Goal: Task Accomplishment & Management: Manage account settings

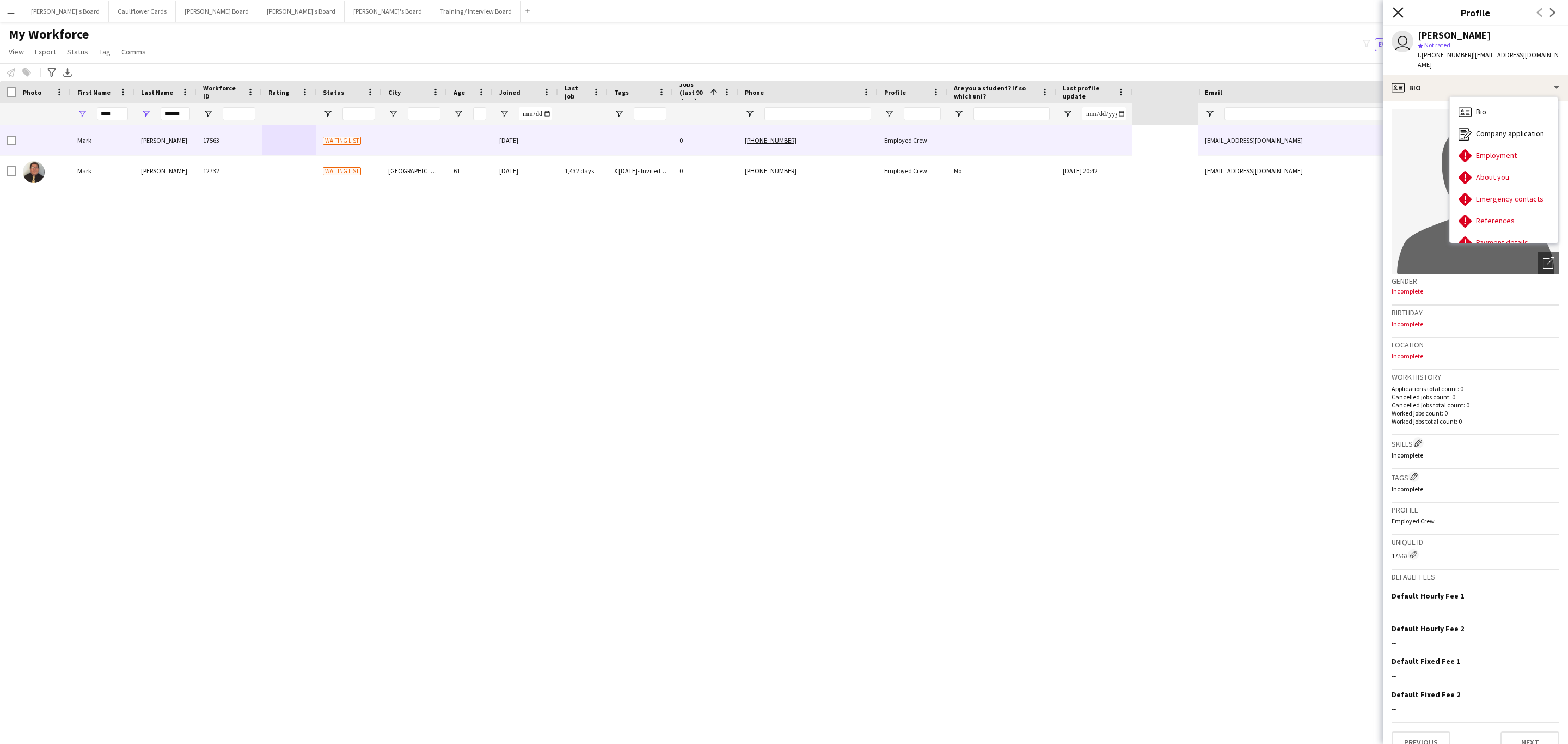
click at [1399, 9] on icon "Close pop-in" at bounding box center [1397, 12] width 10 height 10
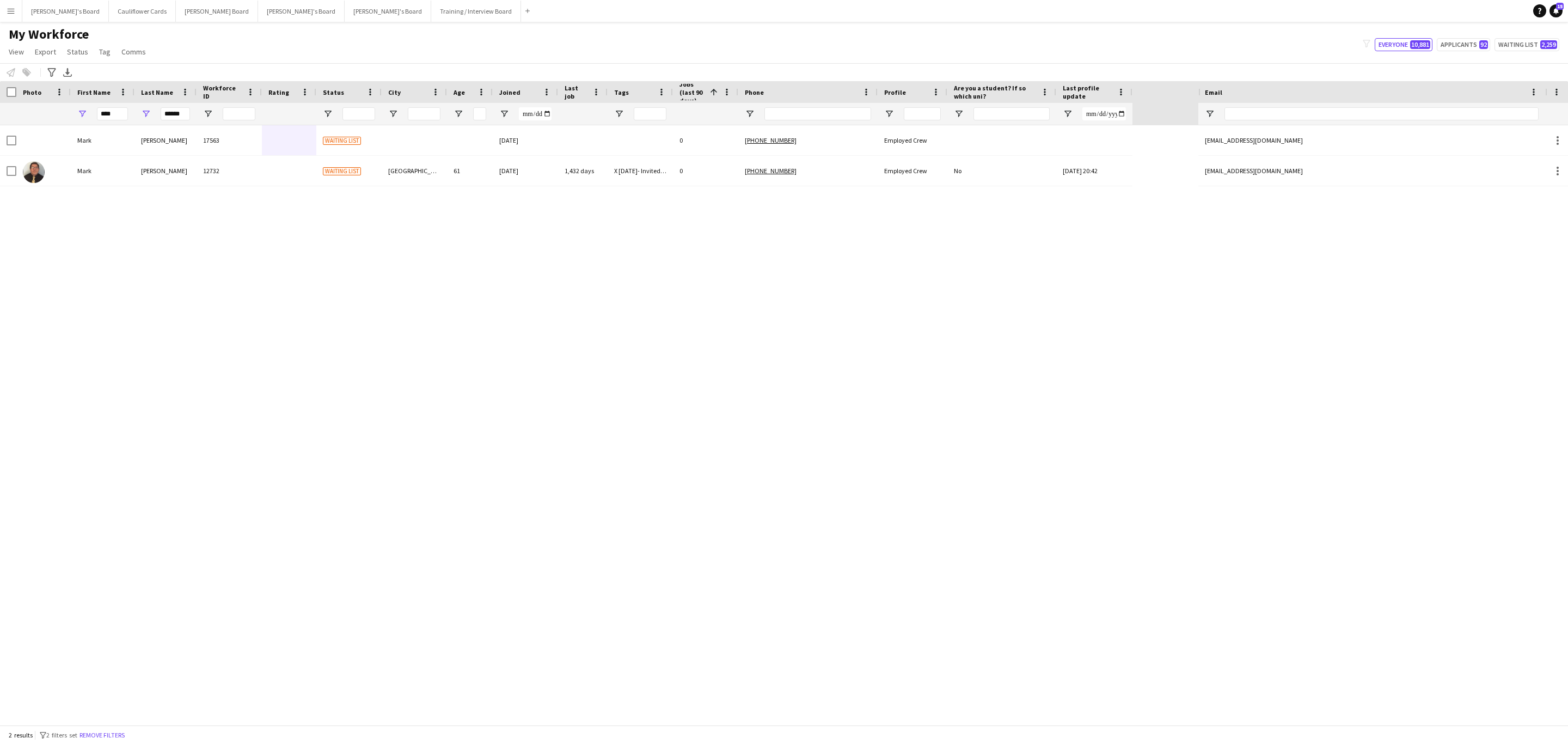
click at [111, 740] on button "Remove filters" at bounding box center [102, 735] width 49 height 12
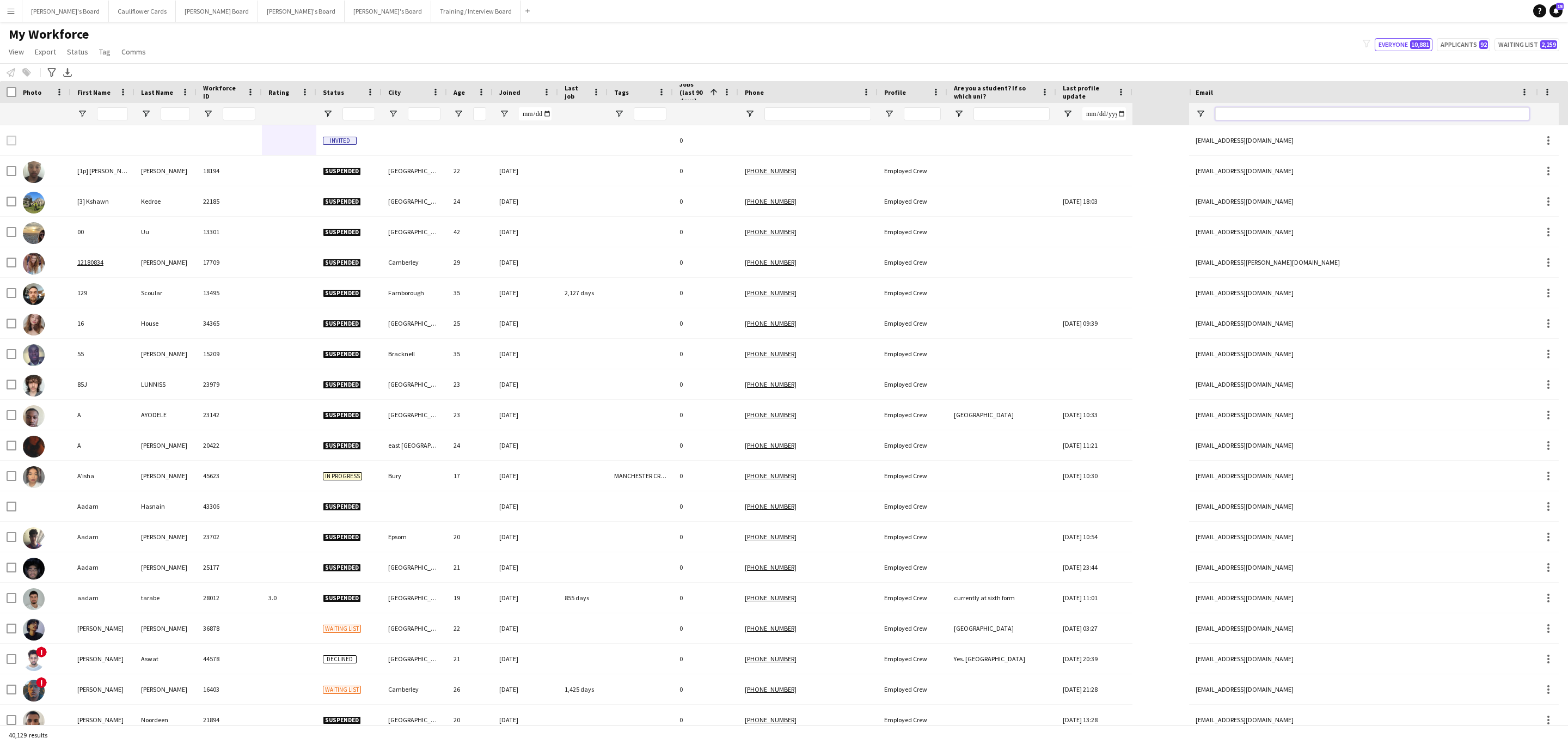
click at [1328, 116] on input "Email Filter Input" at bounding box center [1372, 114] width 314 height 13
paste input "**********"
type input "**********"
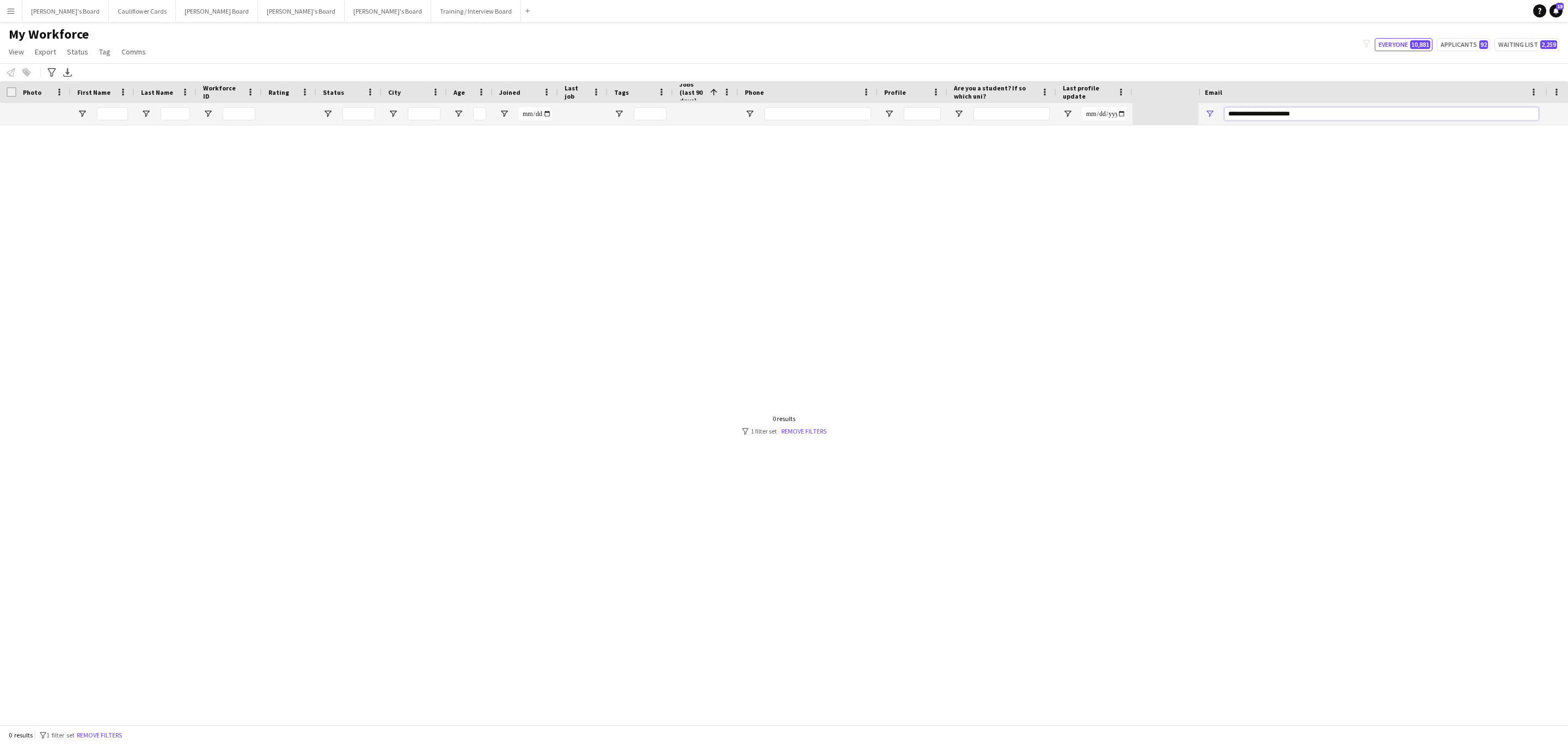
click at [1328, 116] on input "**********" at bounding box center [1382, 114] width 314 height 13
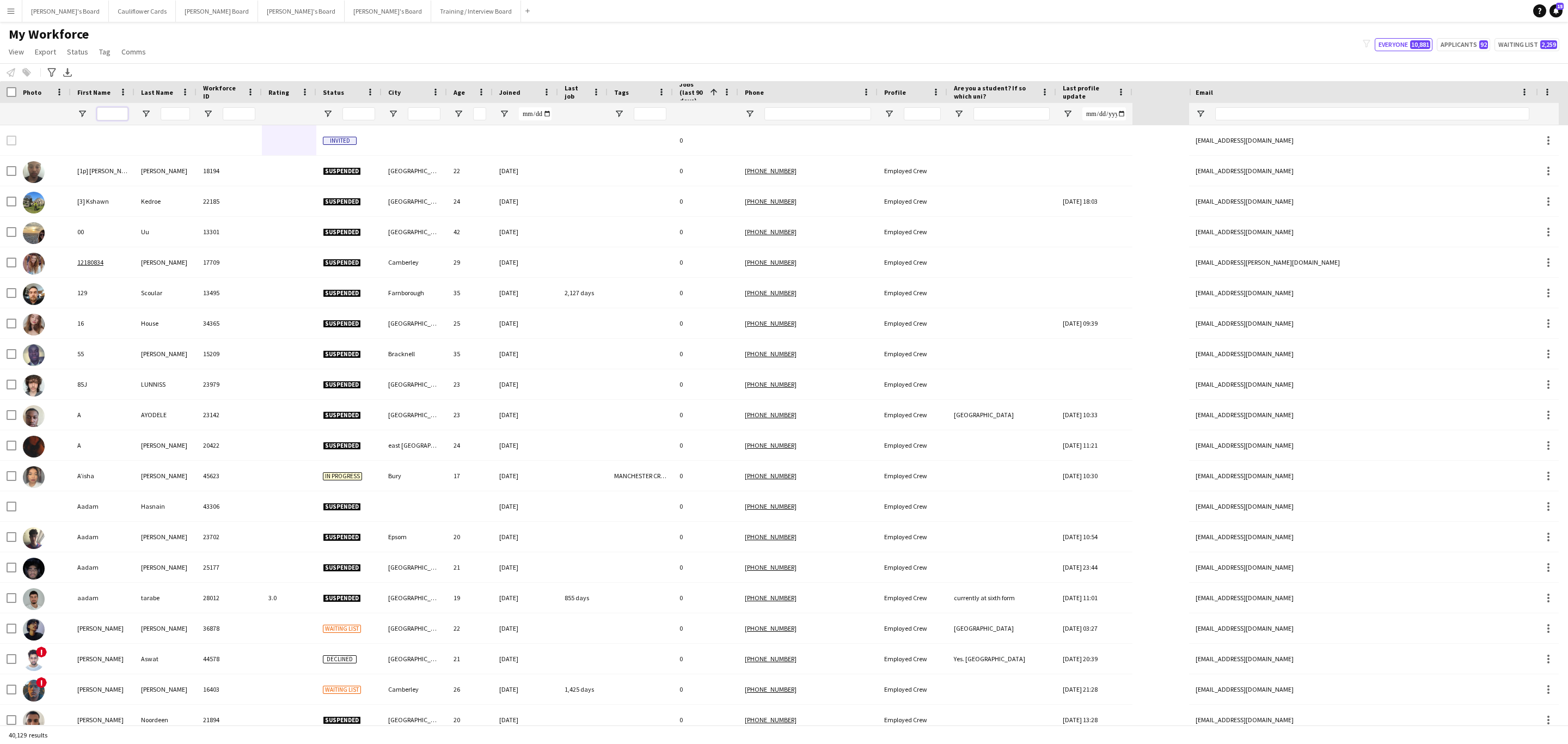
click at [119, 119] on input "First Name Filter Input" at bounding box center [113, 114] width 31 height 13
click at [172, 114] on input "Last Name Filter Input" at bounding box center [176, 114] width 30 height 13
click at [181, 108] on input "Last Name Filter Input" at bounding box center [176, 114] width 30 height 13
paste input "**********"
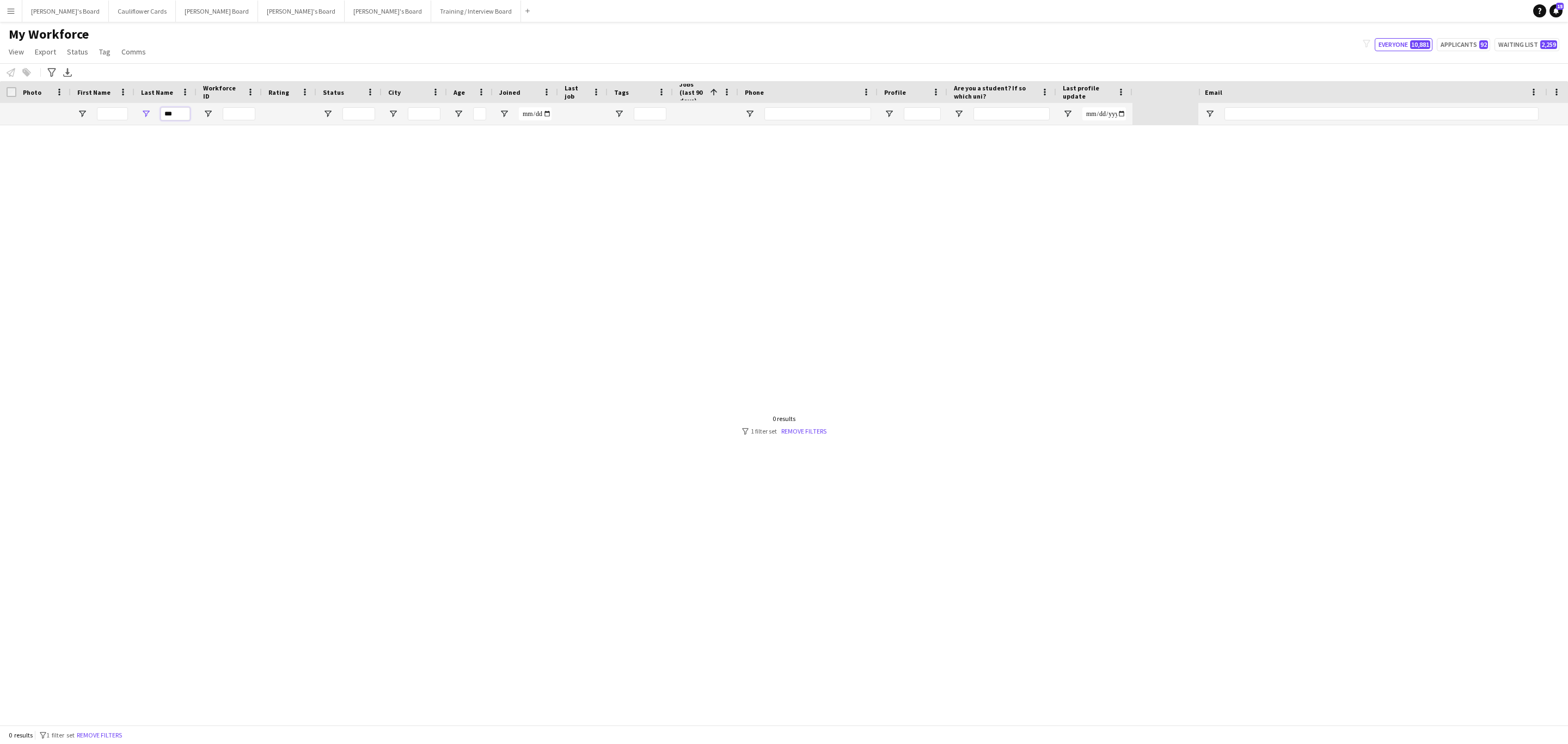
type input "*"
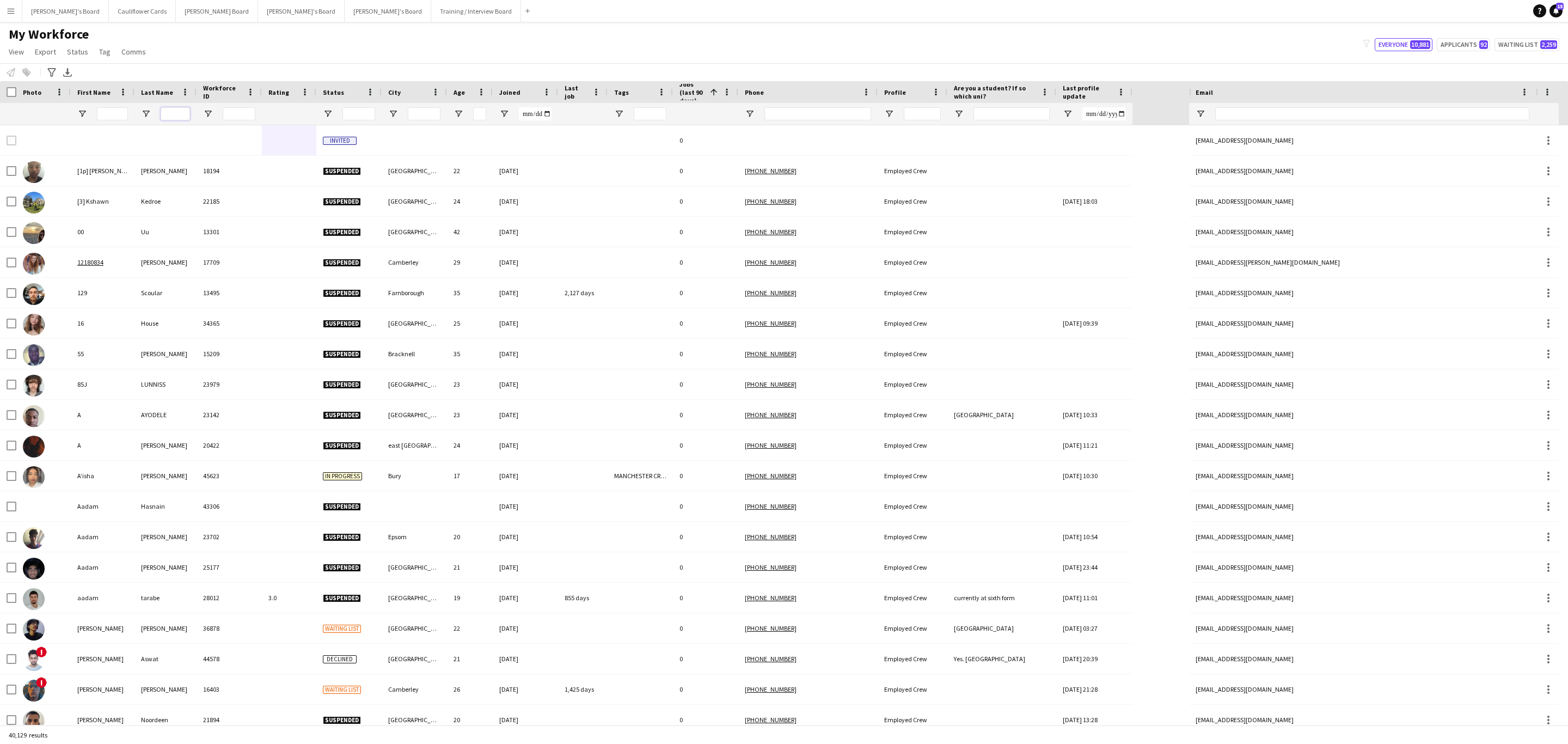
paste input "**********"
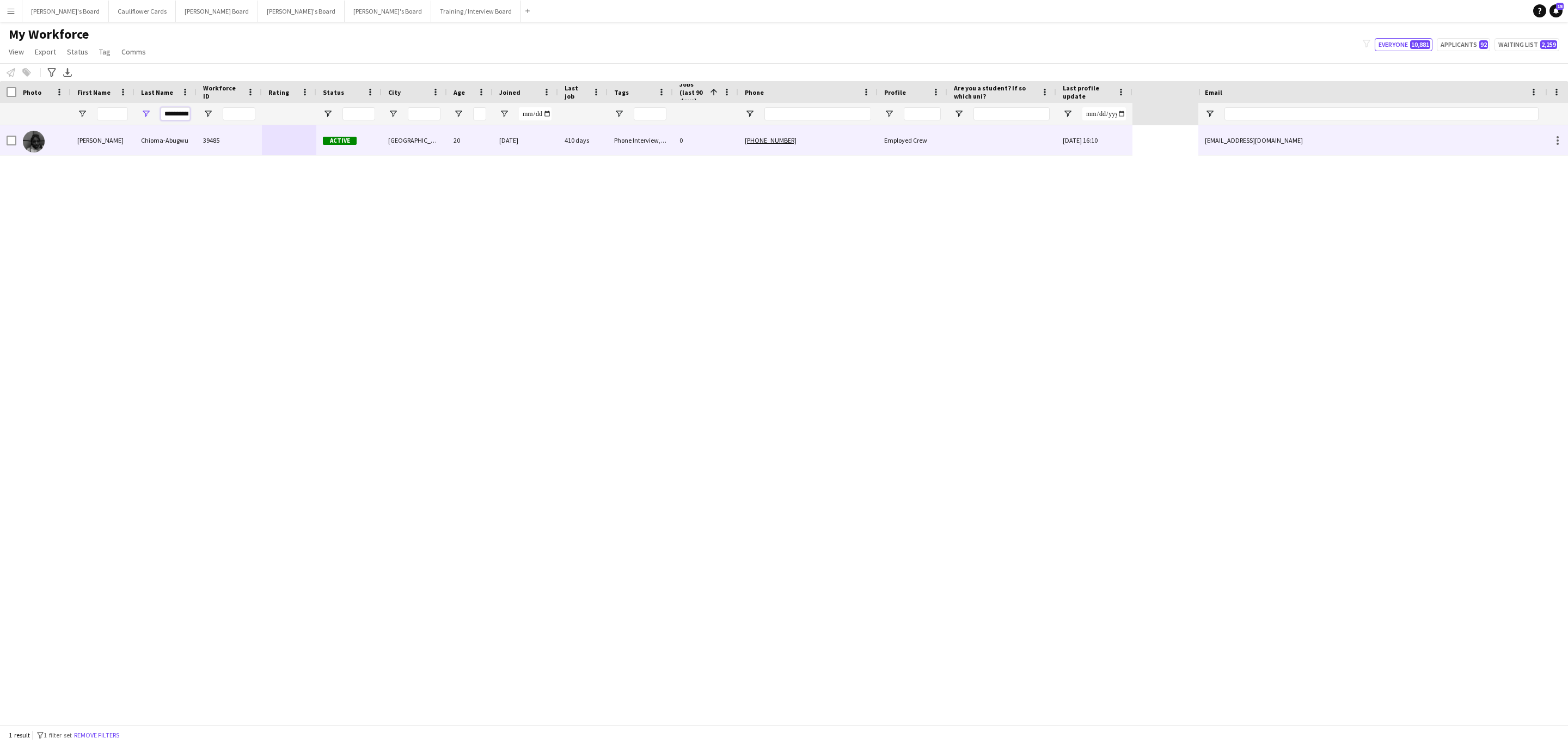
type input "**********"
click at [236, 149] on div "39485" at bounding box center [229, 140] width 65 height 30
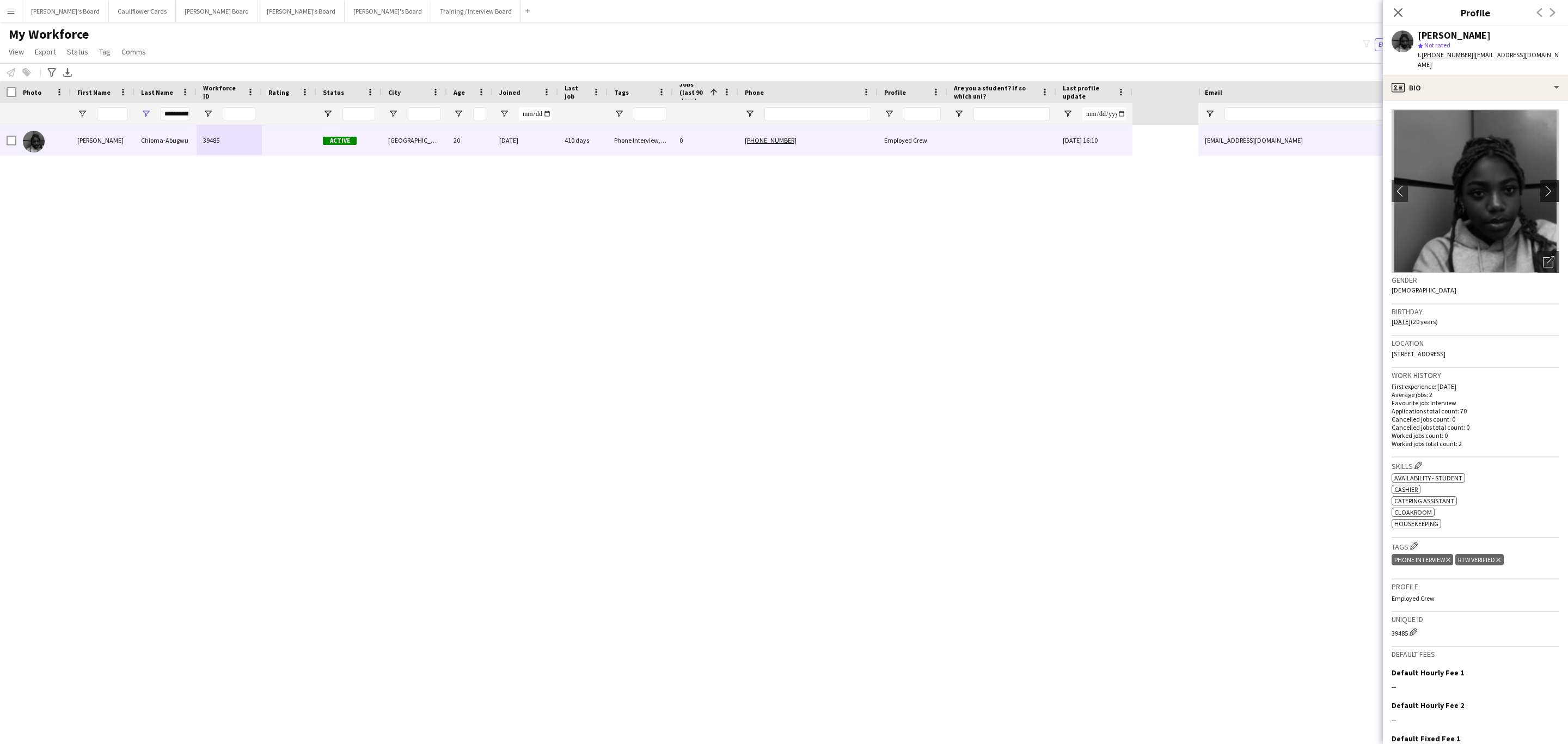
click at [1543, 185] on app-icon "chevron-right" at bounding box center [1552, 191] width 17 height 12
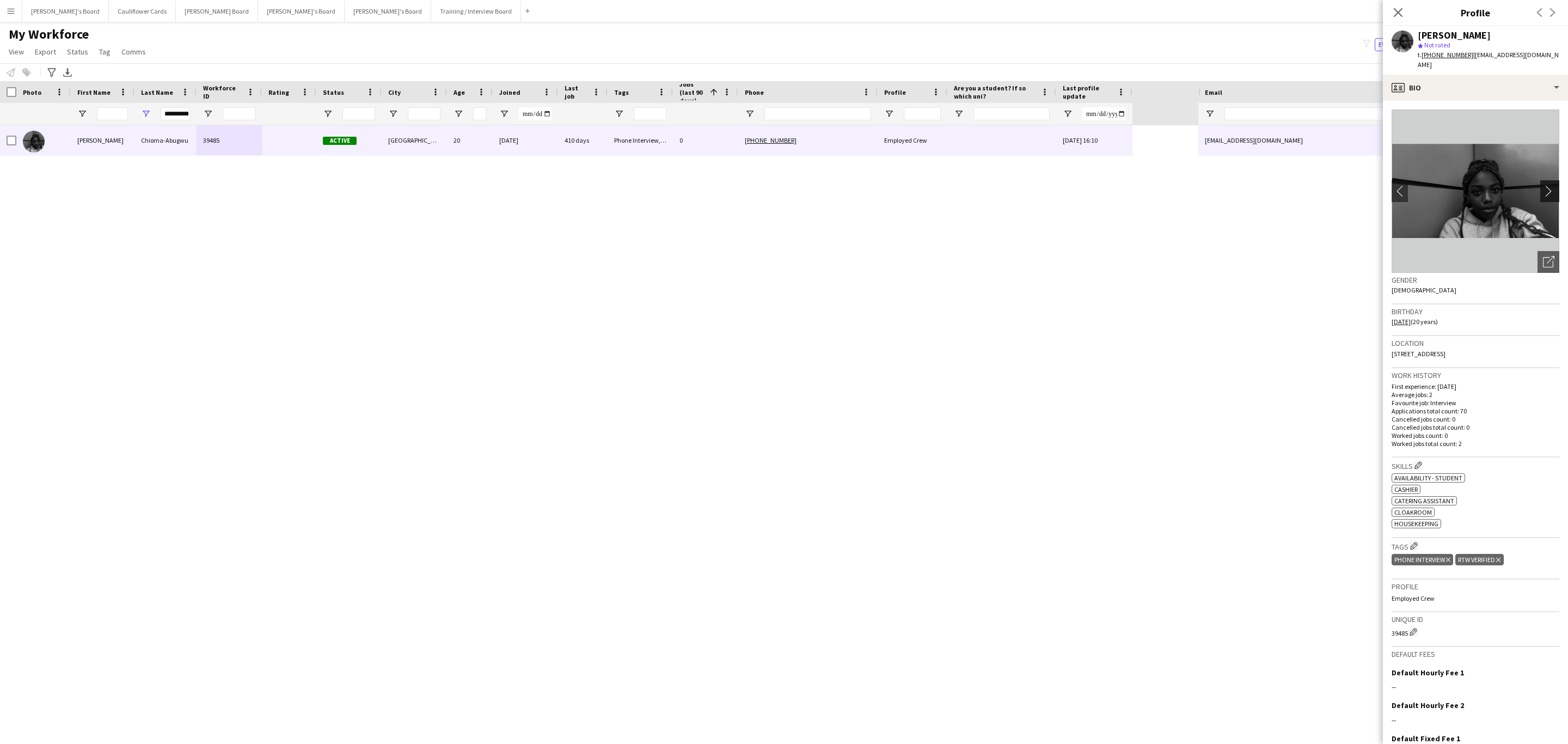
click at [1543, 185] on app-icon "chevron-right" at bounding box center [1552, 191] width 17 height 12
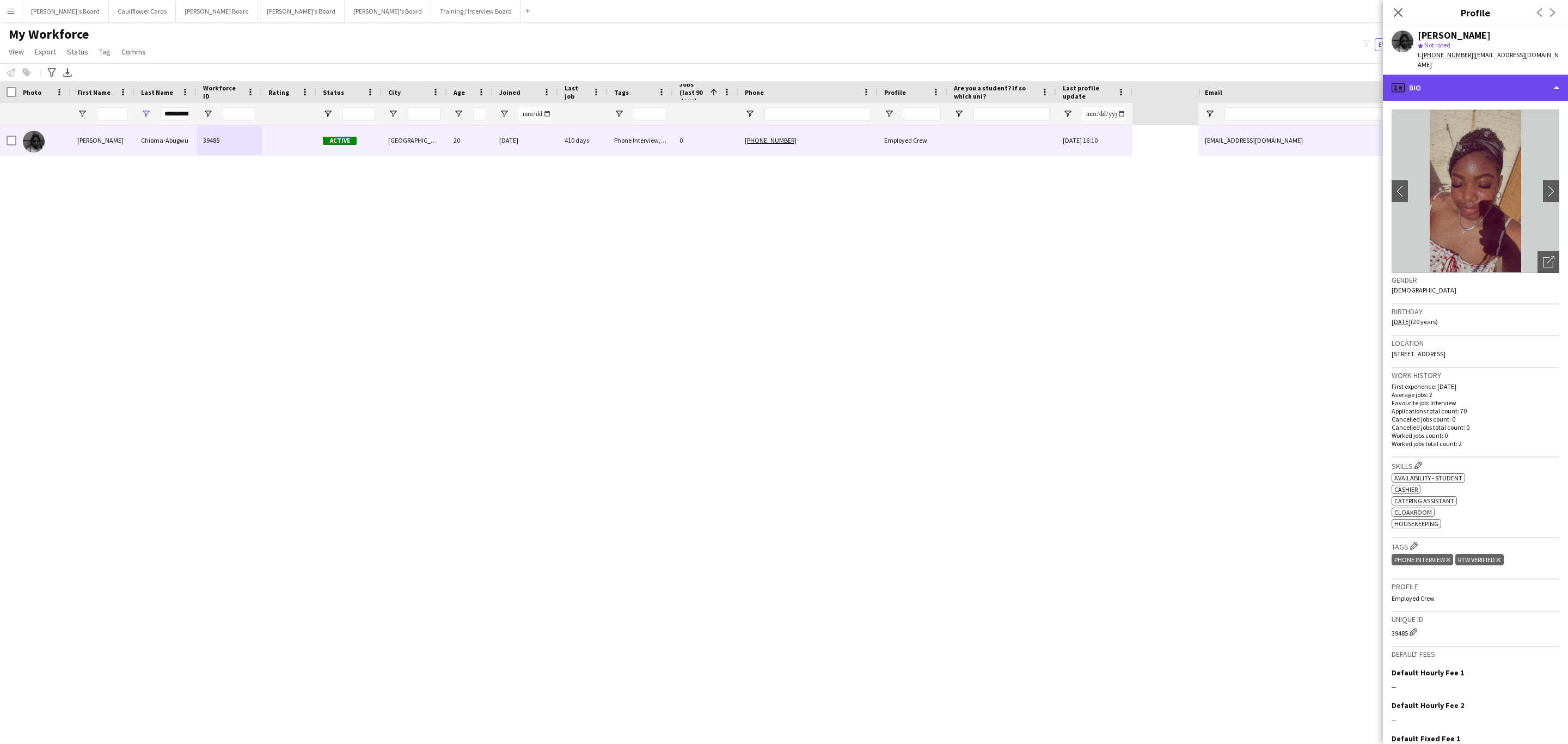
click at [1497, 89] on div "profile Bio" at bounding box center [1476, 87] width 185 height 26
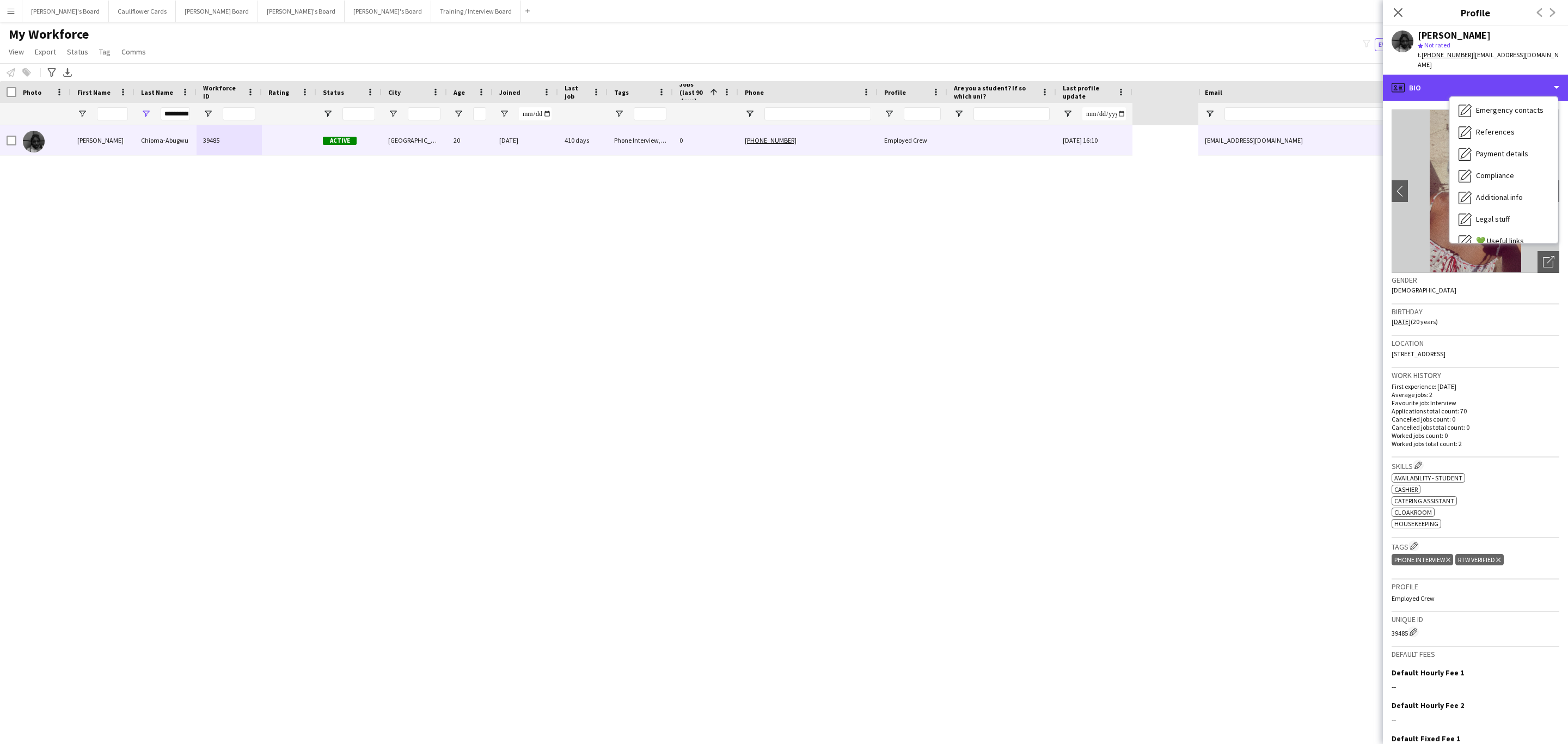
scroll to position [146, 0]
click at [1507, 136] on span "Additional info" at bounding box center [1500, 140] width 47 height 10
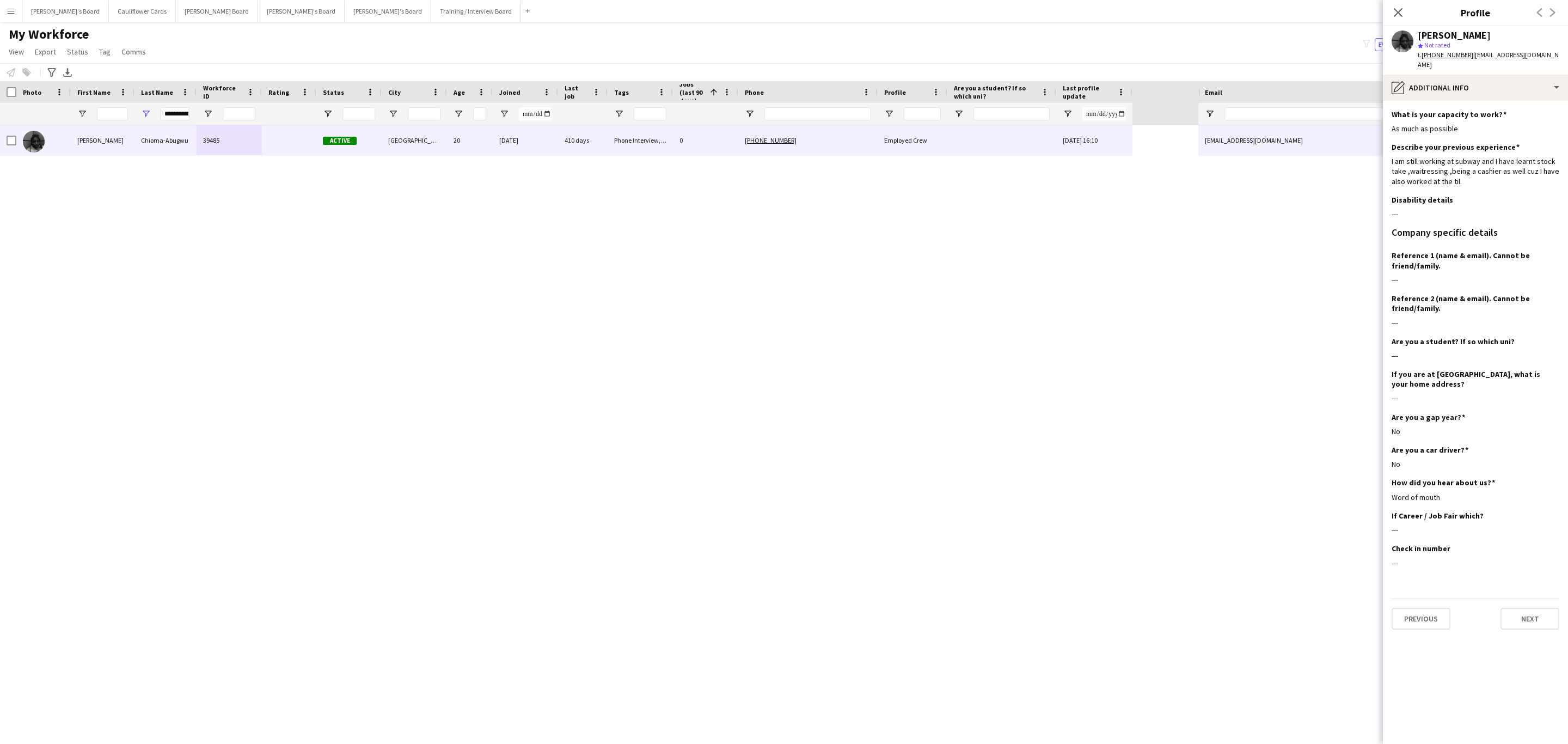
drag, startPoint x: 1392, startPoint y: 6, endPoint x: 138, endPoint y: 744, distance: 1455.0
click at [1392, 6] on app-icon "Close pop-in" at bounding box center [1398, 13] width 13 height 13
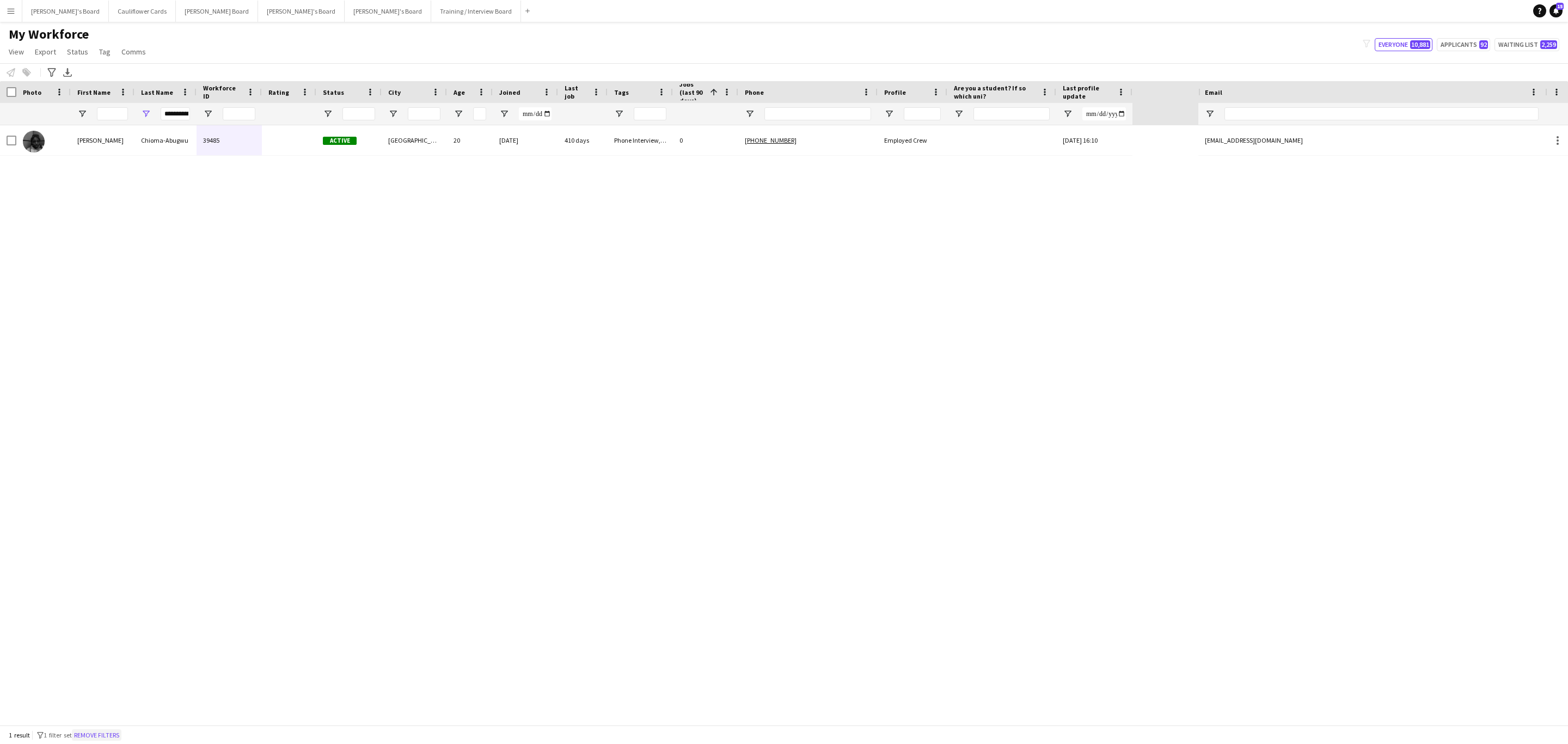
click at [93, 739] on button "Remove filters" at bounding box center [96, 735] width 49 height 12
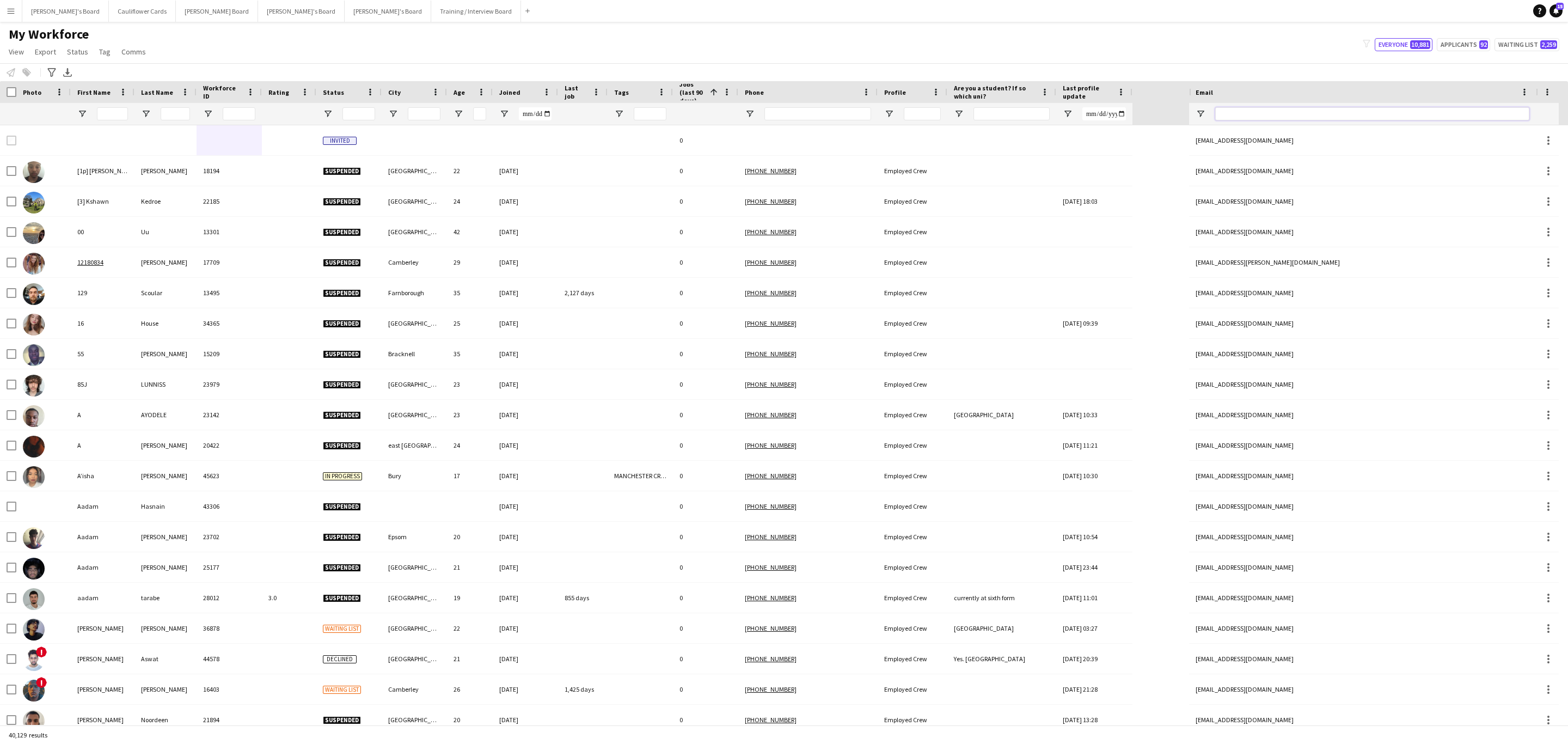
click at [1302, 107] on input "Email Filter Input" at bounding box center [1372, 114] width 314 height 13
paste input "**********"
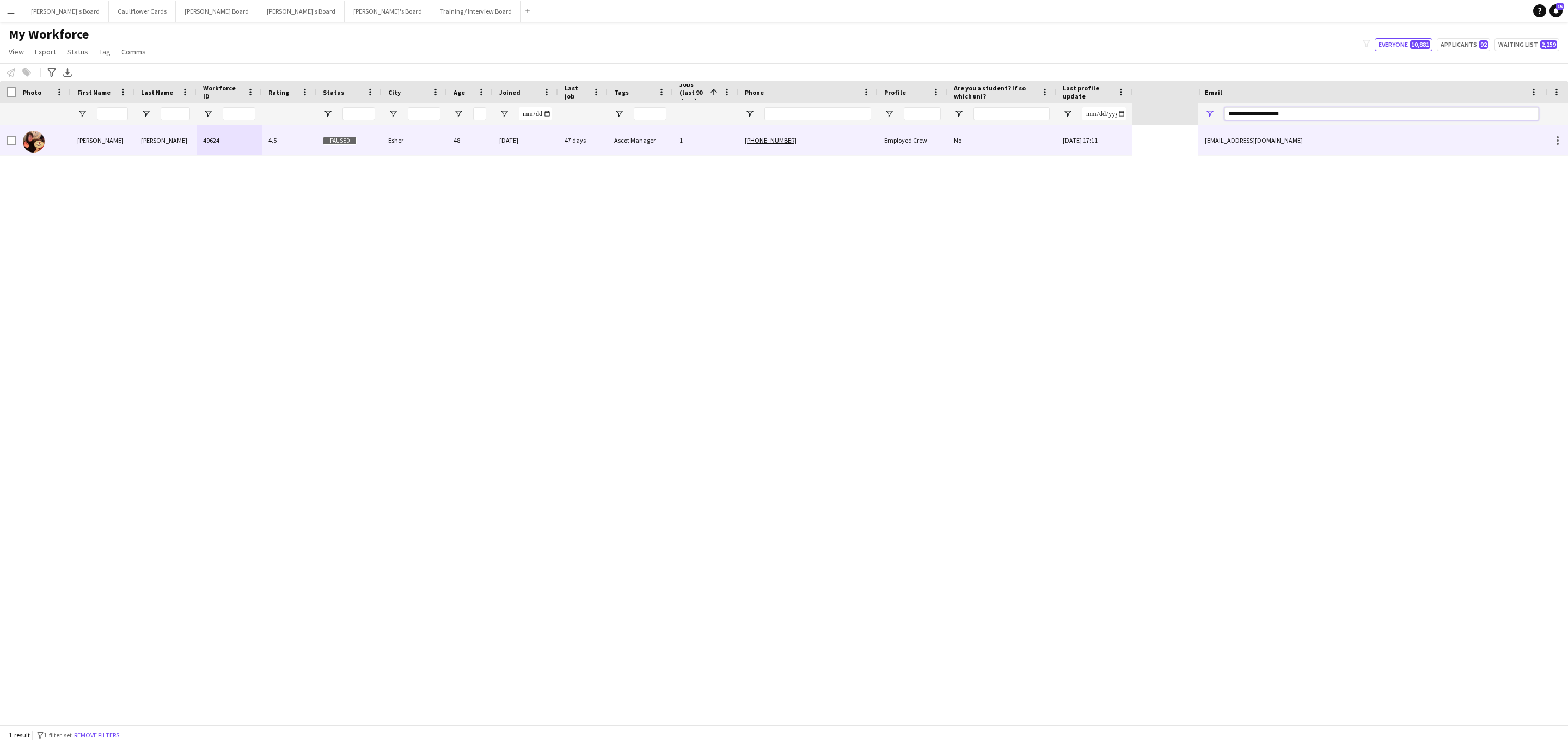
type input "**********"
click at [860, 146] on div "[PHONE_NUMBER]" at bounding box center [808, 140] width 139 height 30
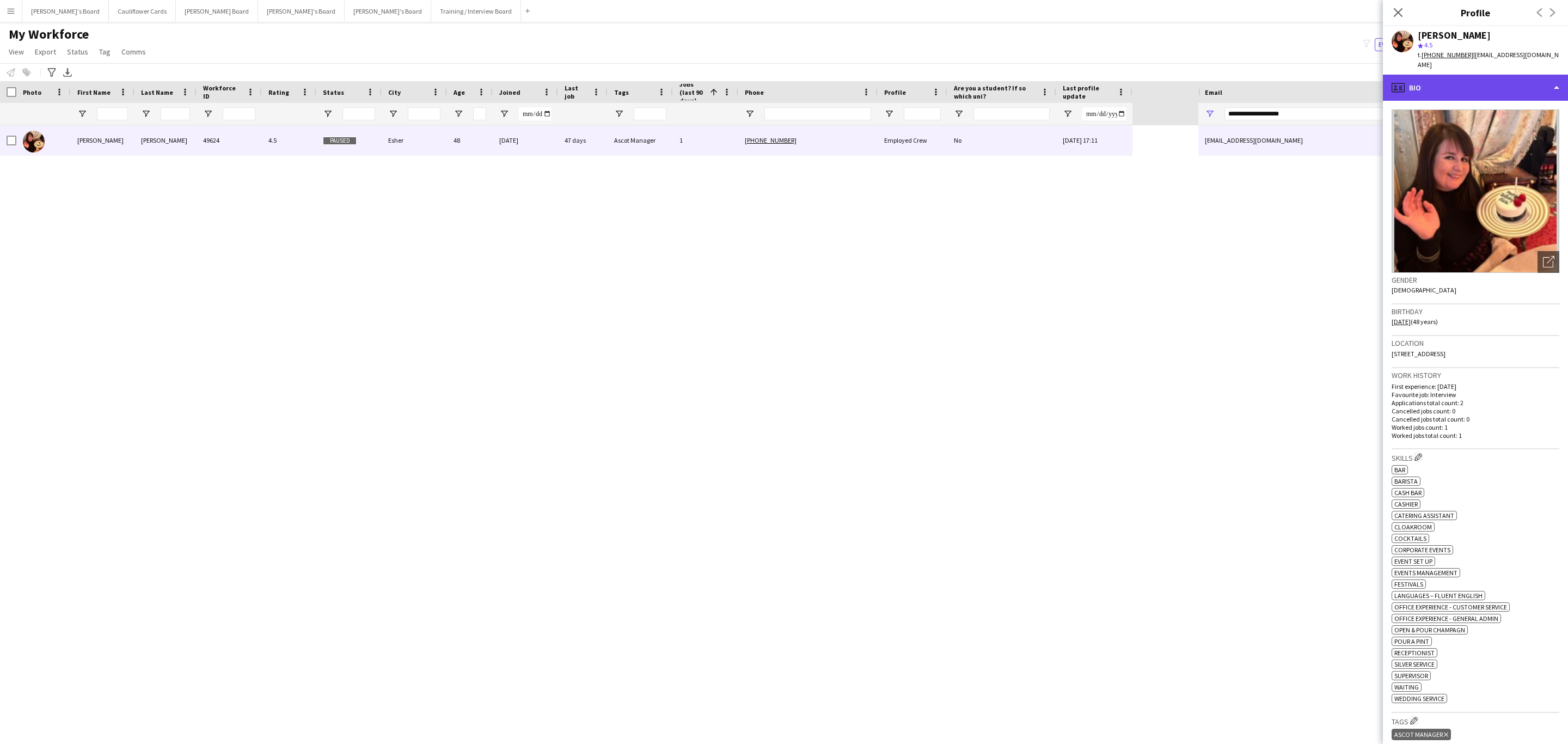
click at [1482, 78] on div "profile Bio" at bounding box center [1476, 87] width 185 height 26
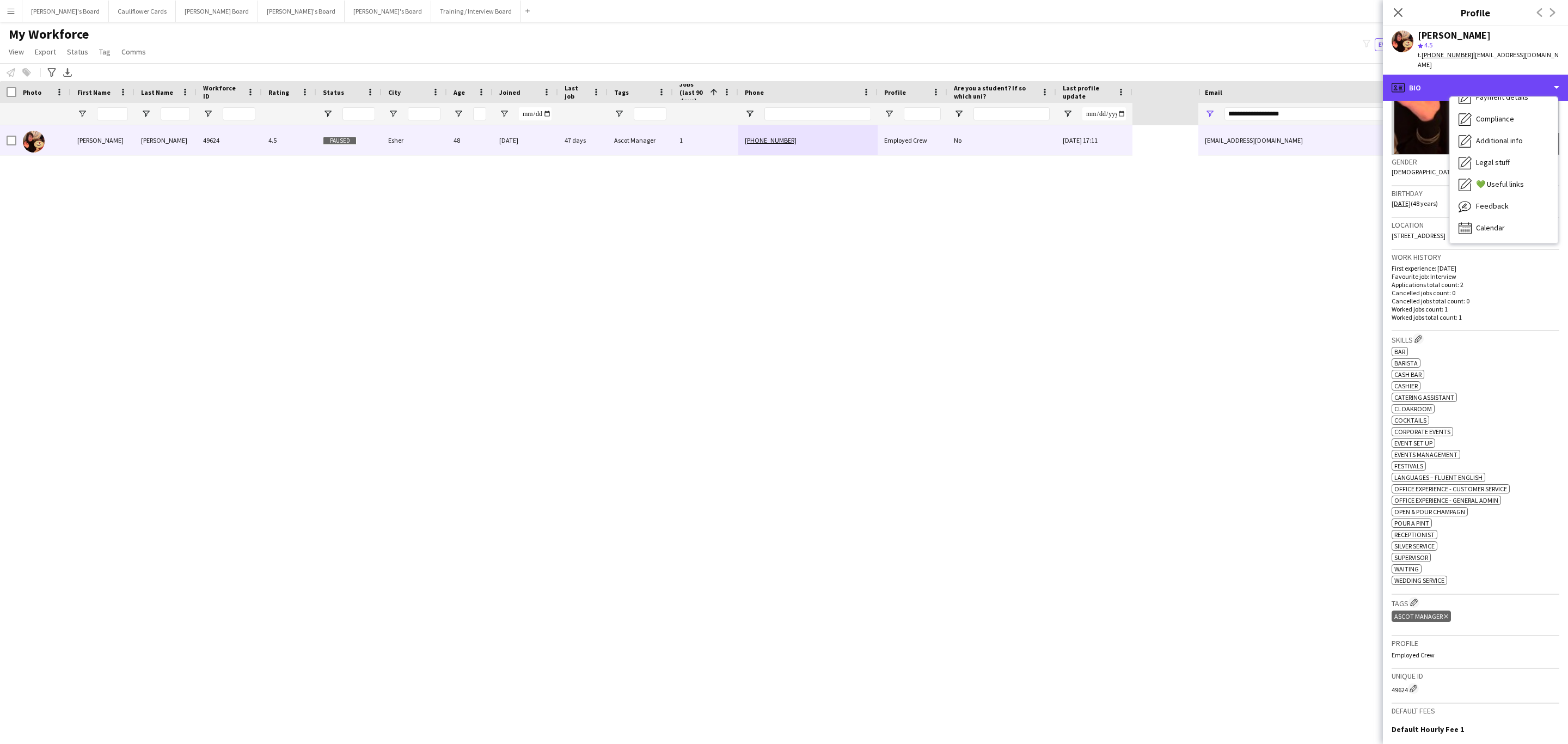
scroll to position [24, 0]
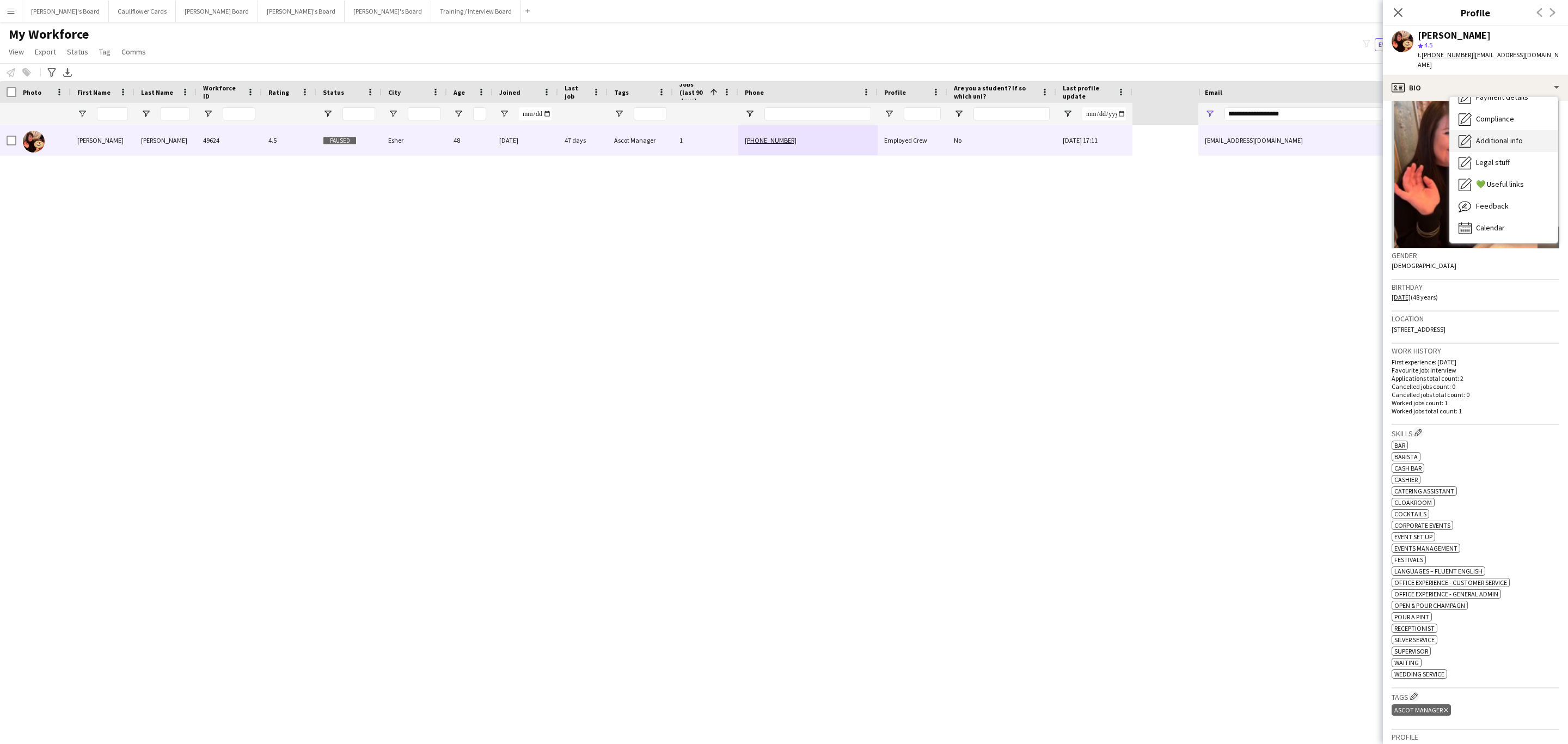
click at [1494, 136] on span "Additional info" at bounding box center [1500, 140] width 47 height 10
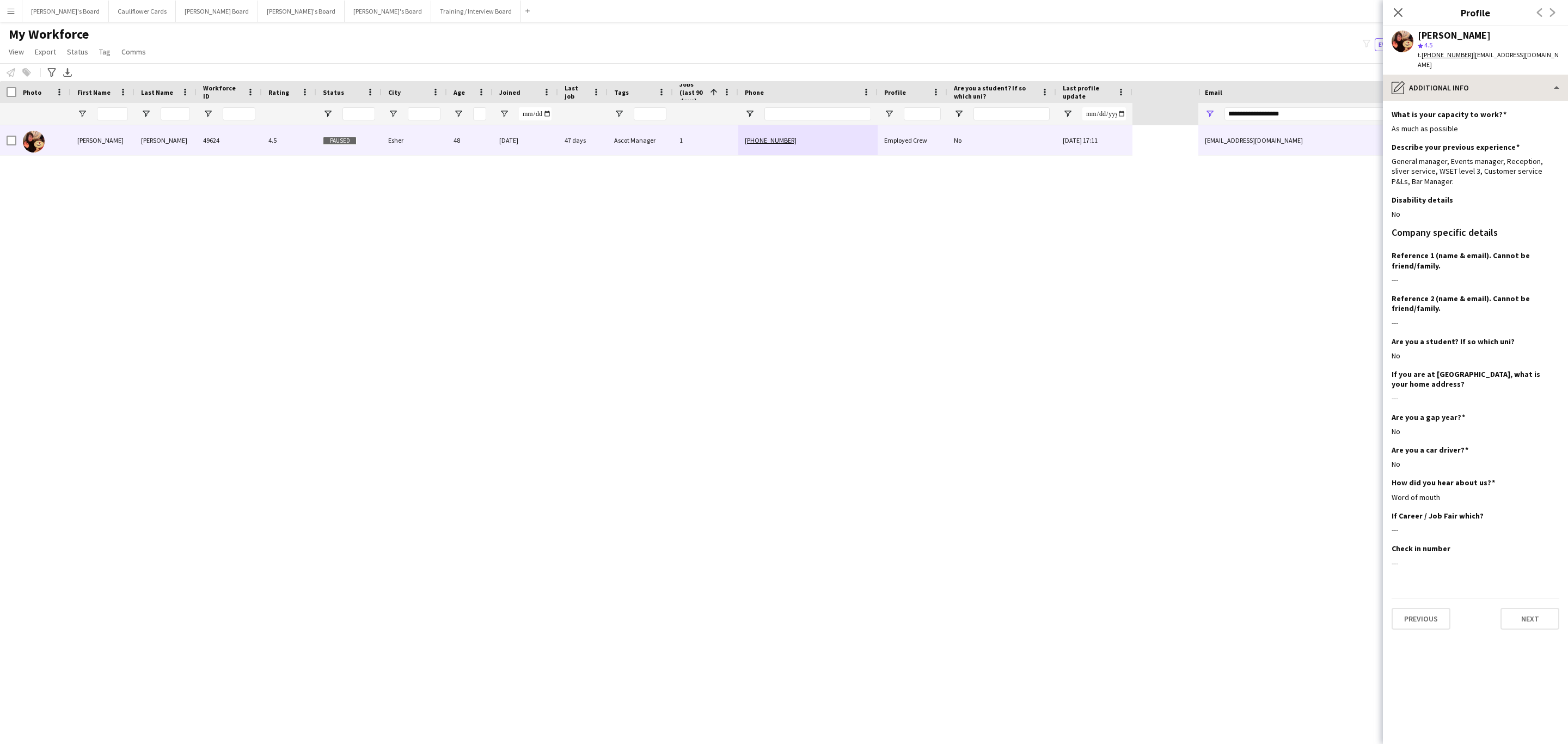
drag, startPoint x: 1480, startPoint y: 60, endPoint x: 1484, endPoint y: 76, distance: 16.5
click at [1480, 61] on div "[PERSON_NAME] star 4.5 t. [PHONE_NUMBER] | [EMAIL_ADDRESS][DOMAIN_NAME]" at bounding box center [1476, 50] width 185 height 49
click at [1485, 78] on div "pencil4 Additional info" at bounding box center [1476, 87] width 185 height 26
click at [1498, 195] on div "Feedback Feedback" at bounding box center [1504, 206] width 108 height 22
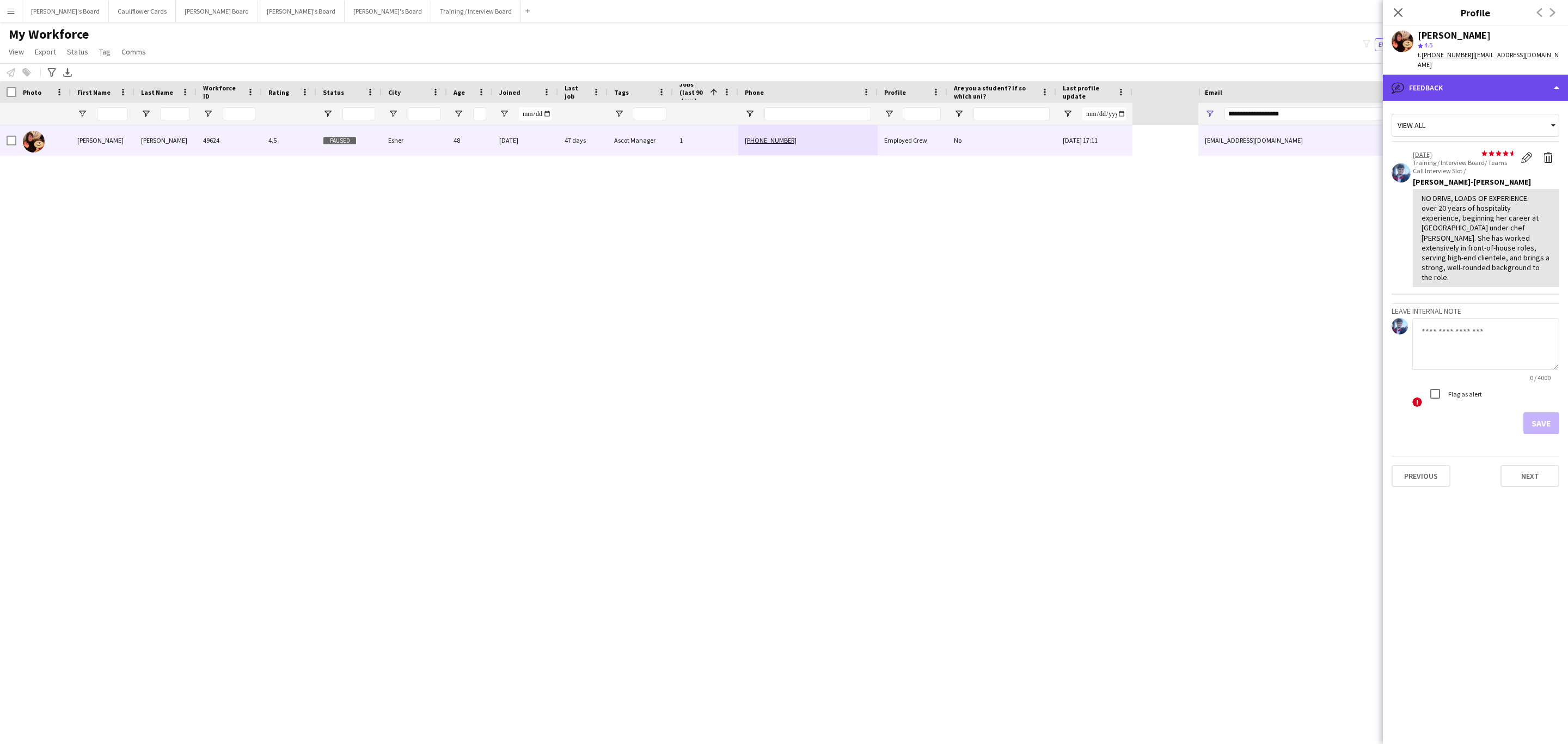
click at [1514, 76] on div "bubble-pencil Feedback" at bounding box center [1476, 87] width 185 height 26
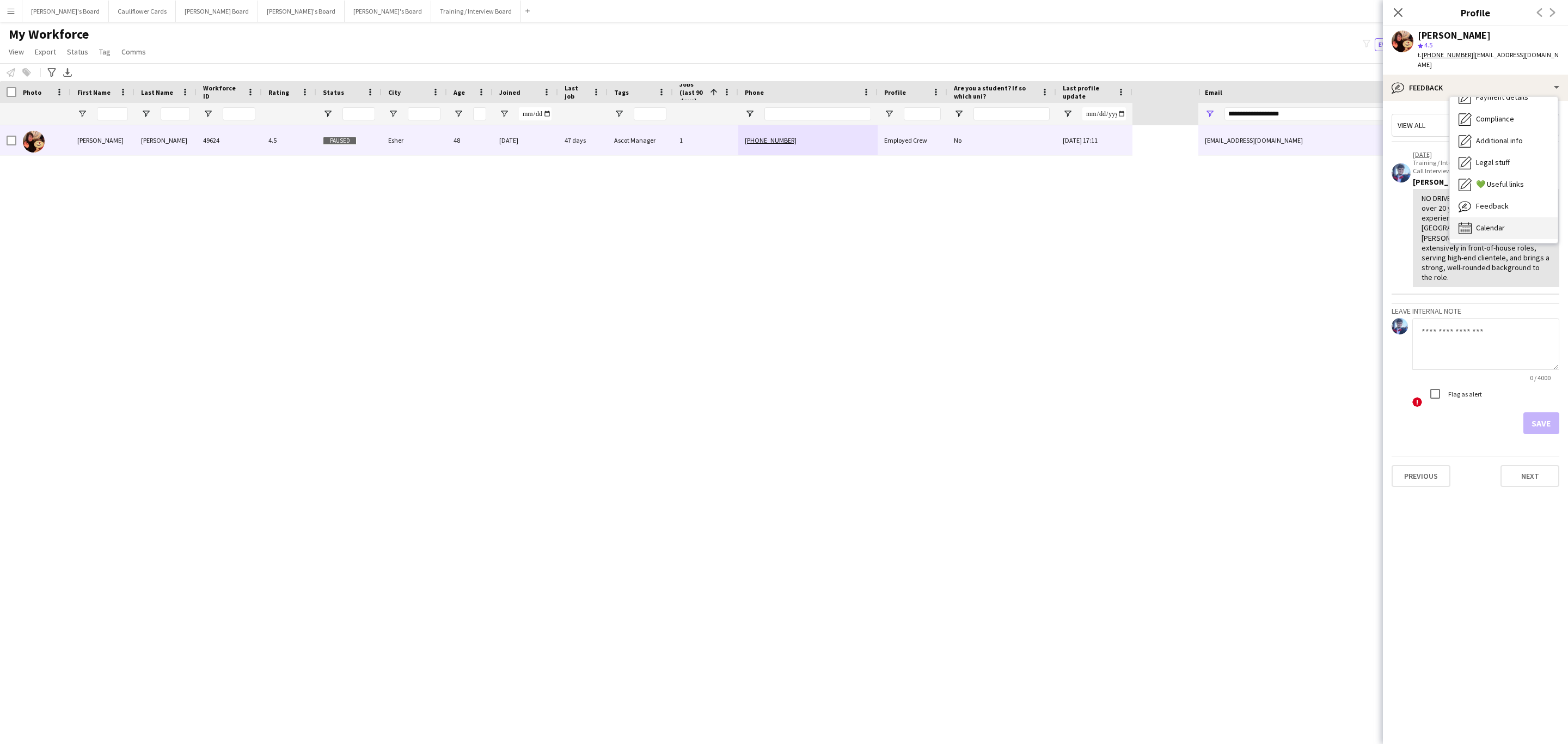
click at [1495, 223] on span "Calendar" at bounding box center [1490, 227] width 29 height 10
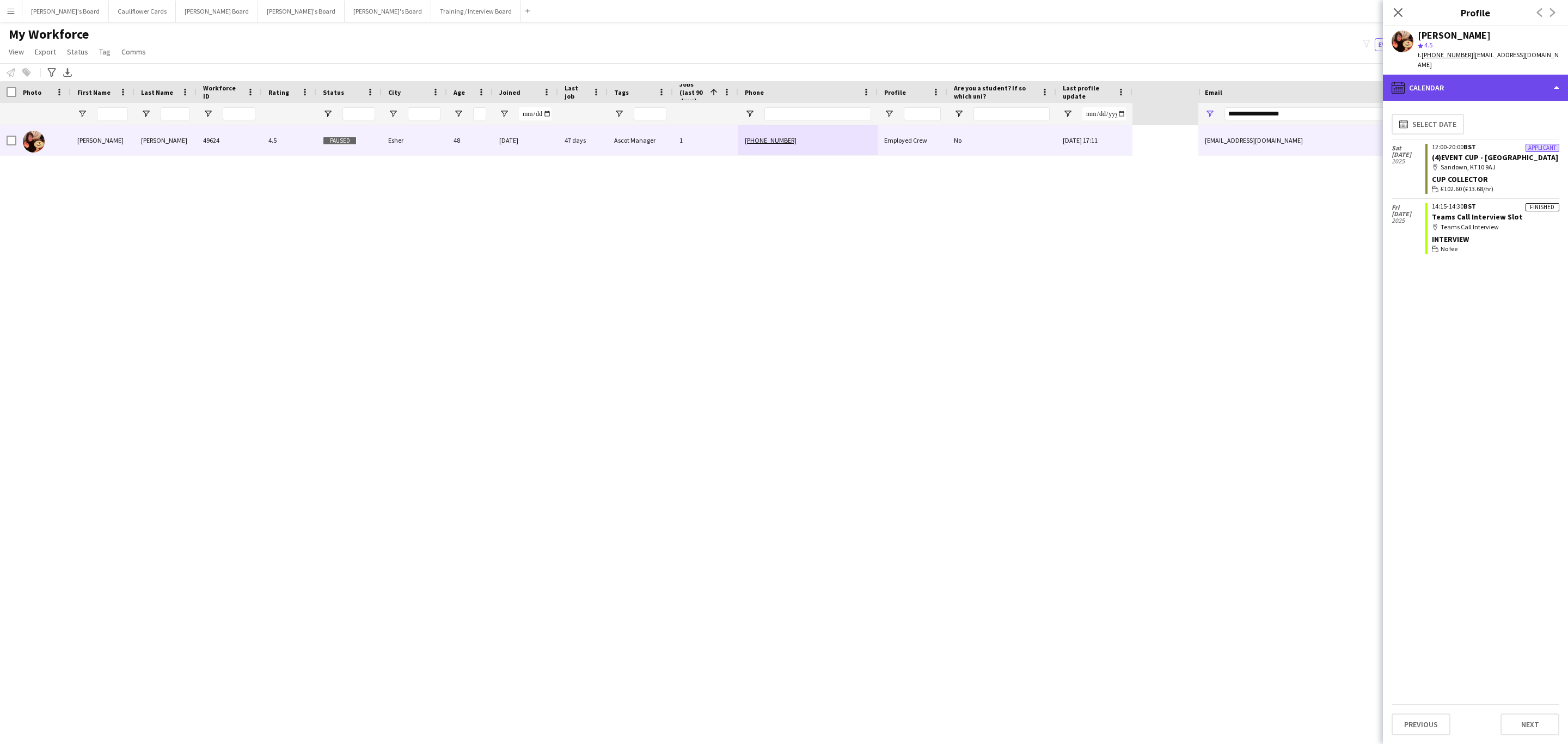
click at [1432, 83] on div "calendar-full Calendar" at bounding box center [1476, 87] width 185 height 26
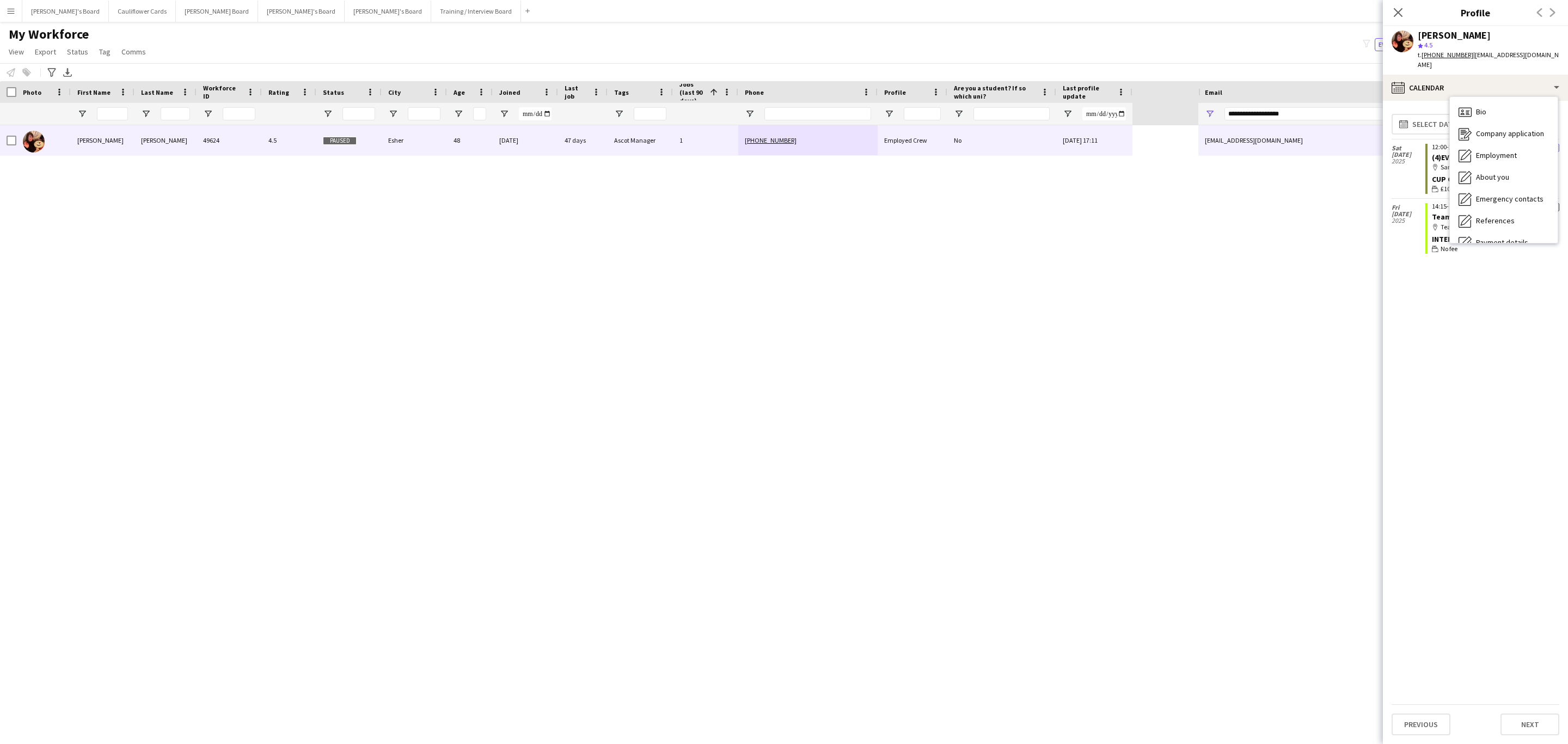
drag, startPoint x: 1403, startPoint y: 12, endPoint x: 1370, endPoint y: 60, distance: 58.2
click at [1403, 12] on icon "Close pop-in" at bounding box center [1398, 12] width 9 height 9
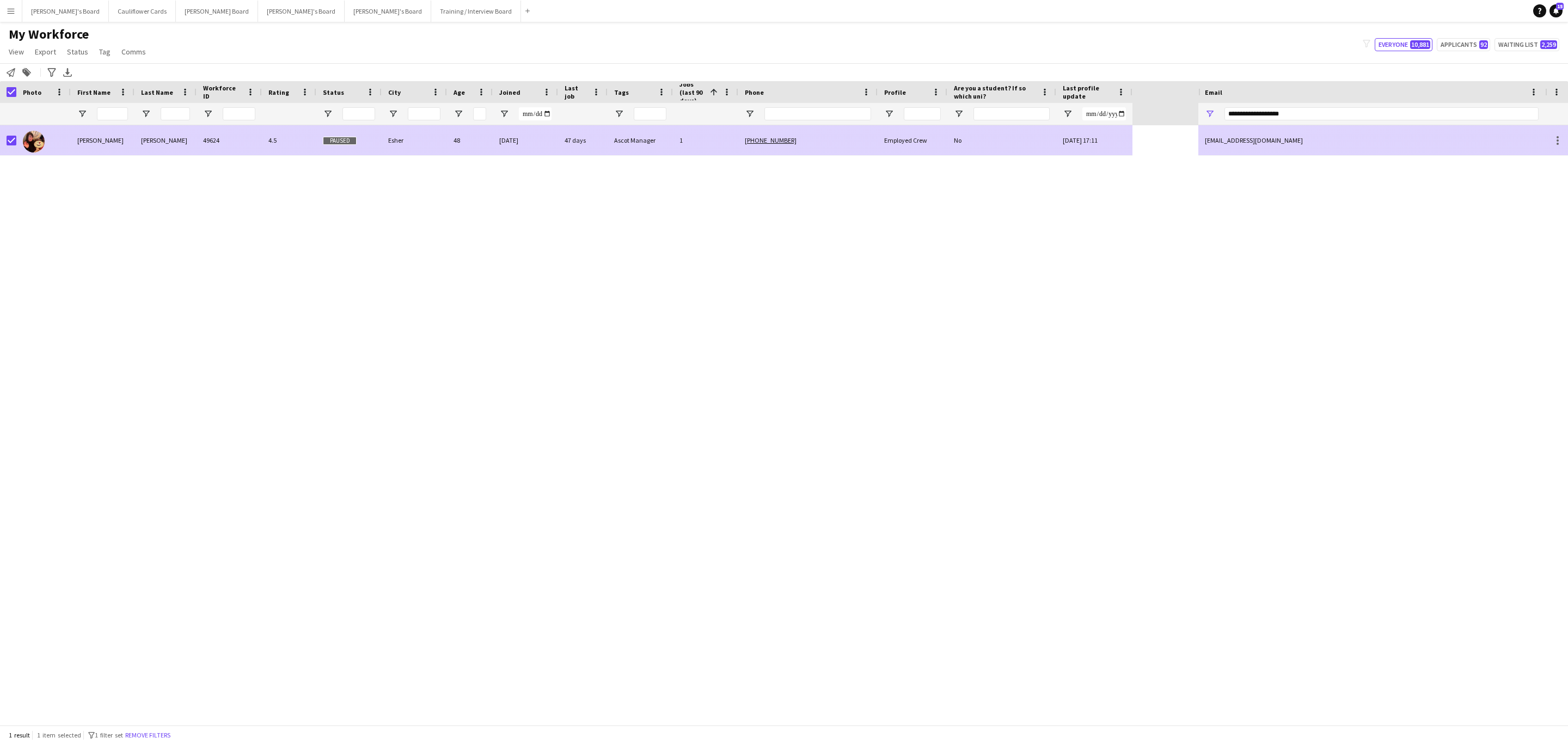
click at [115, 153] on div "[PERSON_NAME]" at bounding box center [102, 140] width 63 height 30
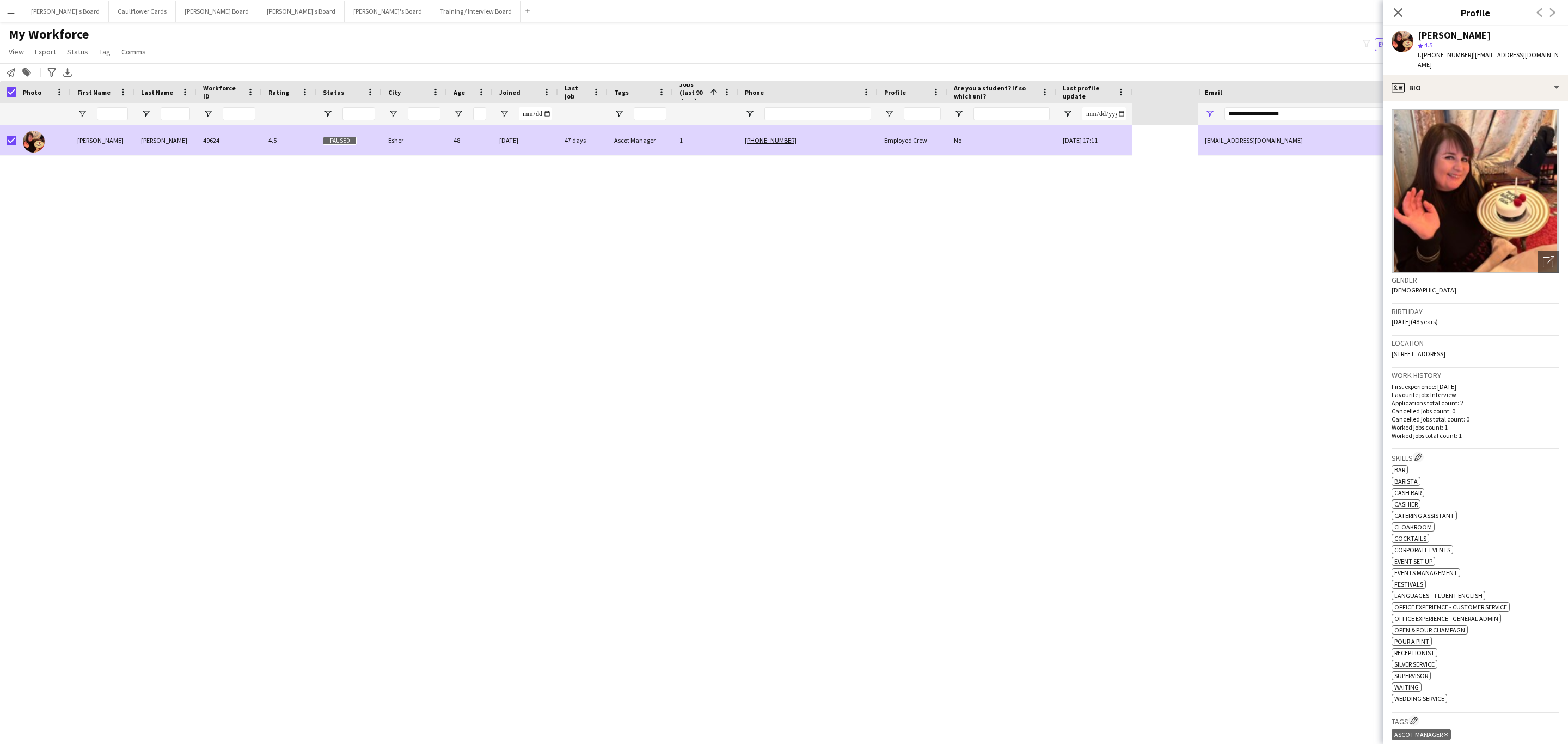
click at [1400, 8] on icon "Close pop-in" at bounding box center [1398, 12] width 9 height 9
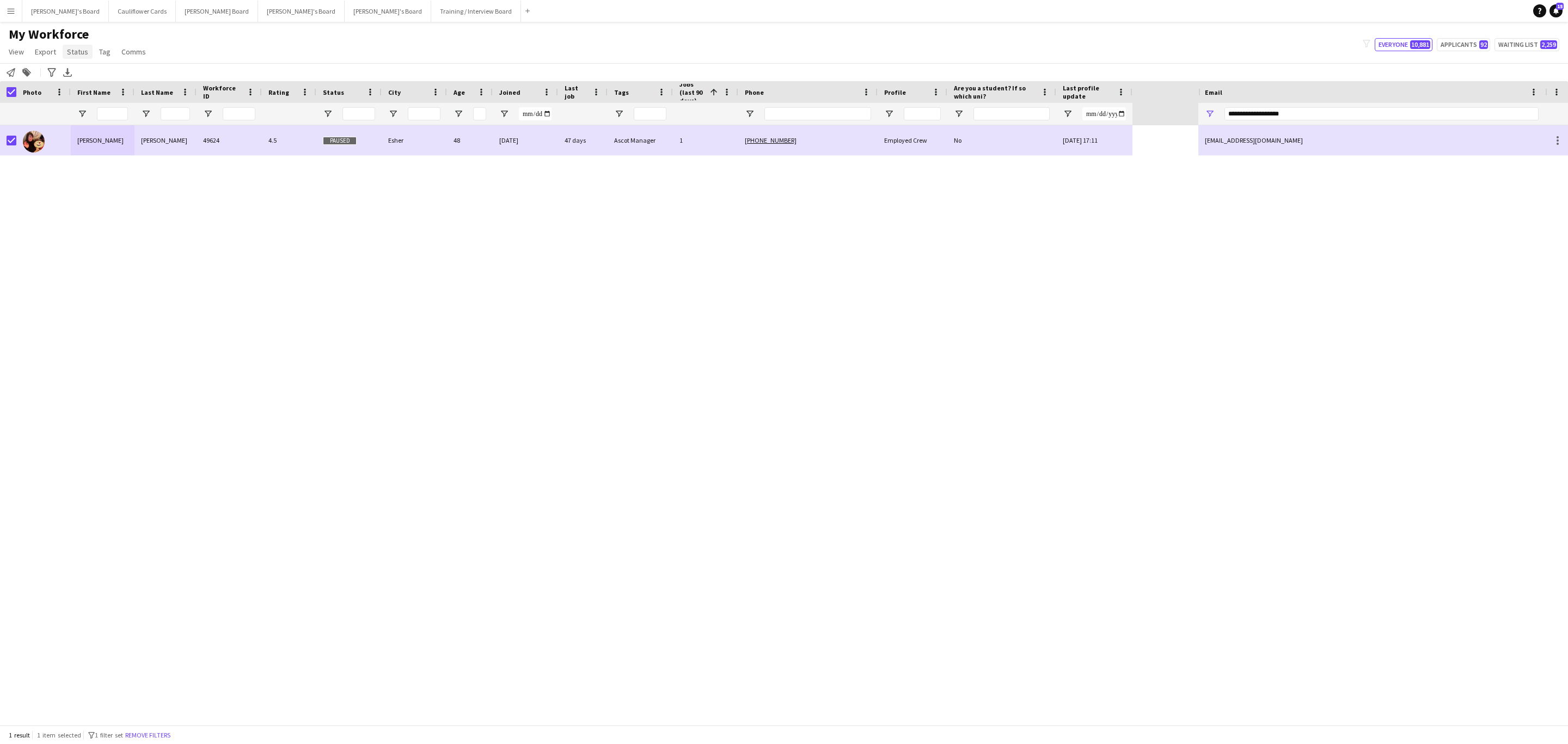
click at [81, 48] on span "Status" at bounding box center [77, 52] width 21 height 10
click at [103, 78] on link "Edit" at bounding box center [100, 74] width 76 height 23
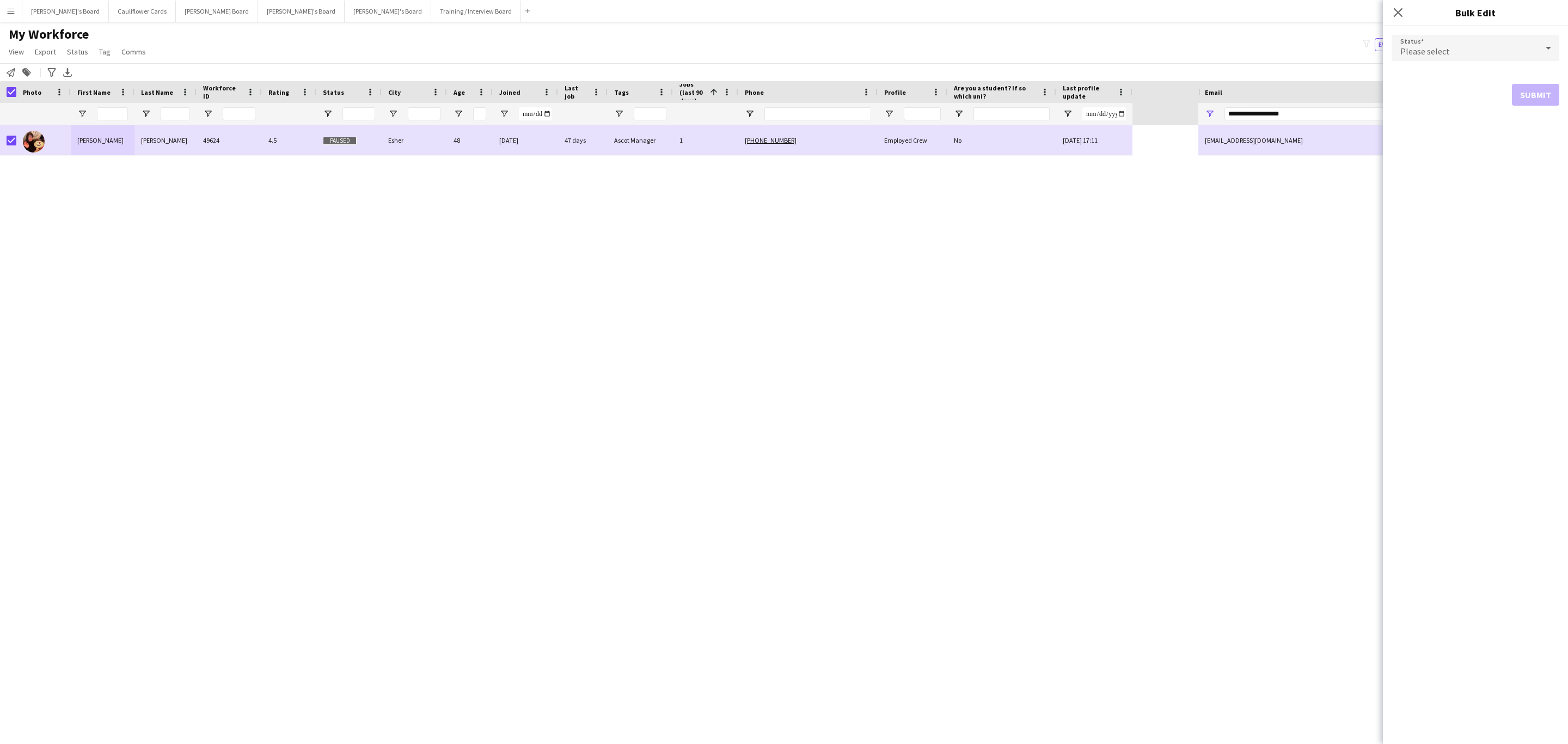
click at [1537, 56] on div at bounding box center [1548, 48] width 22 height 22
click at [1475, 81] on span "Active" at bounding box center [1476, 78] width 150 height 10
click at [1528, 126] on button "Submit" at bounding box center [1536, 132] width 47 height 22
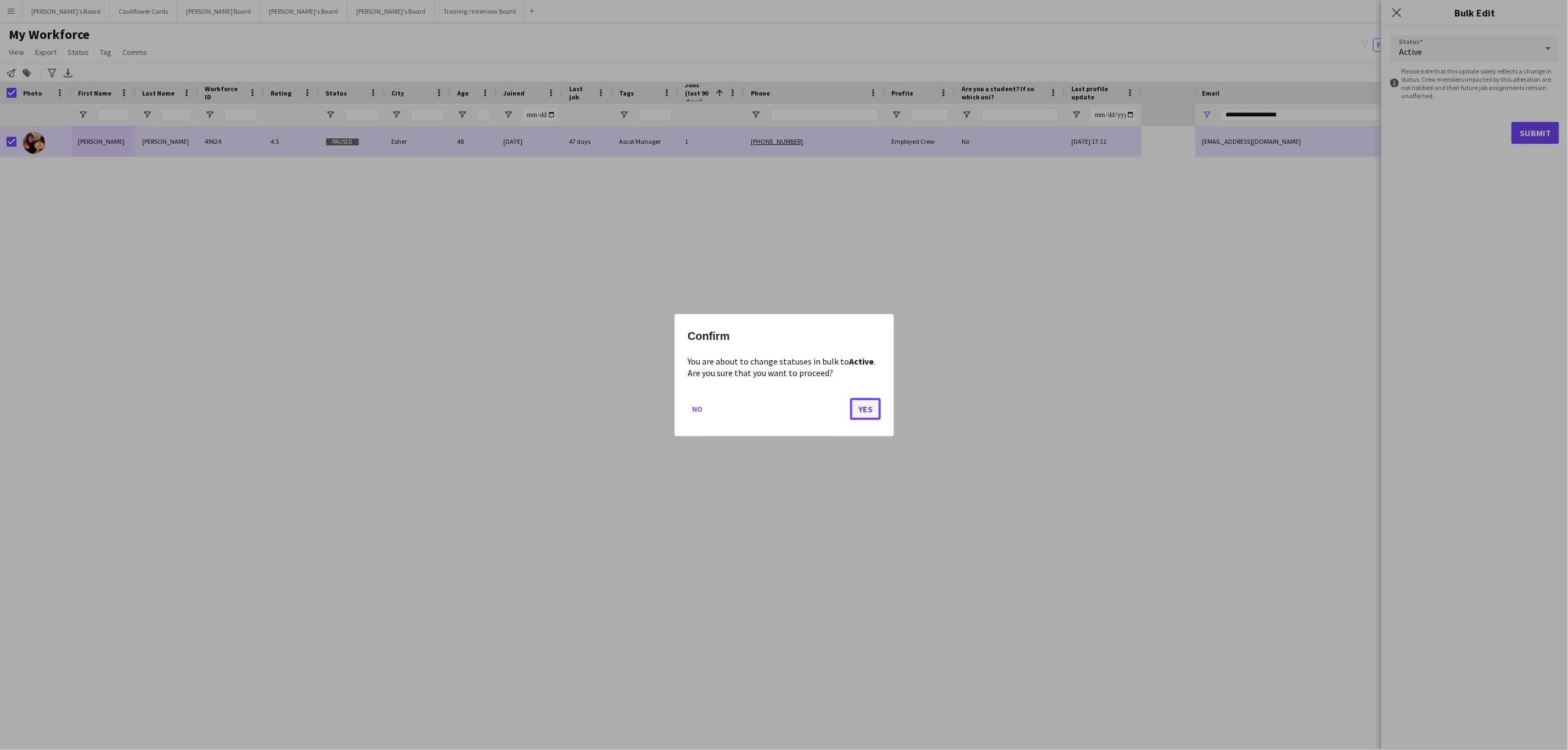
click at [877, 407] on button "Yes" at bounding box center [865, 409] width 31 height 22
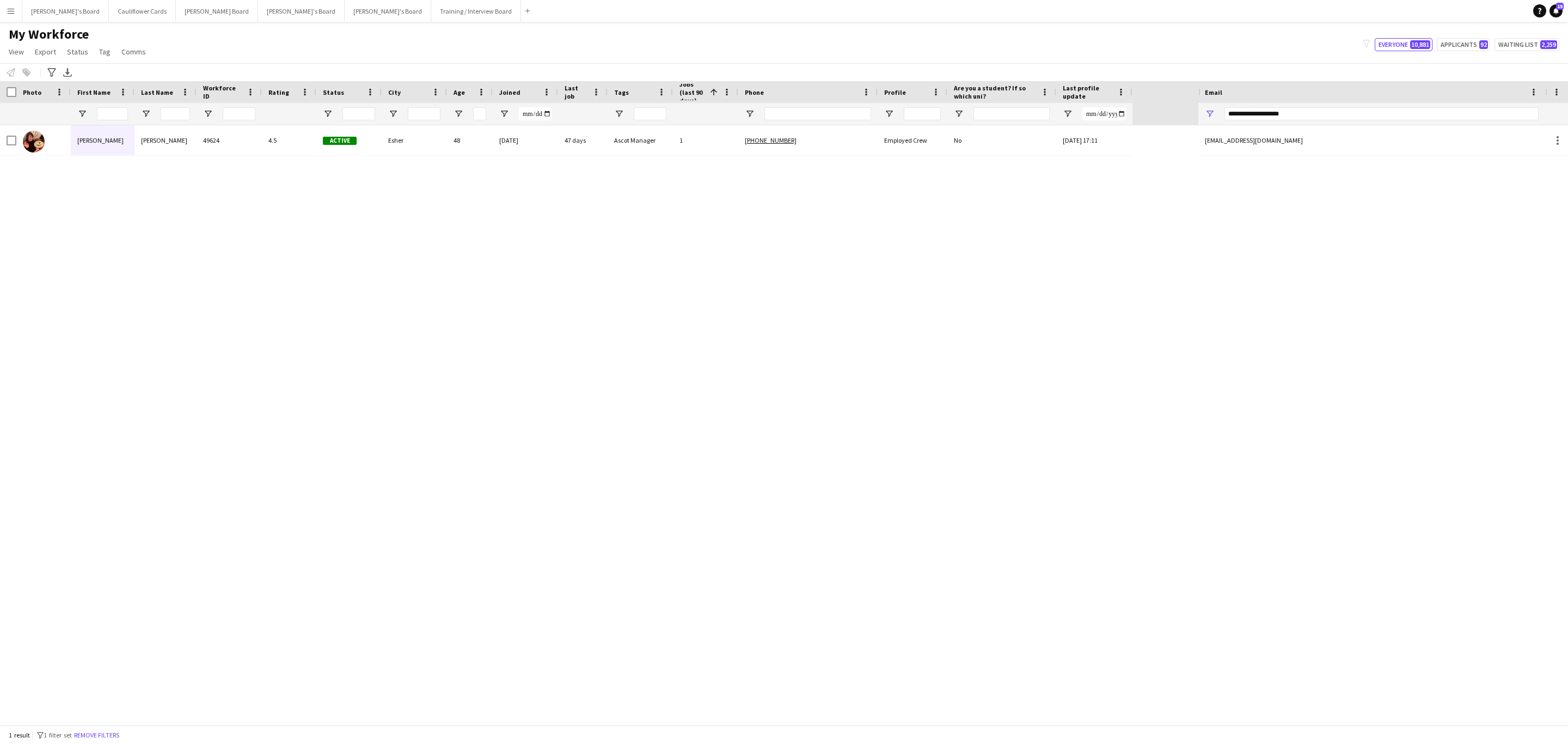
drag, startPoint x: 119, startPoint y: 738, endPoint x: 82, endPoint y: 104, distance: 635.1
click at [119, 738] on button "Remove filters" at bounding box center [96, 735] width 49 height 12
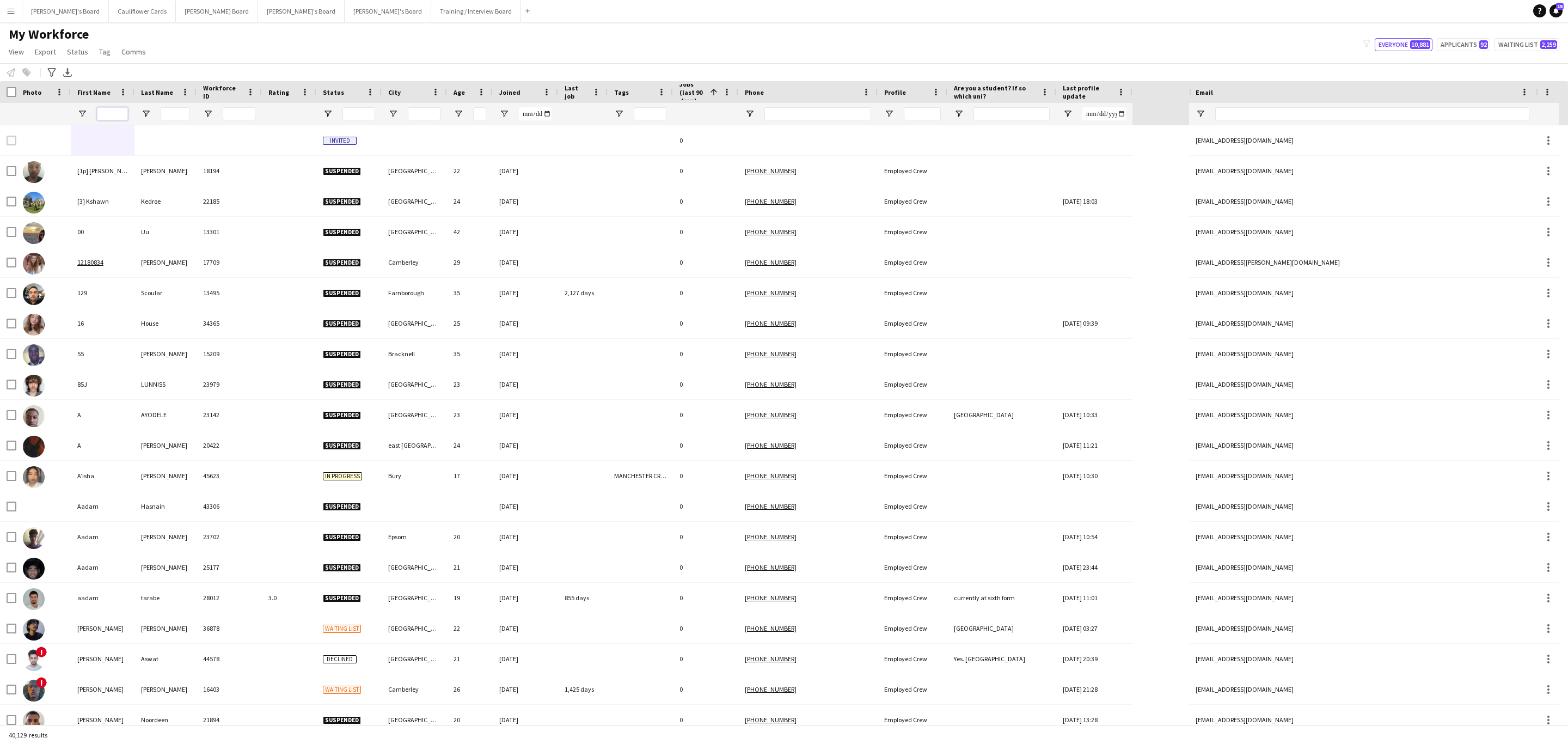
click at [126, 116] on input "First Name Filter Input" at bounding box center [113, 114] width 31 height 13
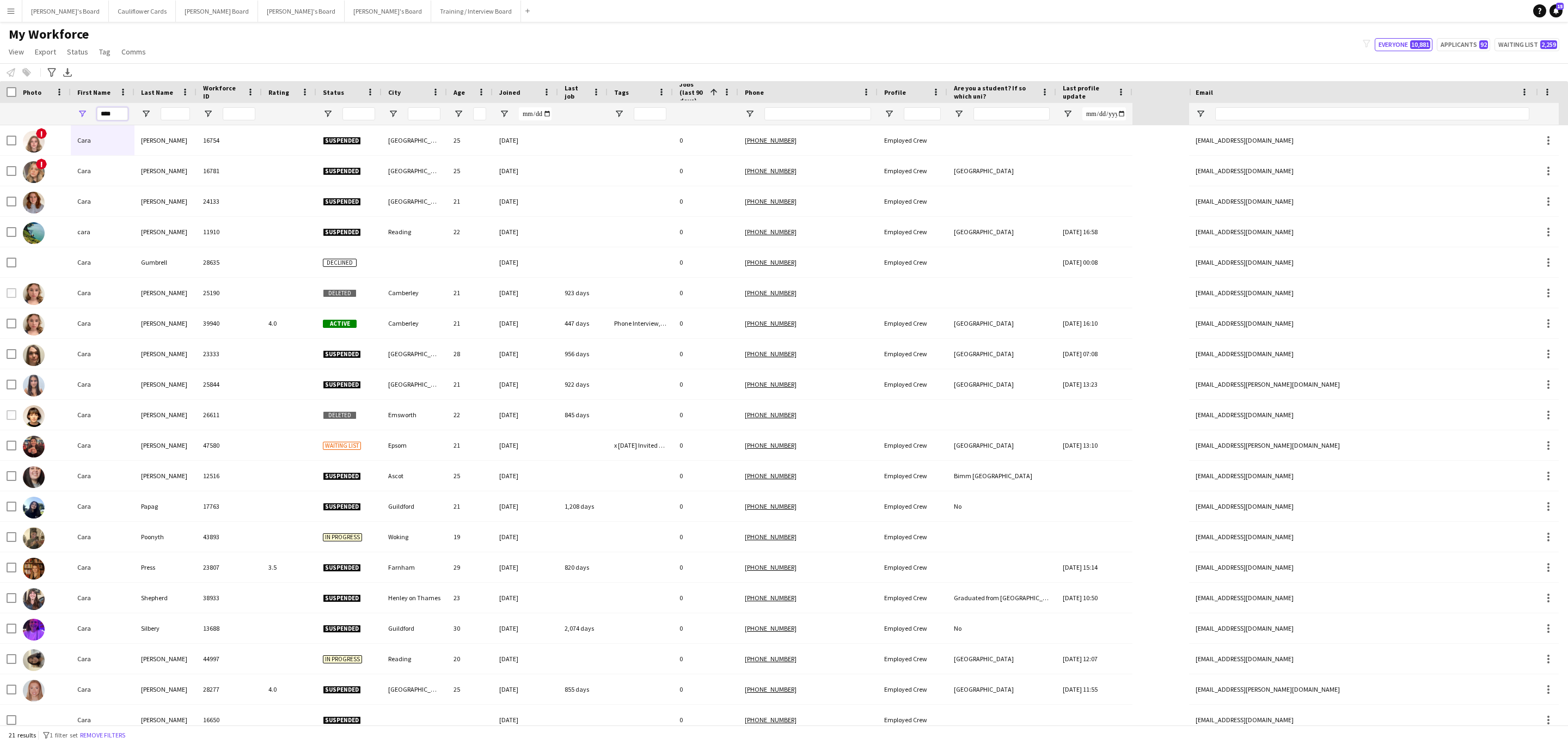
type input "****"
click at [180, 115] on input "Last Name Filter Input" at bounding box center [176, 114] width 30 height 13
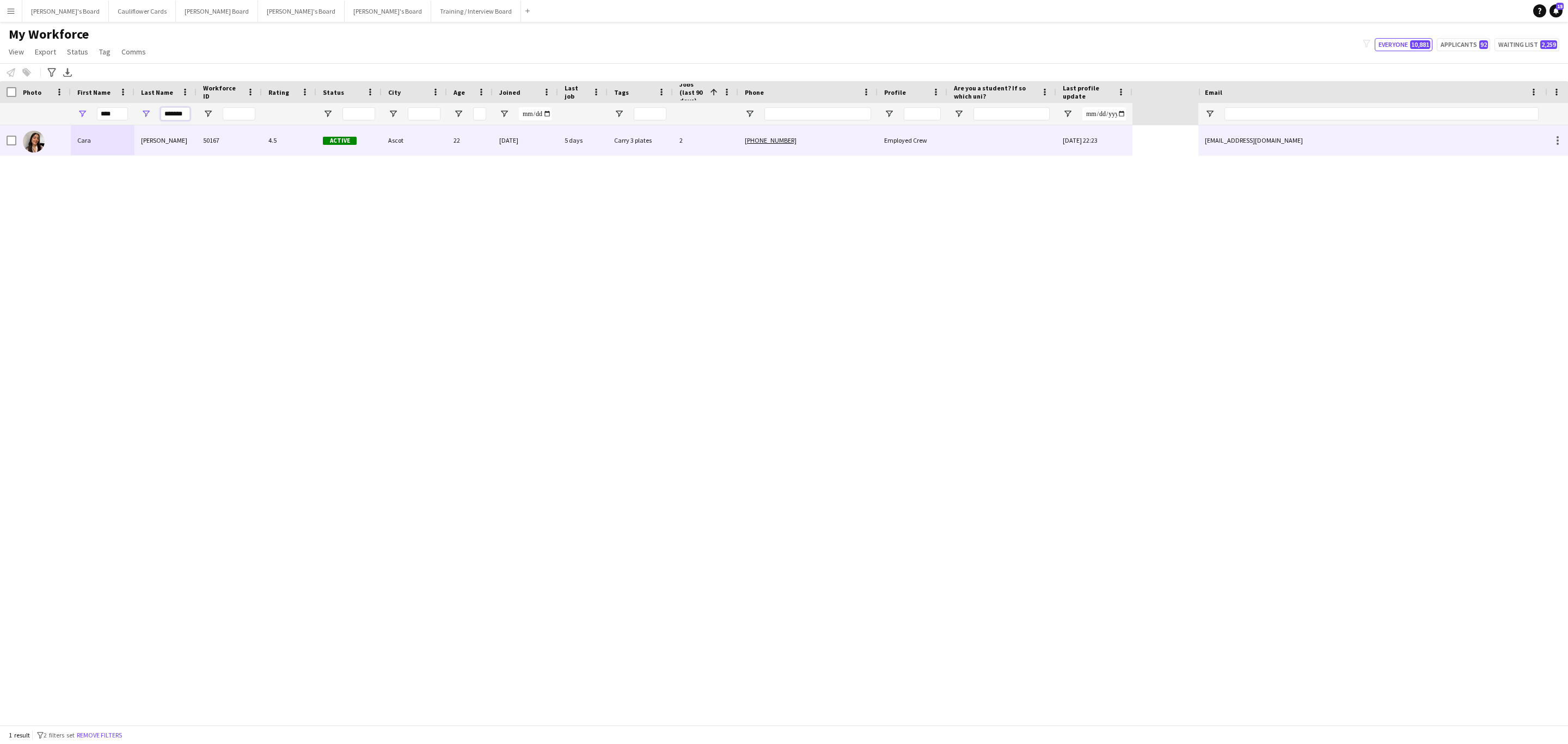
type input "*******"
click at [233, 143] on div "50167" at bounding box center [229, 140] width 65 height 30
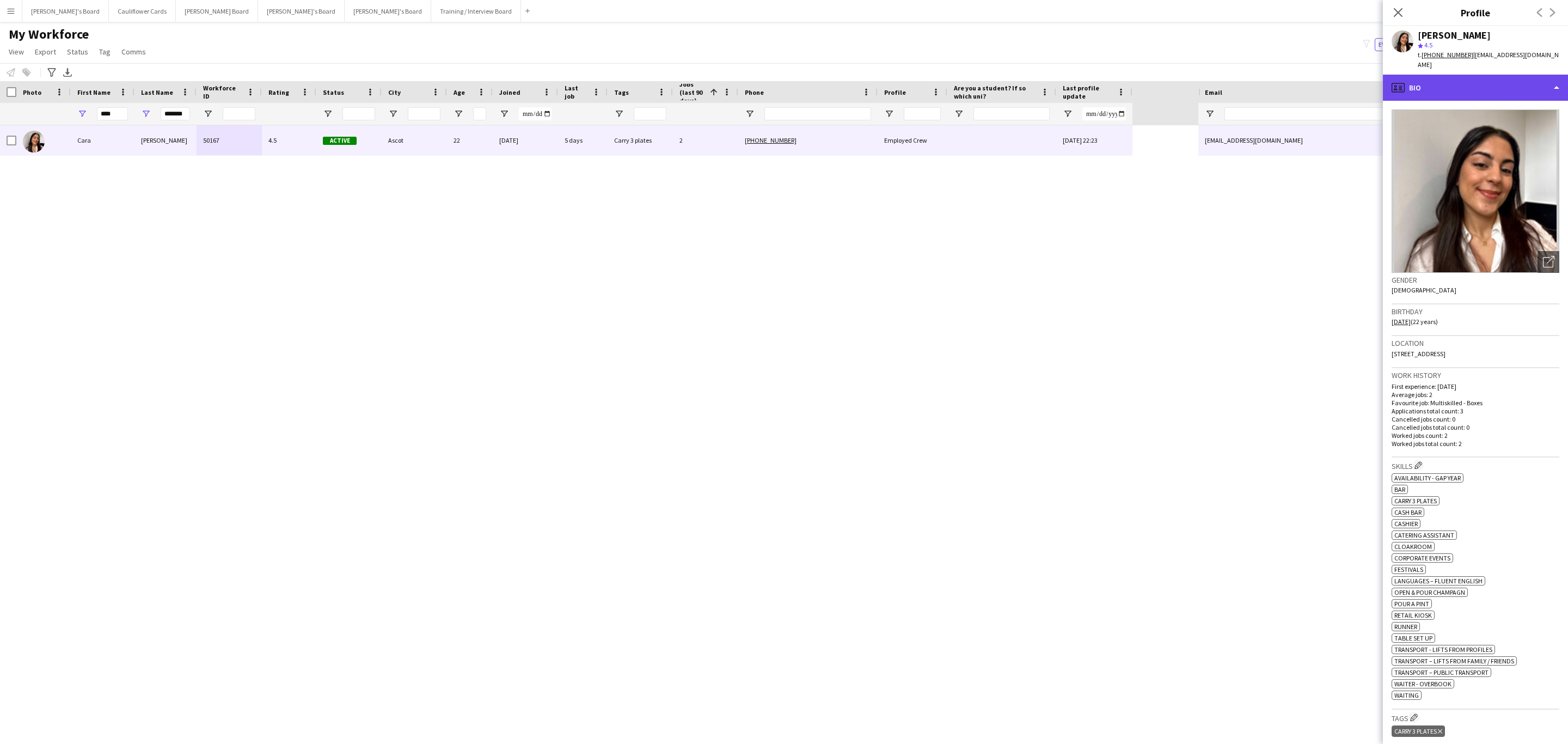
click at [1534, 75] on div "profile Bio" at bounding box center [1476, 87] width 185 height 26
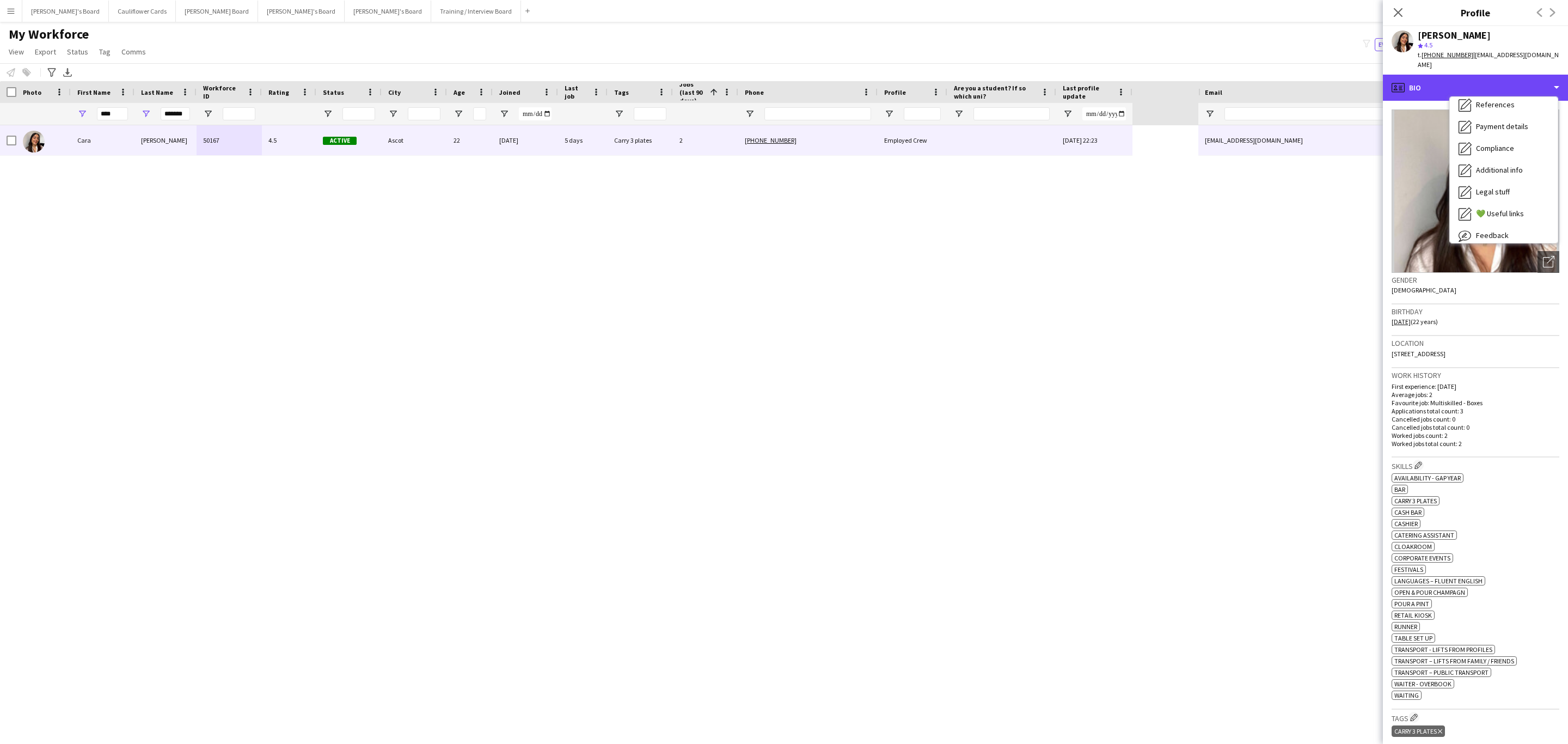
scroll to position [146, 0]
click at [1513, 195] on div "Feedback Feedback" at bounding box center [1504, 206] width 108 height 22
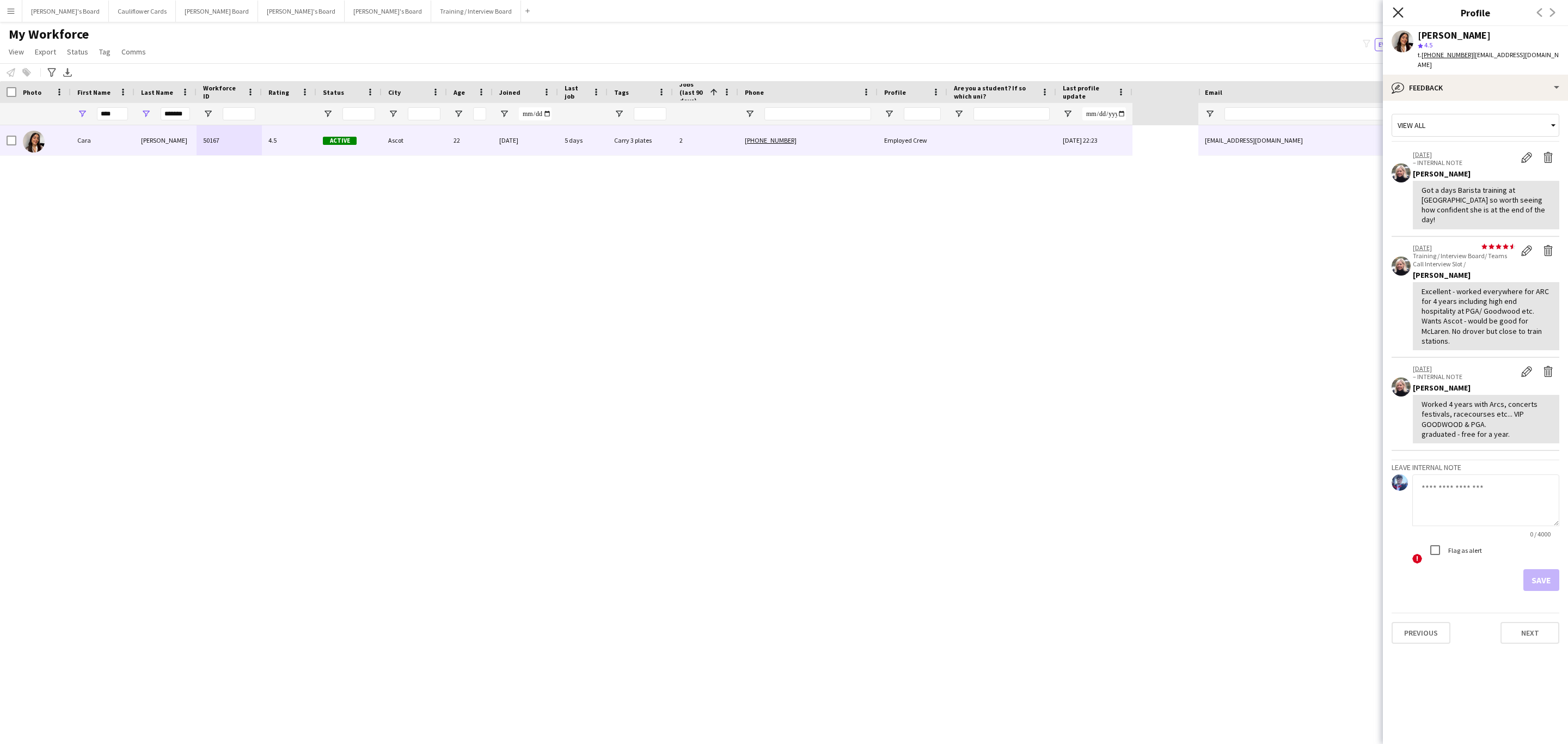
click at [1396, 15] on icon at bounding box center [1397, 12] width 10 height 10
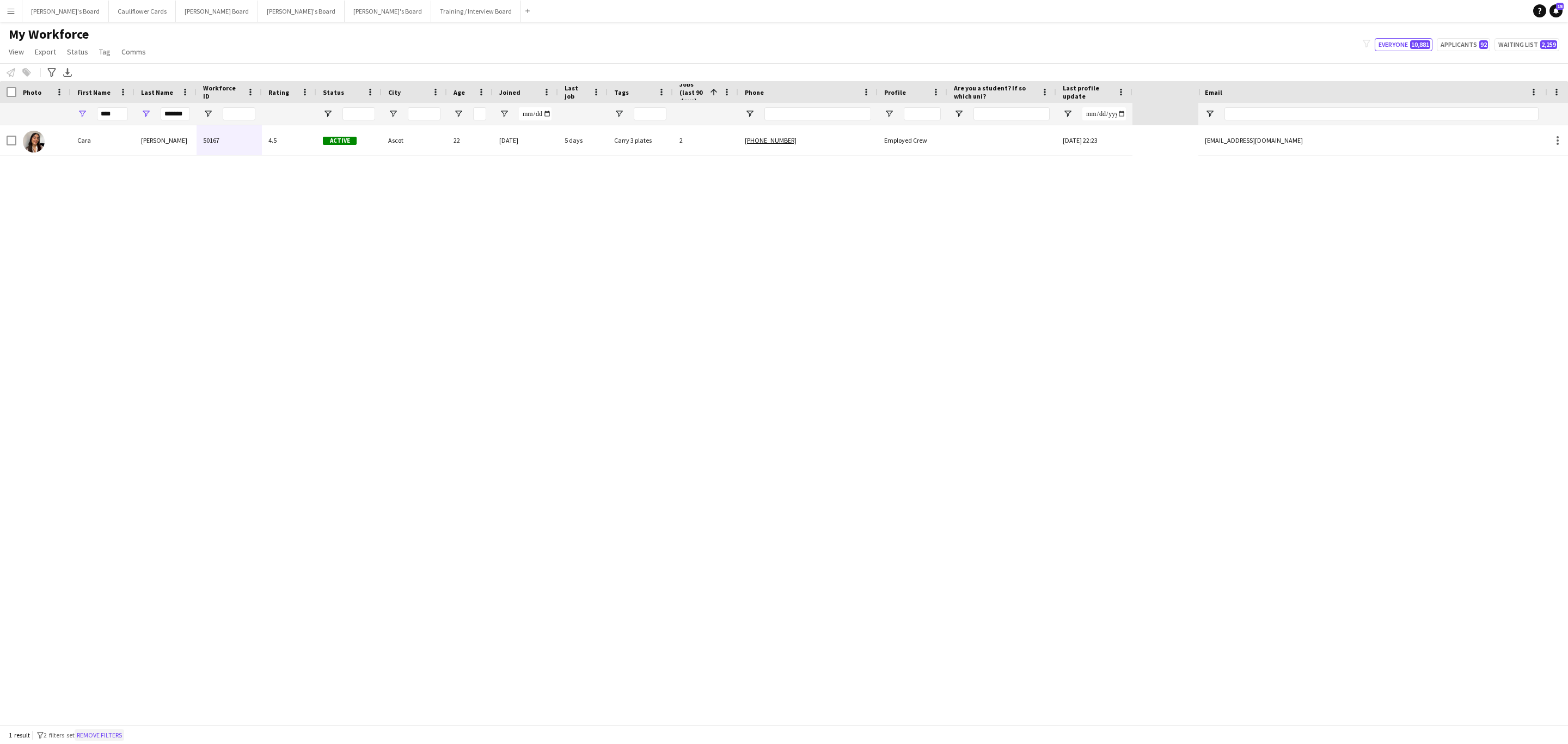
click at [101, 736] on button "Remove filters" at bounding box center [99, 735] width 49 height 12
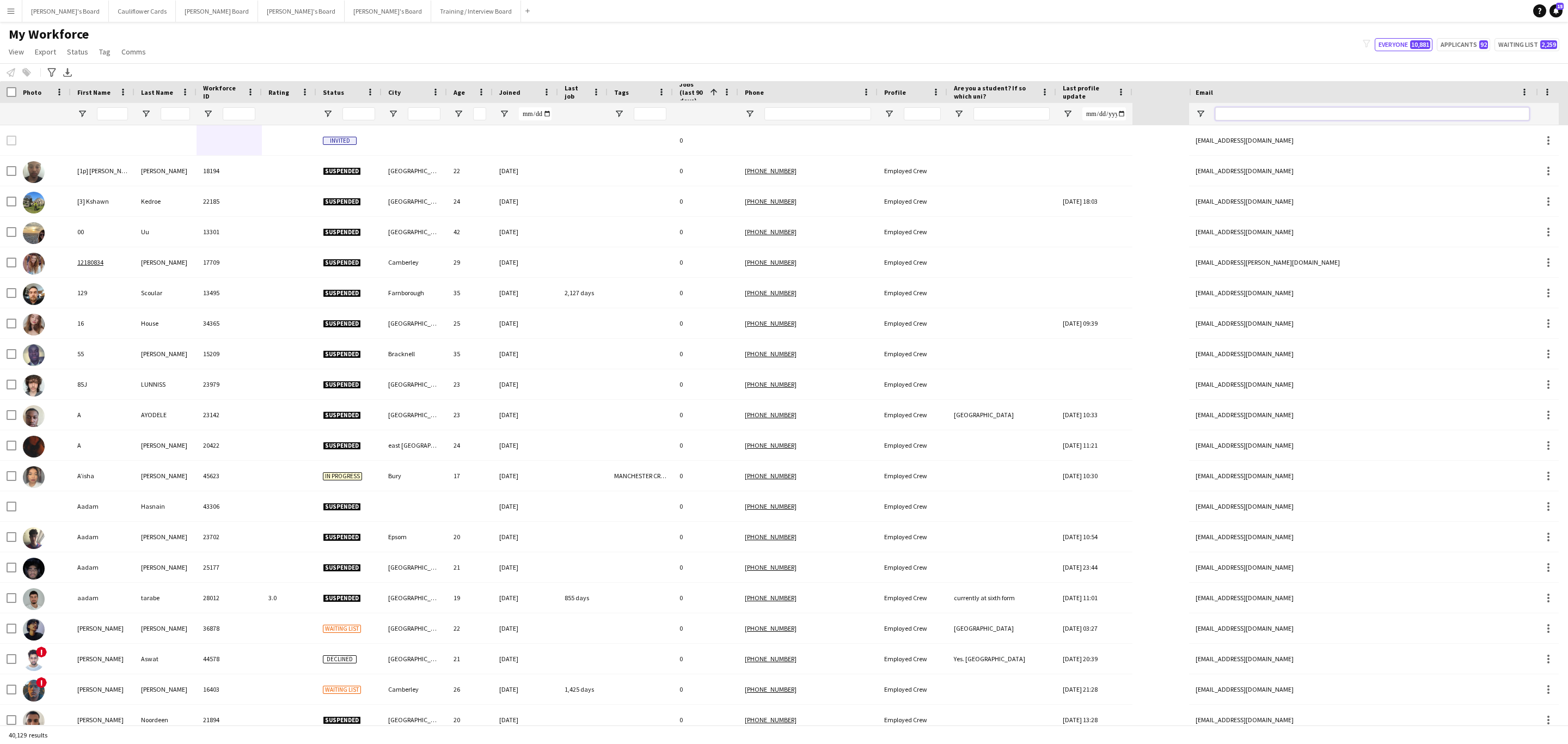
click at [1275, 114] on input "Email Filter Input" at bounding box center [1372, 114] width 314 height 13
paste input "**********"
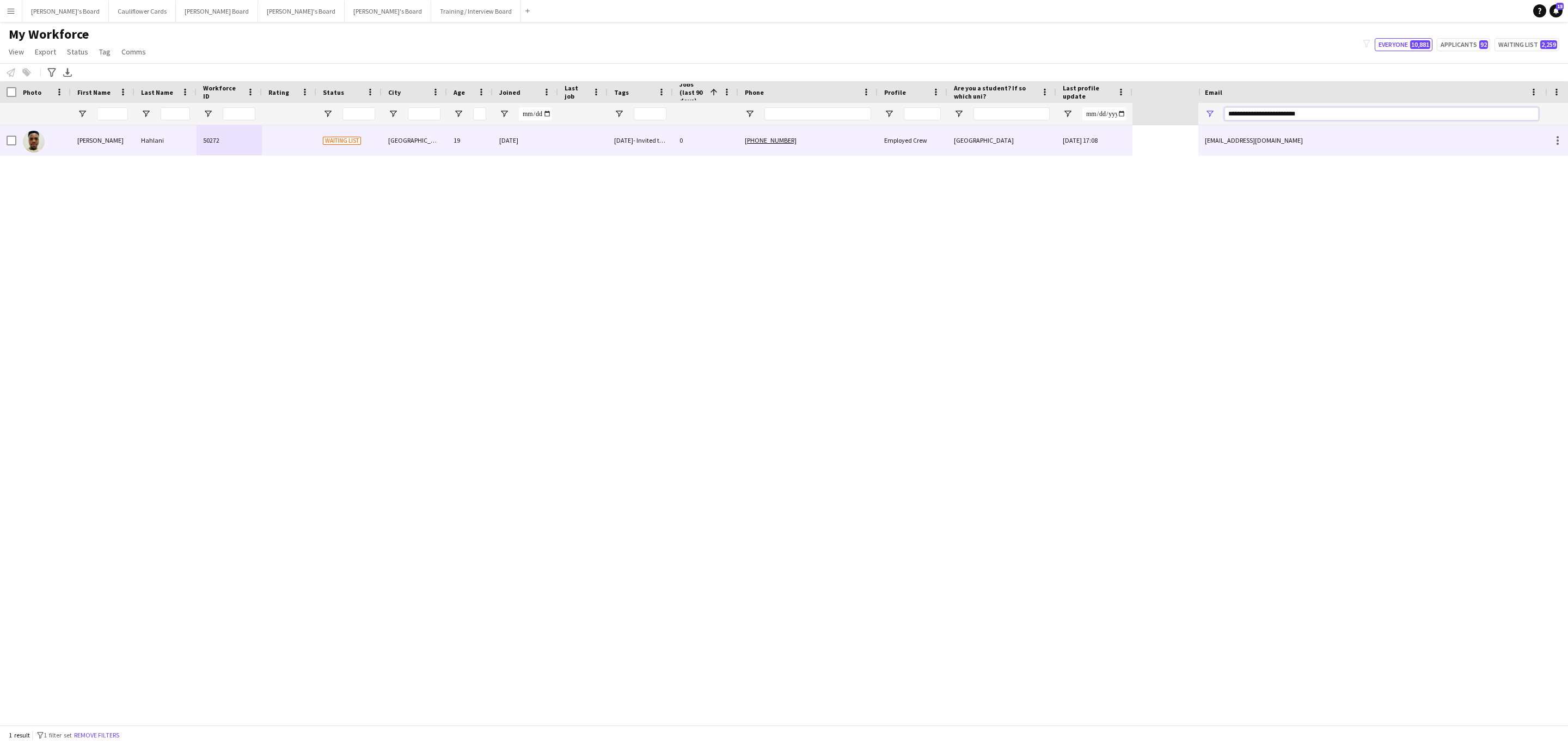
type input "**********"
click at [513, 152] on div "[DATE]" at bounding box center [525, 140] width 65 height 30
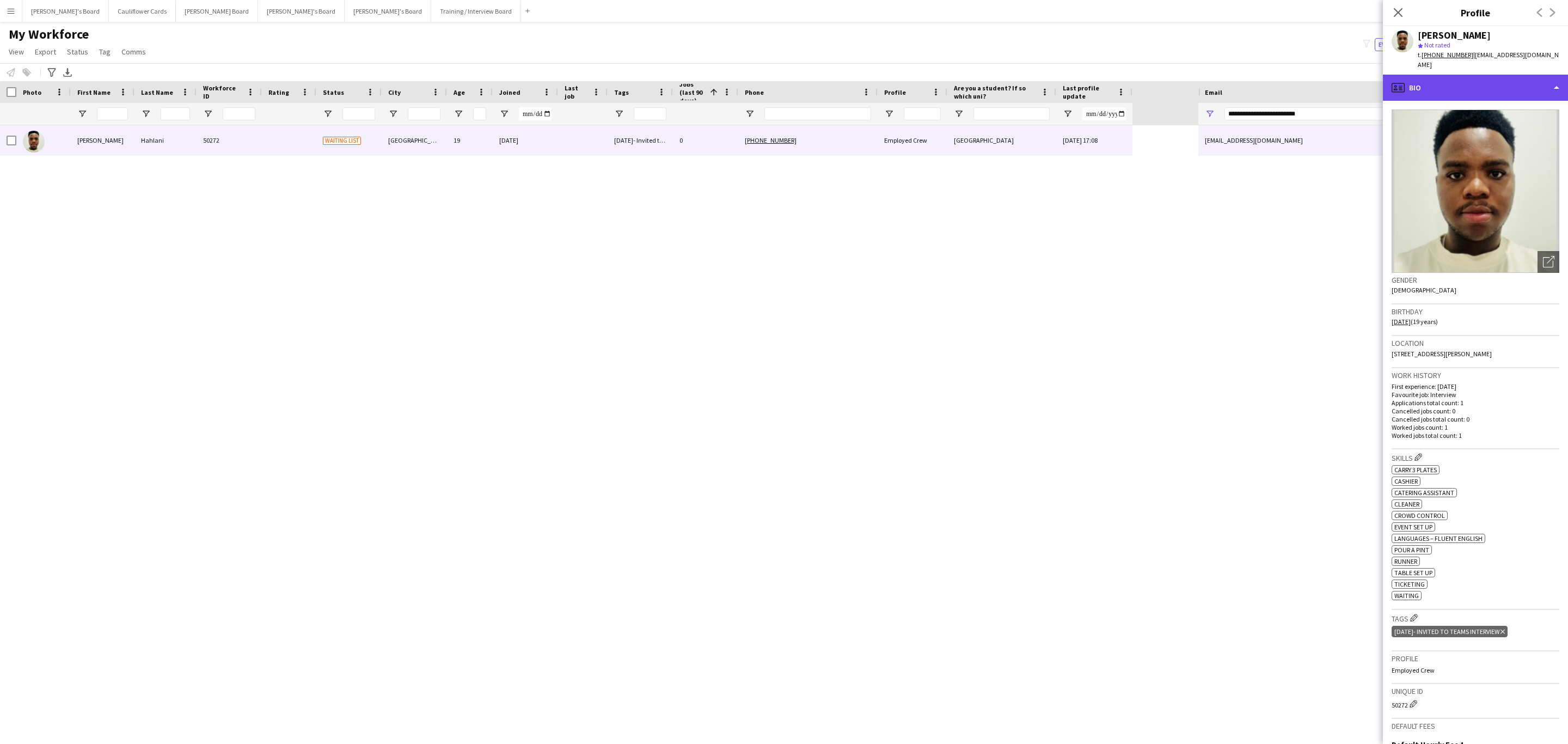
click at [1504, 84] on div "profile Bio" at bounding box center [1476, 87] width 185 height 26
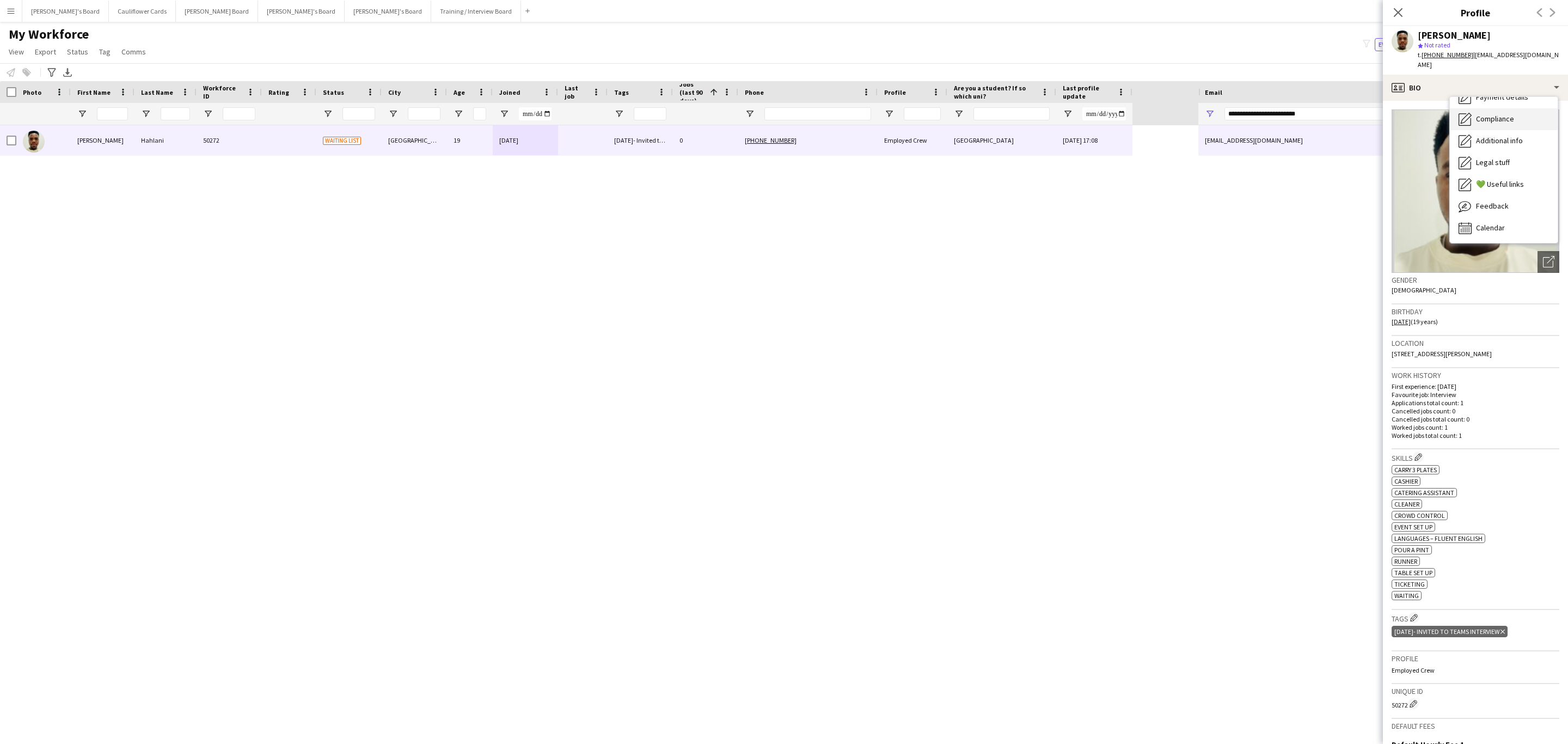
click at [1511, 116] on div "Compliance Compliance" at bounding box center [1504, 119] width 108 height 22
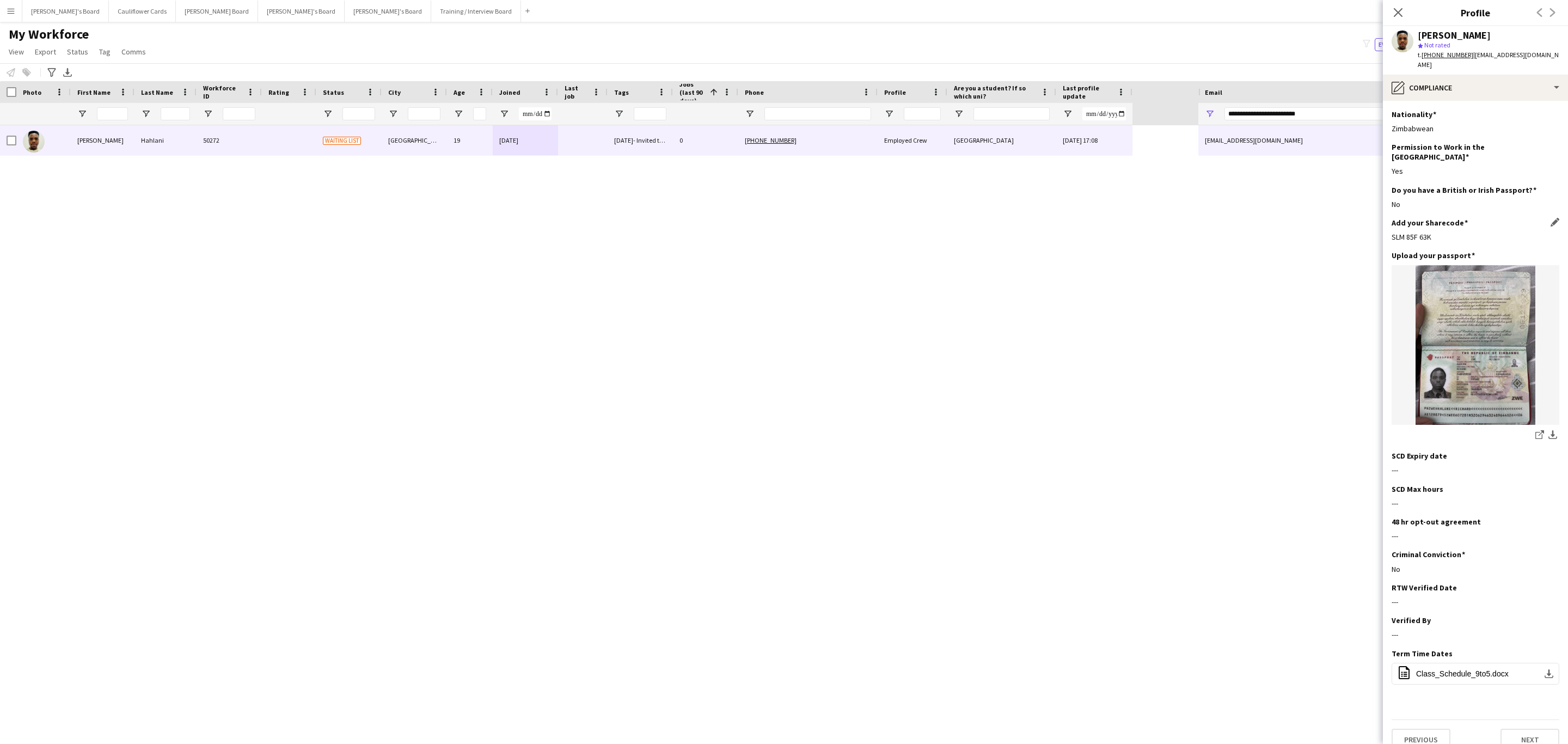
click at [1409, 232] on div "SLM 85F 63K" at bounding box center [1476, 237] width 168 height 10
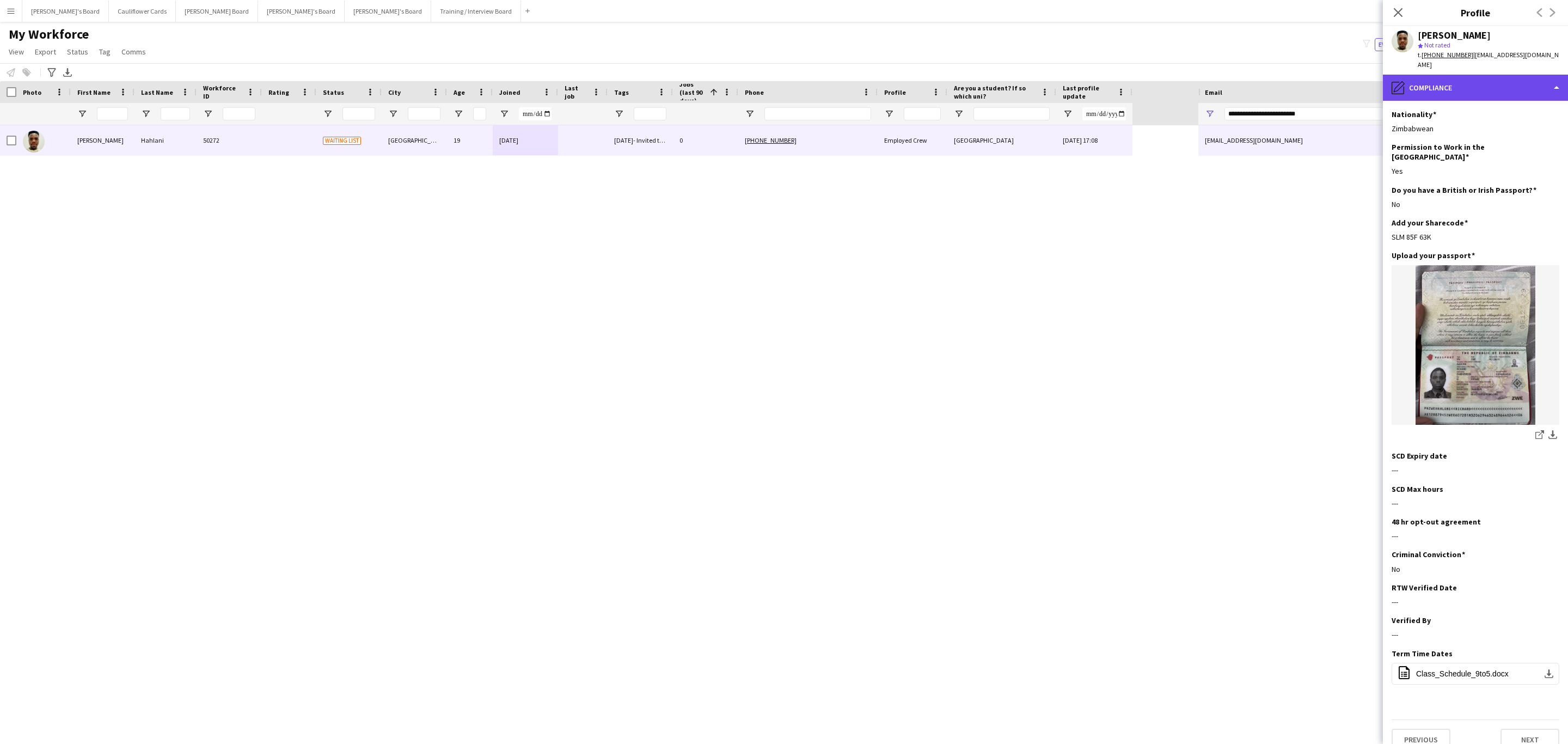
click at [1491, 74] on div "pencil4 Compliance" at bounding box center [1476, 87] width 185 height 26
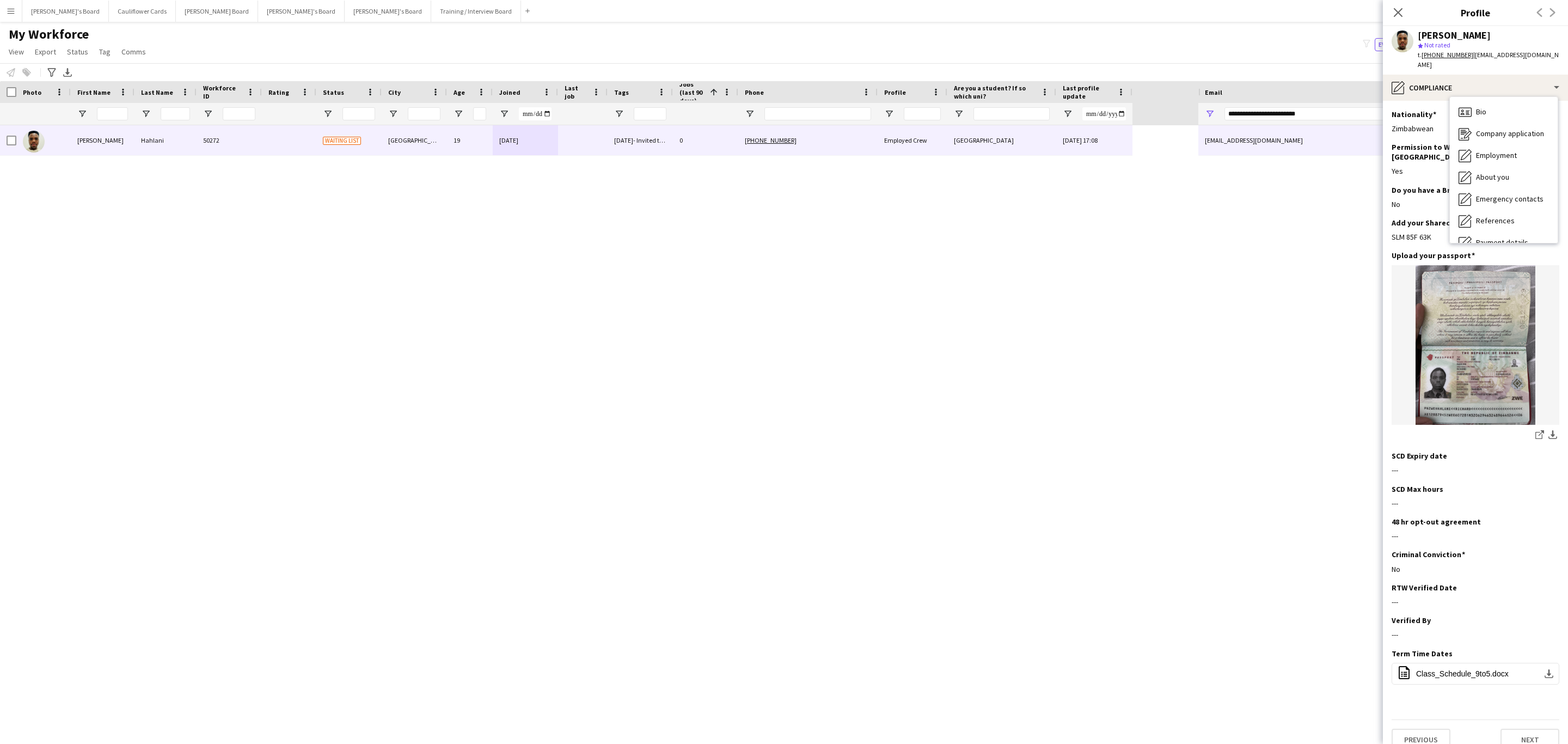
click at [1498, 103] on div "Bio Bio" at bounding box center [1504, 112] width 108 height 22
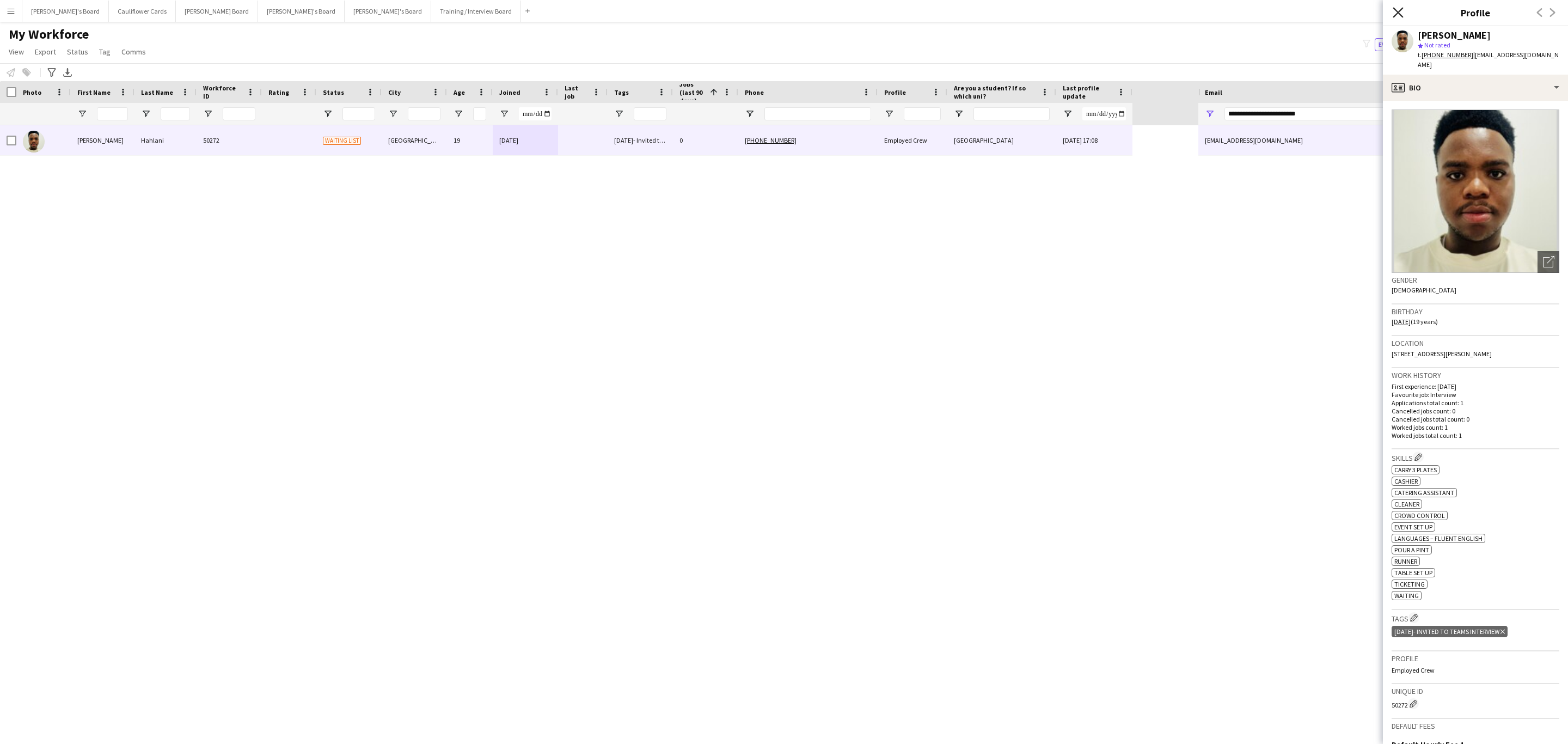
click at [1396, 16] on icon at bounding box center [1397, 12] width 10 height 10
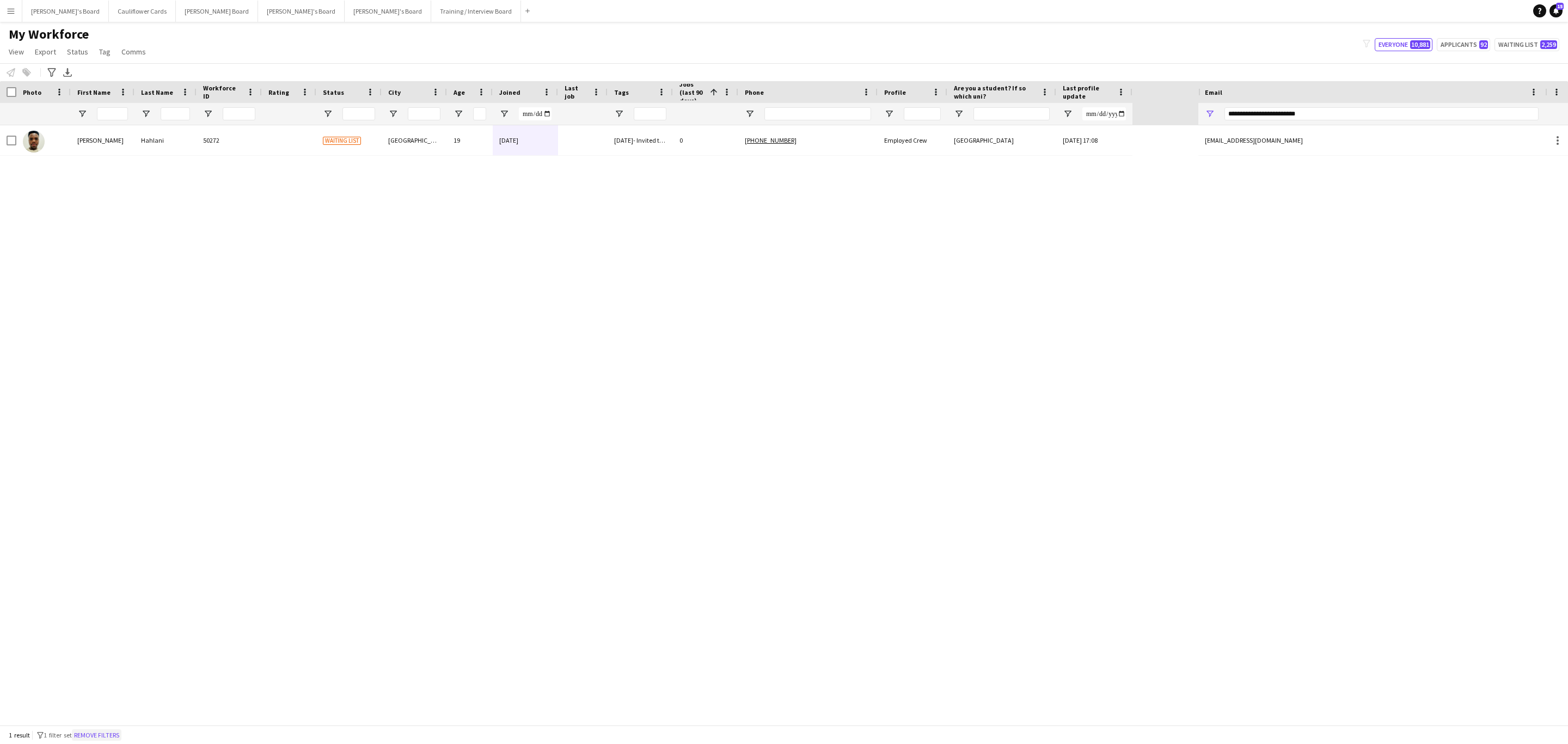
click at [107, 733] on button "Remove filters" at bounding box center [96, 735] width 49 height 12
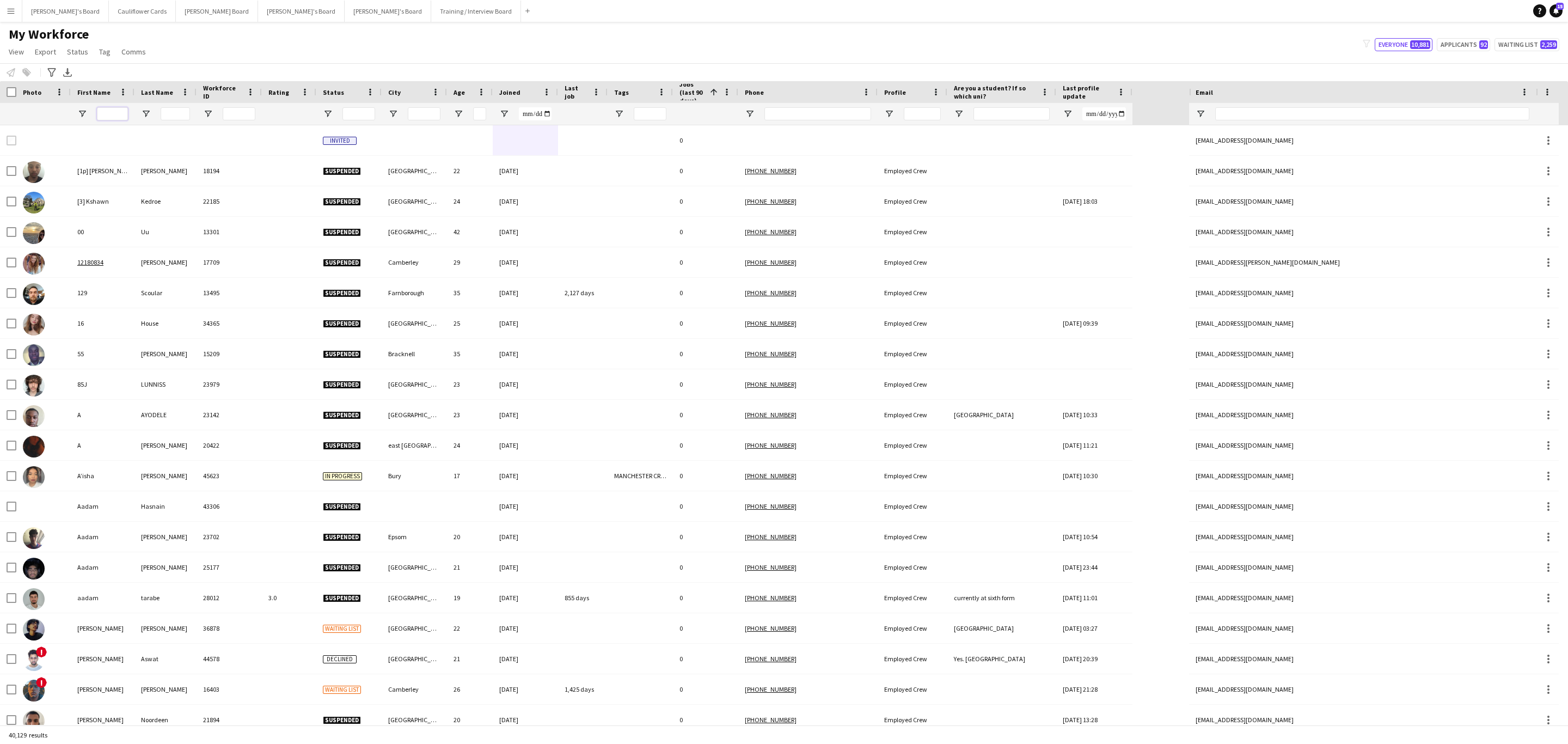
click at [107, 114] on input "First Name Filter Input" at bounding box center [113, 114] width 31 height 13
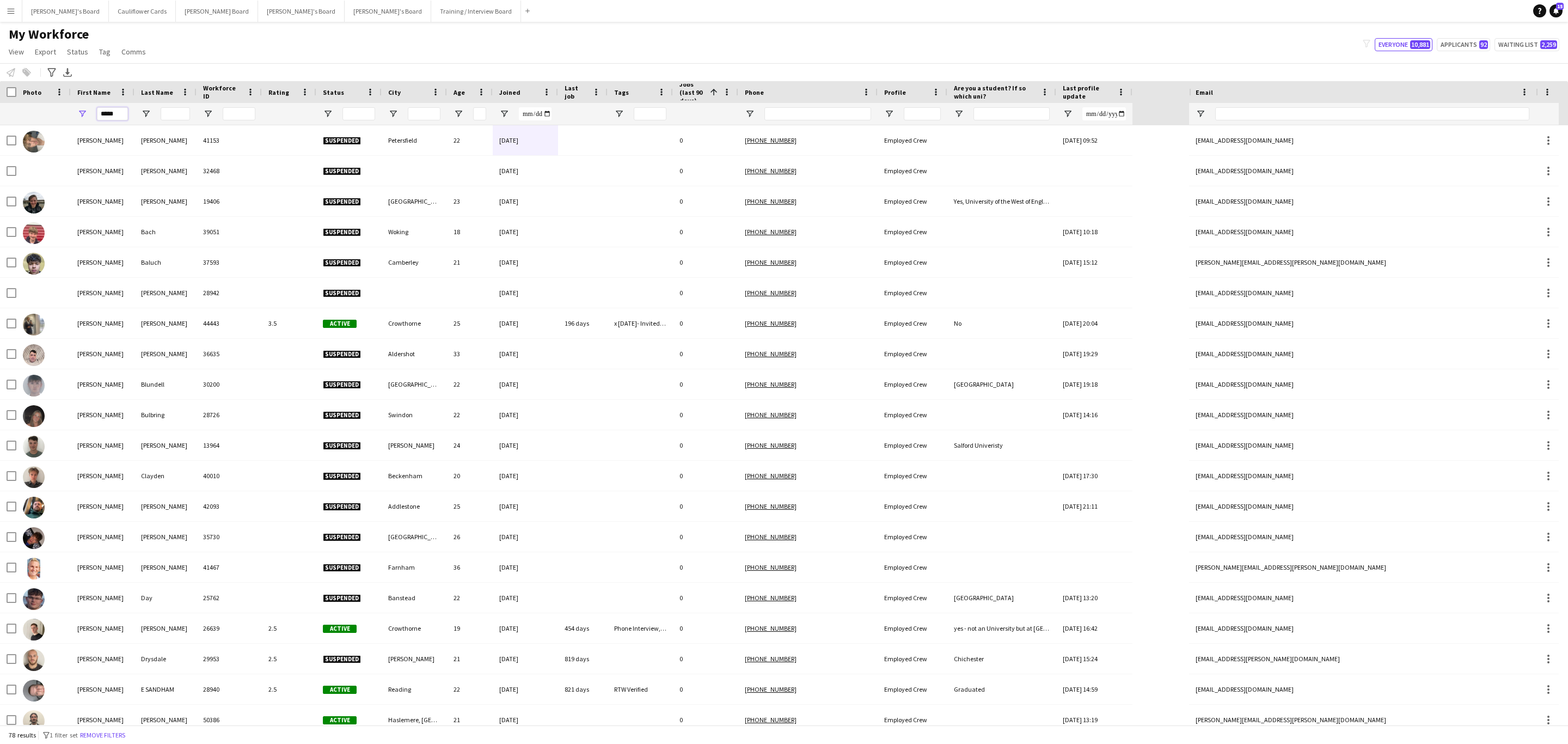
type input "*****"
click at [176, 114] on input "Last Name Filter Input" at bounding box center [176, 114] width 30 height 13
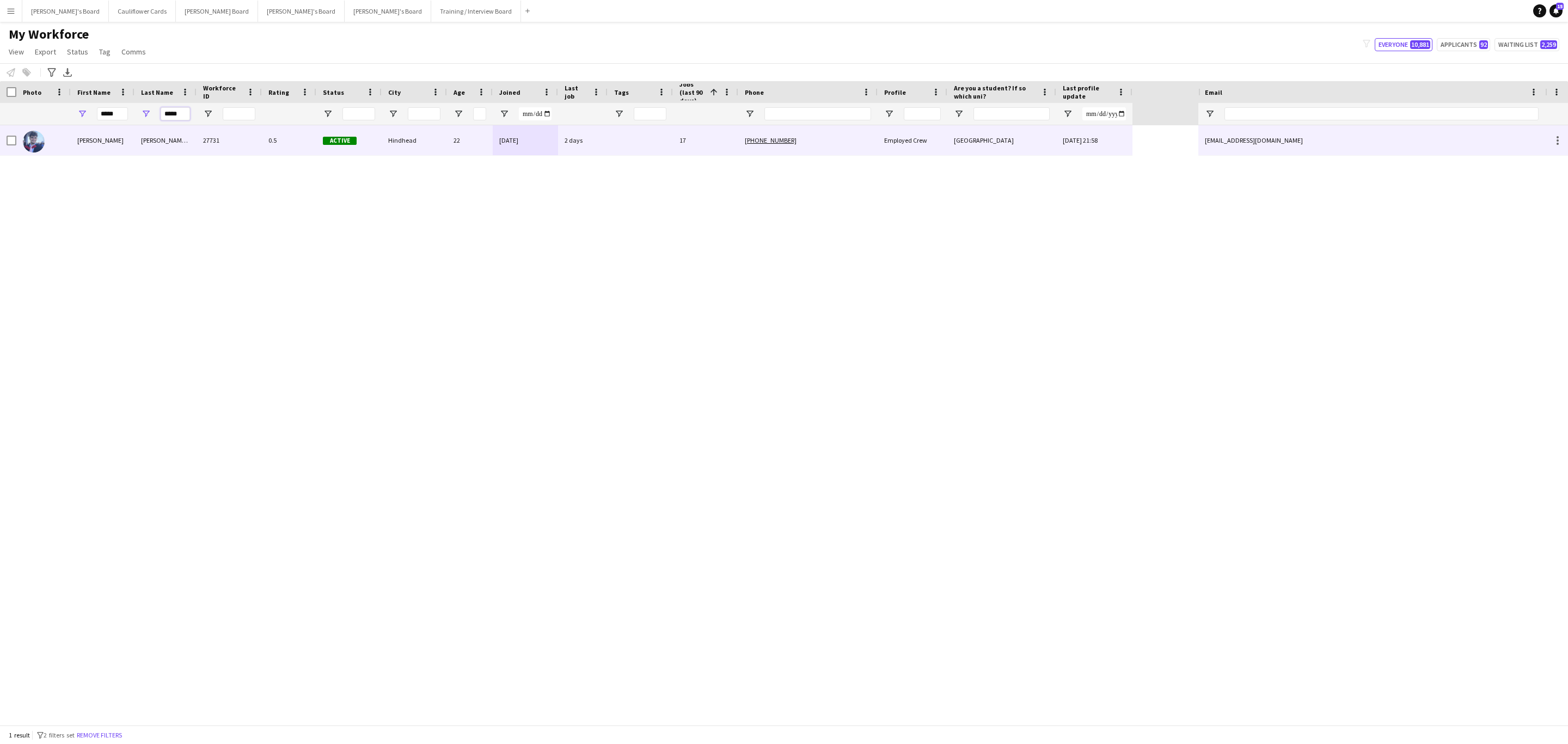
type input "*****"
click at [188, 143] on div "[PERSON_NAME]-[PERSON_NAME]" at bounding box center [165, 140] width 62 height 30
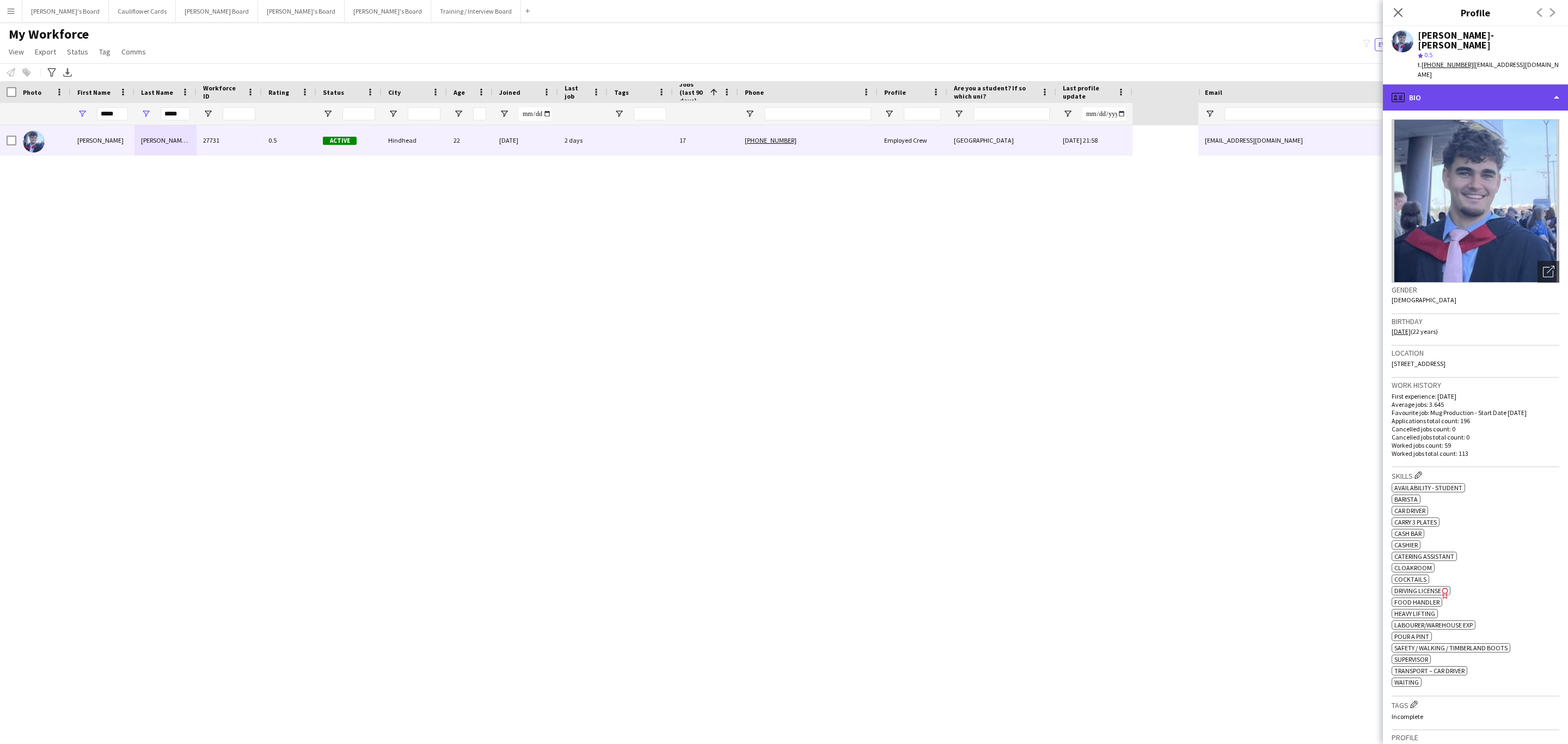
click at [1497, 85] on div "profile Bio" at bounding box center [1476, 97] width 185 height 26
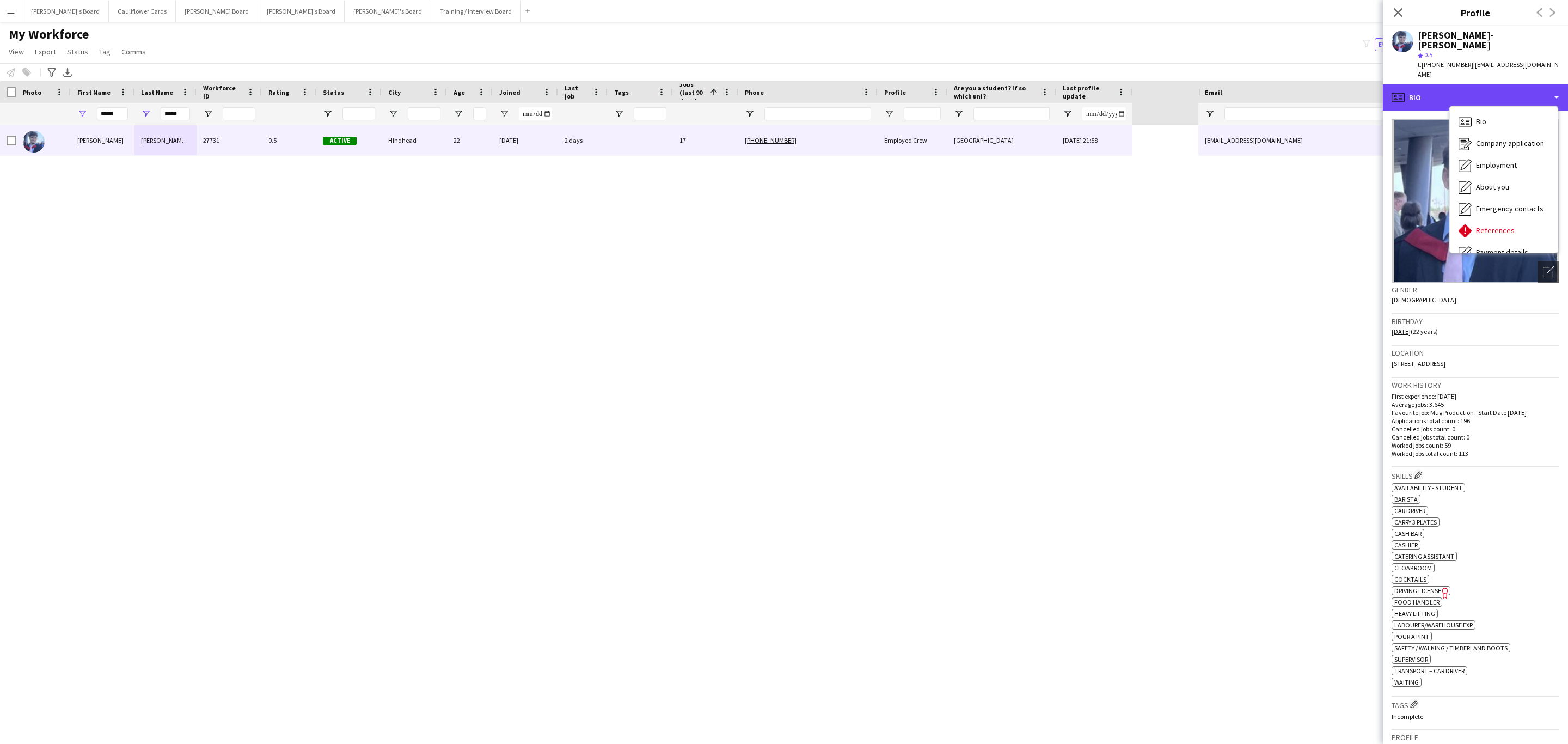
scroll to position [146, 0]
click at [1513, 205] on div "Feedback Feedback" at bounding box center [1504, 216] width 108 height 22
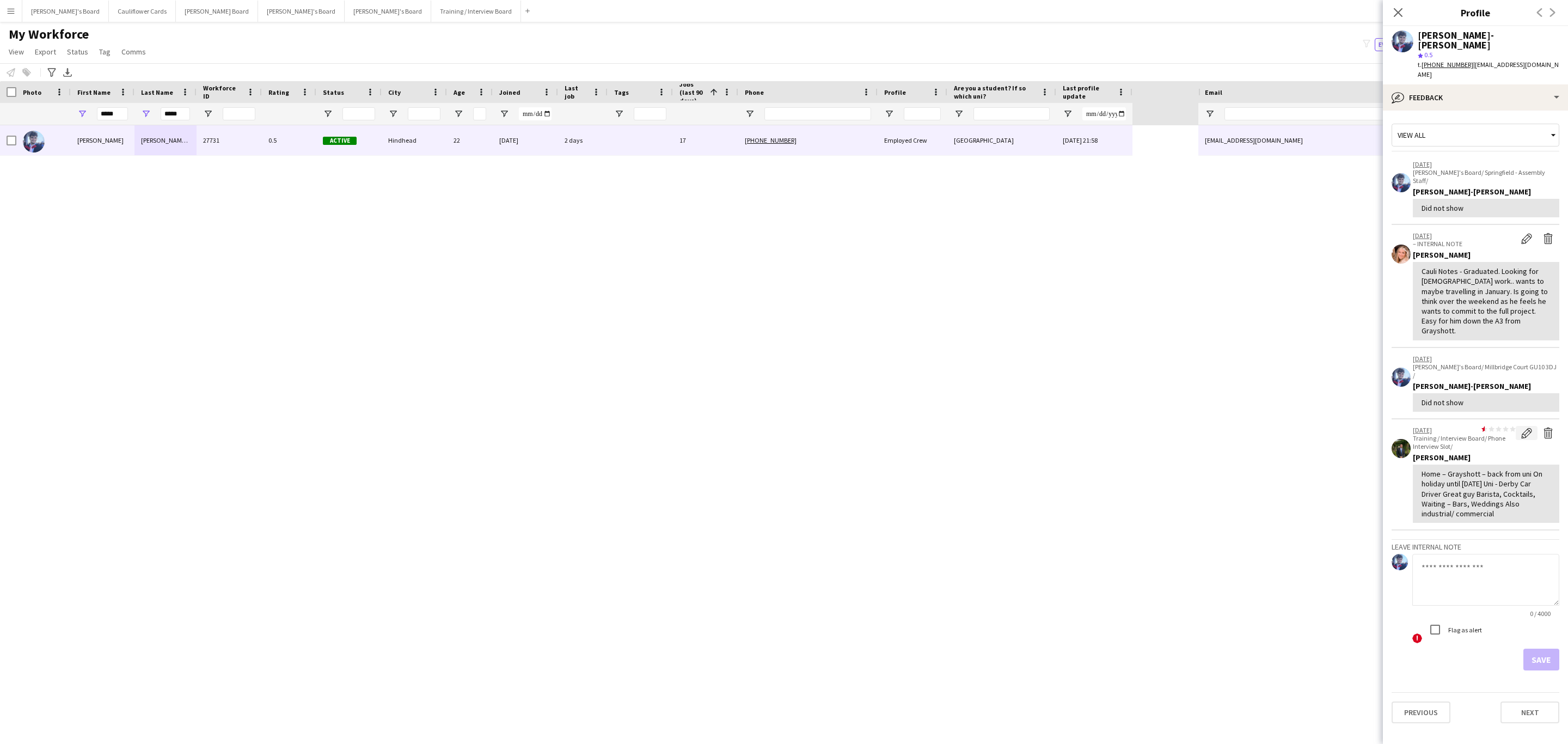
click at [1521, 427] on app-icon "Edit feedback" at bounding box center [1526, 433] width 11 height 11
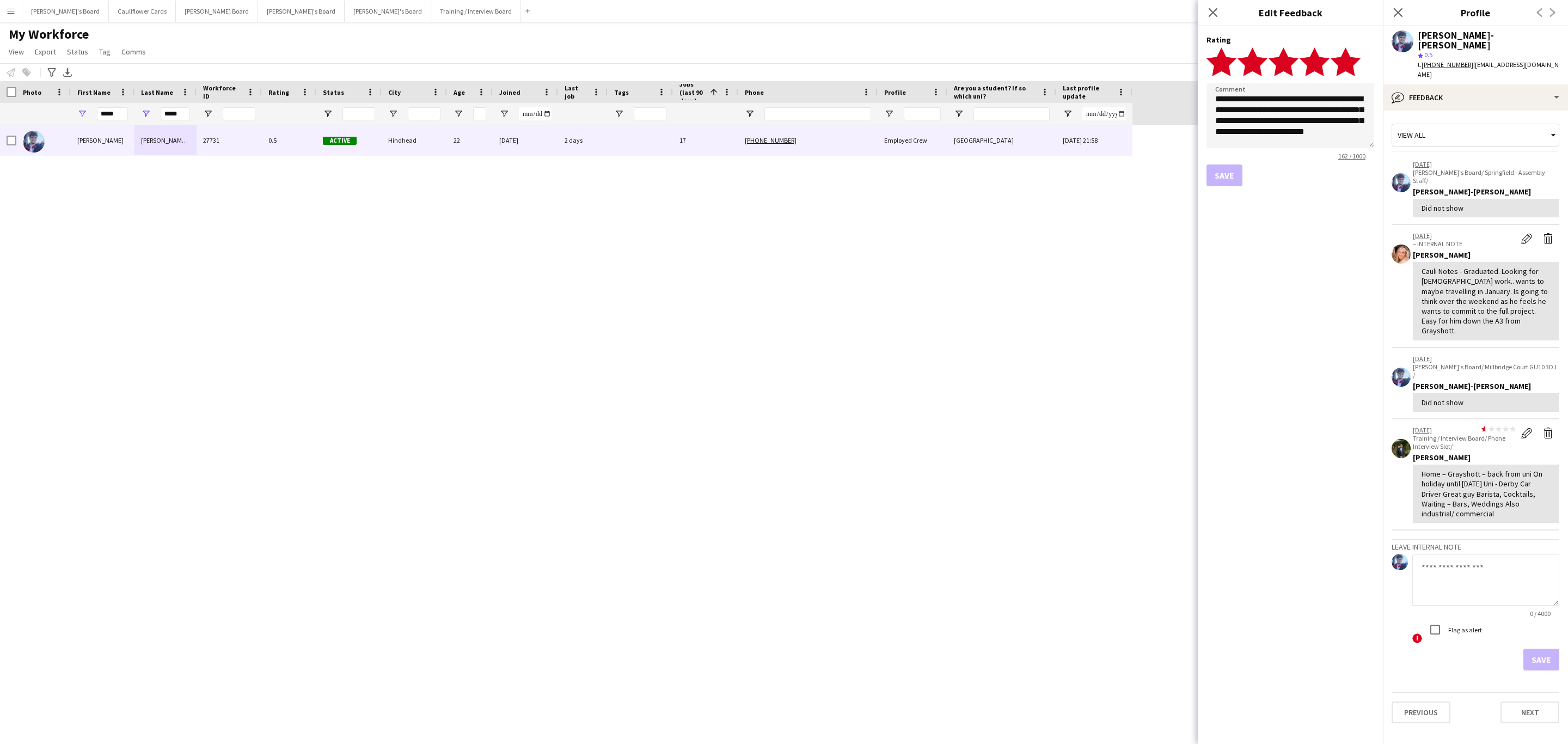
click at [1357, 64] on icon "star" at bounding box center [1345, 62] width 30 height 30
click at [1233, 176] on div "Save" at bounding box center [1291, 176] width 168 height 22
click at [1289, 140] on textarea "**********" at bounding box center [1291, 115] width 168 height 65
click at [1309, 139] on textarea "**********" at bounding box center [1291, 115] width 168 height 65
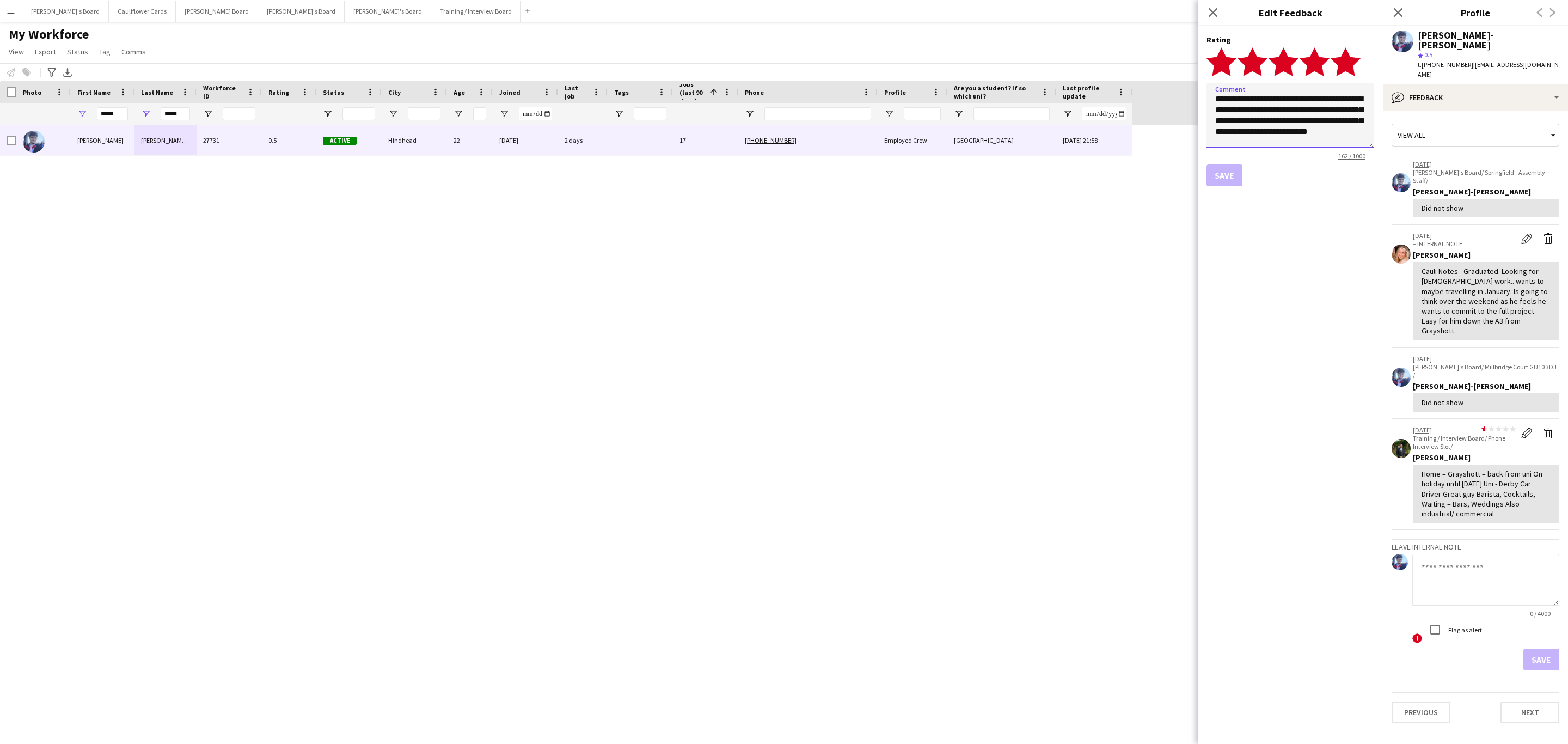
scroll to position [12, 0]
type textarea "**********"
click at [1225, 176] on button "Save" at bounding box center [1225, 176] width 36 height 22
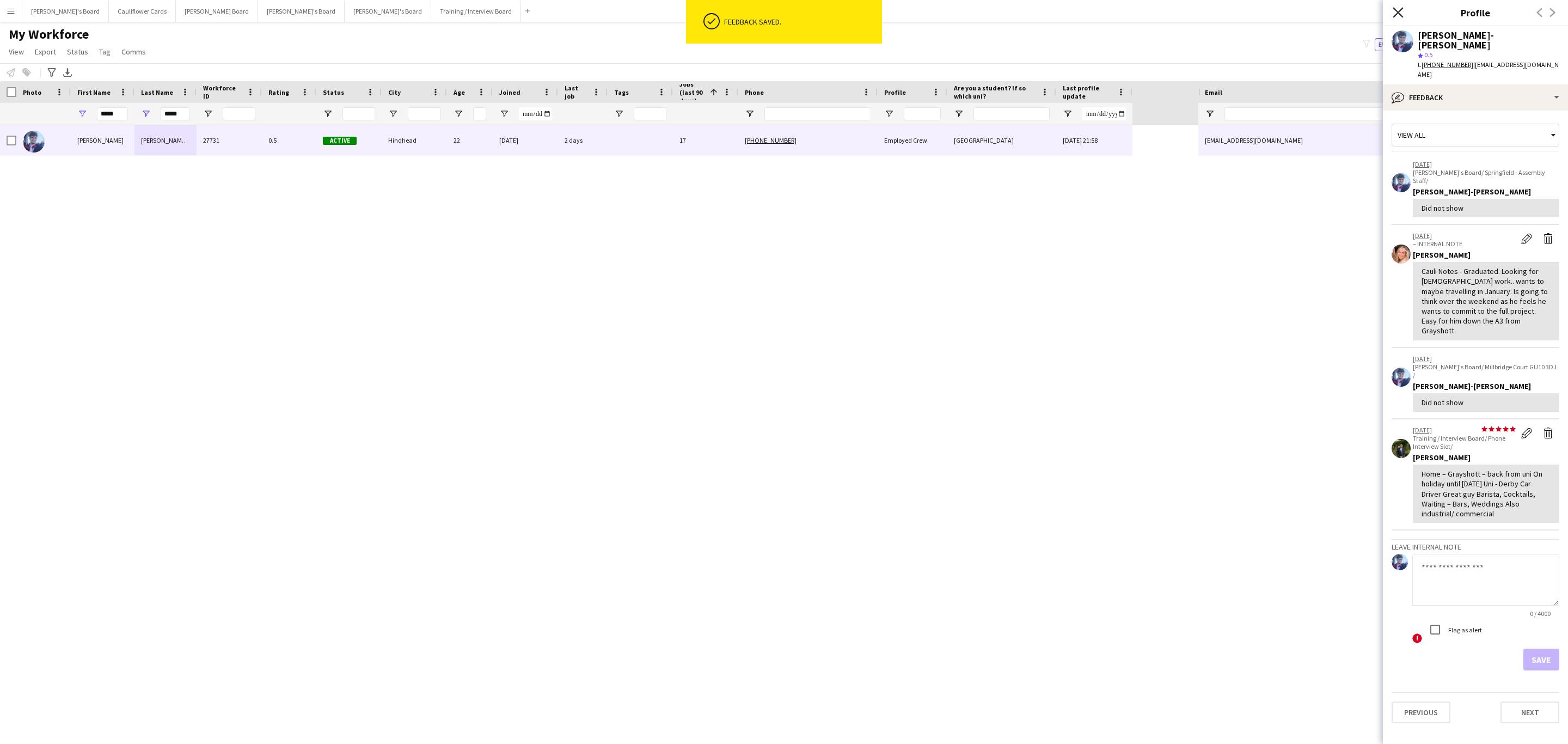
click at [1392, 13] on icon "Close pop-in" at bounding box center [1397, 12] width 10 height 10
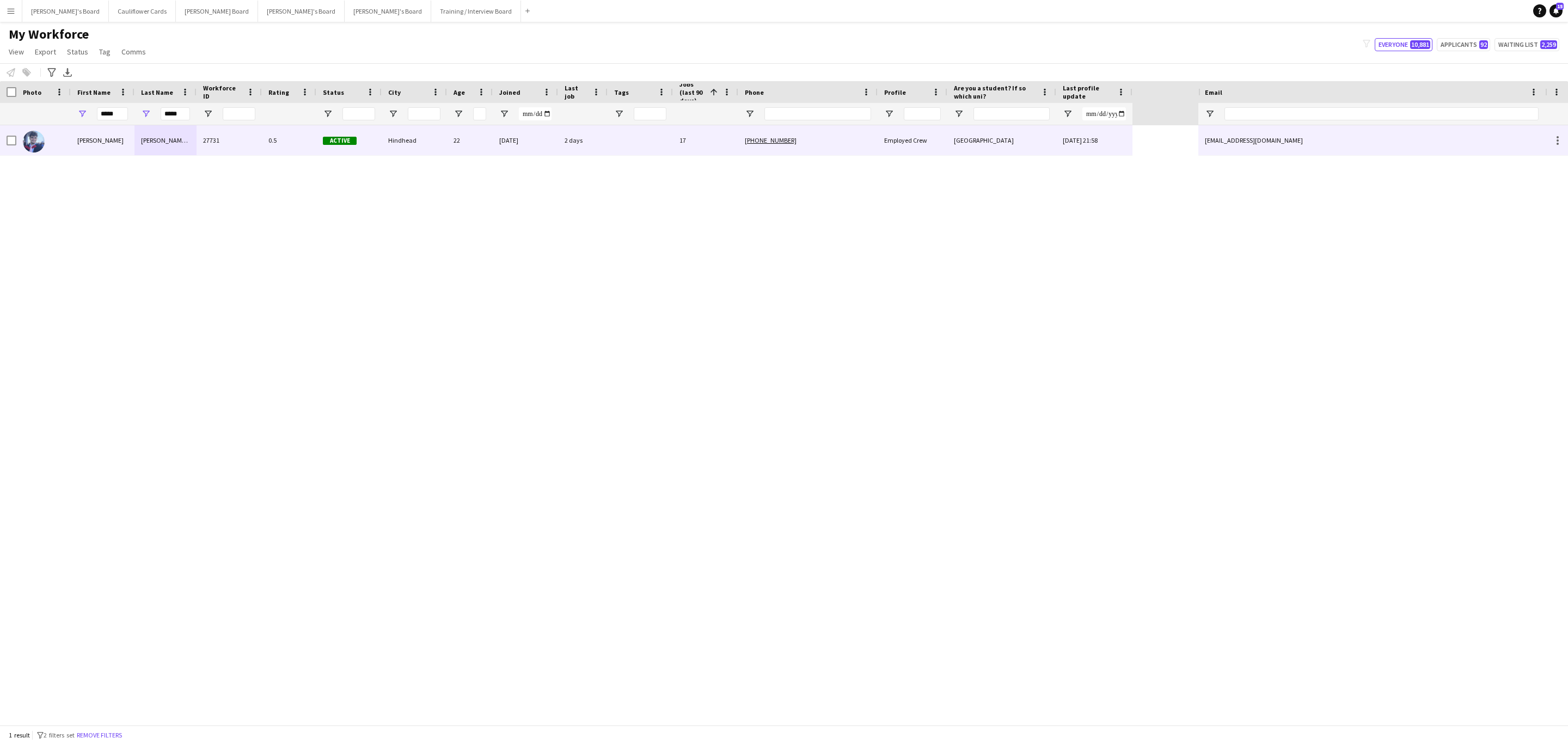
click at [242, 154] on div "27731" at bounding box center [229, 140] width 65 height 30
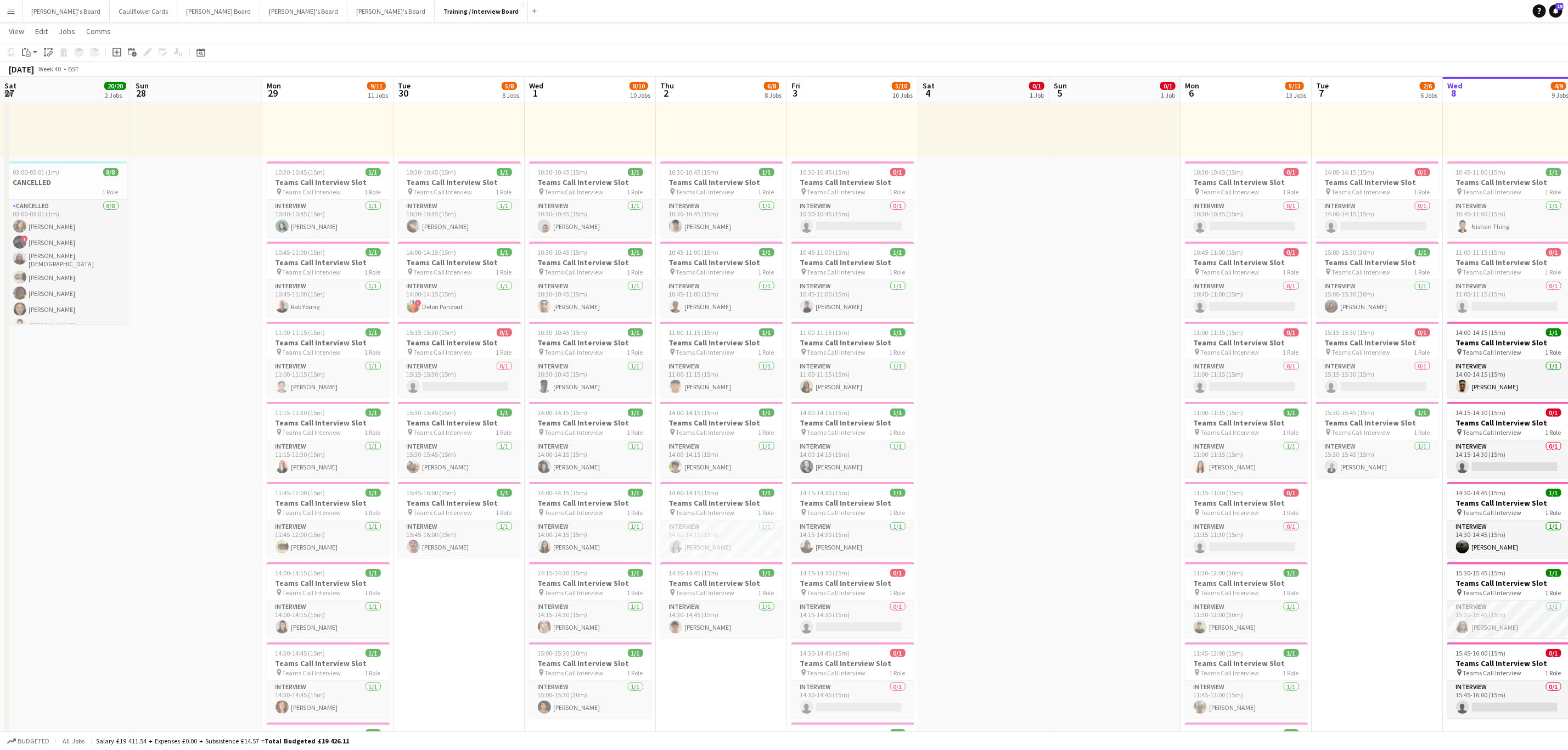
scroll to position [0, 348]
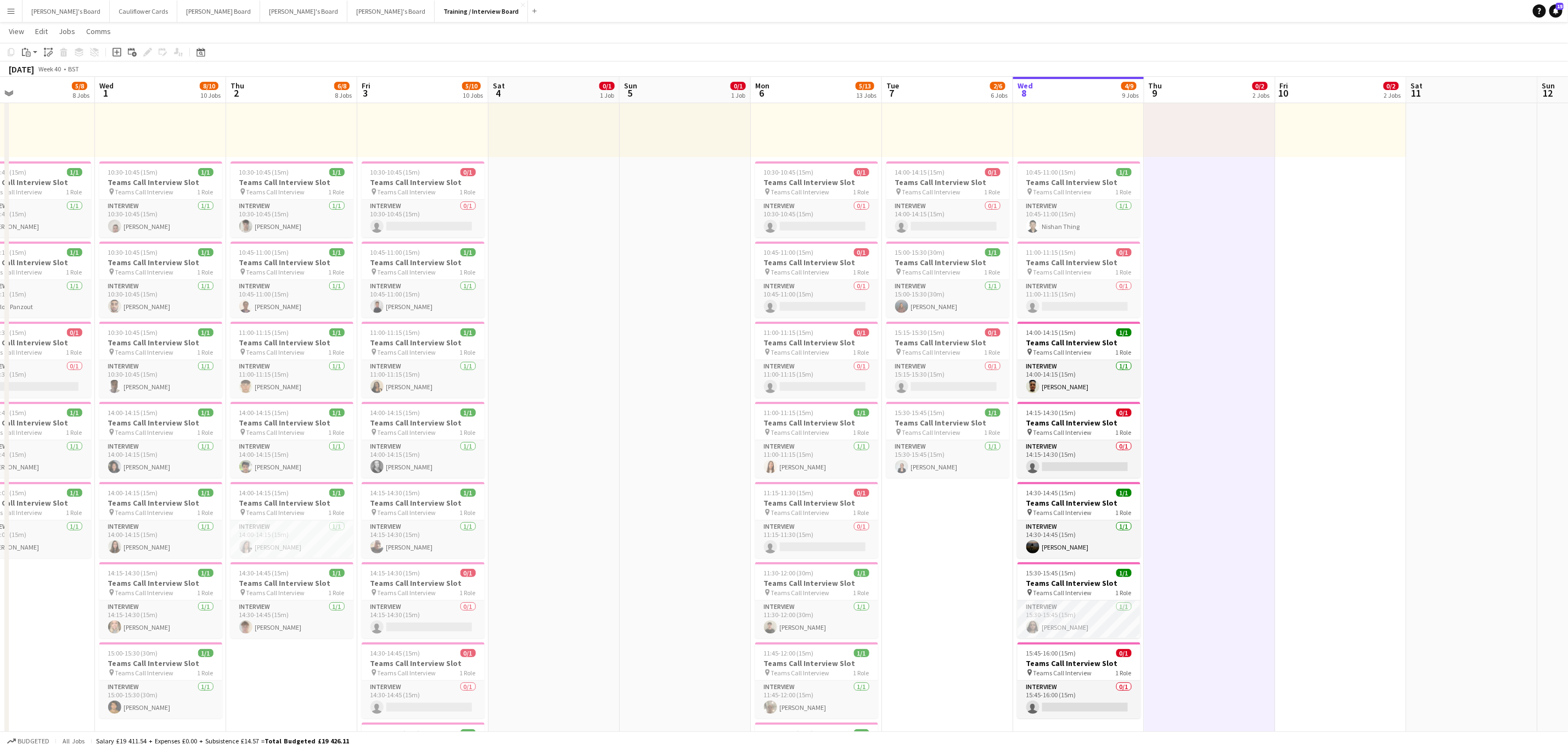
drag, startPoint x: 1326, startPoint y: 506, endPoint x: 1149, endPoint y: 501, distance: 177.1
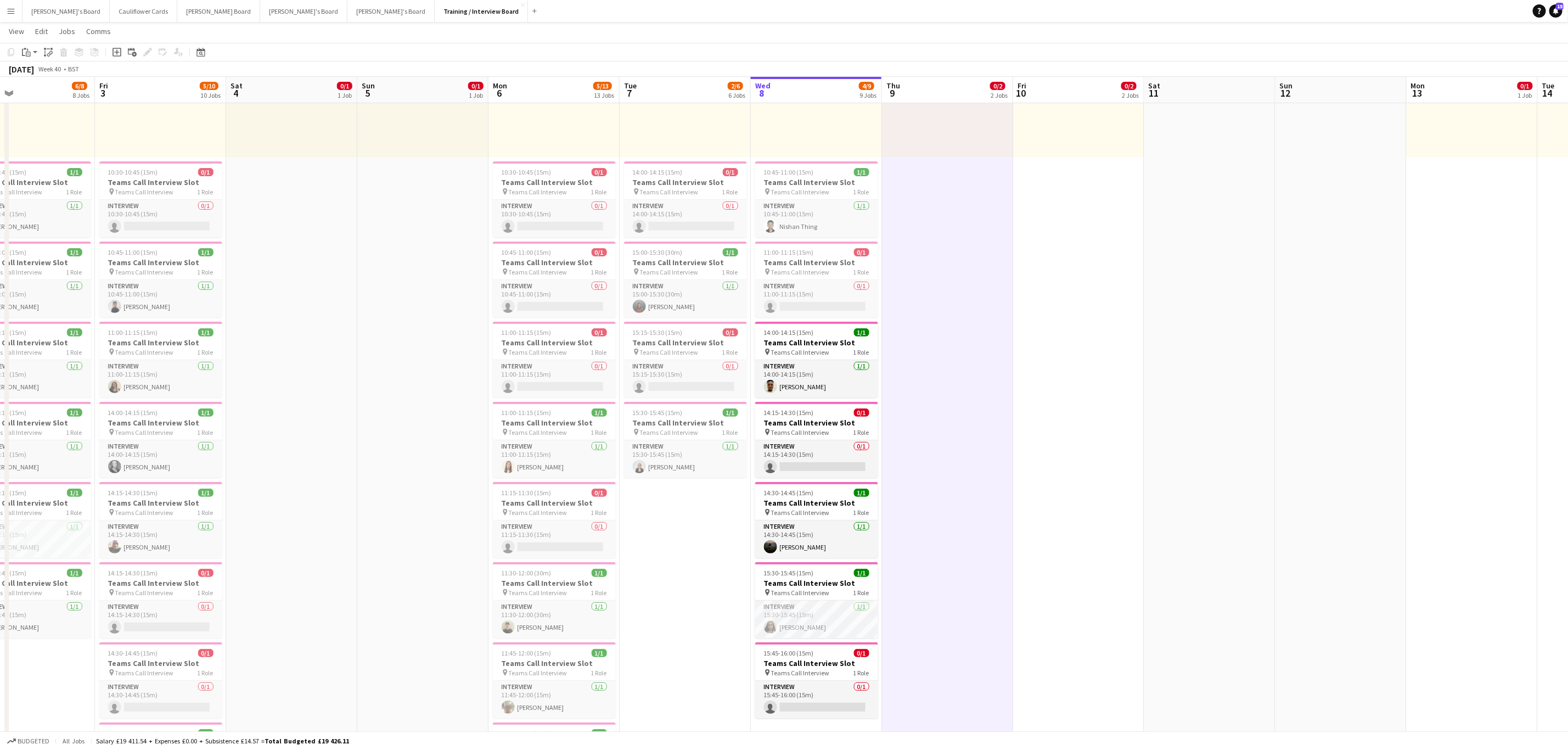
scroll to position [0, 323]
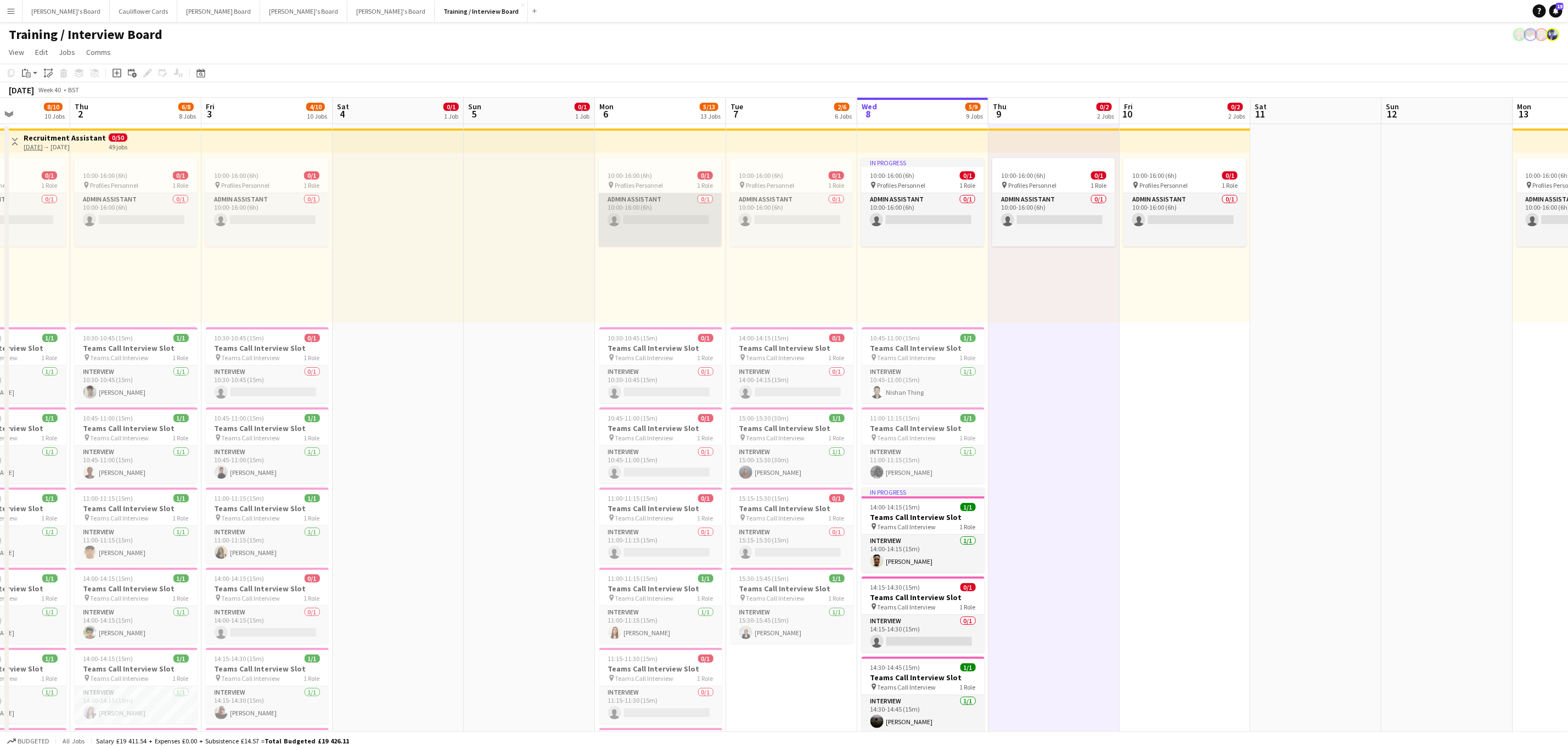
click at [634, 216] on app-card-role "Admin Assistant 0/1 10:00-16:00 (6h) single-neutral-actions" at bounding box center [660, 220] width 123 height 53
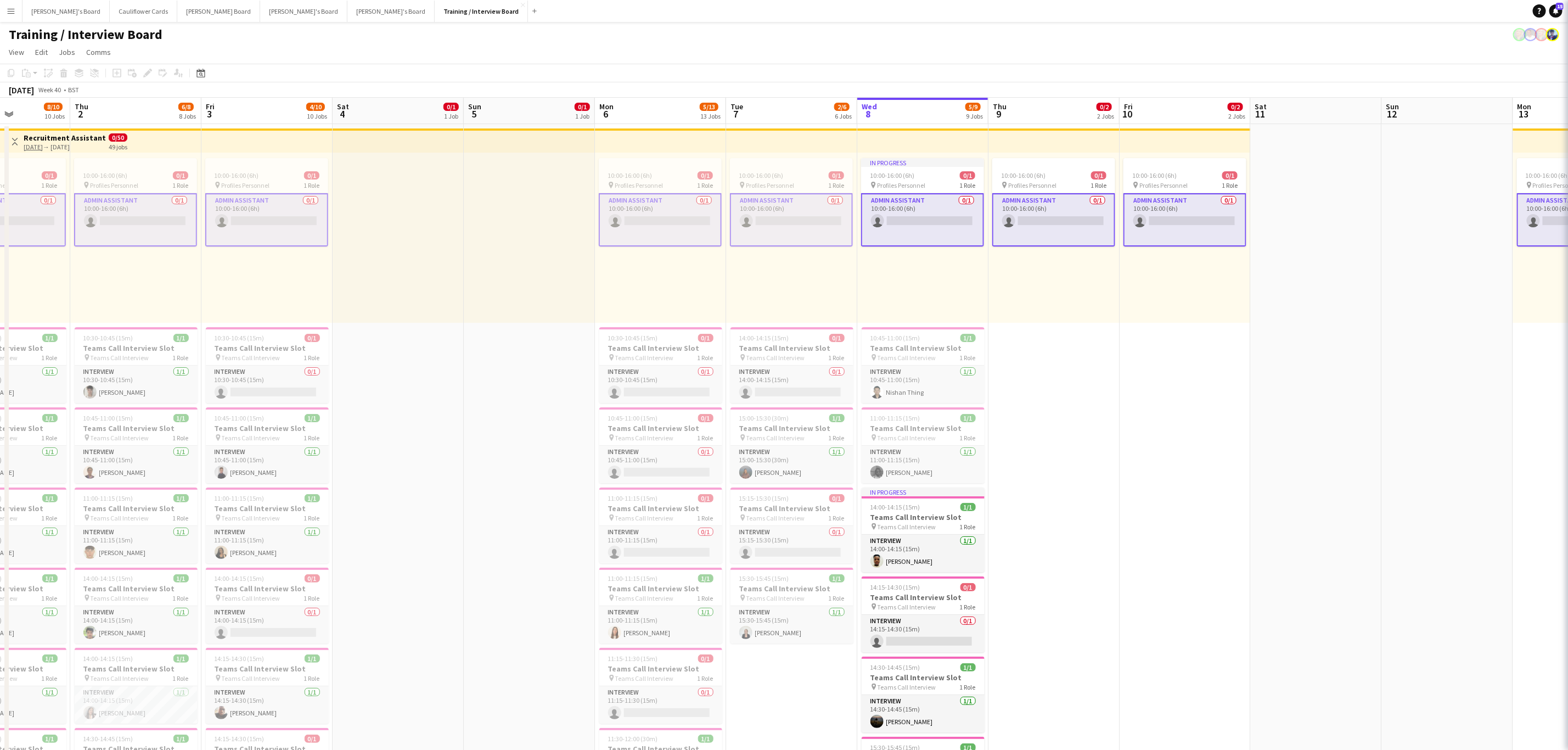
scroll to position [0, 323]
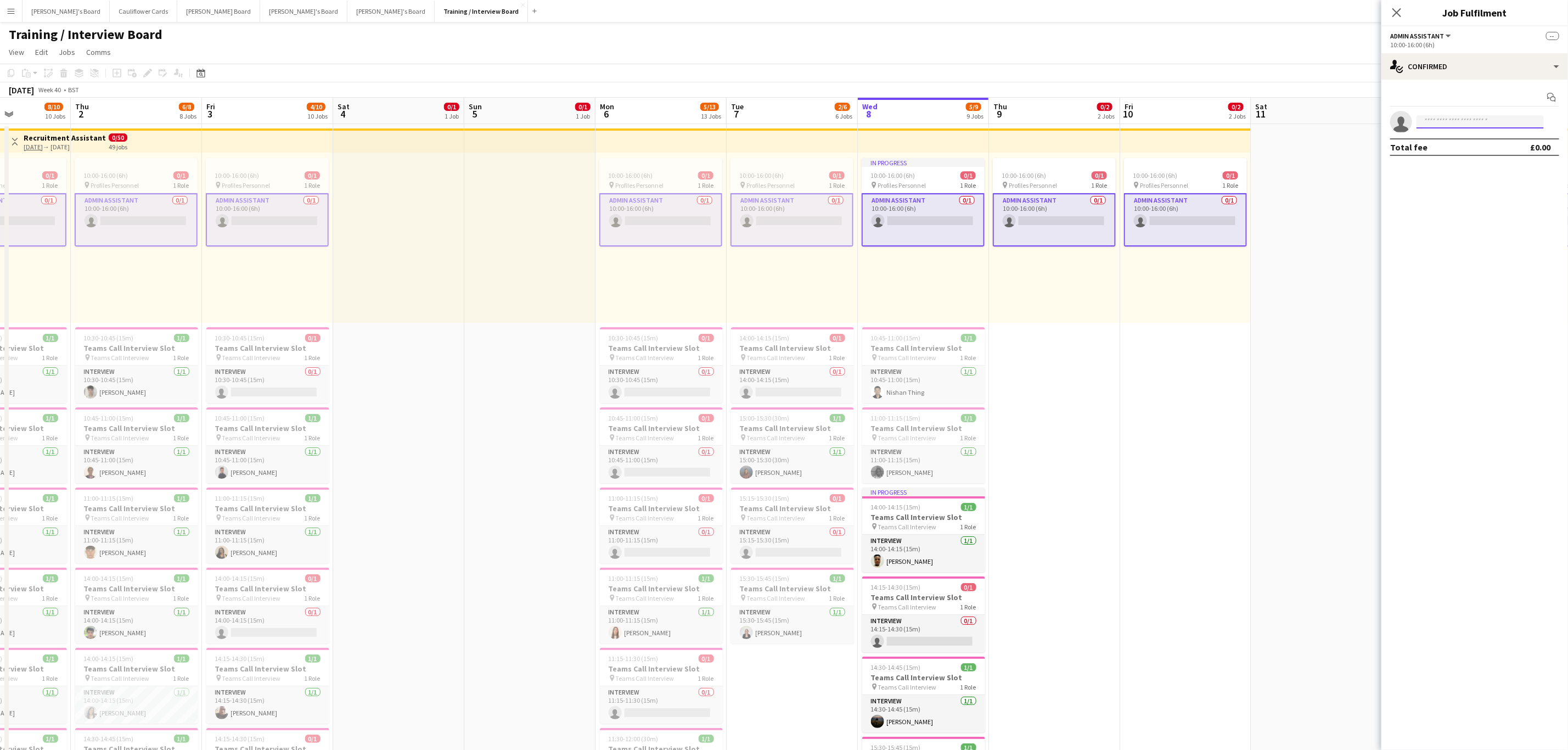
click at [1474, 122] on input at bounding box center [1480, 122] width 127 height 13
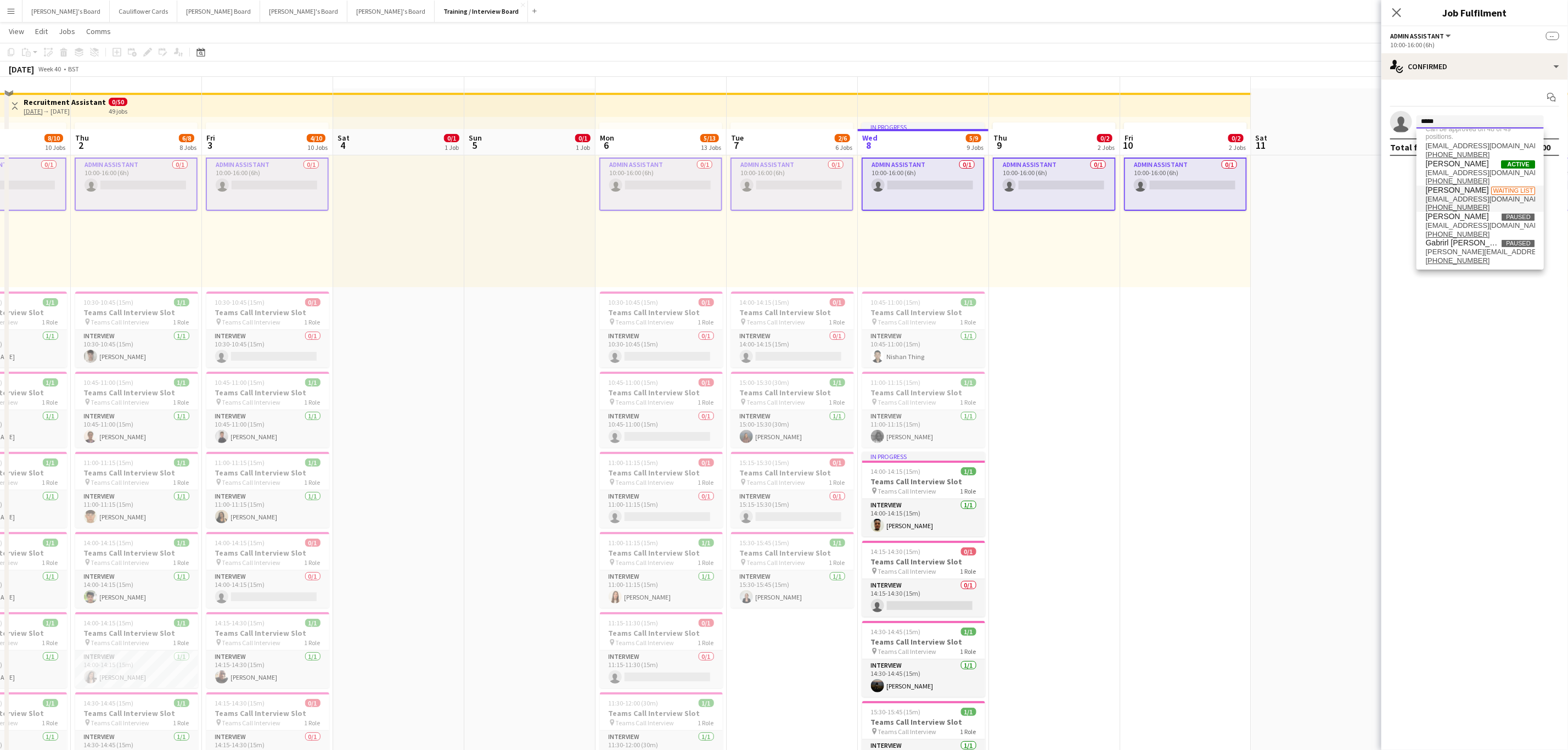
scroll to position [0, 0]
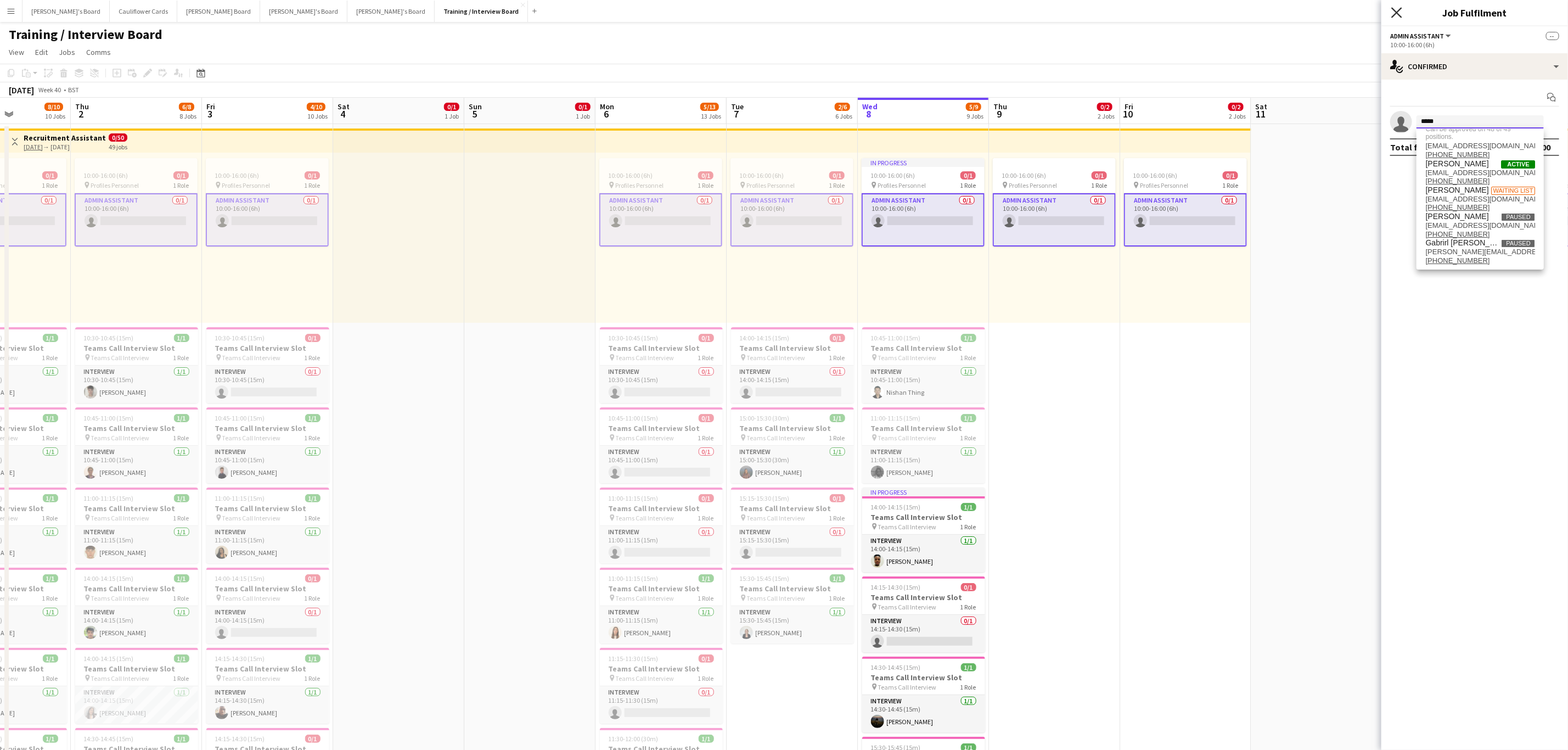
type input "*****"
click at [1393, 12] on icon "Close pop-in" at bounding box center [1397, 12] width 10 height 10
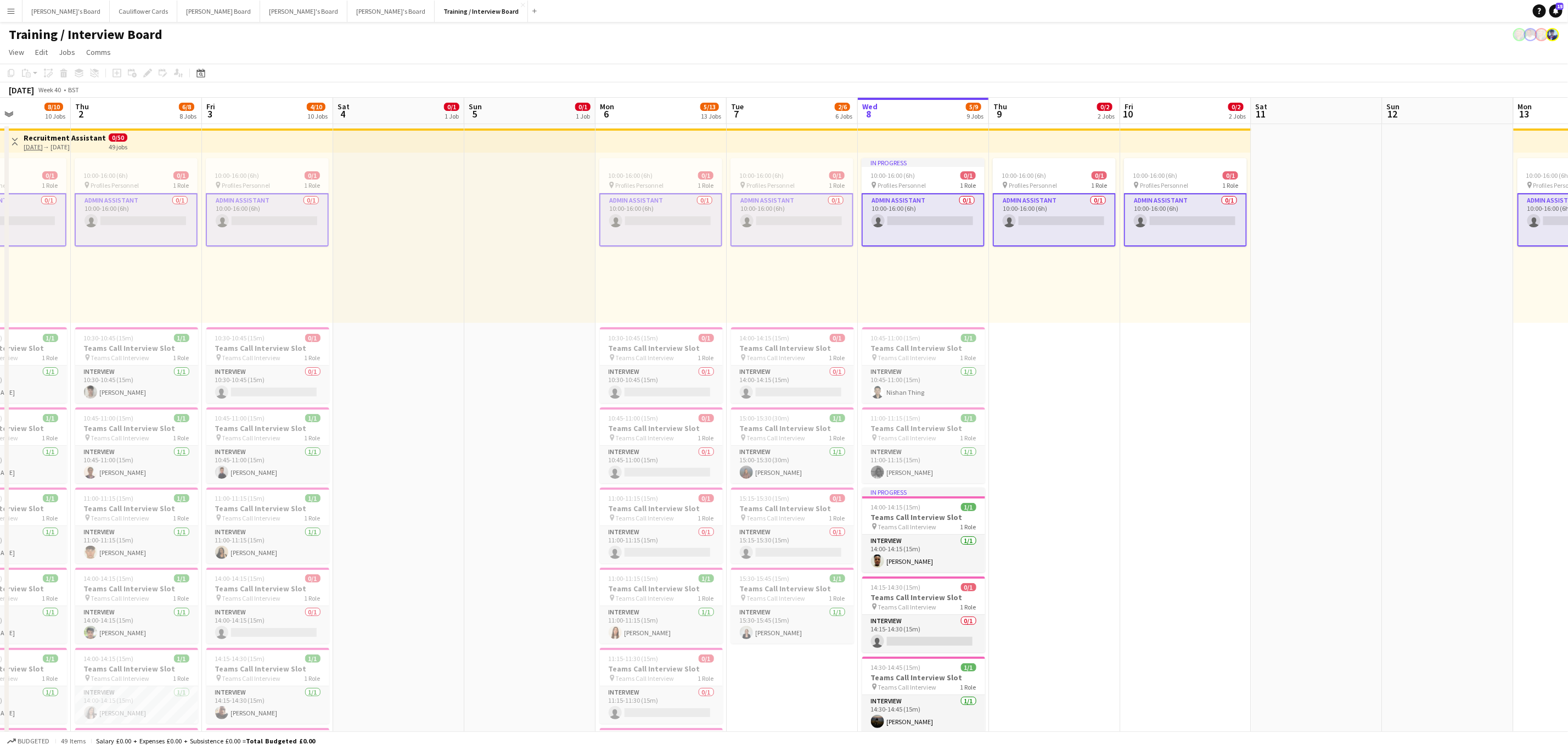
click at [652, 237] on app-card-role "Admin Assistant 0/1 10:00-16:00 (6h) single-neutral-actions" at bounding box center [661, 220] width 123 height 53
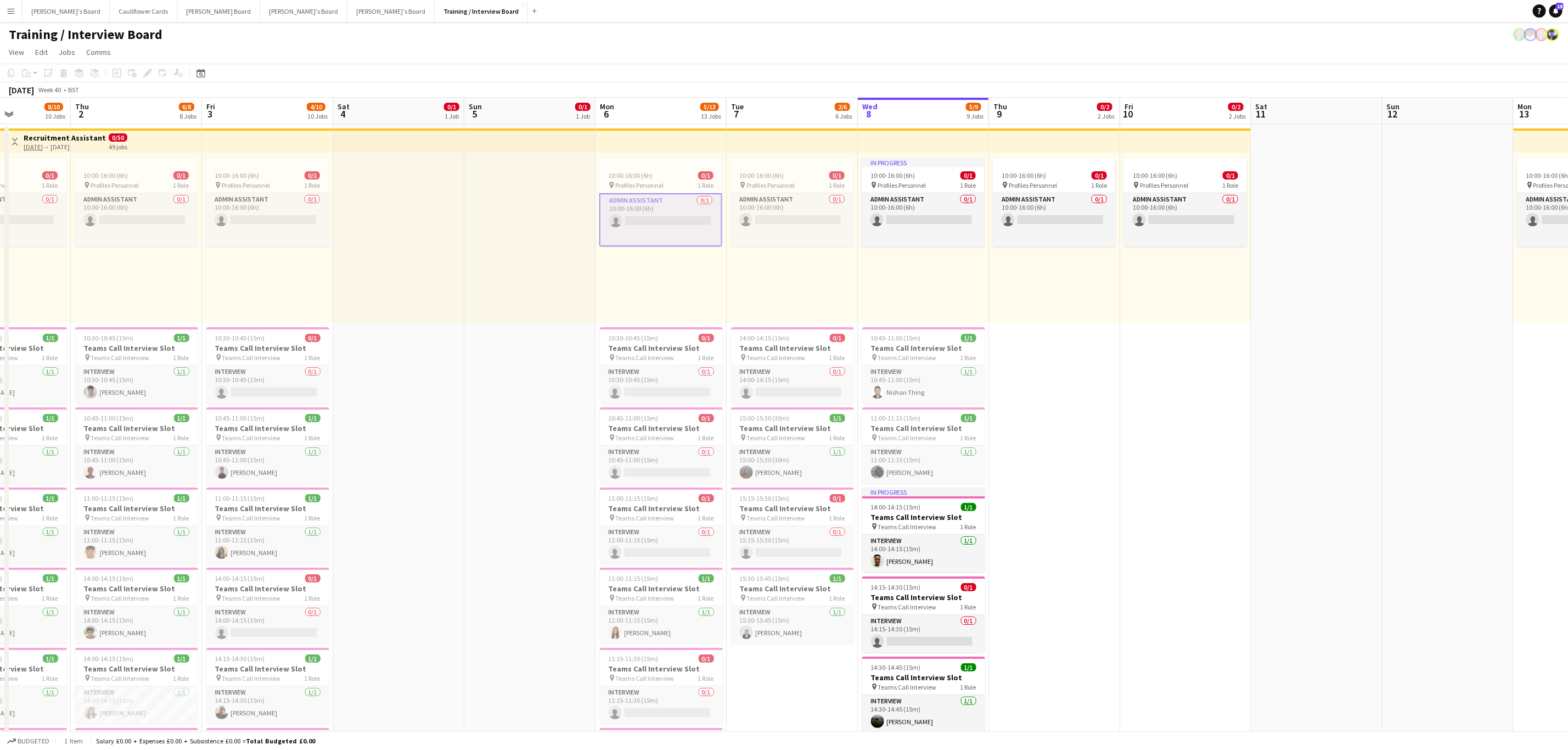
click at [663, 226] on app-card-role "Admin Assistant 0/1 10:00-16:00 (6h) single-neutral-actions" at bounding box center [661, 220] width 123 height 53
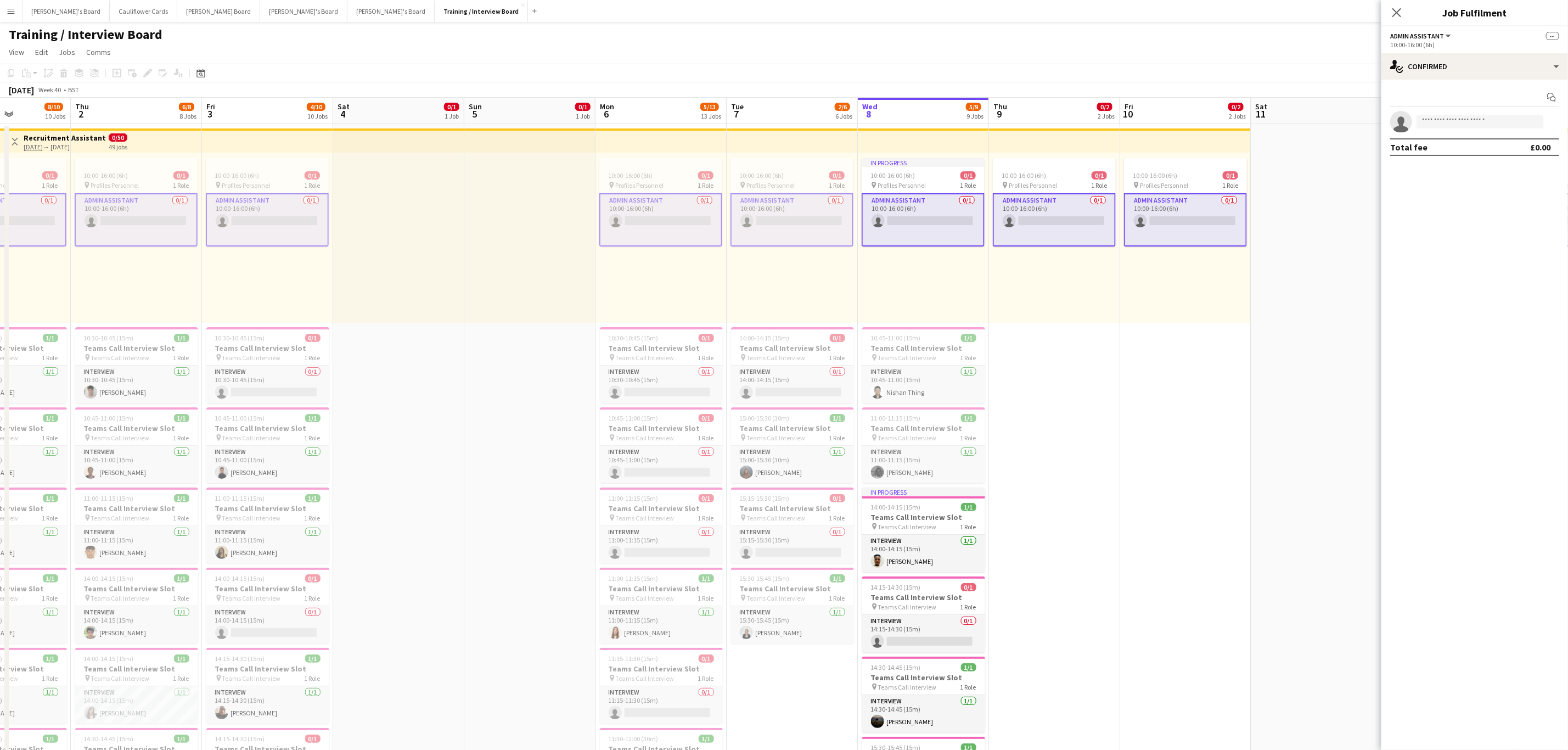
click at [663, 226] on app-card-role "Admin Assistant 0/1 10:00-16:00 (6h) single-neutral-actions" at bounding box center [661, 220] width 123 height 53
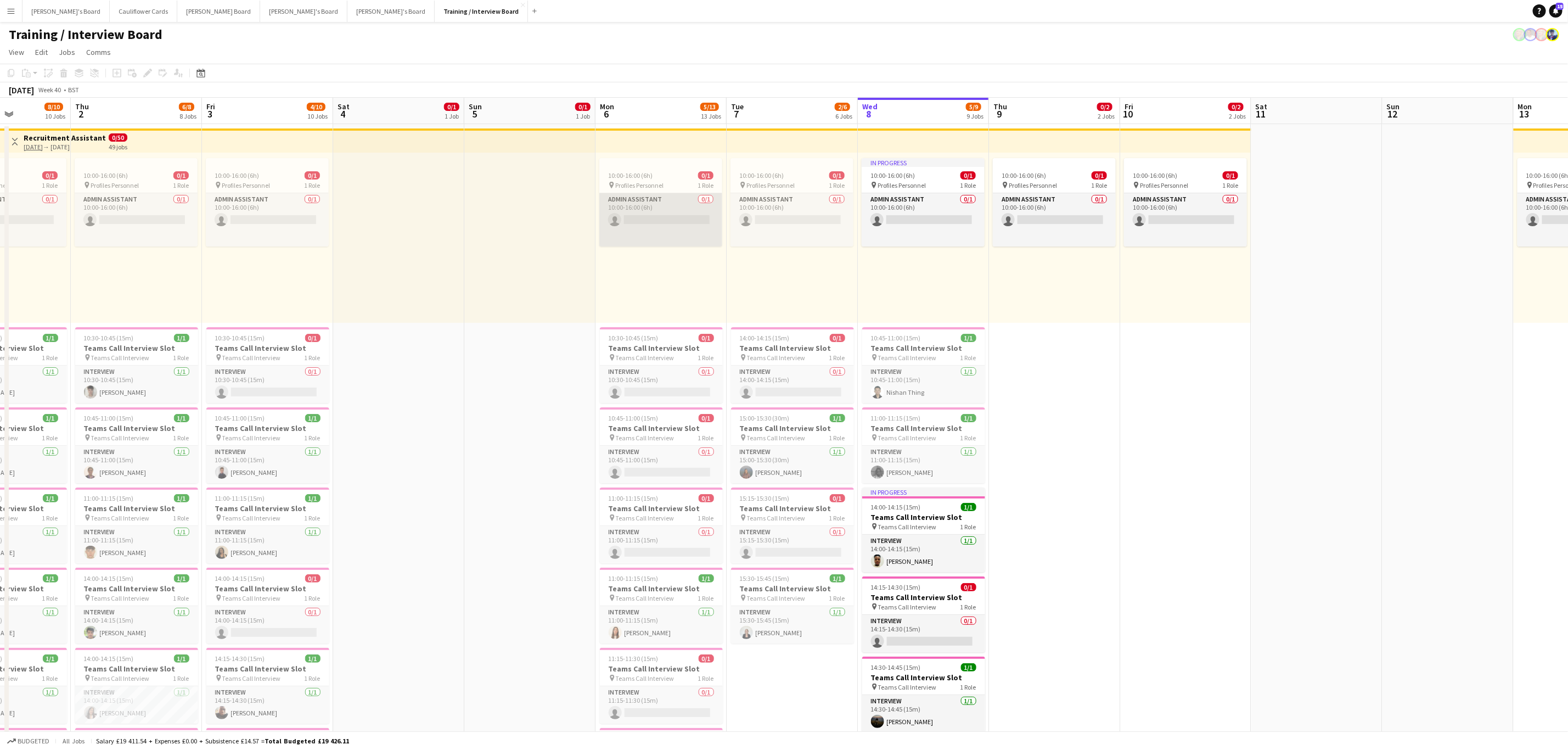
click at [663, 226] on app-card-role "Admin Assistant 0/1 10:00-16:00 (6h) single-neutral-actions" at bounding box center [661, 220] width 123 height 53
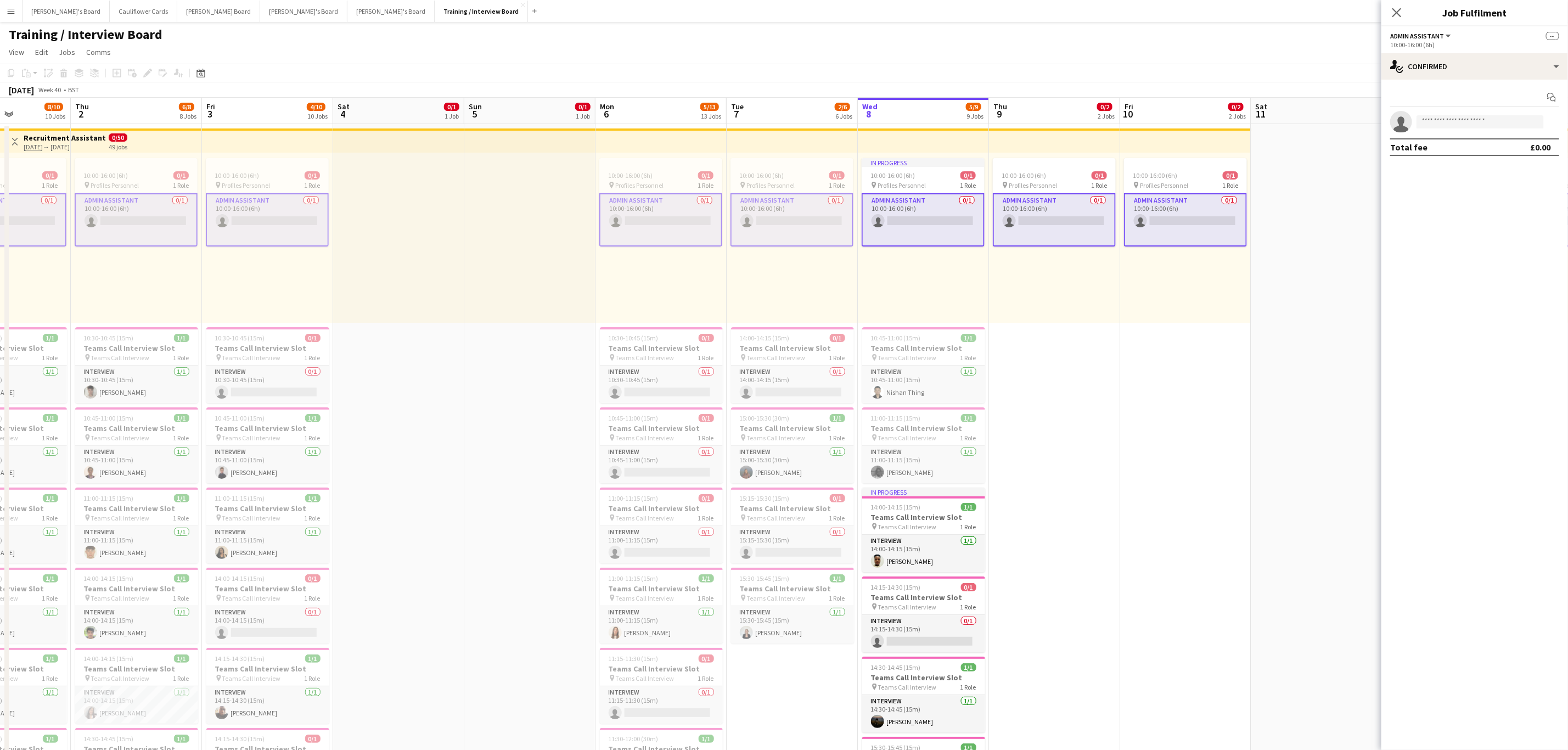
click at [663, 226] on app-card-role "Admin Assistant 0/1 10:00-16:00 (6h) single-neutral-actions" at bounding box center [661, 220] width 123 height 53
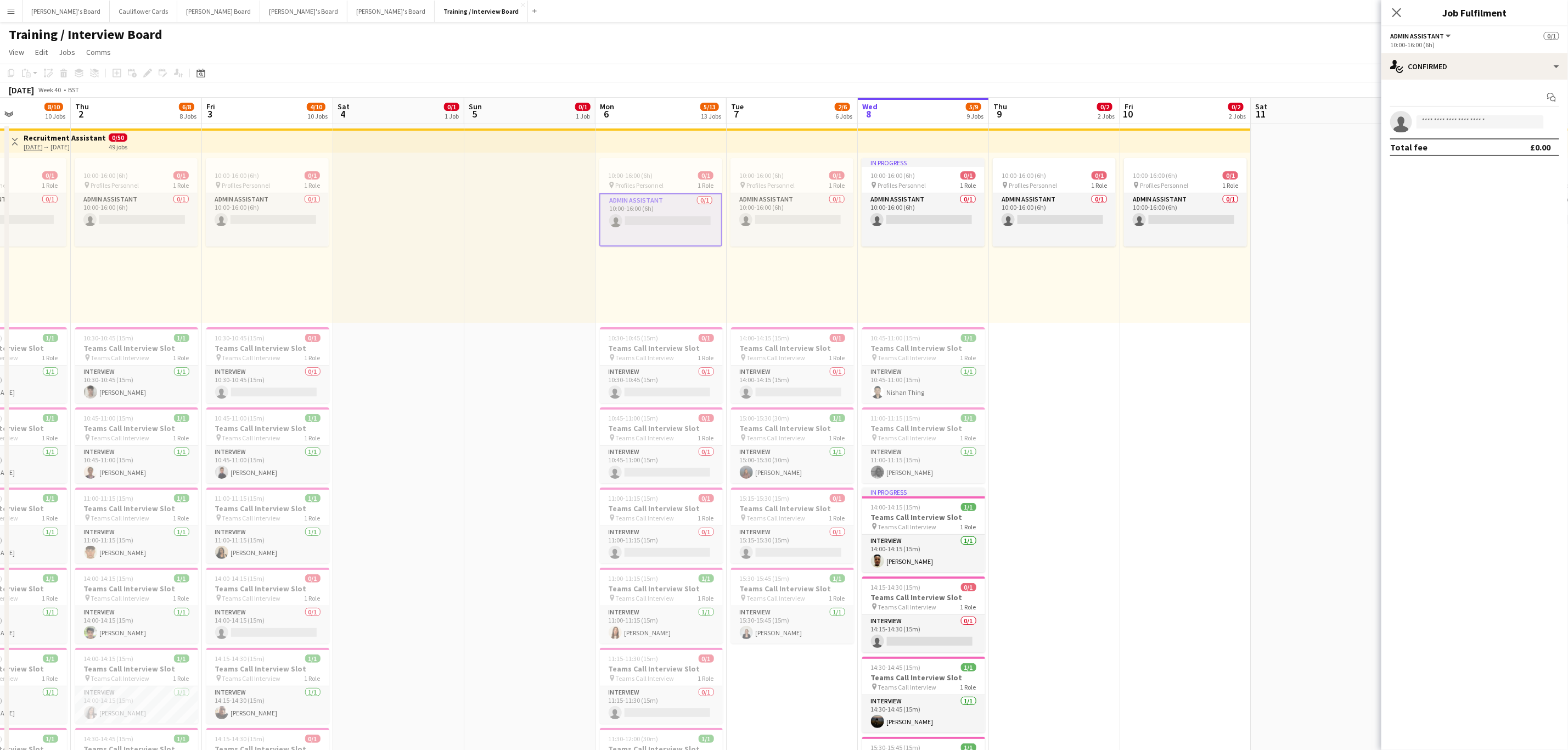
click at [663, 226] on app-card-role "Admin Assistant 0/1 10:00-16:00 (6h) single-neutral-actions" at bounding box center [661, 220] width 123 height 53
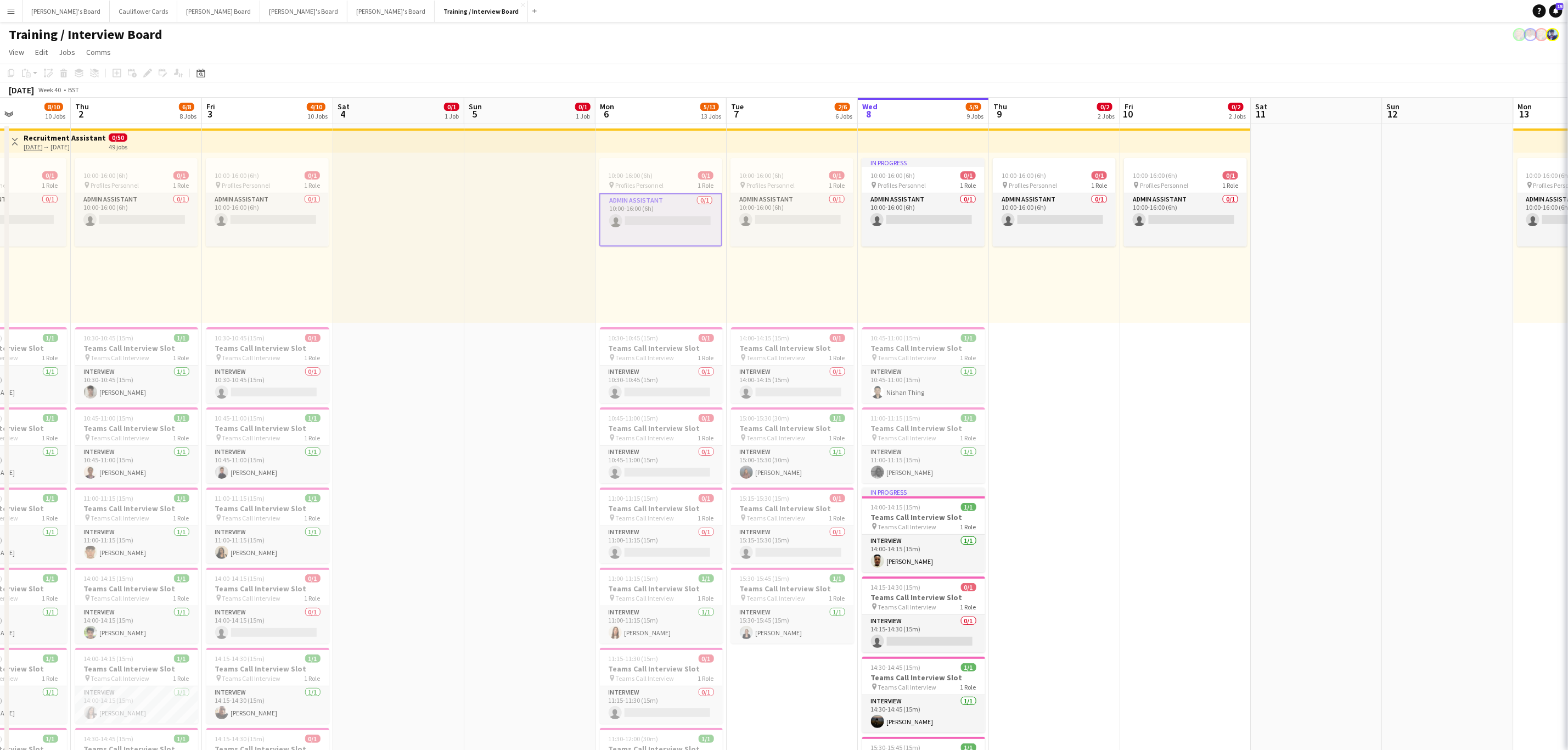
click at [663, 226] on app-card-role "Admin Assistant 0/1 10:00-16:00 (6h) single-neutral-actions" at bounding box center [661, 220] width 123 height 53
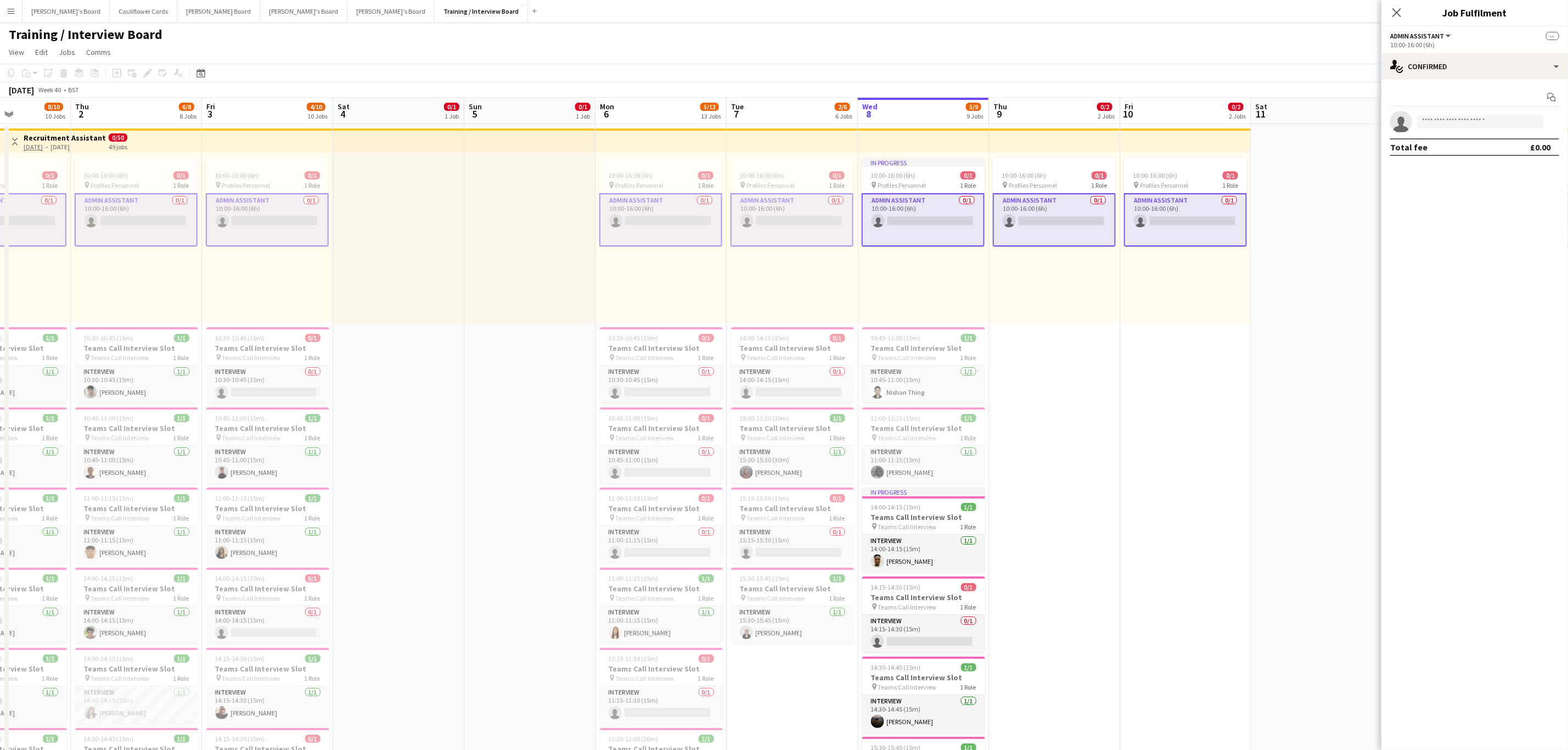
click at [663, 226] on app-card-role "Admin Assistant 0/1 10:00-16:00 (6h) single-neutral-actions" at bounding box center [661, 220] width 123 height 53
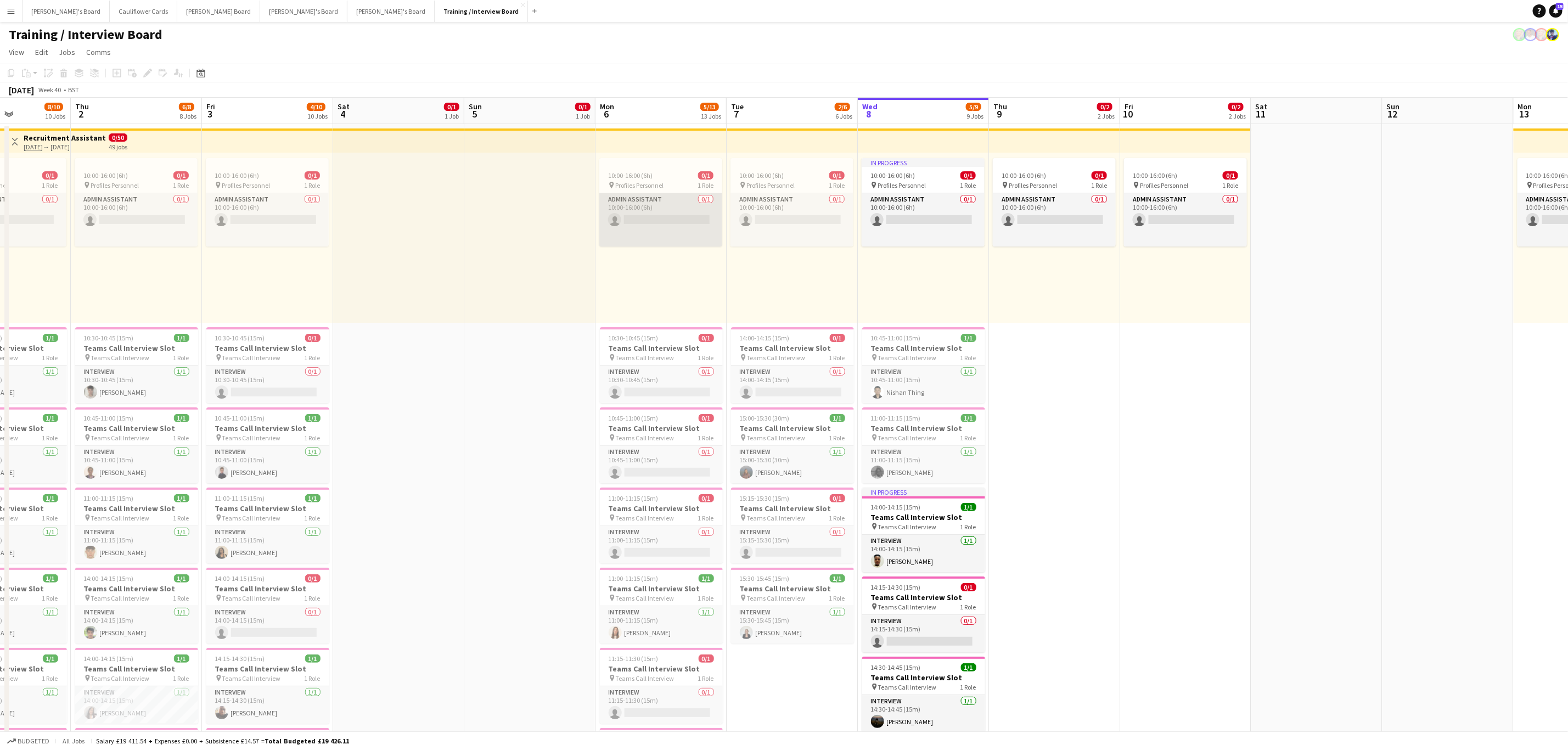
click at [663, 226] on app-card-role "Admin Assistant 0/1 10:00-16:00 (6h) single-neutral-actions" at bounding box center [661, 220] width 123 height 53
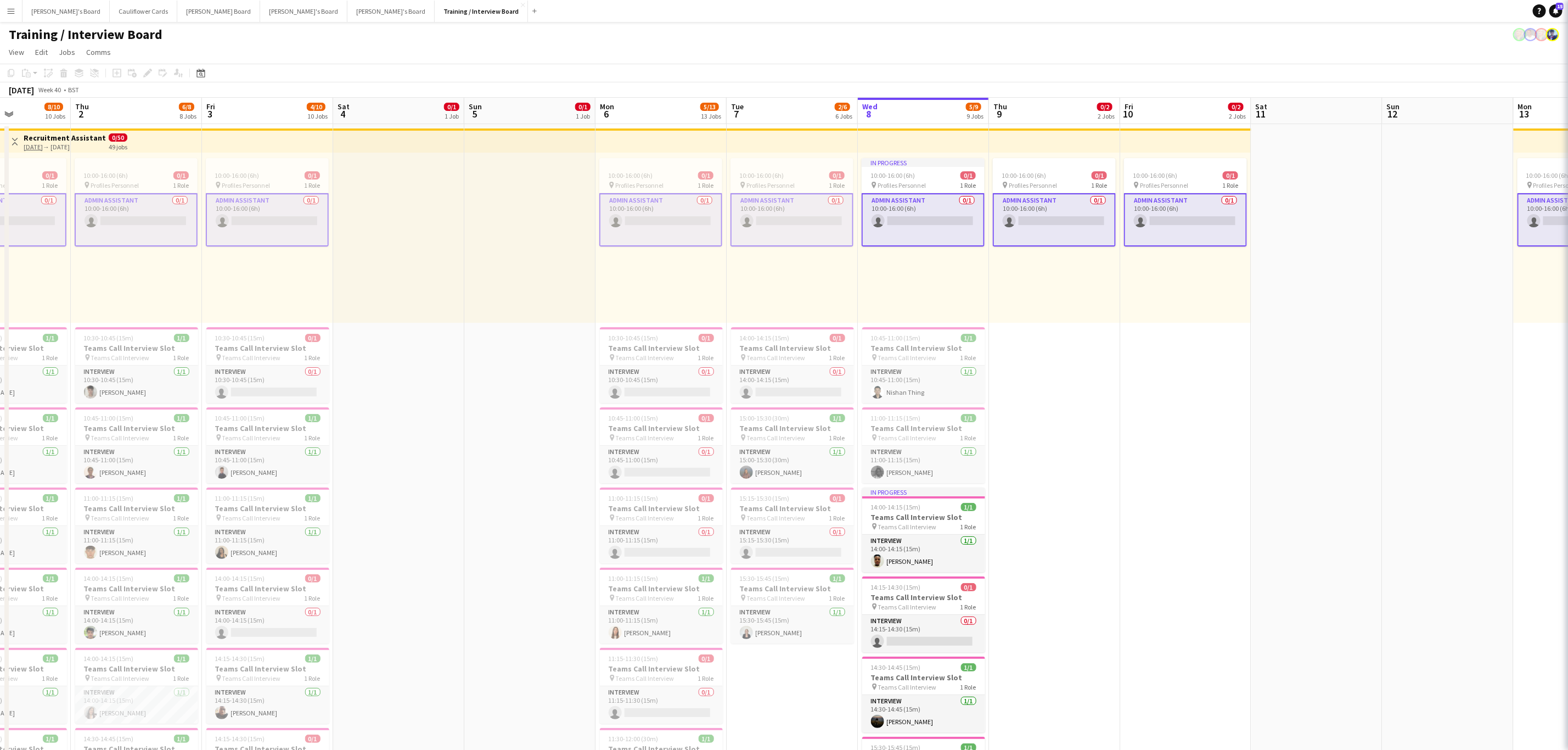
click at [663, 226] on app-card-role "Admin Assistant 0/1 10:00-16:00 (6h) single-neutral-actions" at bounding box center [661, 220] width 123 height 53
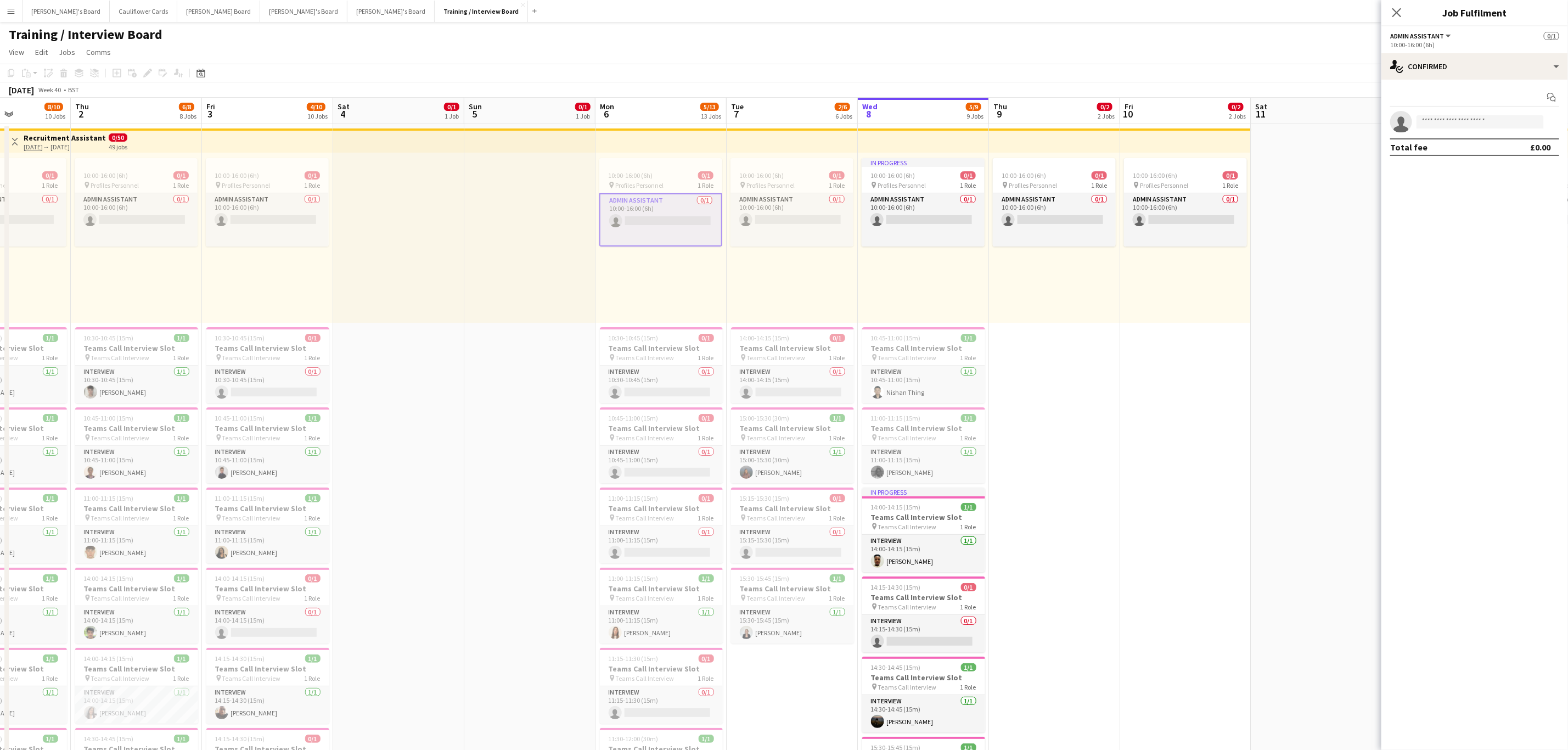
drag, startPoint x: 792, startPoint y: 291, endPoint x: 765, endPoint y: 281, distance: 28.8
click at [792, 292] on div "10:00-16:00 (6h) 0/1 pin Profiles Personnel 1 Role Admin Assistant 0/1 10:00-16…" at bounding box center [792, 237] width 131 height 170
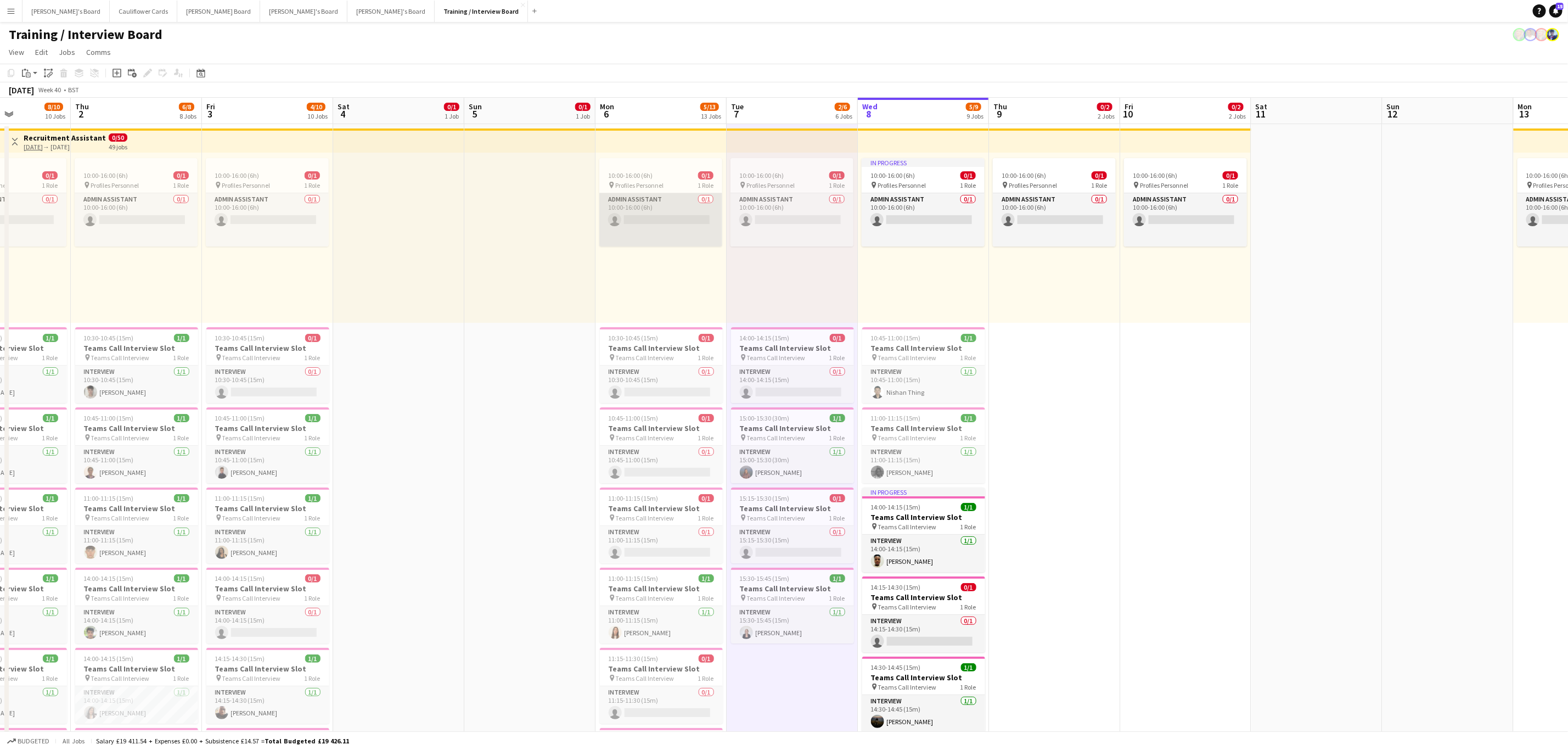
click at [701, 233] on app-card-role "Admin Assistant 0/1 10:00-16:00 (6h) single-neutral-actions" at bounding box center [661, 220] width 123 height 53
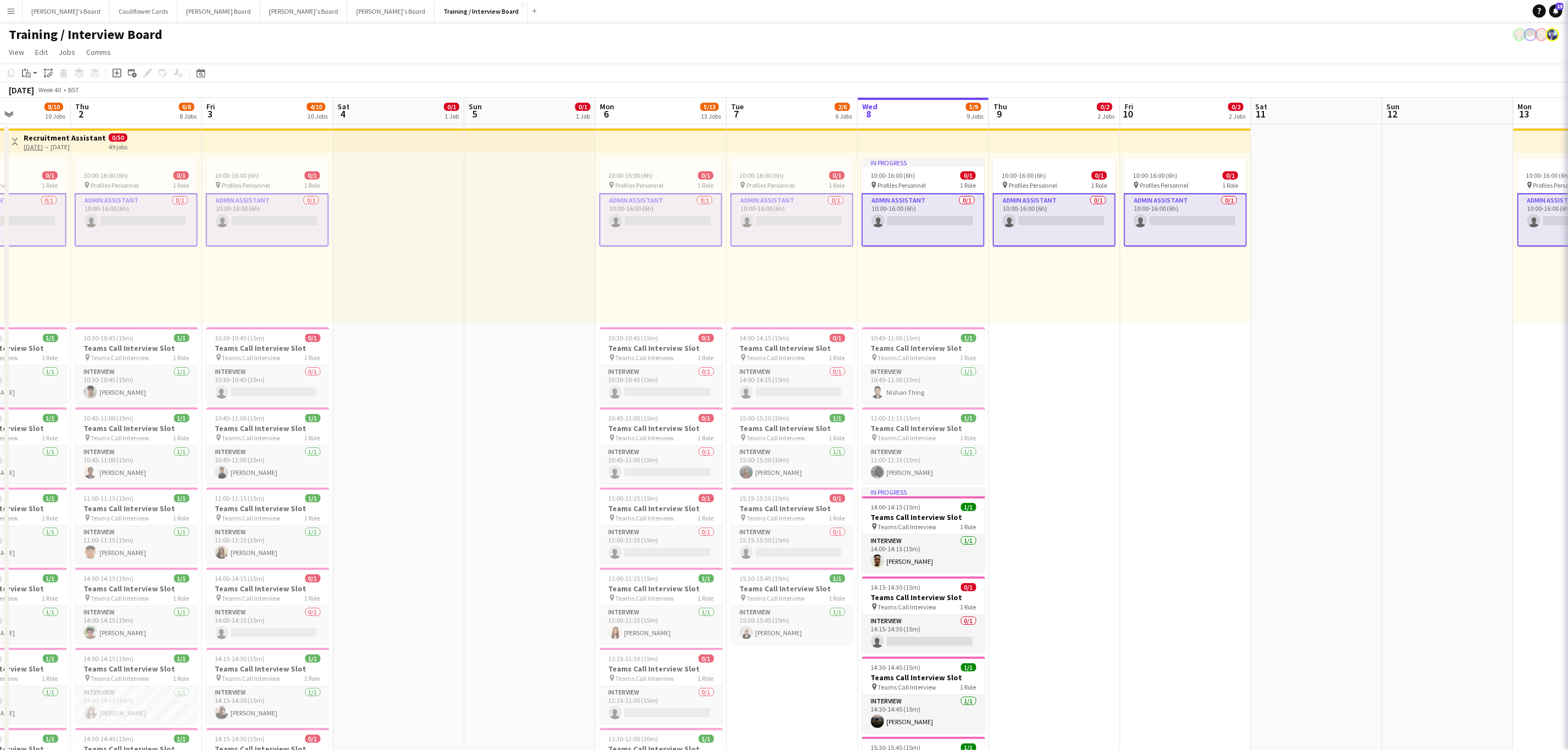
click at [701, 233] on app-card-role "Admin Assistant 0/1 10:00-16:00 (6h) single-neutral-actions" at bounding box center [661, 220] width 123 height 53
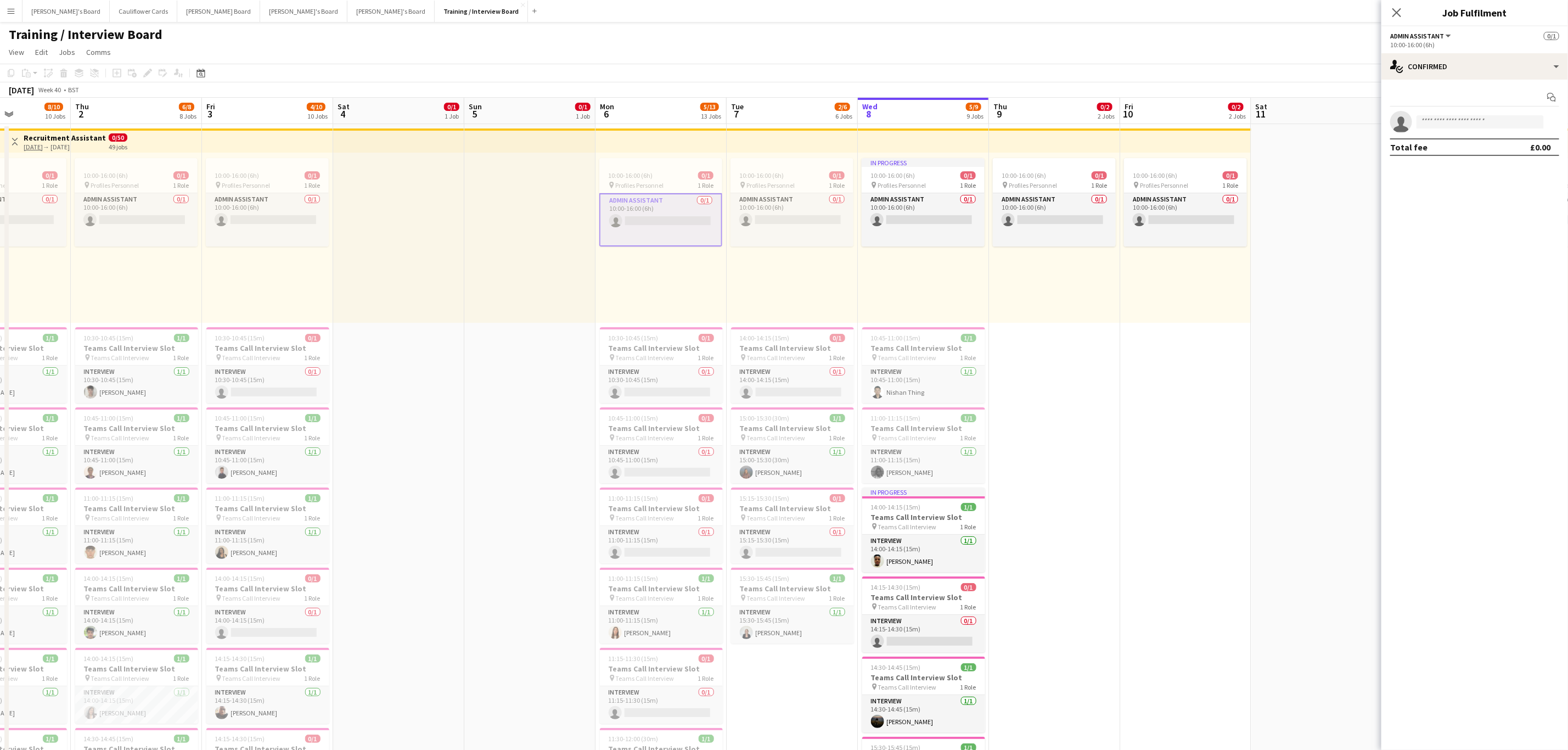
click at [701, 233] on app-card-role "Admin Assistant 0/1 10:00-16:00 (6h) single-neutral-actions" at bounding box center [661, 220] width 123 height 53
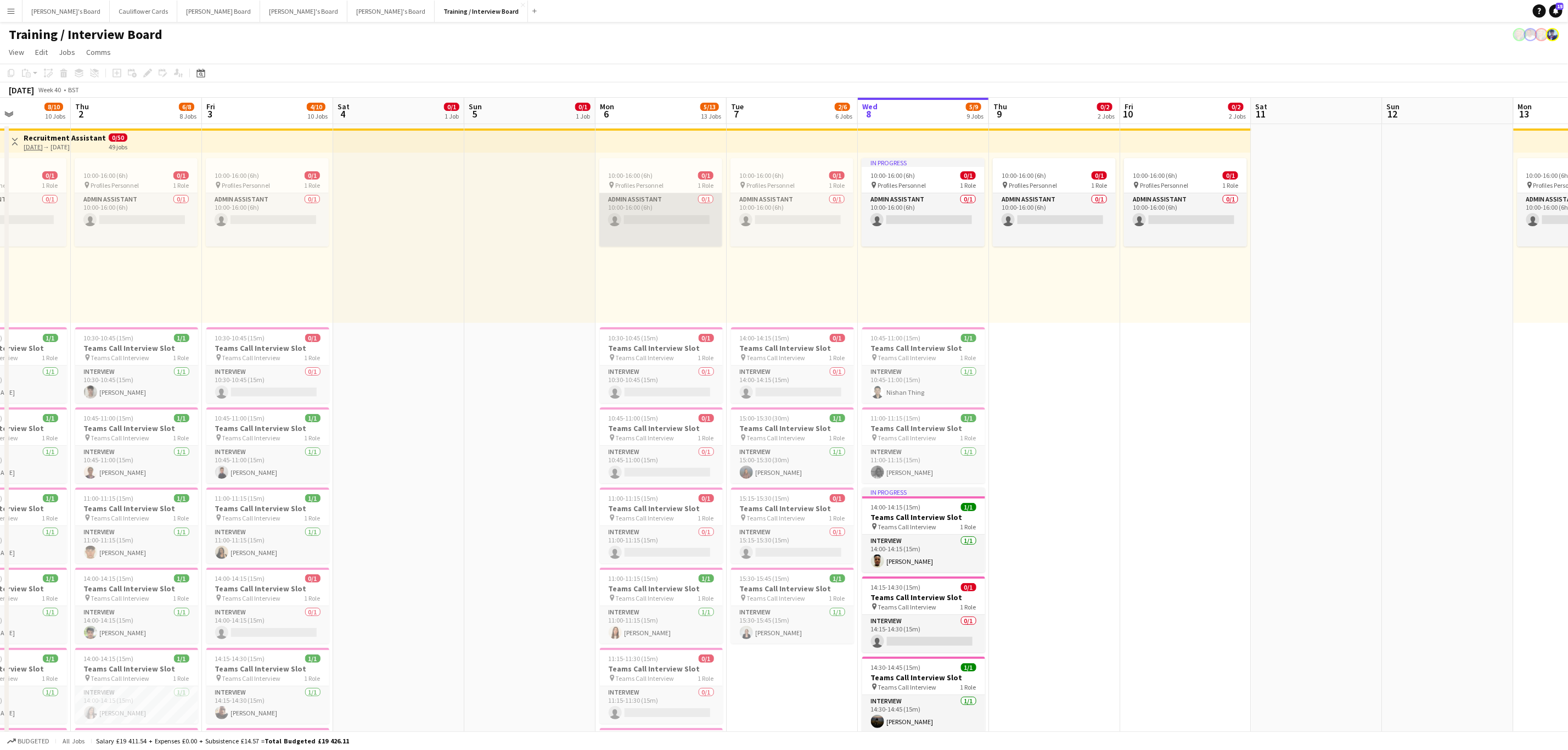
click at [701, 233] on app-card-role "Admin Assistant 0/1 10:00-16:00 (6h) single-neutral-actions" at bounding box center [661, 220] width 123 height 53
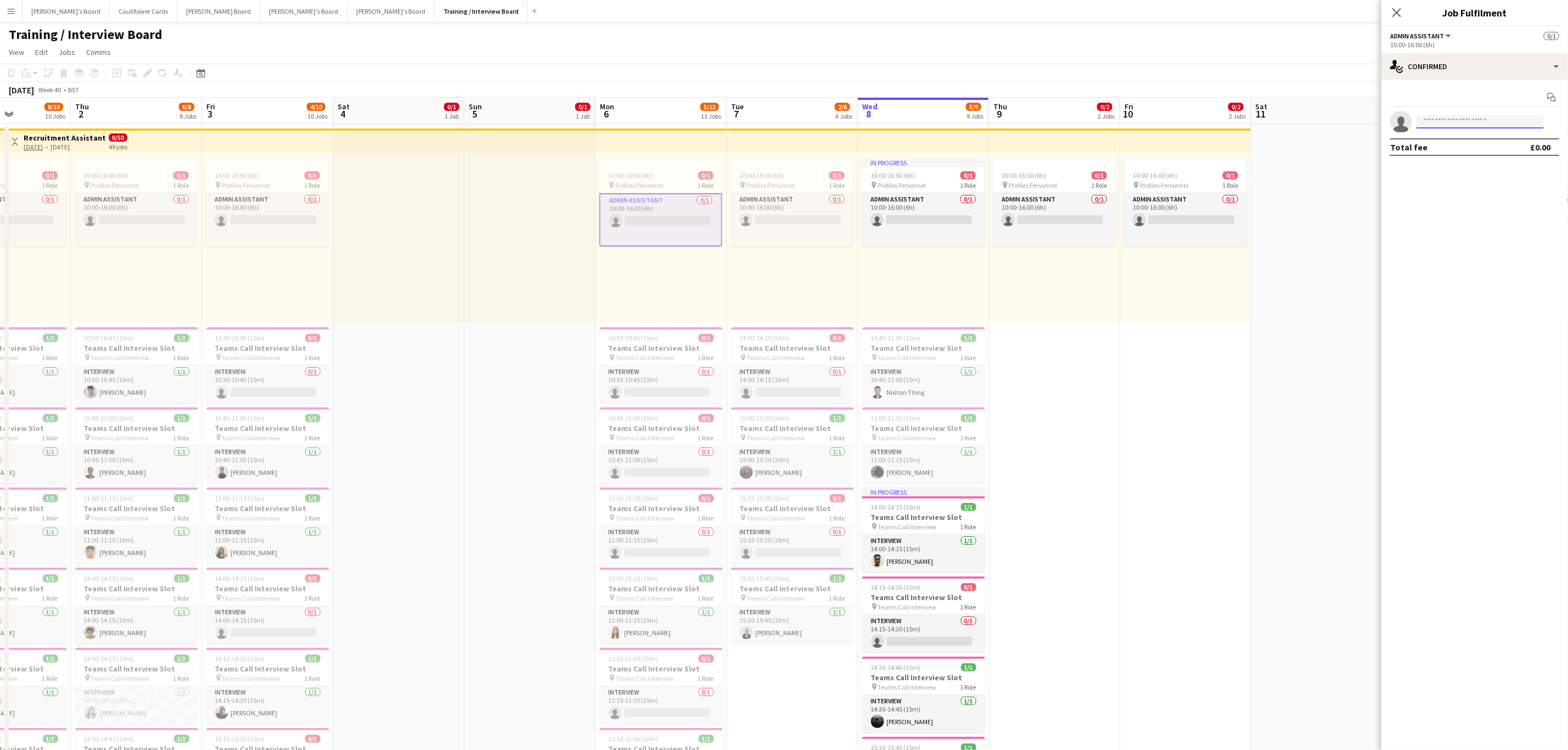
click at [1436, 121] on input at bounding box center [1480, 122] width 127 height 13
type input "*********"
click at [1464, 223] on span "gabriellehpike@aol.com" at bounding box center [1480, 226] width 110 height 9
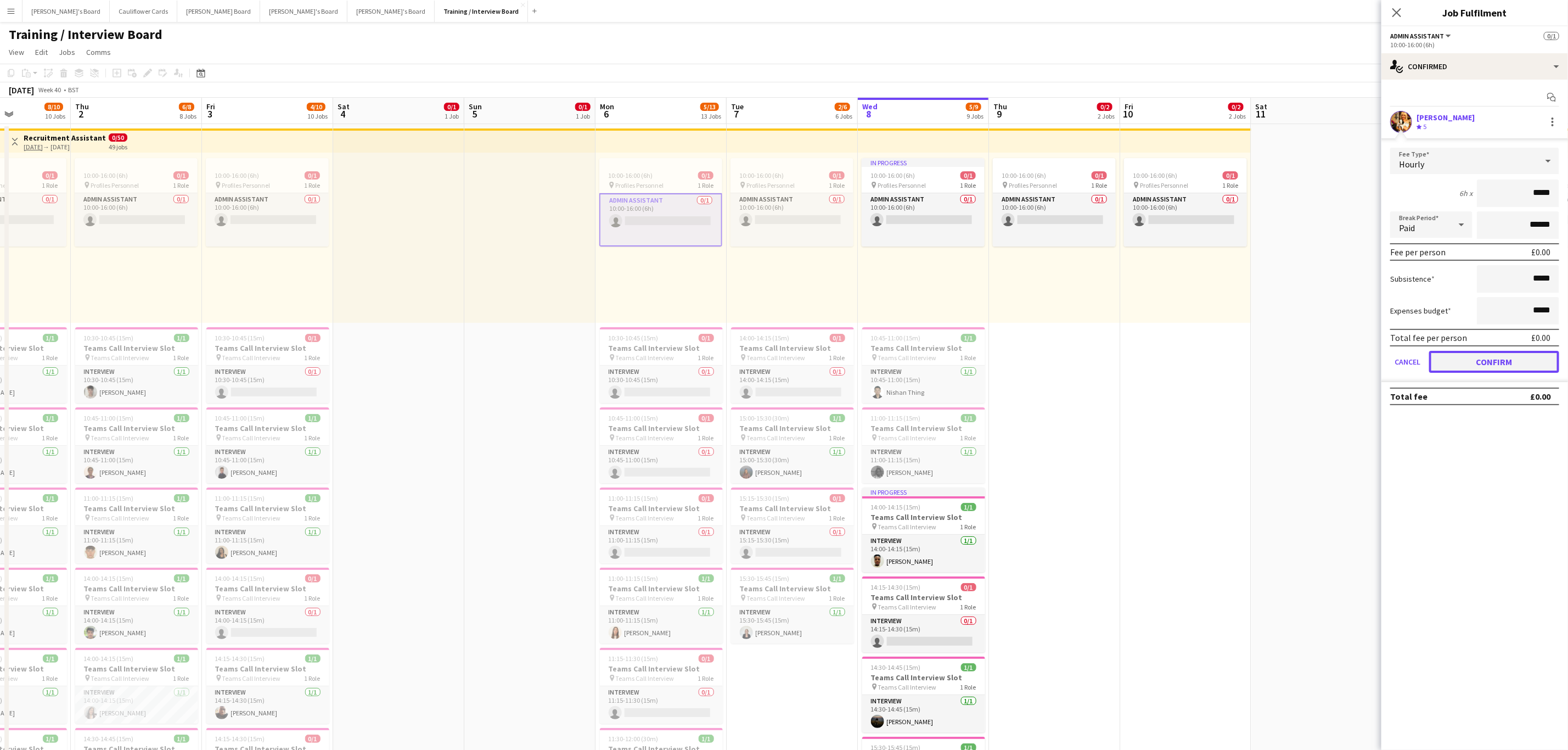
click at [1462, 364] on button "Confirm" at bounding box center [1494, 362] width 130 height 22
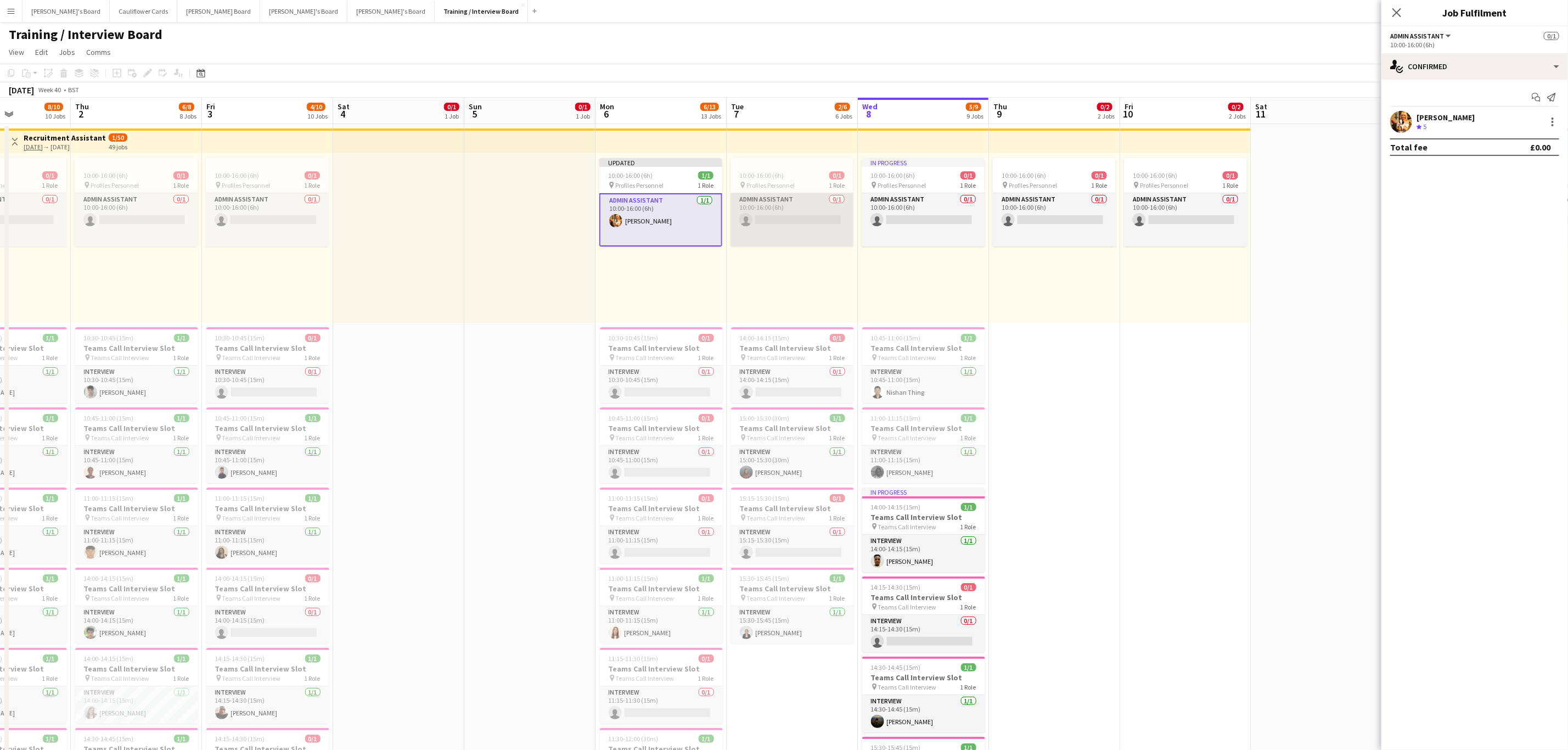
click at [799, 229] on app-card-role "Admin Assistant 0/1 10:00-16:00 (6h) single-neutral-actions" at bounding box center [792, 220] width 123 height 53
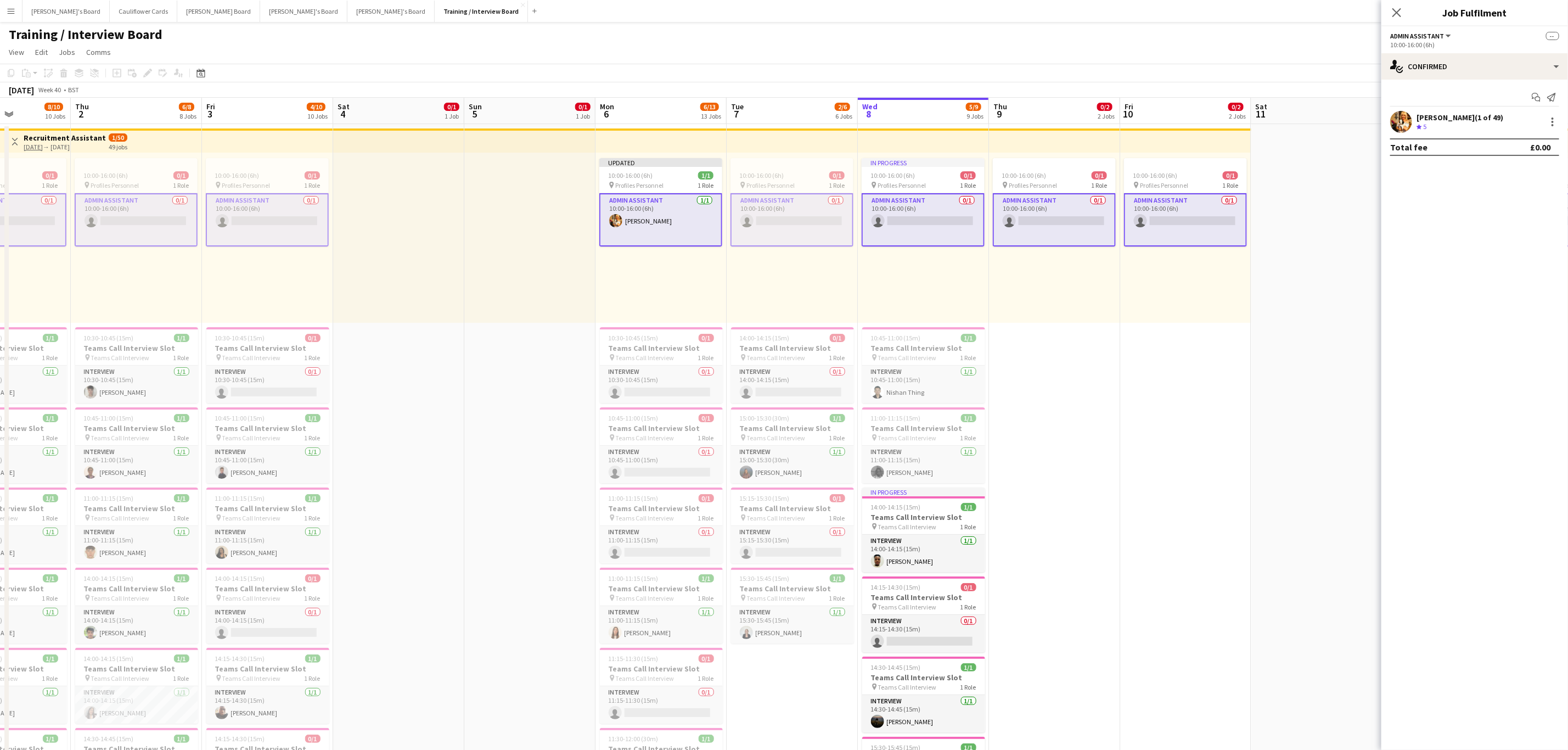
click at [815, 216] on app-card-role "Admin Assistant 0/1 10:00-16:00 (6h) single-neutral-actions" at bounding box center [792, 220] width 123 height 53
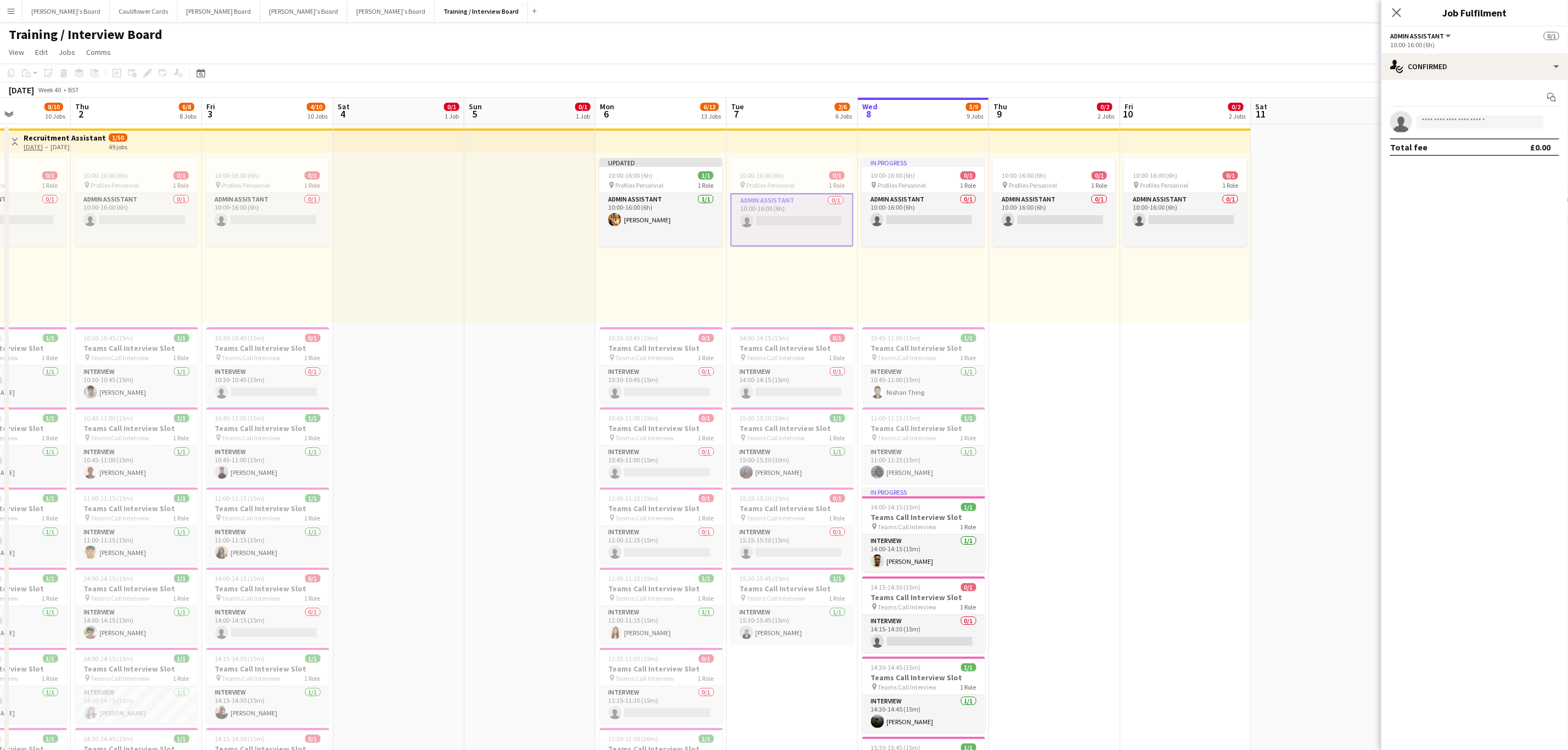
click at [815, 216] on app-card-role "Admin Assistant 0/1 10:00-16:00 (6h) single-neutral-actions" at bounding box center [792, 220] width 123 height 53
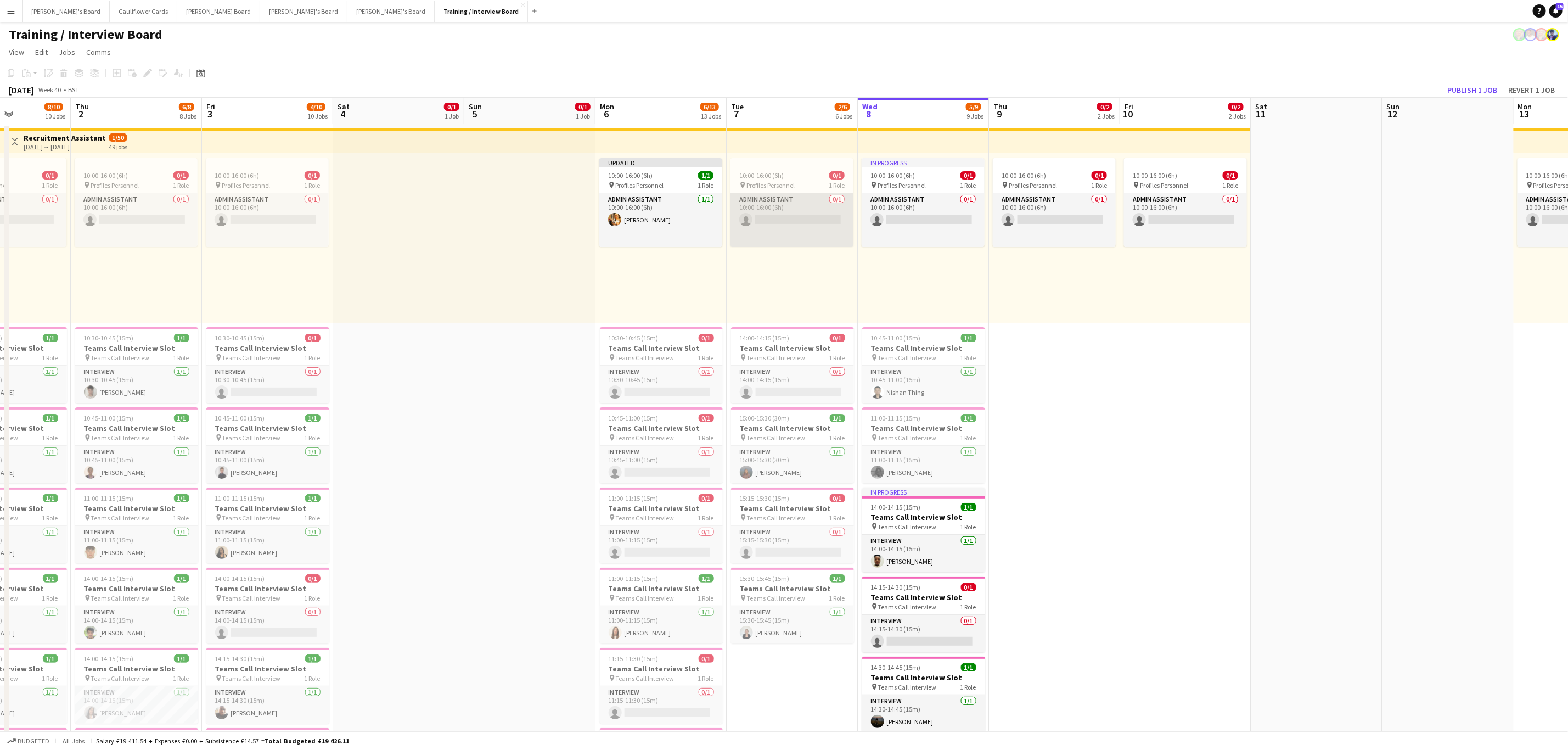
click at [815, 216] on app-card-role "Admin Assistant 0/1 10:00-16:00 (6h) single-neutral-actions" at bounding box center [792, 220] width 123 height 53
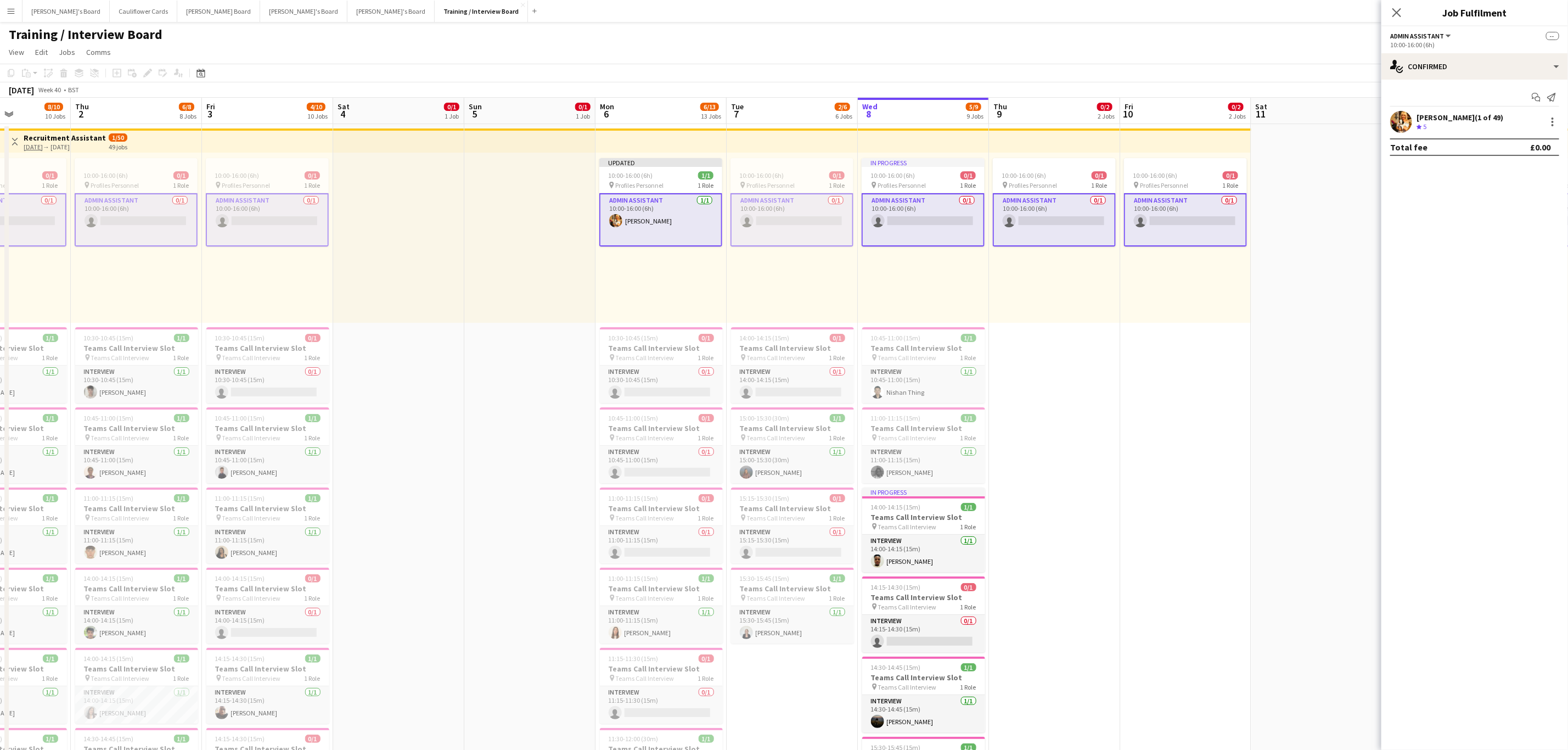
click at [1397, 121] on app-user-avatar at bounding box center [1401, 122] width 22 height 22
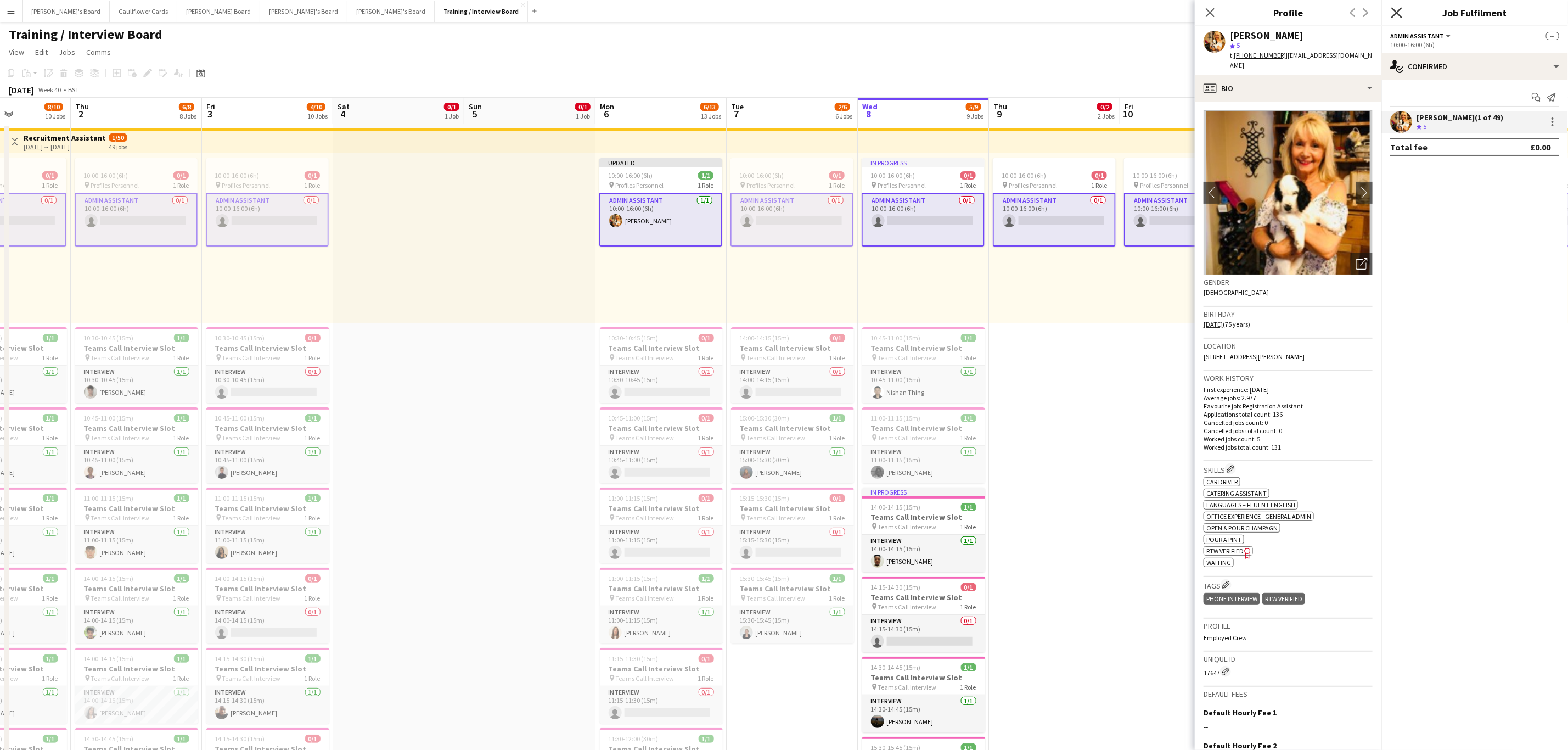
click at [1400, 8] on icon "Close pop-in" at bounding box center [1397, 12] width 10 height 10
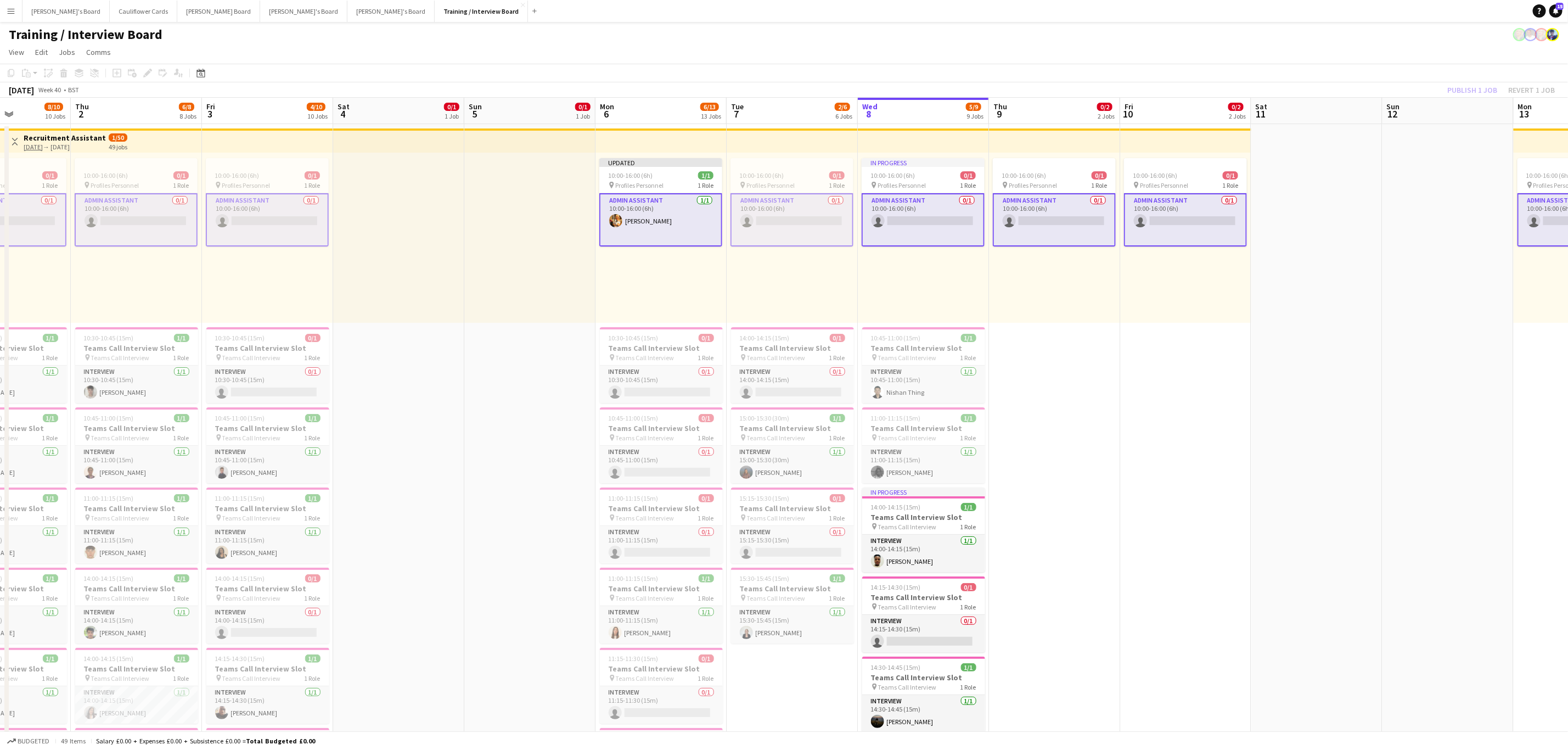
click at [796, 239] on app-card-role "Admin Assistant 0/1 10:00-16:00 (6h) single-neutral-actions" at bounding box center [792, 220] width 123 height 53
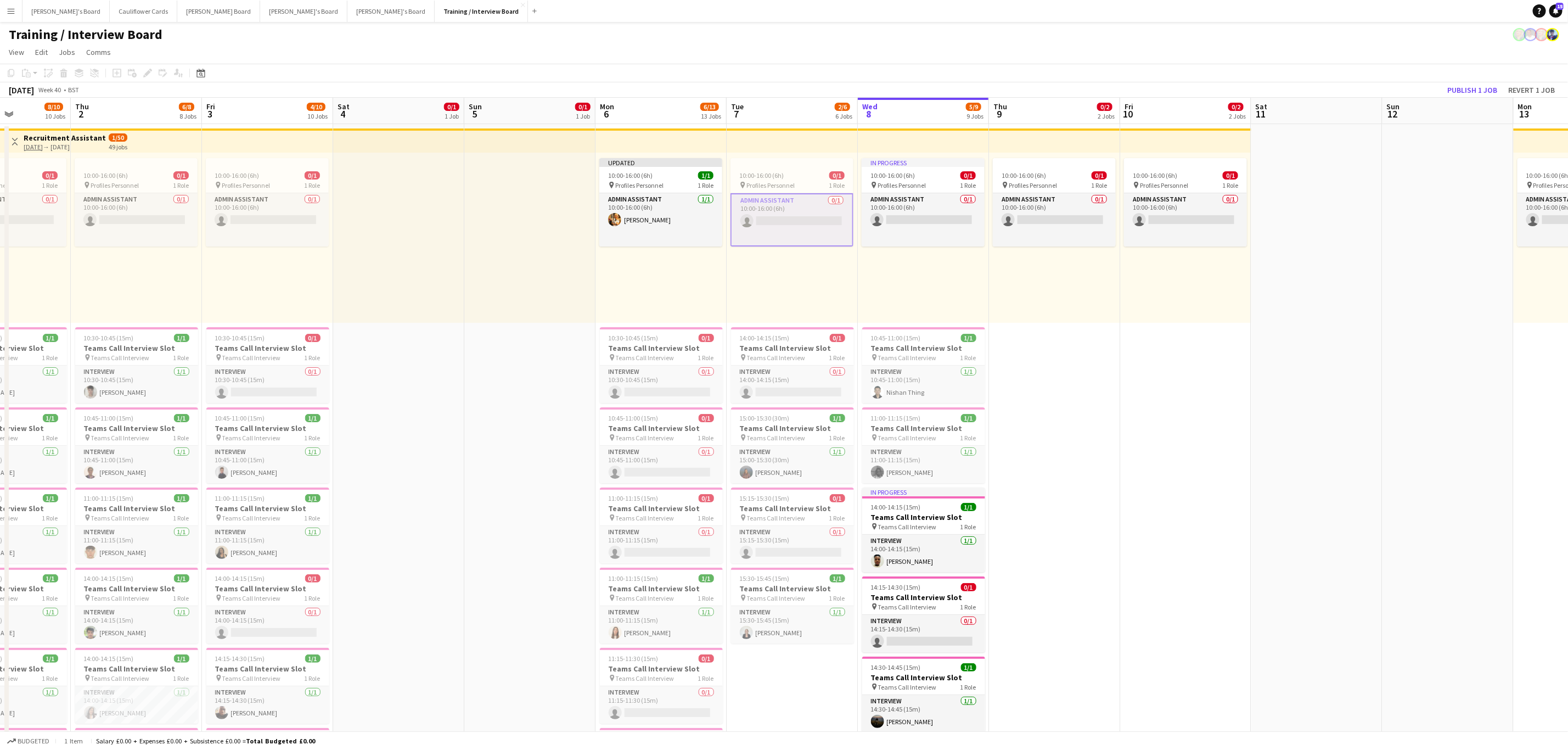
click at [809, 229] on app-card-role "Admin Assistant 0/1 10:00-16:00 (6h) single-neutral-actions" at bounding box center [792, 220] width 123 height 53
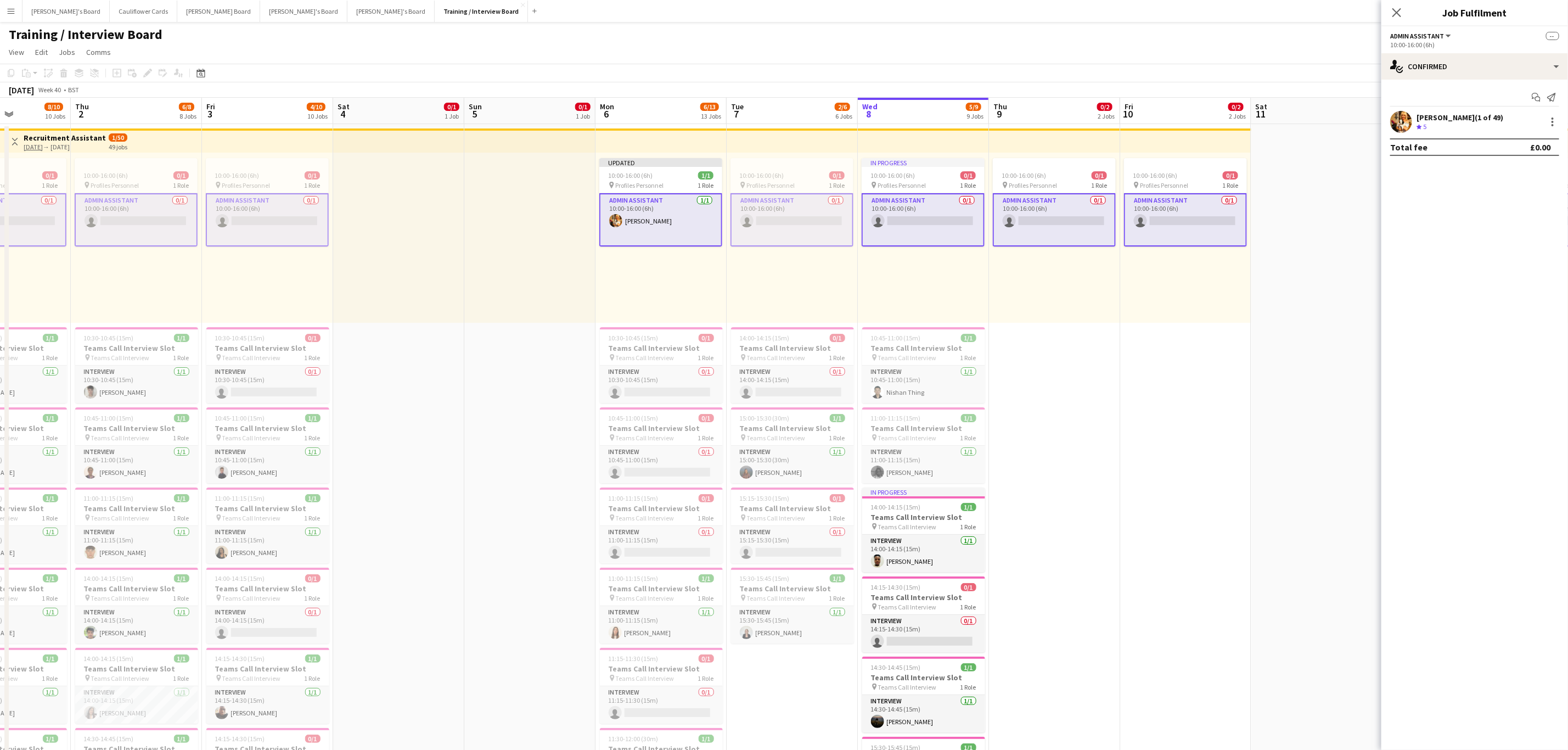
click at [825, 224] on app-card-role "Admin Assistant 0/1 10:00-16:00 (6h) single-neutral-actions" at bounding box center [792, 220] width 123 height 53
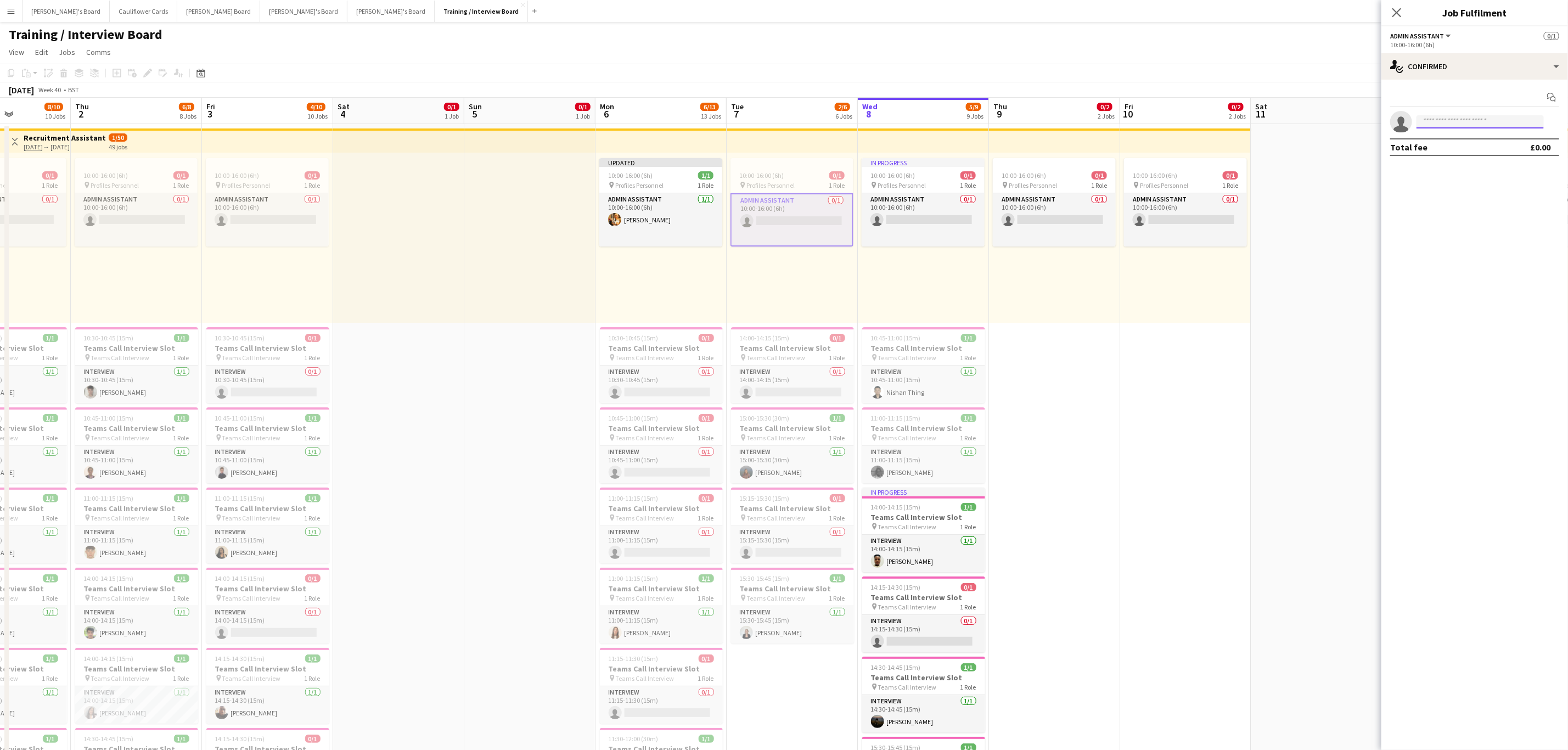
click at [1449, 117] on input at bounding box center [1480, 122] width 127 height 13
type input "*********"
click at [1456, 226] on span "gabriellehpike@aol.com" at bounding box center [1480, 226] width 110 height 9
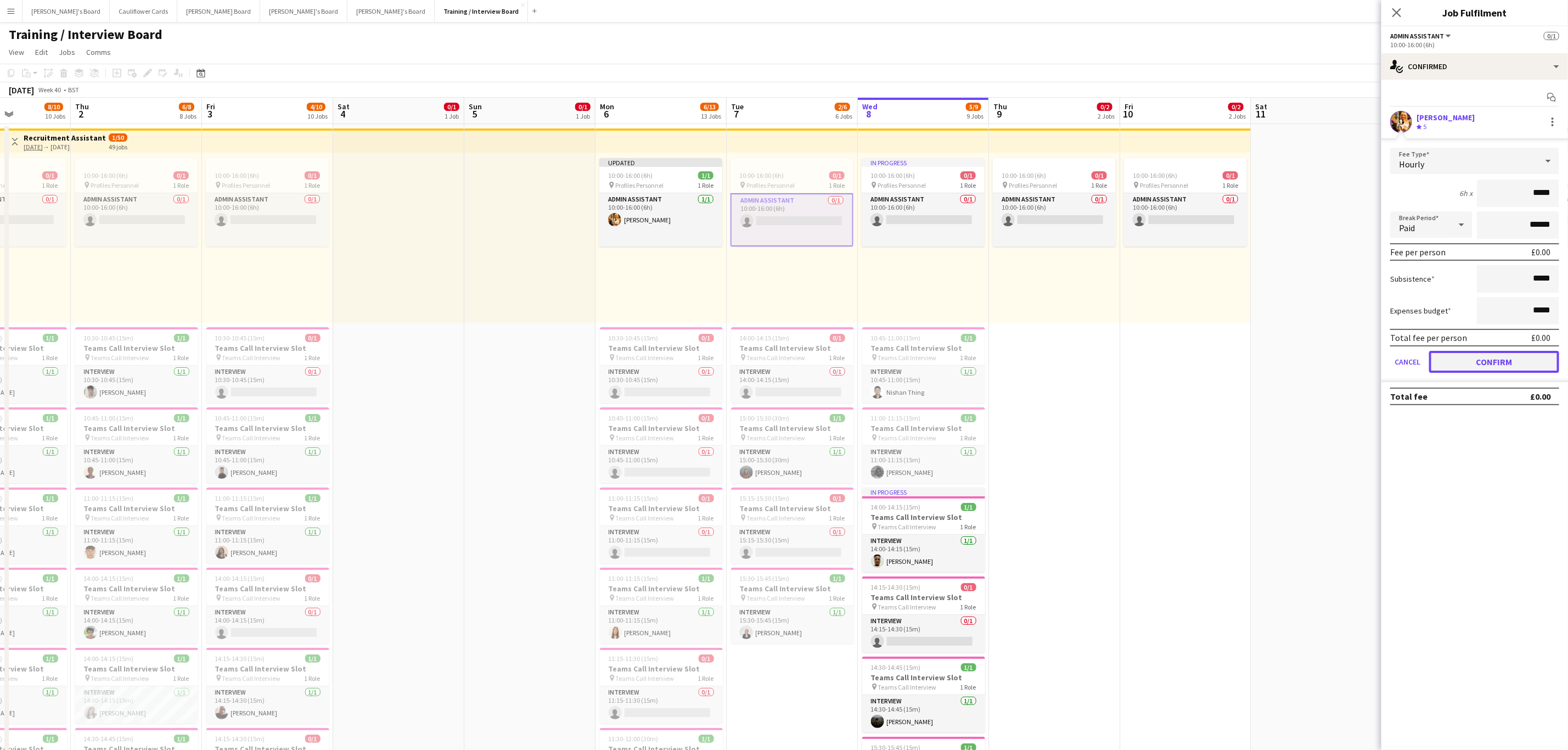
click at [1498, 366] on button "Confirm" at bounding box center [1494, 362] width 130 height 22
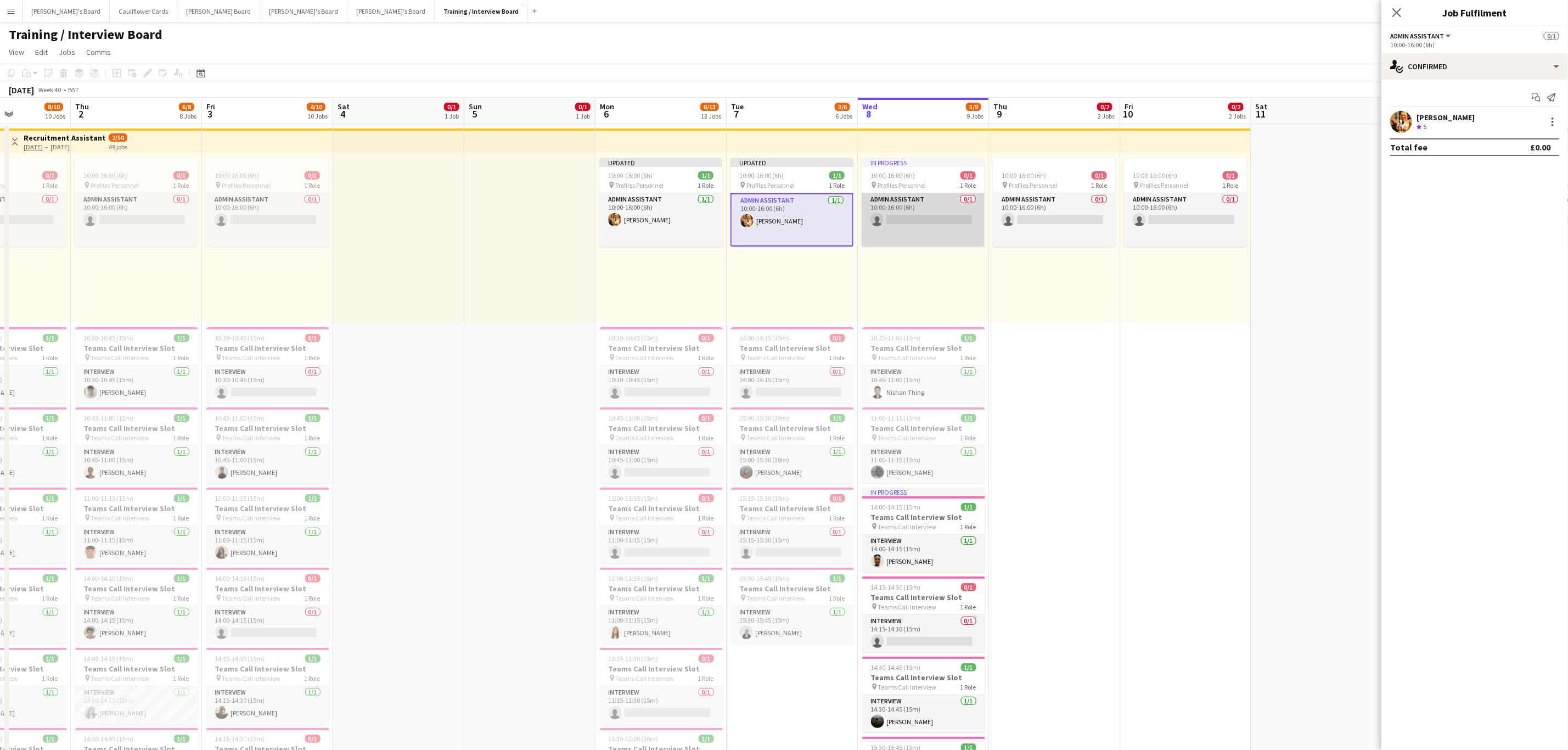
click at [913, 232] on app-card-role "Admin Assistant 0/1 10:00-16:00 (6h) single-neutral-actions" at bounding box center [923, 220] width 123 height 53
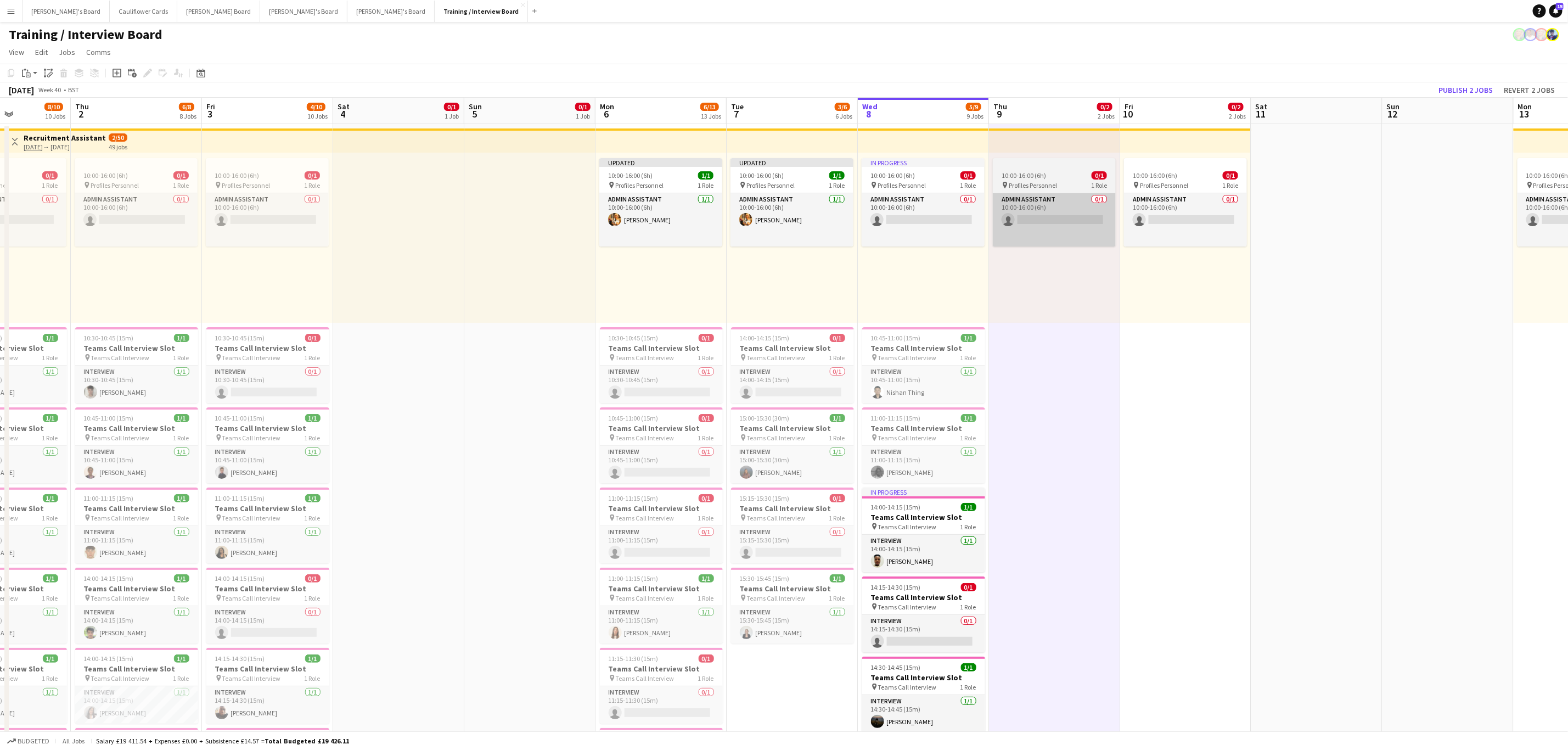
drag, startPoint x: 940, startPoint y: 218, endPoint x: 1033, endPoint y: 217, distance: 93.0
click at [942, 217] on app-card-role "Admin Assistant 0/1 10:00-16:00 (6h) single-neutral-actions" at bounding box center [923, 220] width 123 height 53
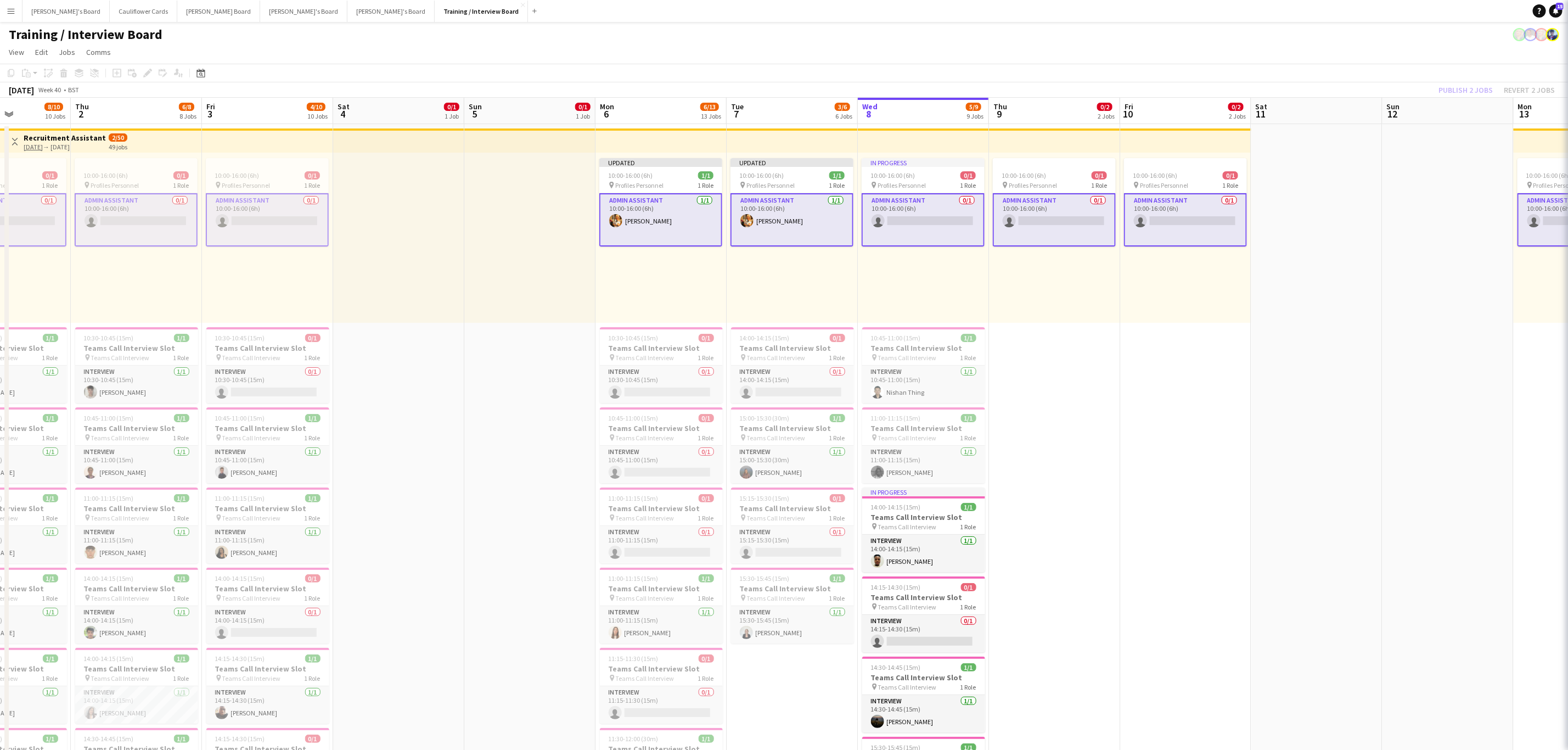
scroll to position [0, 321]
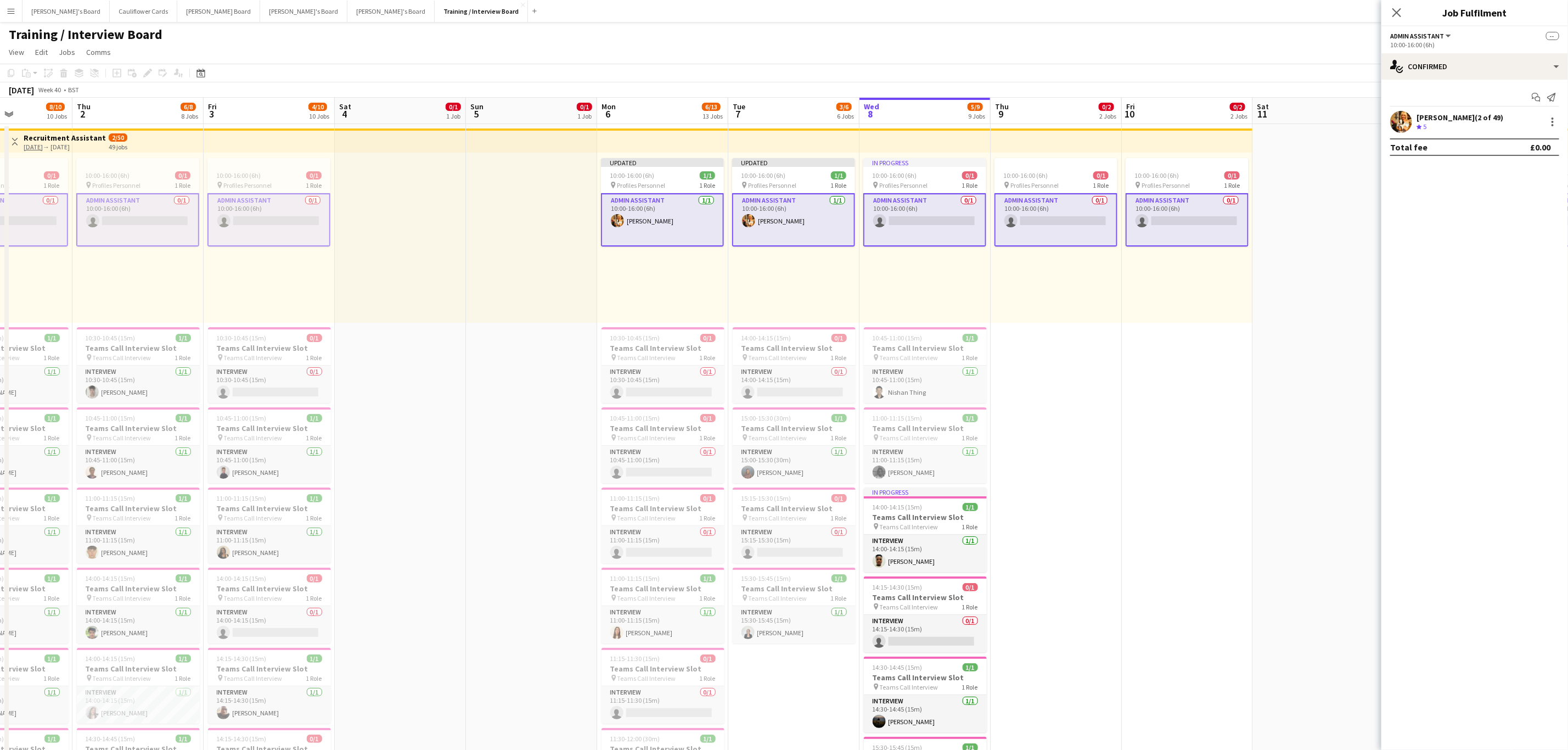
click at [932, 229] on app-card-role "Admin Assistant 0/1 10:00-16:00 (6h) single-neutral-actions" at bounding box center [925, 220] width 123 height 53
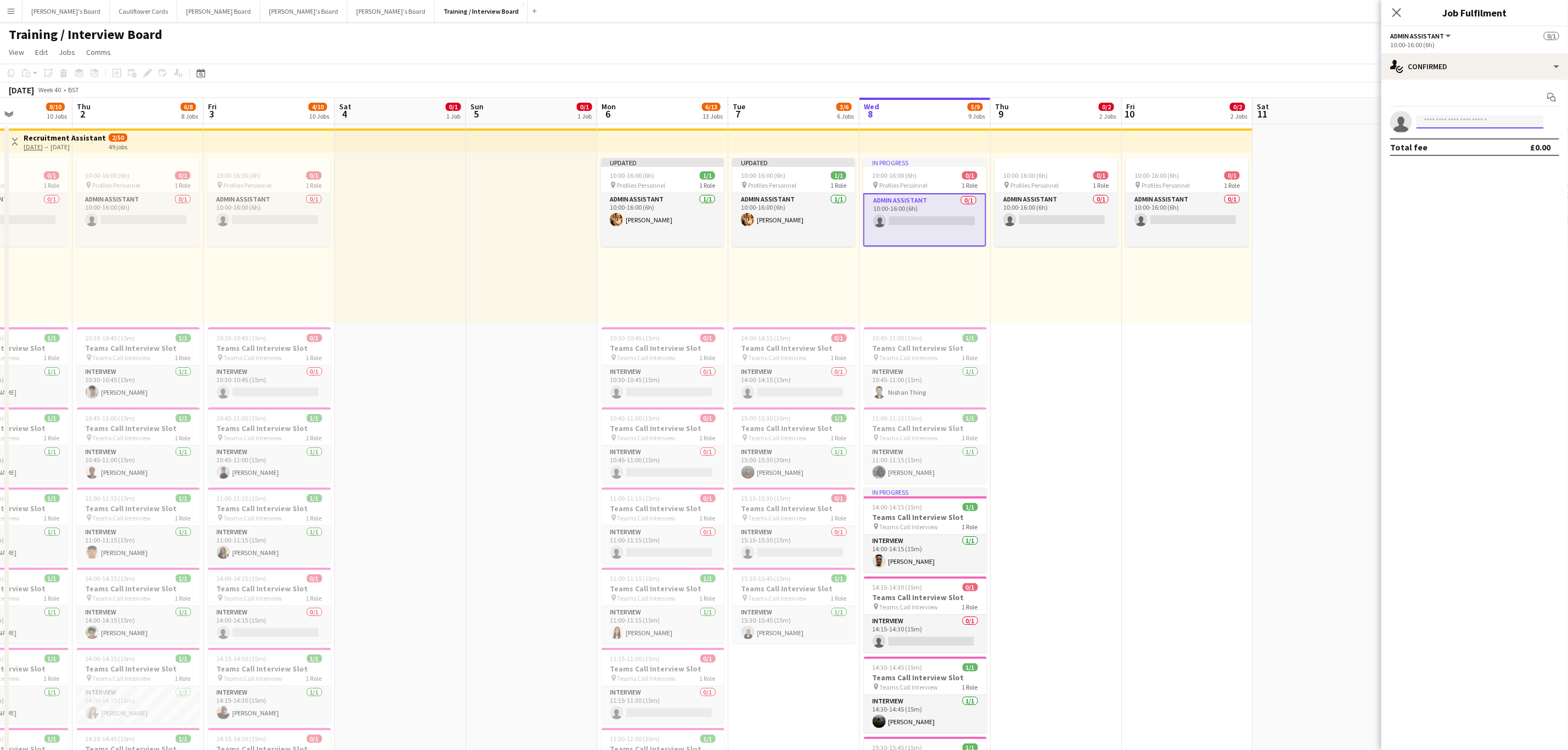
click at [1462, 124] on input at bounding box center [1480, 122] width 127 height 13
type input "**********"
click at [1459, 138] on span "Gabrielle Sneddon-Pike" at bounding box center [1457, 138] width 63 height 9
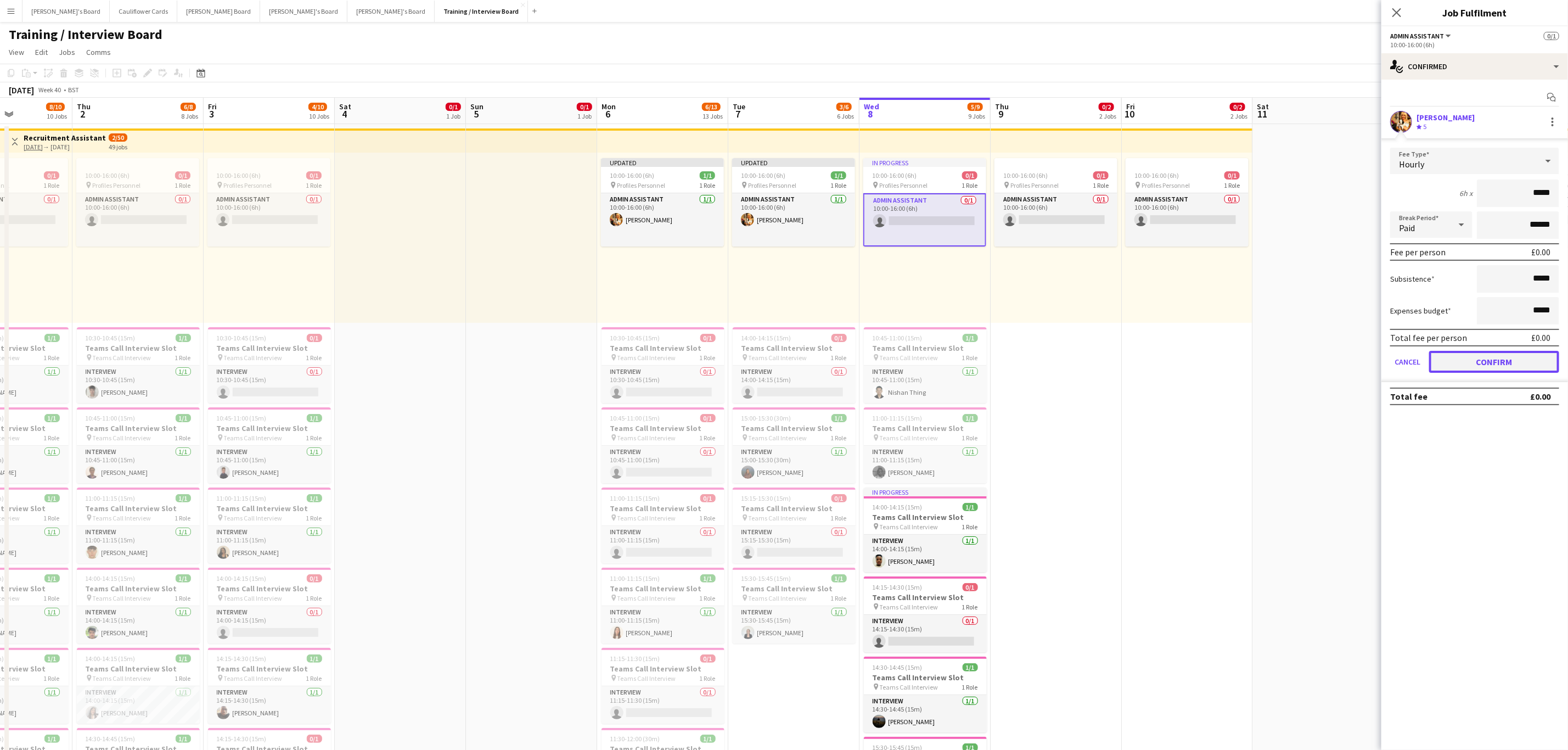
click at [1495, 355] on button "Confirm" at bounding box center [1494, 362] width 130 height 22
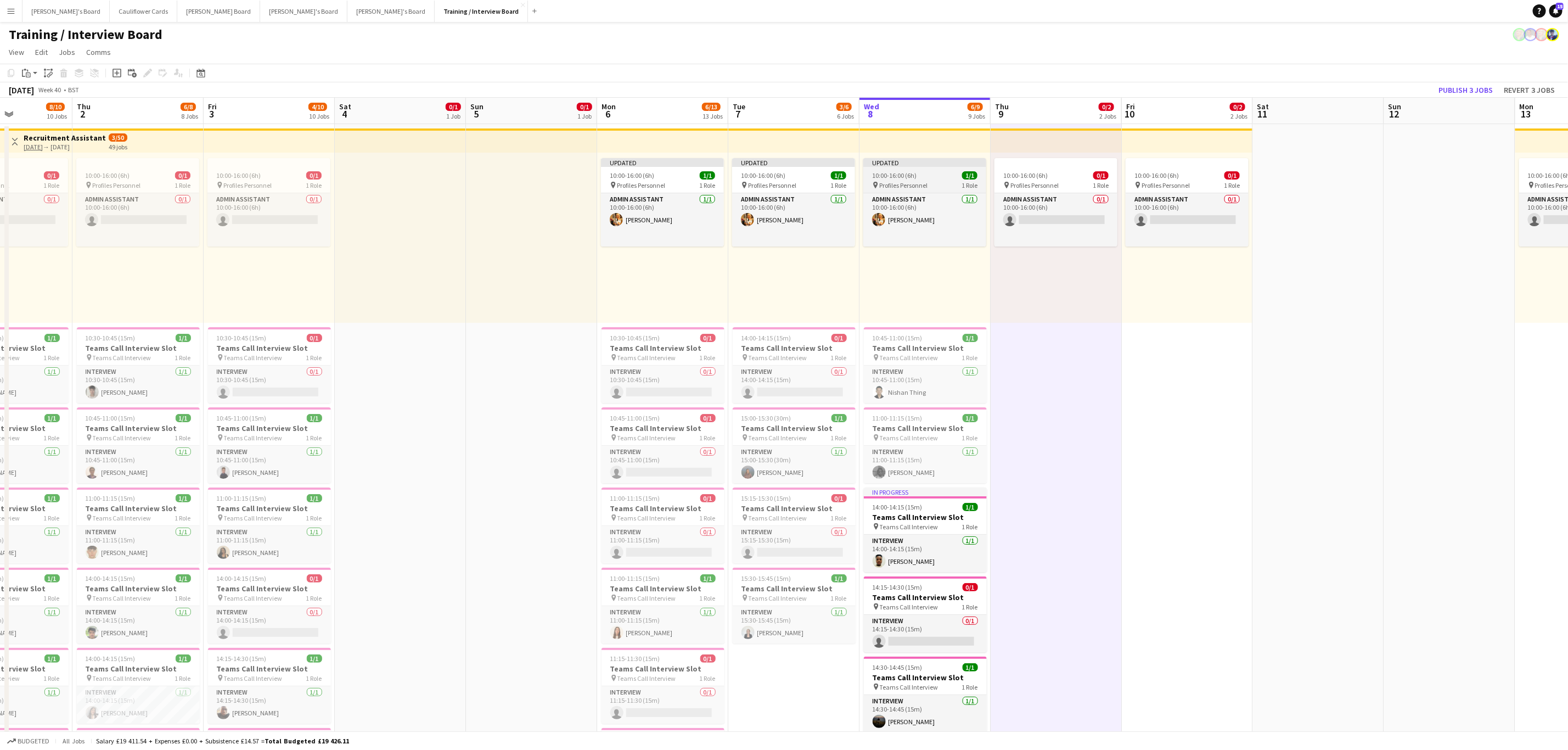
click at [904, 164] on div "Updated" at bounding box center [925, 162] width 123 height 9
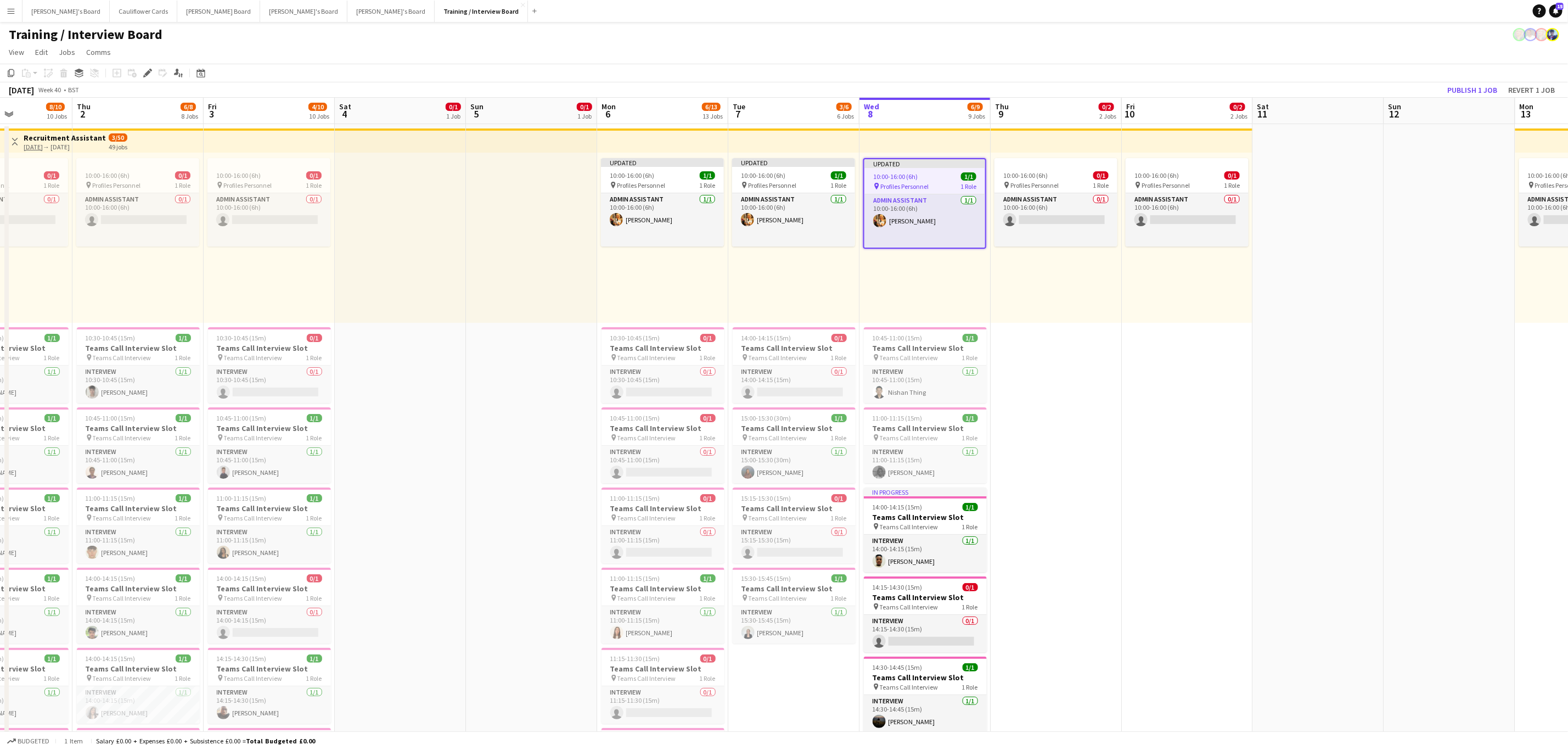
click at [904, 273] on div "Updated 10:00-16:00 (6h) 1/1 pin Profiles Personnel 1 Role Admin Assistant 1/1 …" at bounding box center [925, 237] width 131 height 170
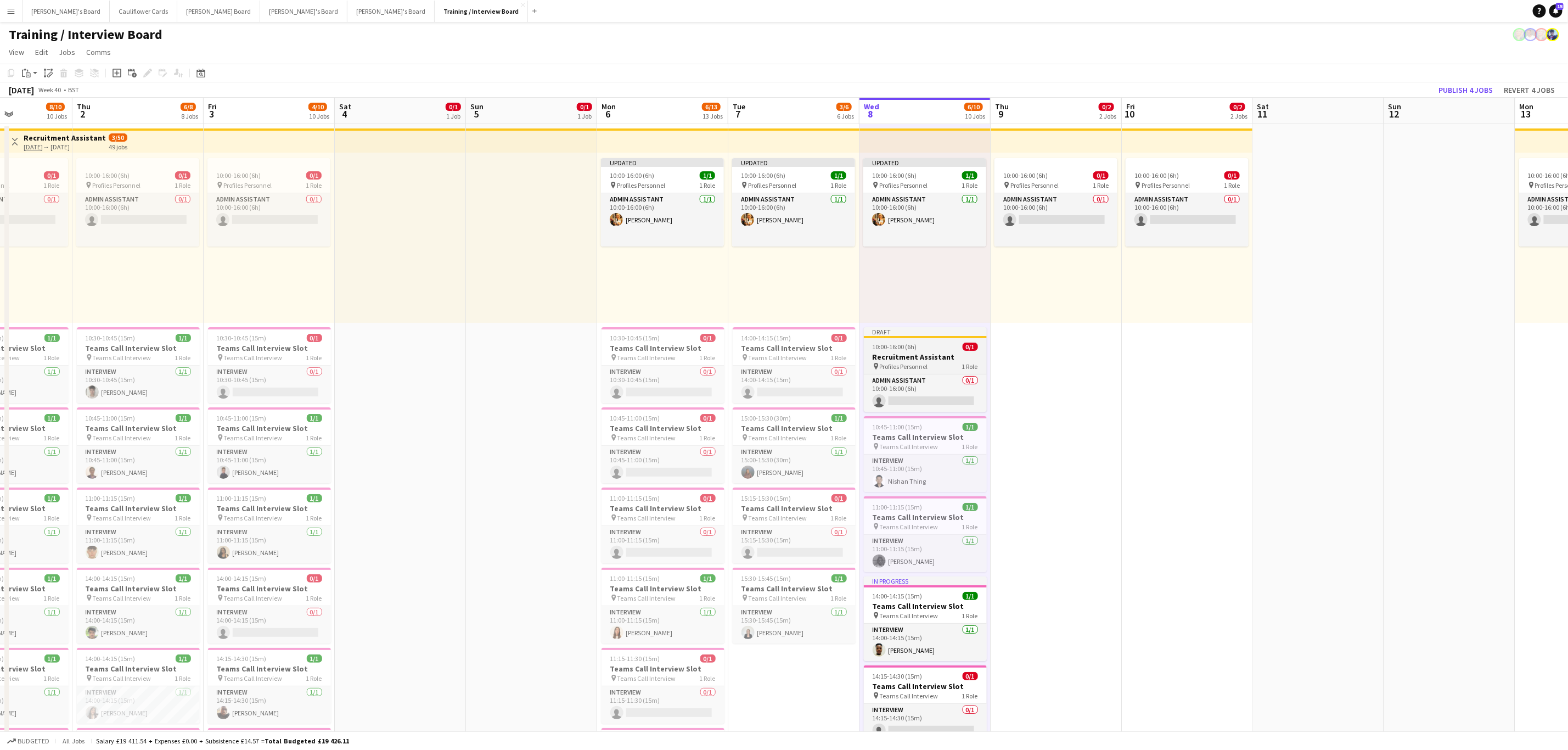
click at [923, 351] on div "10:00-16:00 (6h) 0/1" at bounding box center [926, 347] width 123 height 8
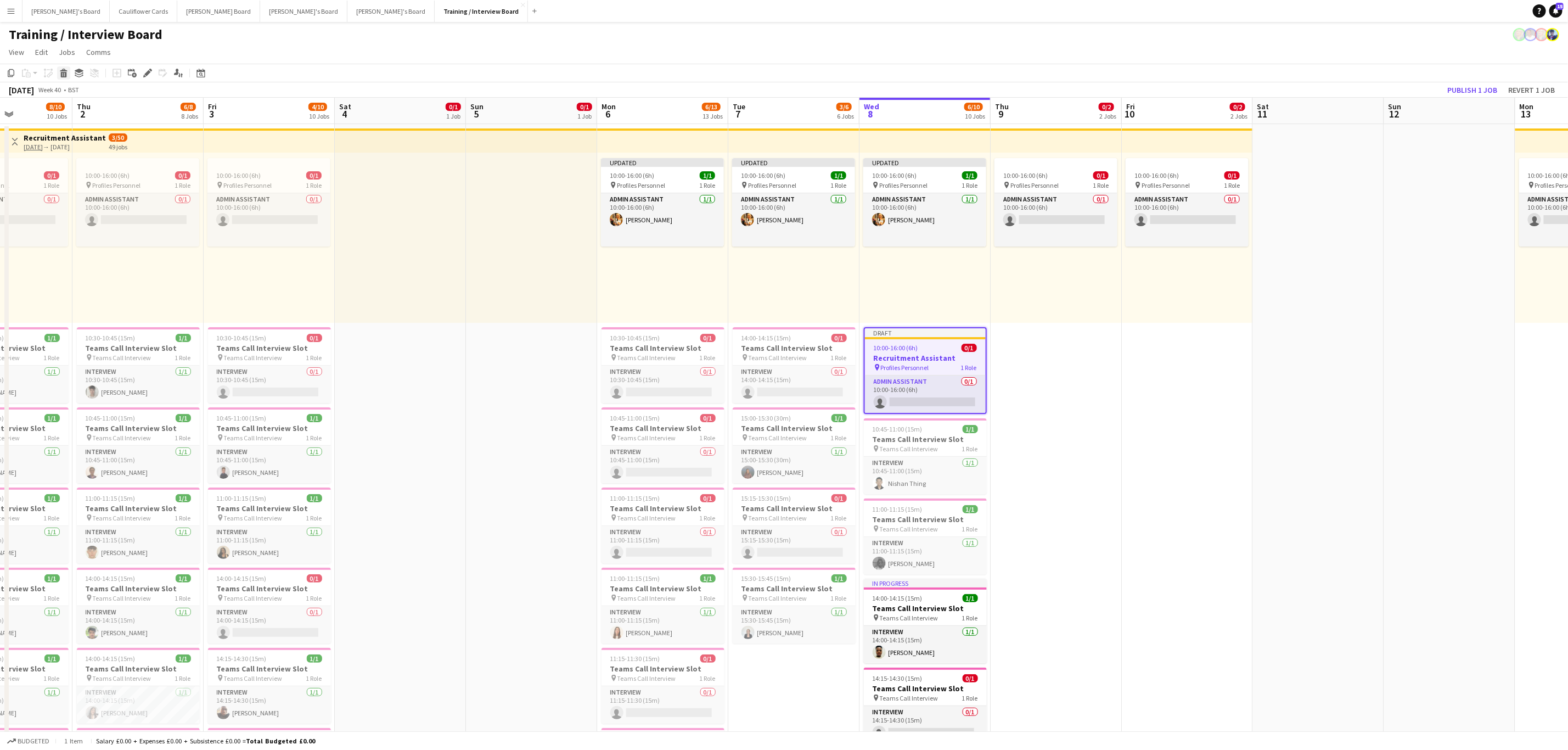
click at [65, 73] on icon at bounding box center [64, 74] width 6 height 6
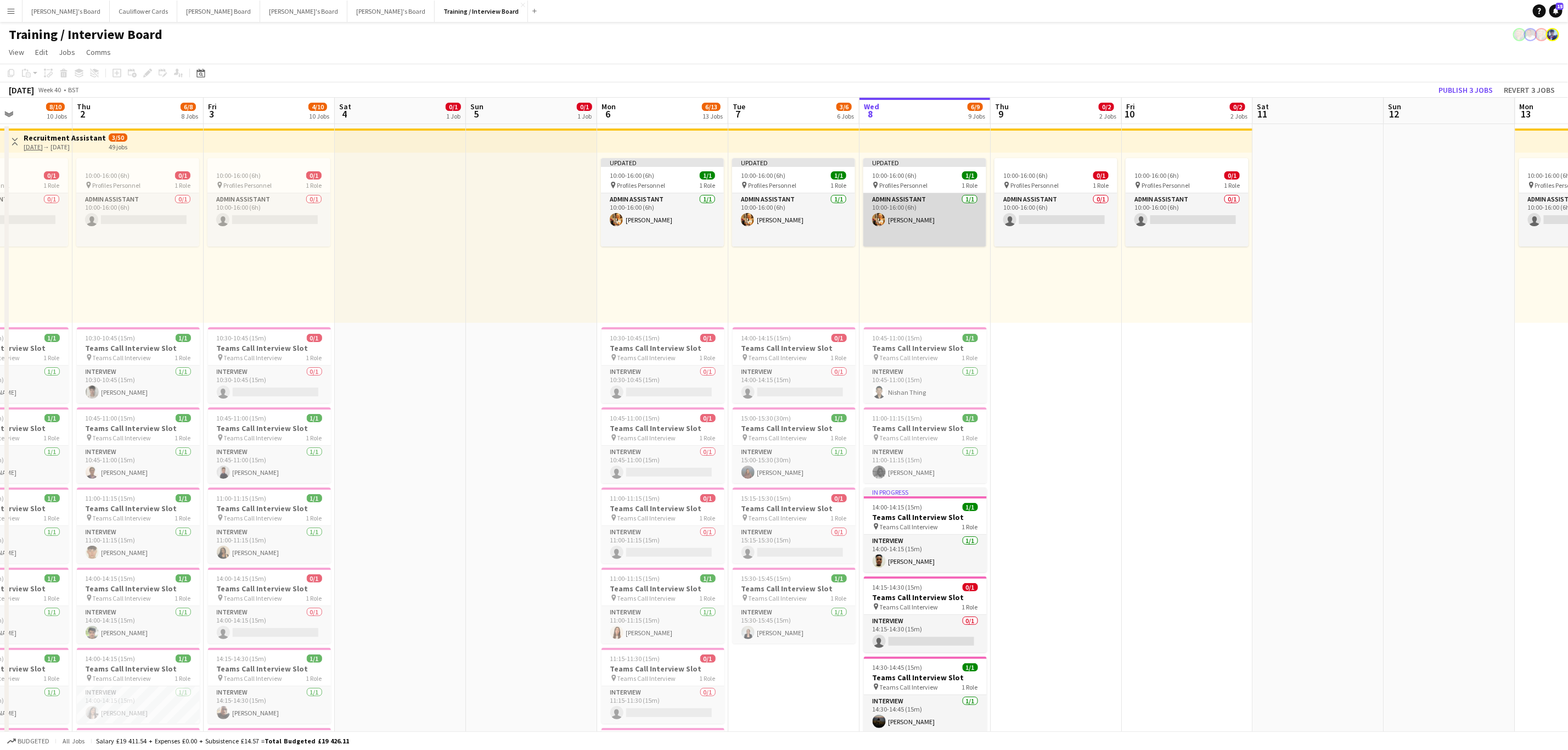
click at [904, 211] on app-card-role "Admin Assistant 1/1 10:00-16:00 (6h) Gabrielle Sneddon-Pike" at bounding box center [925, 220] width 123 height 53
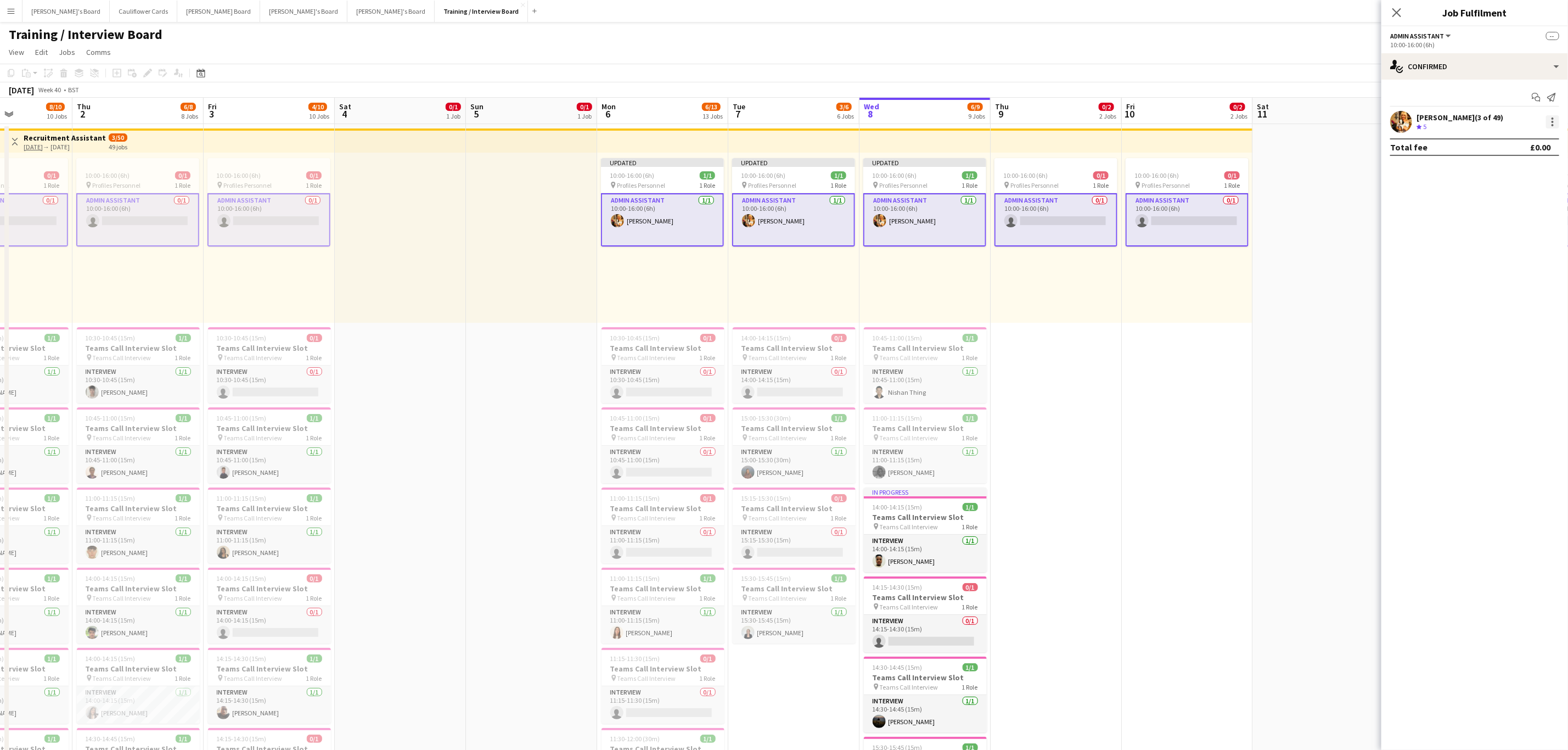
click at [1555, 120] on div at bounding box center [1552, 122] width 13 height 13
click at [1487, 68] on div at bounding box center [784, 375] width 1568 height 750
click at [1491, 68] on div "single-neutral-actions-check-2 Confirmed" at bounding box center [1475, 66] width 186 height 26
click at [1433, 220] on mat-expansion-panel "check Confirmed Start chat Send notification Gabrielle Sneddon-Pike (3 of 49) C…" at bounding box center [1475, 415] width 186 height 670
click at [931, 214] on app-card-role "Admin Assistant 1/1 10:00-16:00 (6h) Gabrielle Sneddon-Pike" at bounding box center [925, 220] width 123 height 53
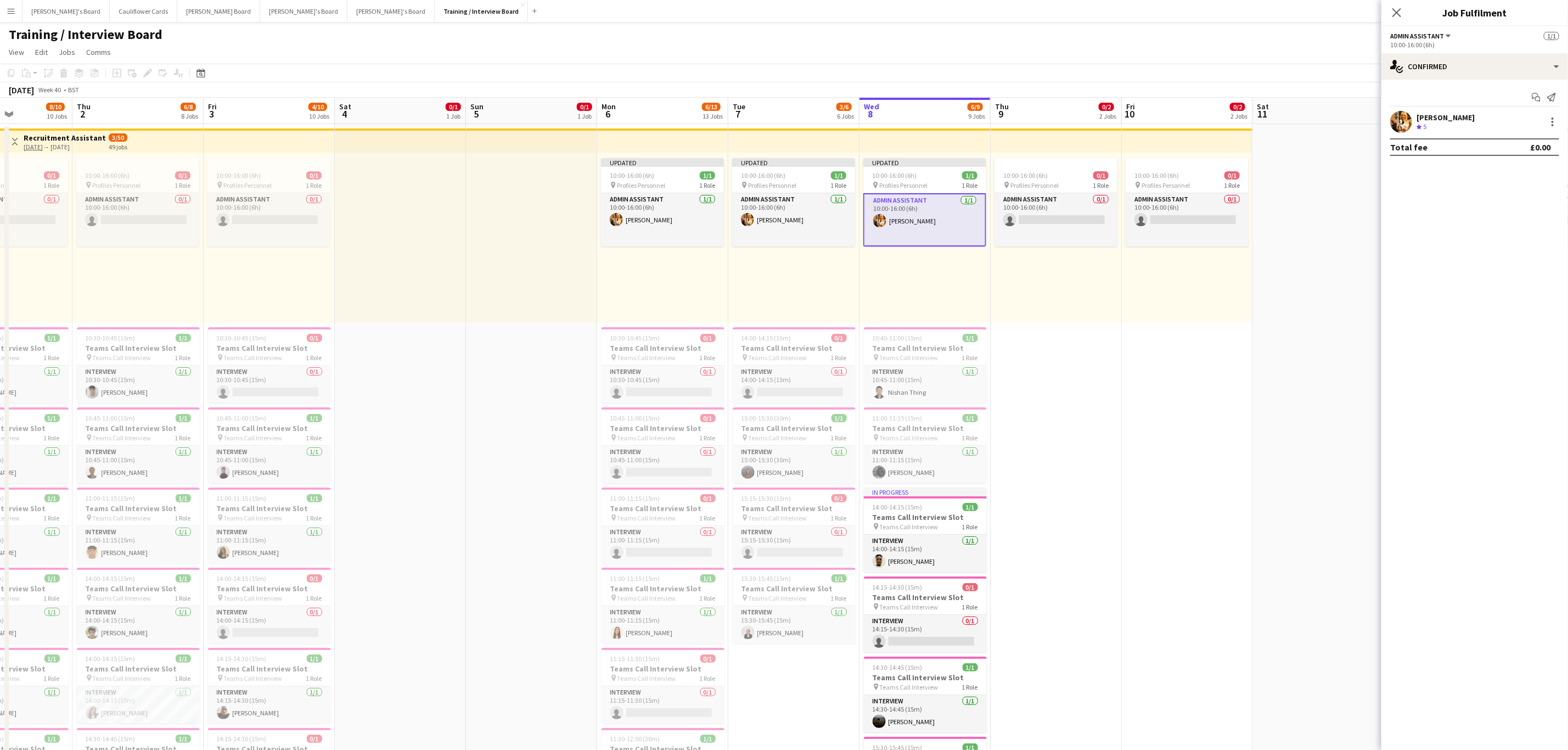
click at [1011, 294] on div "10:00-16:00 (6h) 0/1 pin Profiles Personnel 1 Role Admin Assistant 0/1 10:00-16…" at bounding box center [1056, 237] width 131 height 170
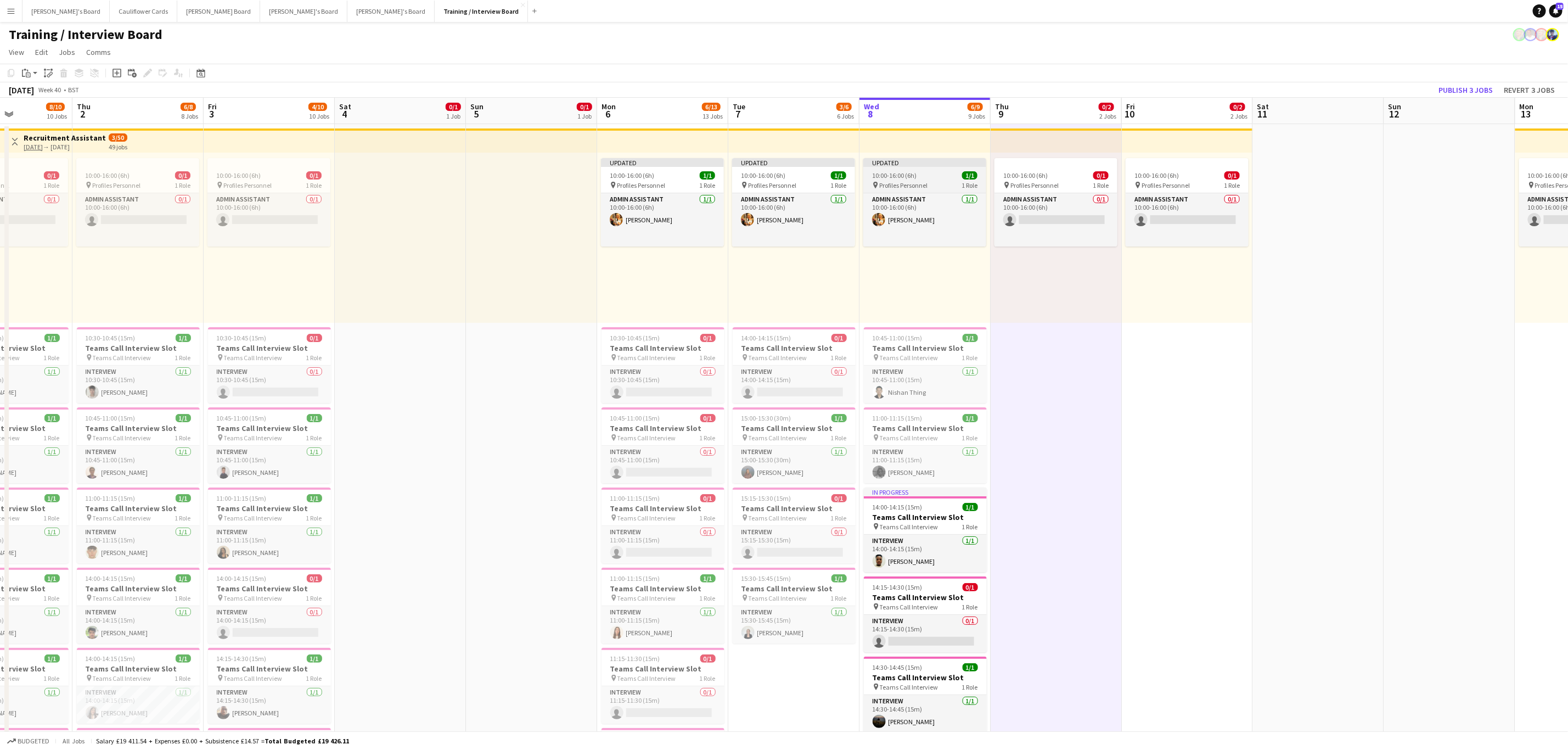
click at [891, 170] on app-job-card "Updated 10:00-16:00 (6h) 1/1 pin Profiles Personnel 1 Role Admin Assistant 1/1 …" at bounding box center [925, 202] width 123 height 89
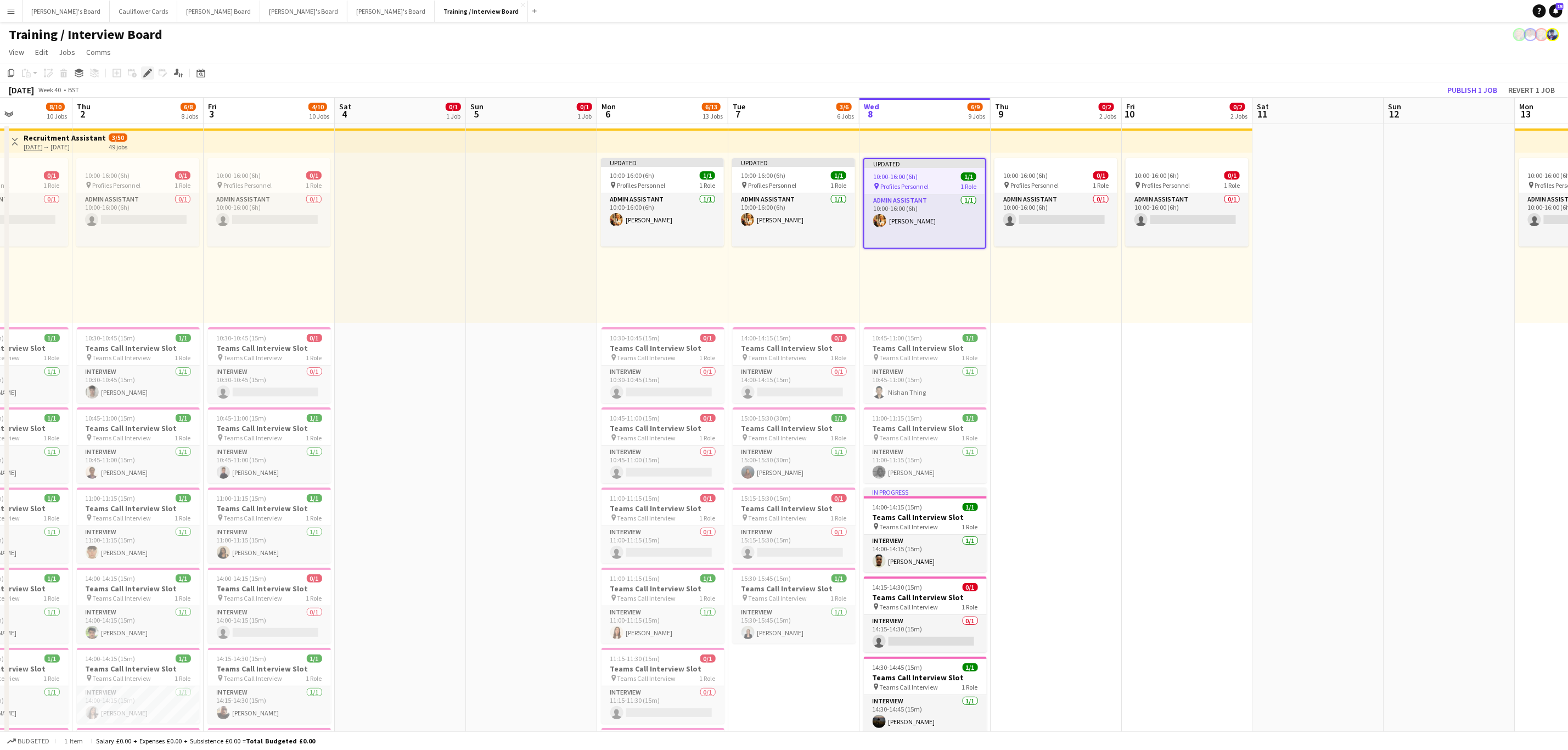
click at [144, 73] on icon "Edit" at bounding box center [147, 73] width 9 height 9
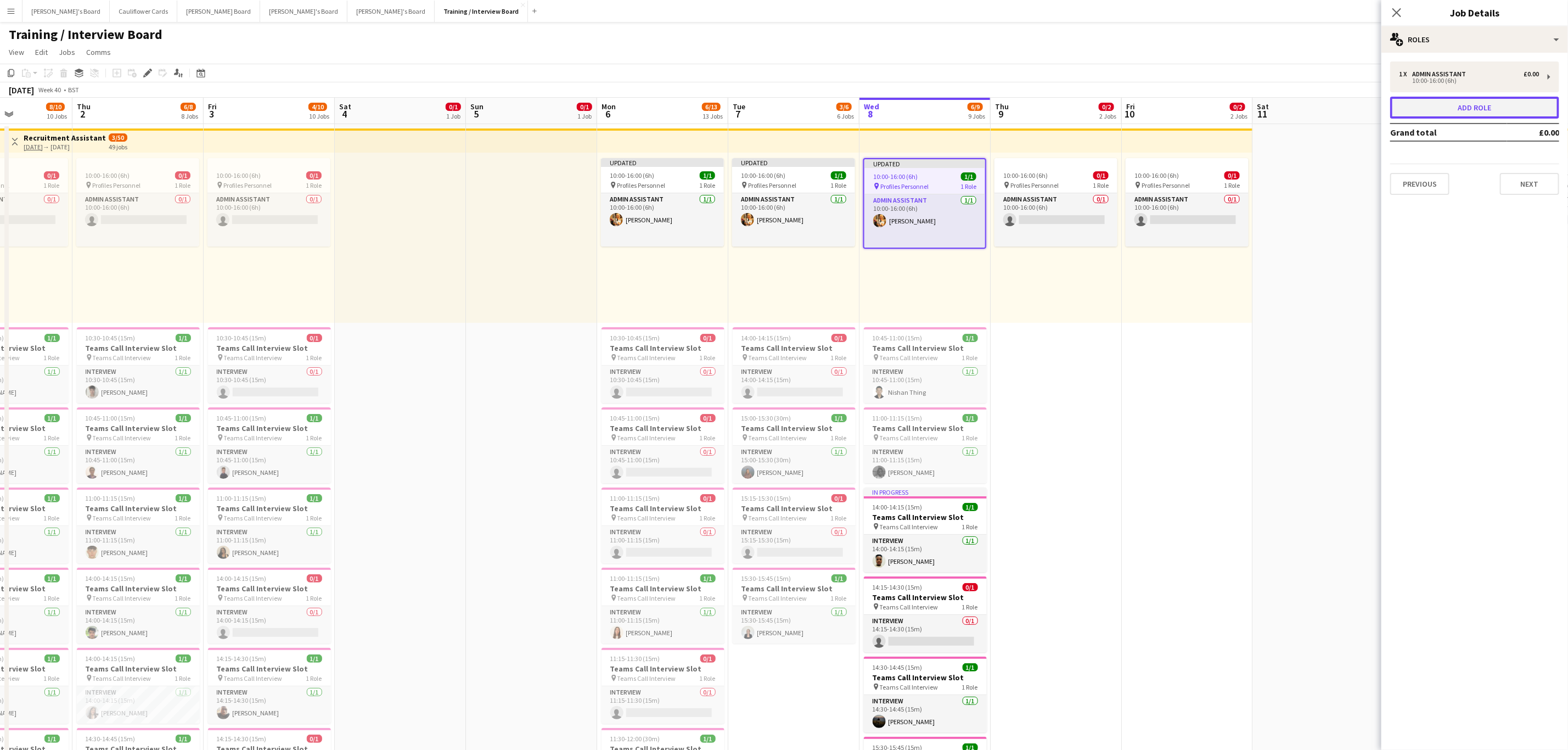
click at [1480, 109] on button "Add role" at bounding box center [1475, 107] width 169 height 22
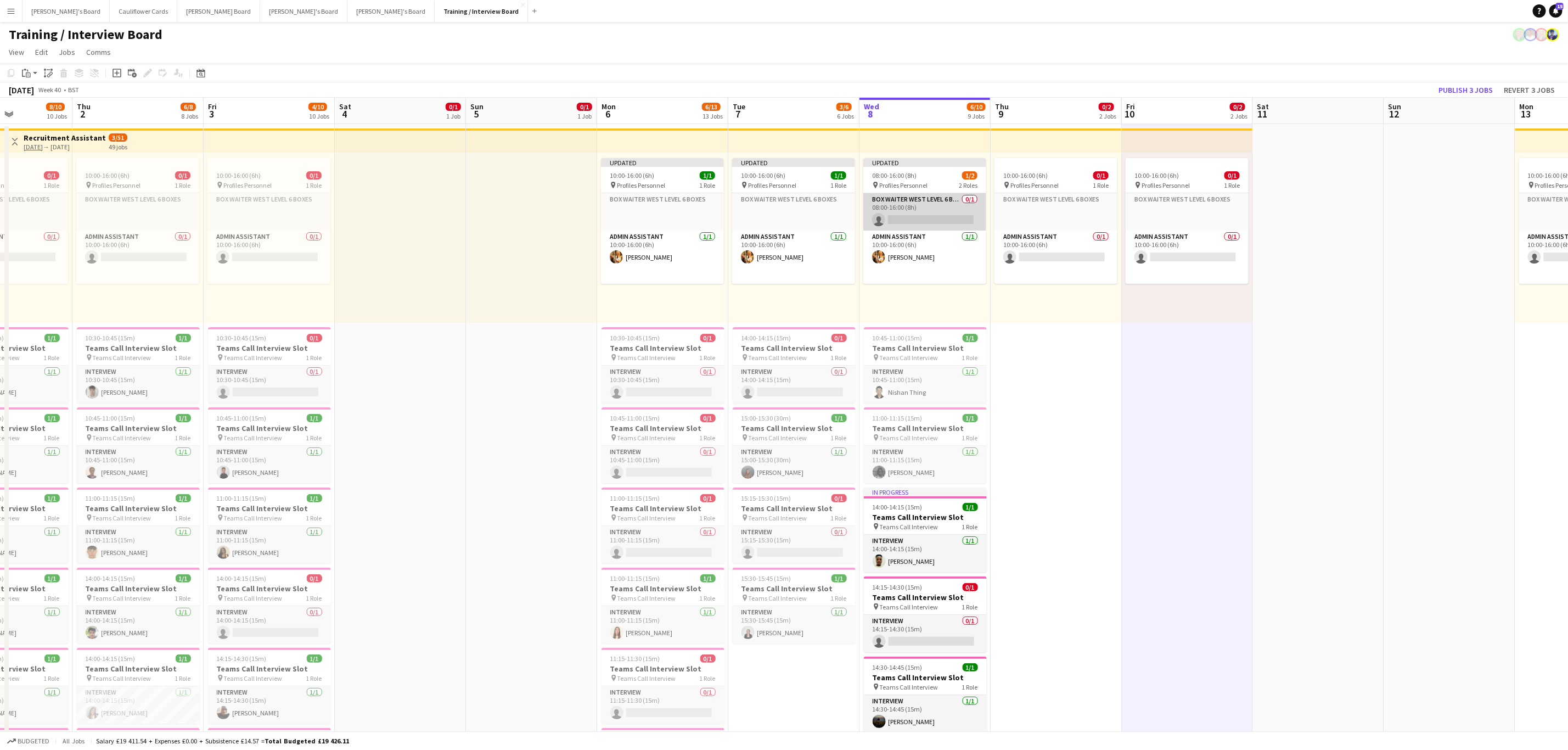
click at [918, 208] on app-card-role "Box Waiter WEST LEVEL 6 BOXES 0/1 08:00-16:00 (8h) single-neutral-actions" at bounding box center [925, 212] width 123 height 37
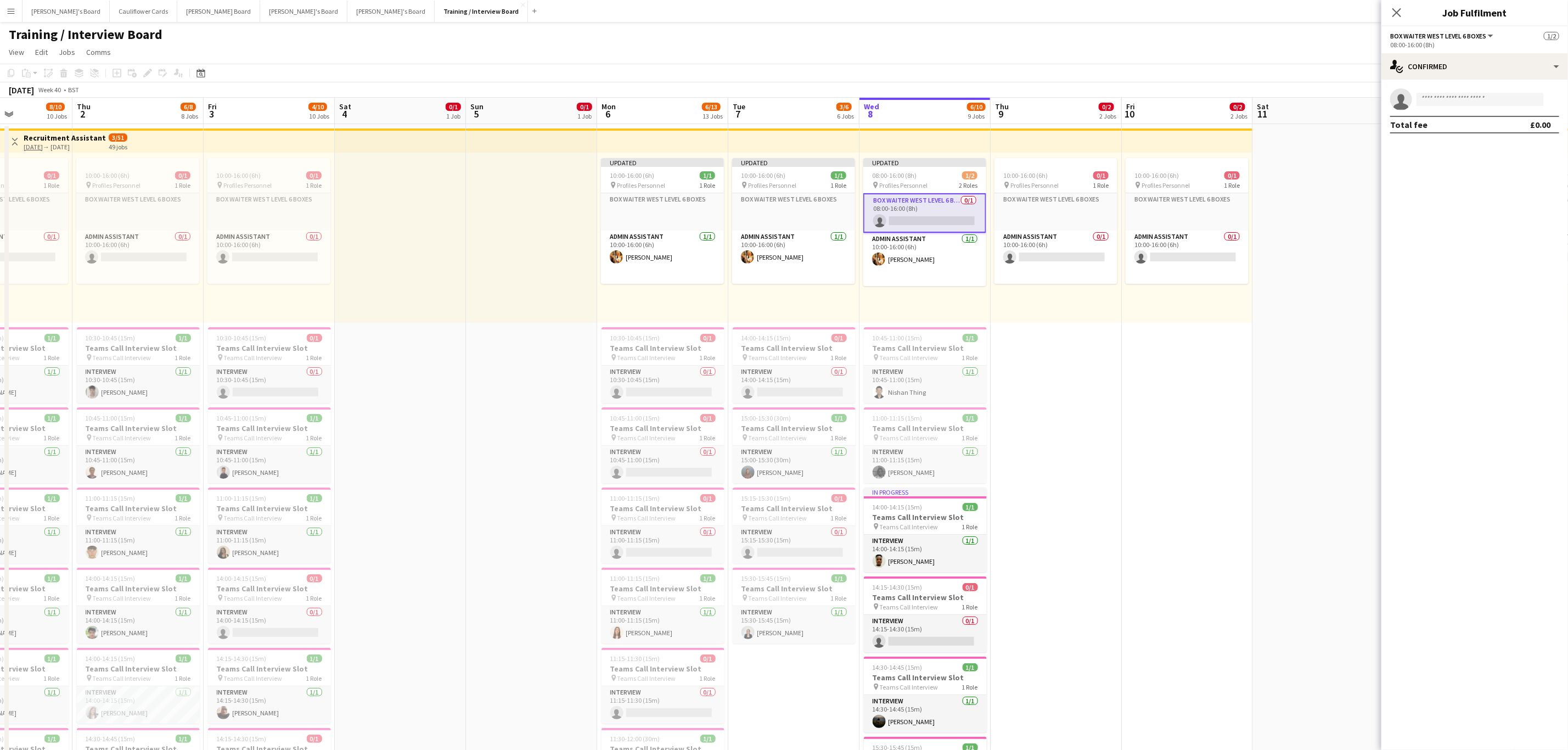
click at [1480, 35] on span "Box Waiter WEST LEVEL 6 BOXES" at bounding box center [1438, 36] width 96 height 8
click at [1393, 13] on icon "Close pop-in" at bounding box center [1397, 12] width 10 height 10
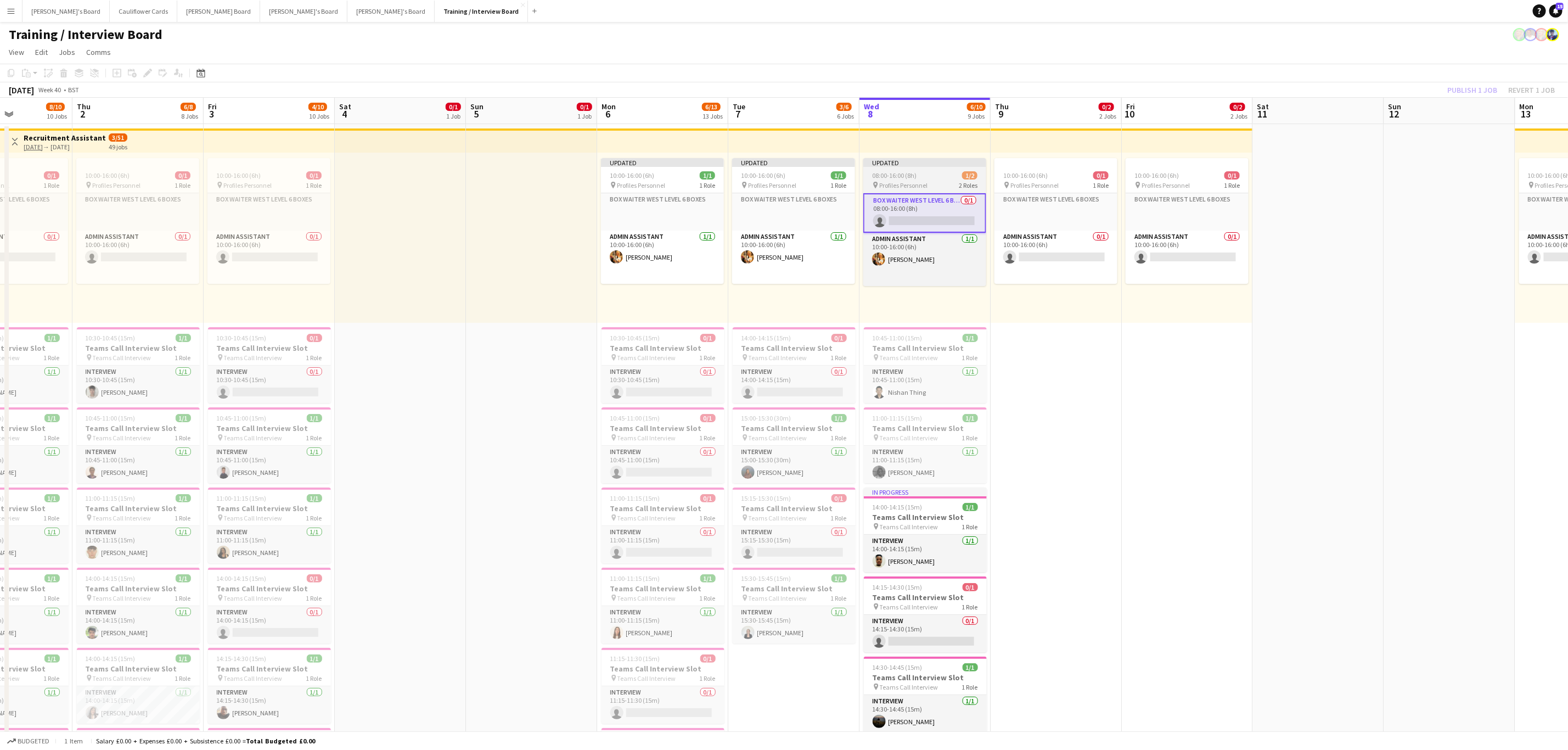
click at [922, 182] on span "Profiles Personnel" at bounding box center [903, 185] width 48 height 8
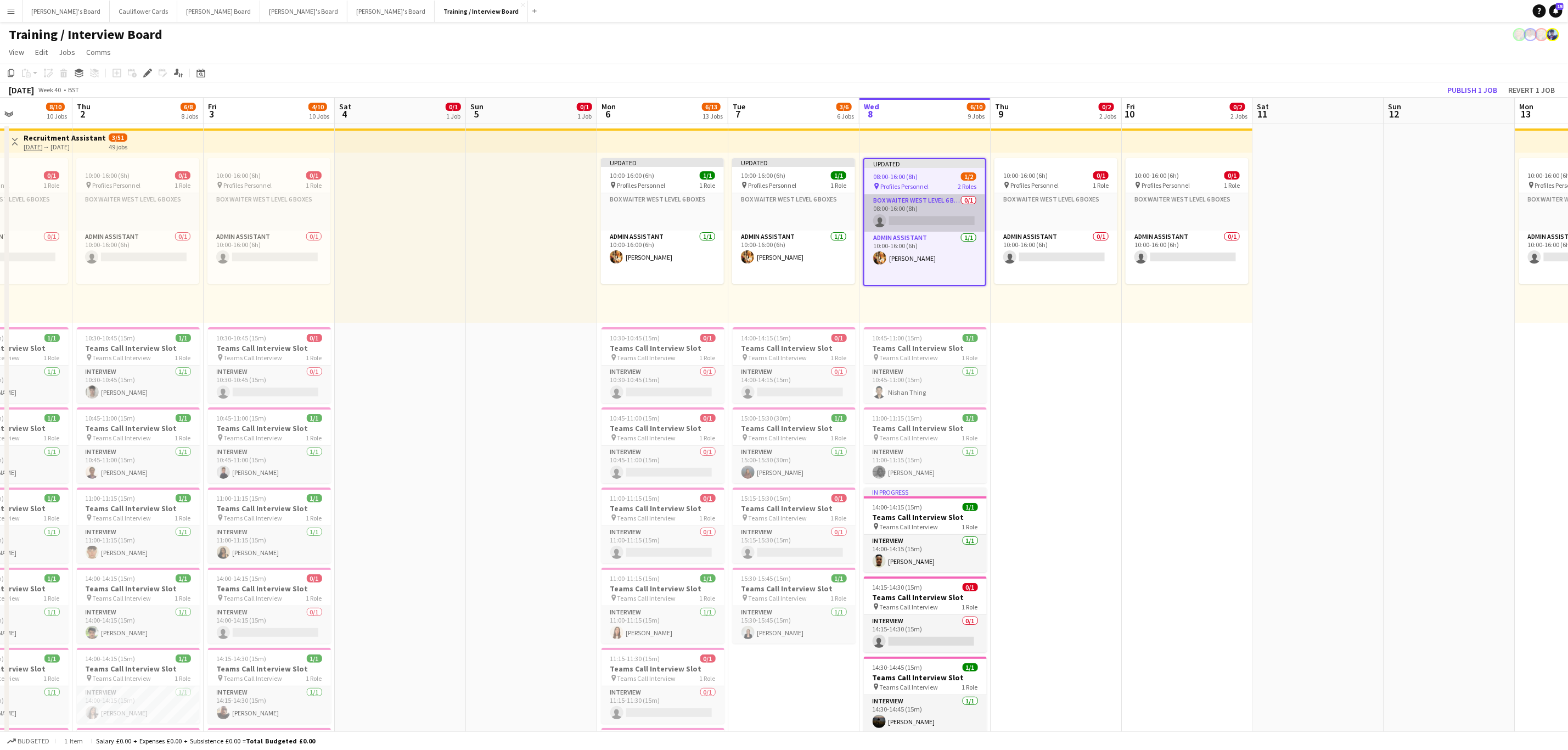
click at [933, 204] on app-card-role "Box Waiter WEST LEVEL 6 BOXES 0/1 08:00-16:00 (8h) single-neutral-actions" at bounding box center [924, 213] width 121 height 37
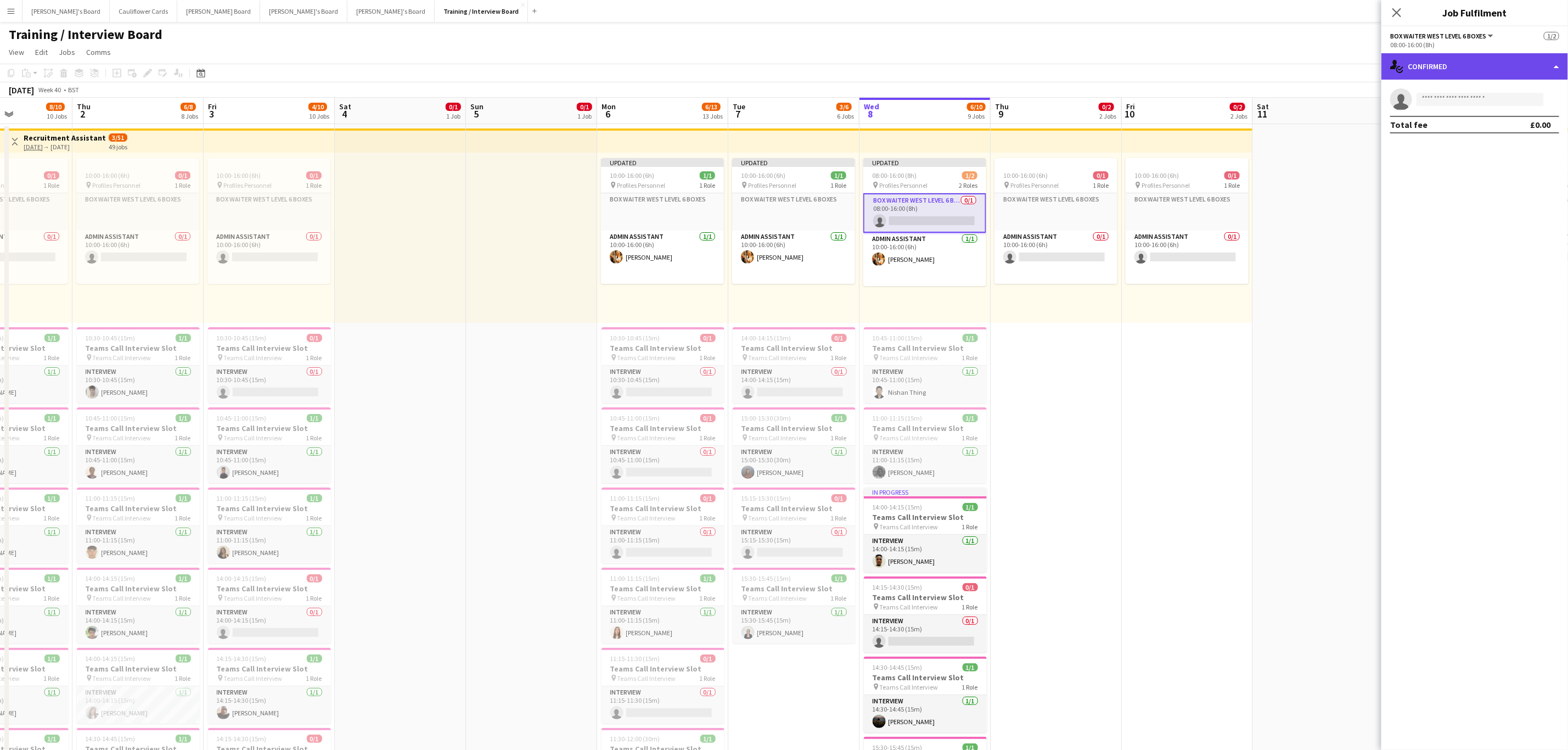
click at [1551, 73] on div "single-neutral-actions-check-2 Confirmed" at bounding box center [1475, 66] width 186 height 26
click at [1427, 66] on div "single-neutral-actions-check-2 Confirmed" at bounding box center [1475, 66] width 186 height 26
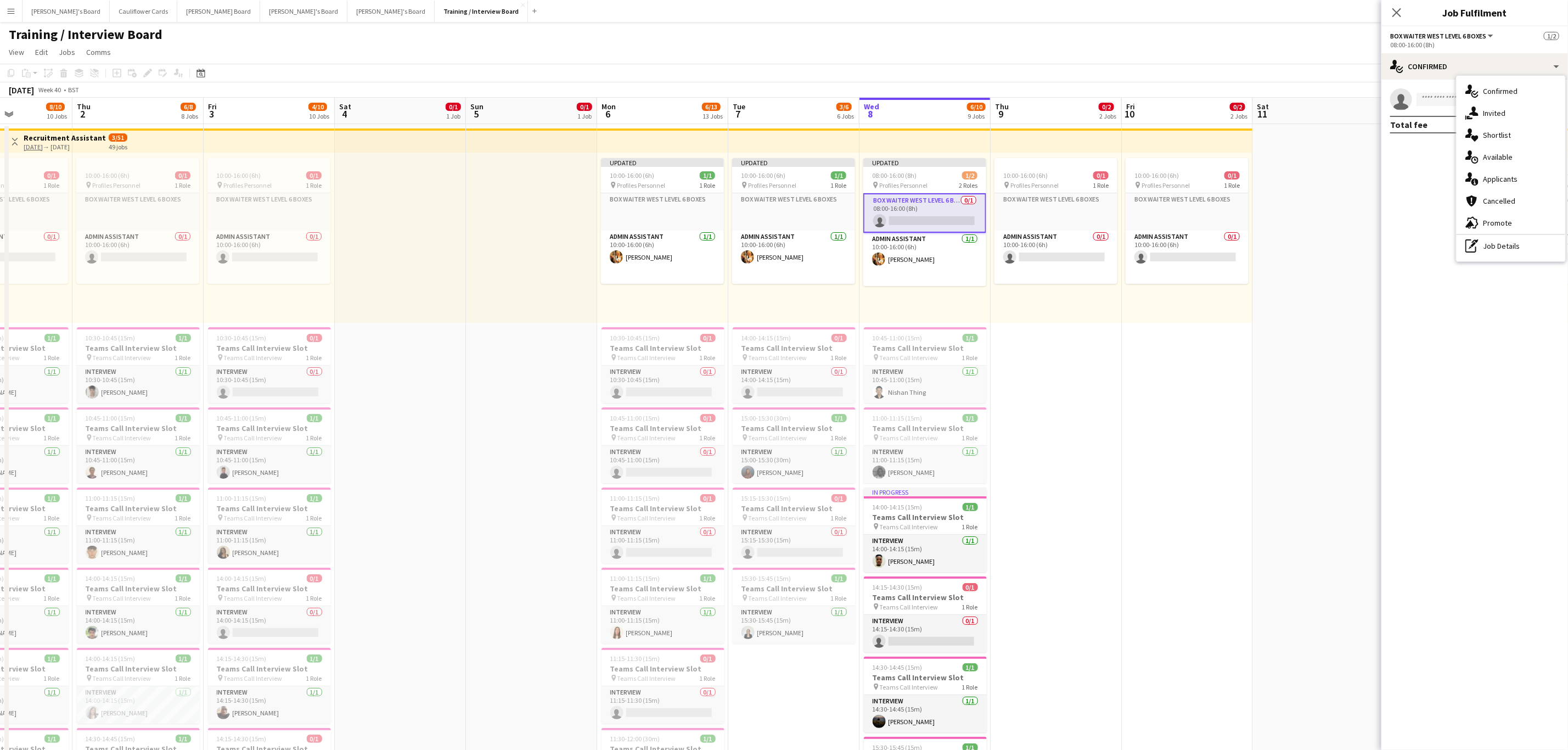
click at [1429, 258] on mat-expansion-panel "check Confirmed single-neutral-actions Total fee £0.00" at bounding box center [1475, 415] width 186 height 670
click at [1397, 8] on icon "Close pop-in" at bounding box center [1397, 12] width 10 height 10
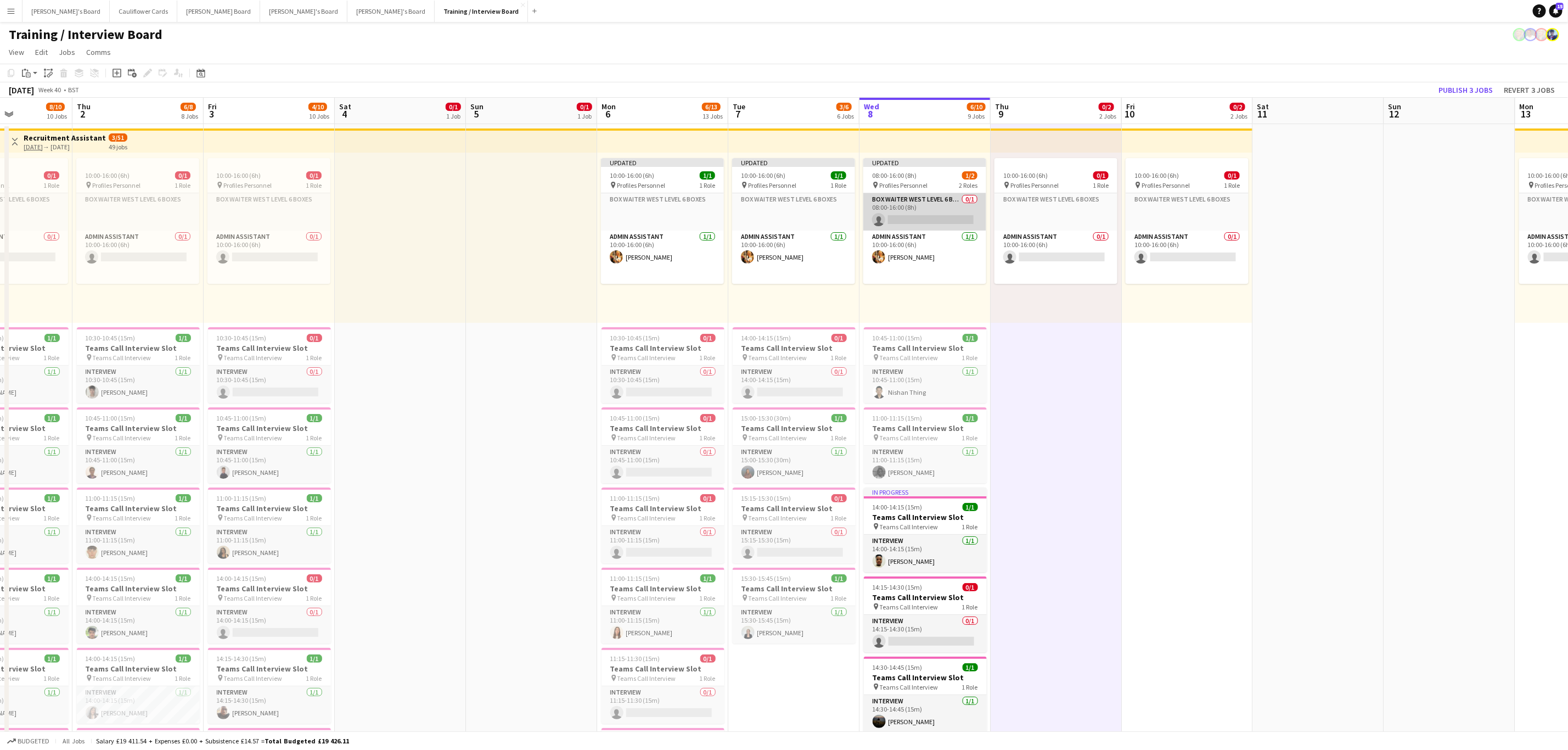
click at [919, 212] on app-card-role "Box Waiter WEST LEVEL 6 BOXES 0/1 08:00-16:00 (8h) single-neutral-actions" at bounding box center [925, 212] width 123 height 37
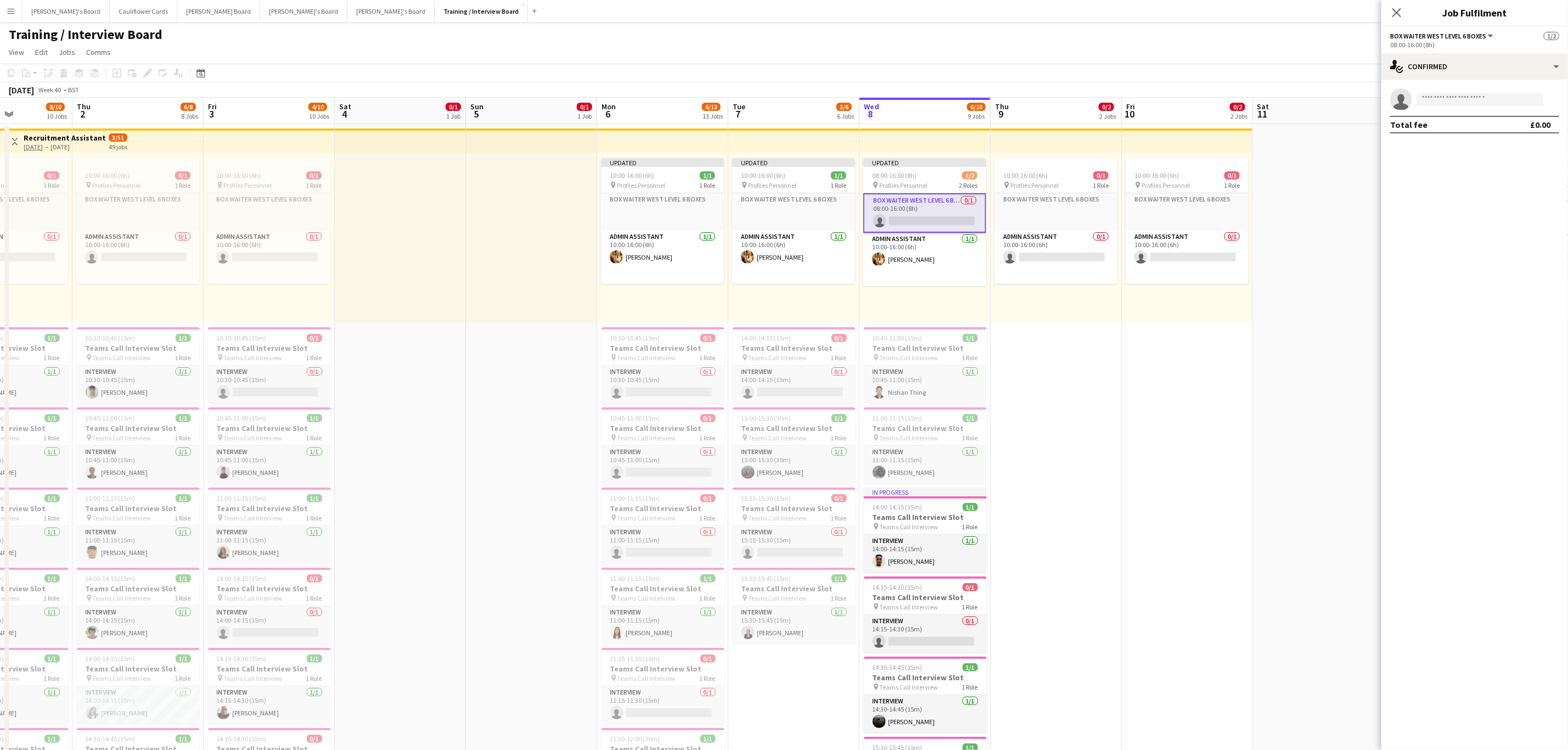
drag, startPoint x: 964, startPoint y: 221, endPoint x: 937, endPoint y: 311, distance: 94.0
click at [937, 311] on div "Updated 08:00-16:00 (8h) 1/2 pin Profiles Personnel 2 Roles Box Waiter WEST LEV…" at bounding box center [925, 237] width 131 height 170
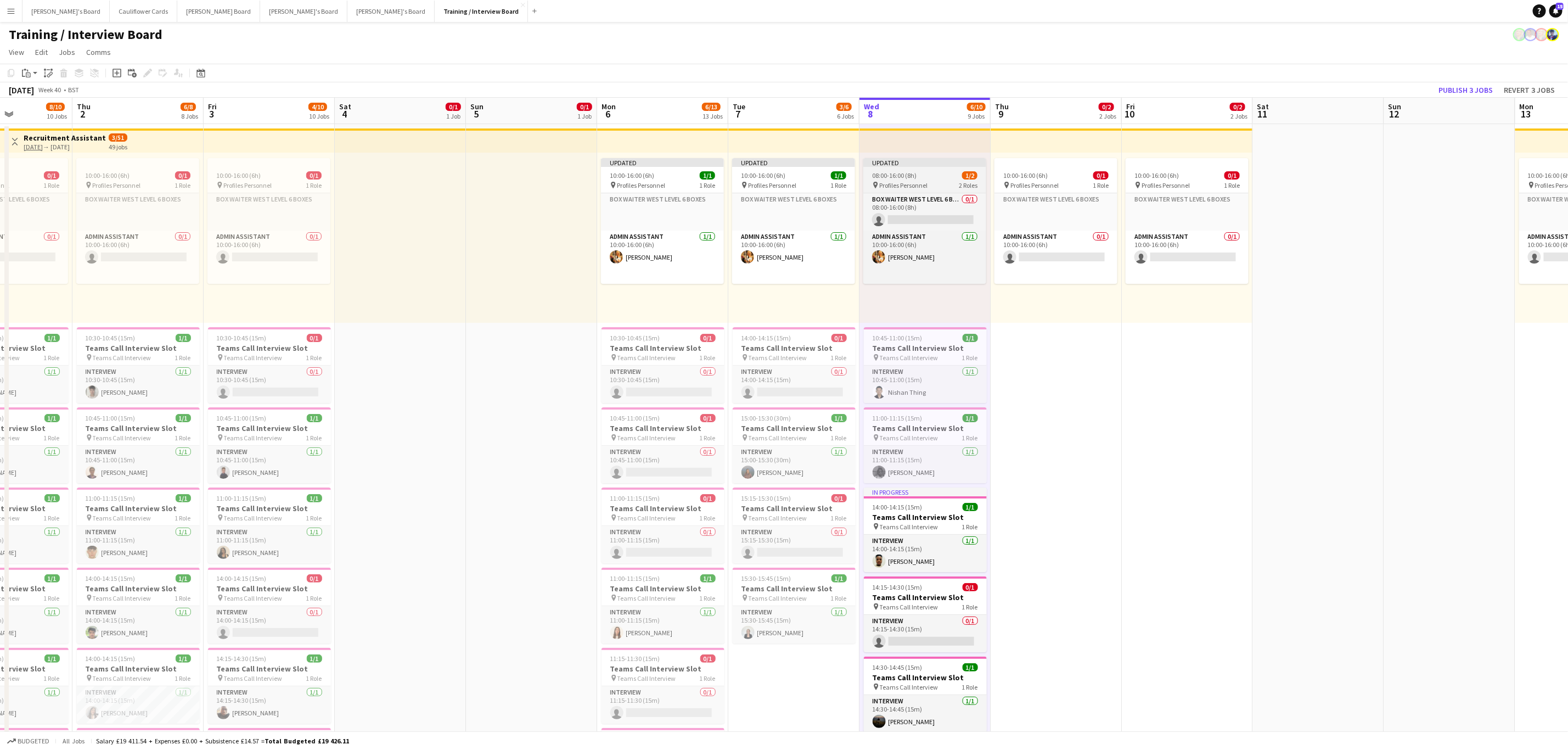
click at [936, 176] on div "08:00-16:00 (8h) 1/2" at bounding box center [925, 175] width 123 height 8
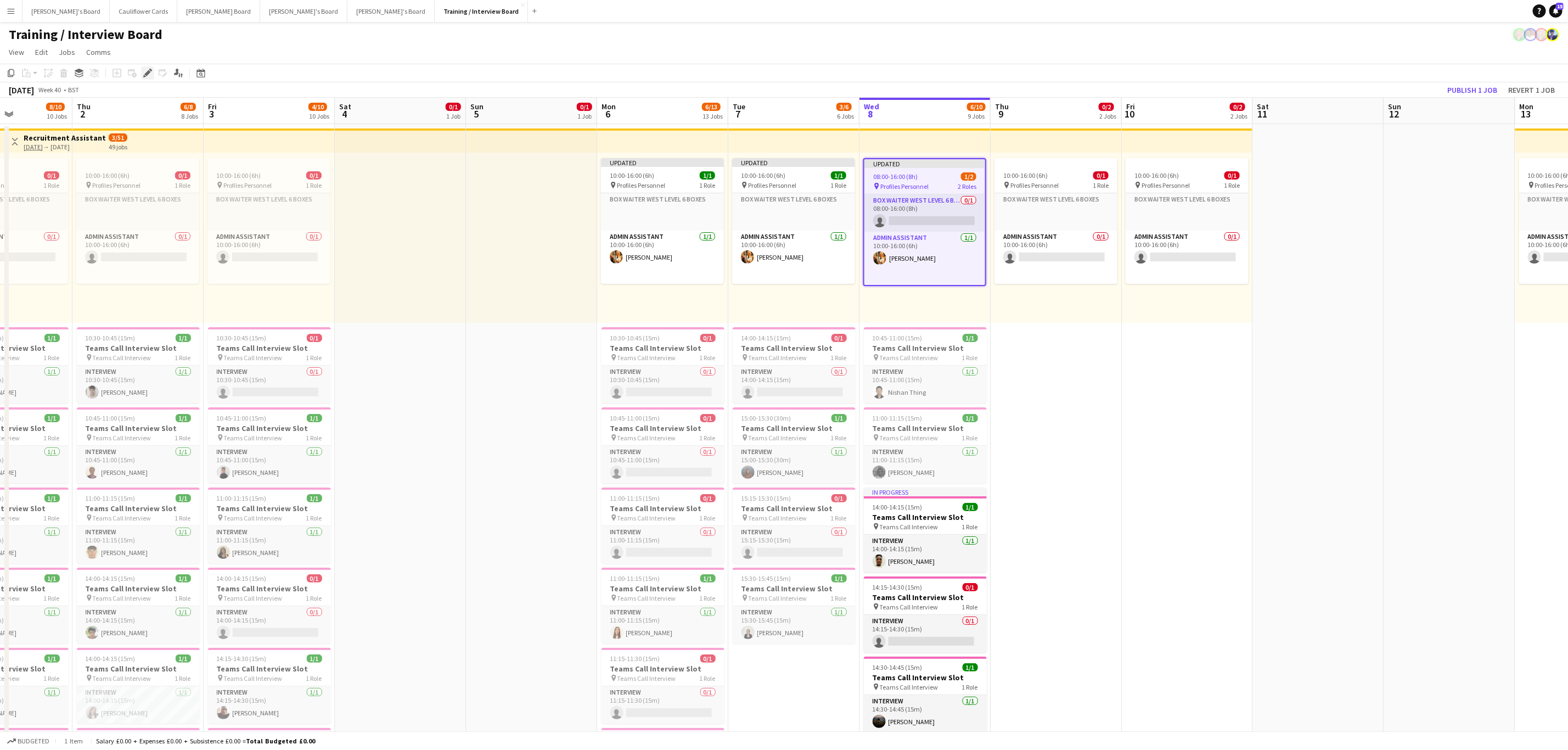
click at [145, 73] on icon at bounding box center [148, 73] width 6 height 6
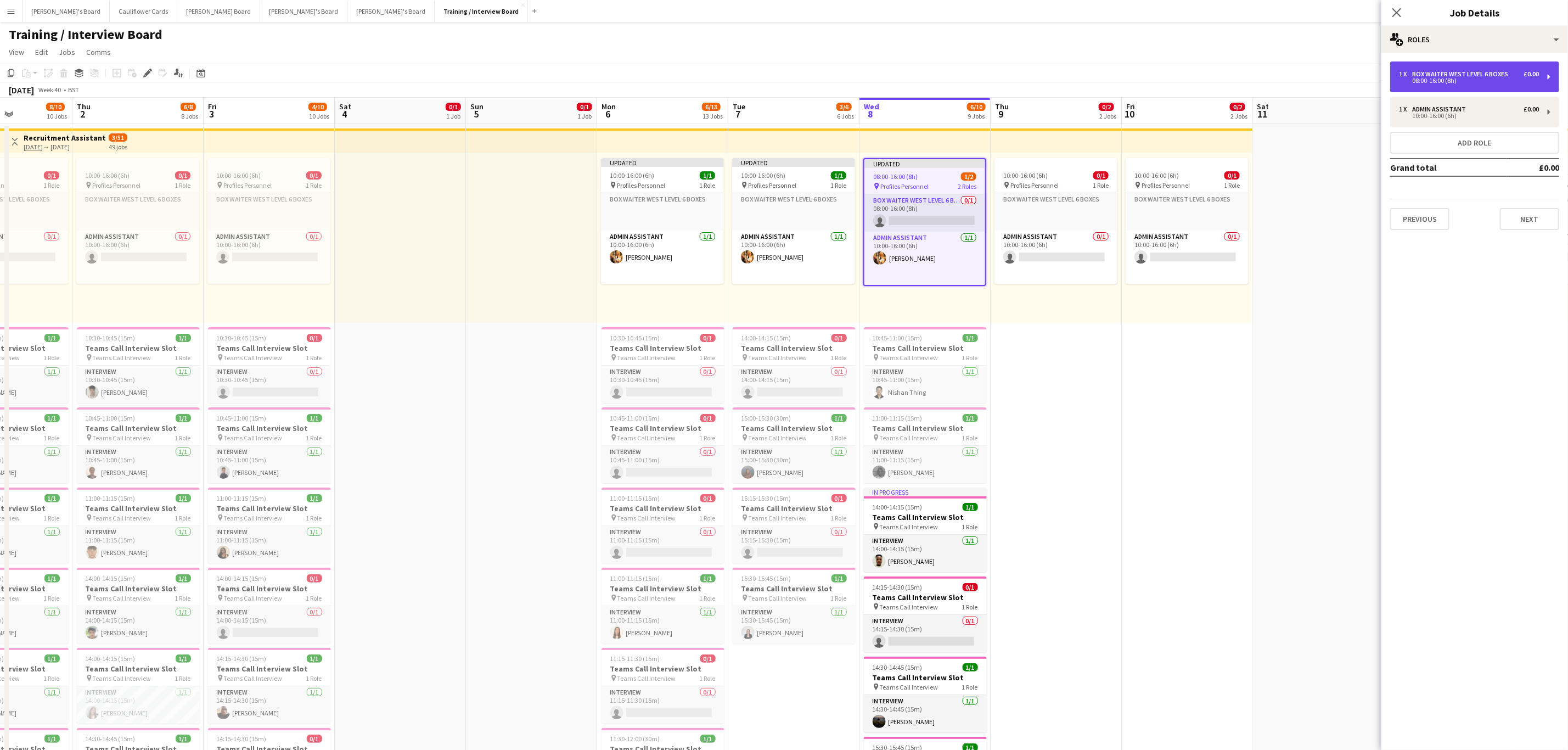
click at [1544, 80] on div "1 x Box Waiter WEST LEVEL 6 BOXES £0.00 08:00-16:00 (8h)" at bounding box center [1475, 77] width 169 height 31
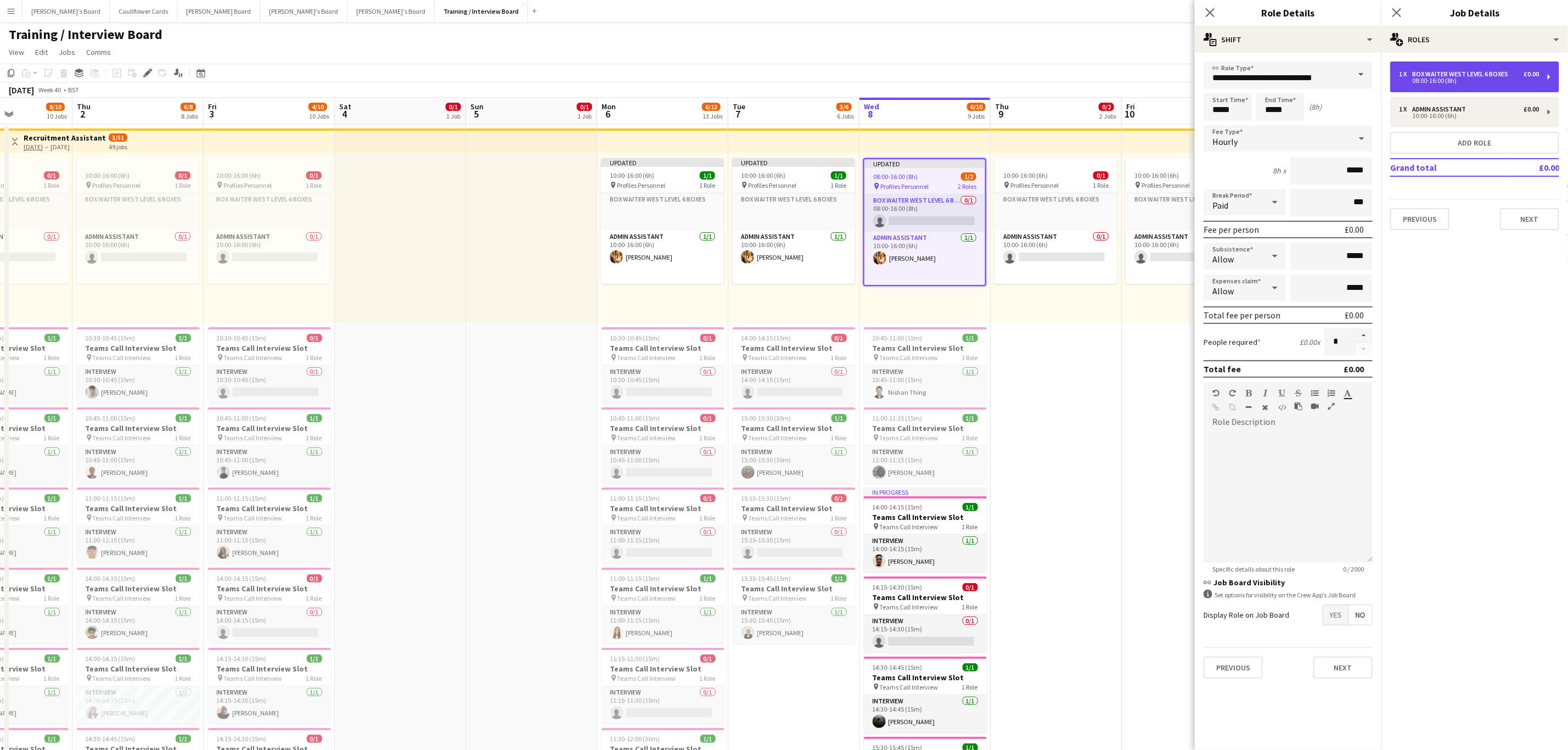
click at [1553, 75] on div "1 x Box Waiter WEST LEVEL 6 BOXES £0.00 08:00-16:00 (8h)" at bounding box center [1475, 77] width 169 height 31
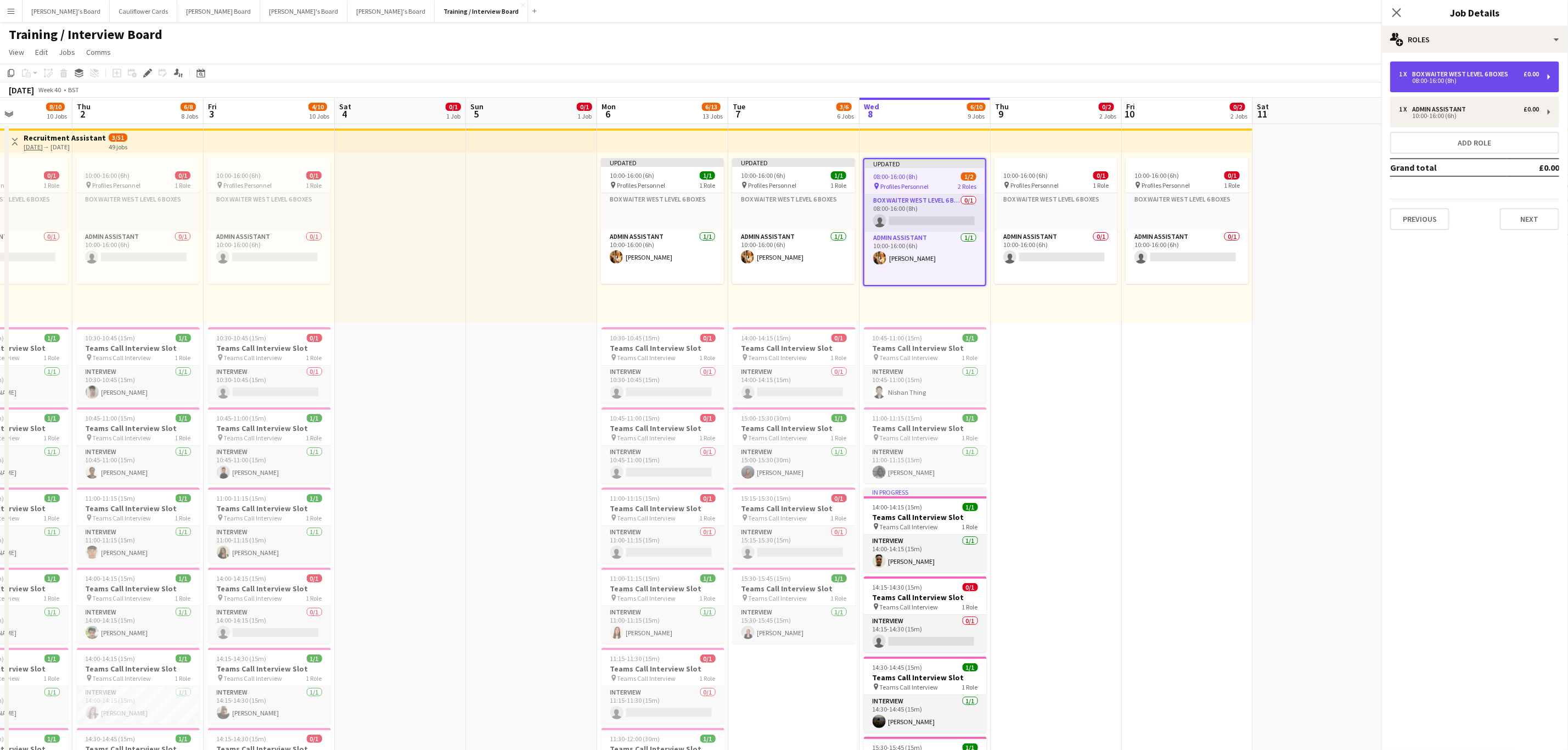
click at [1553, 75] on div "1 x Box Waiter WEST LEVEL 6 BOXES £0.00 08:00-16:00 (8h)" at bounding box center [1475, 77] width 169 height 31
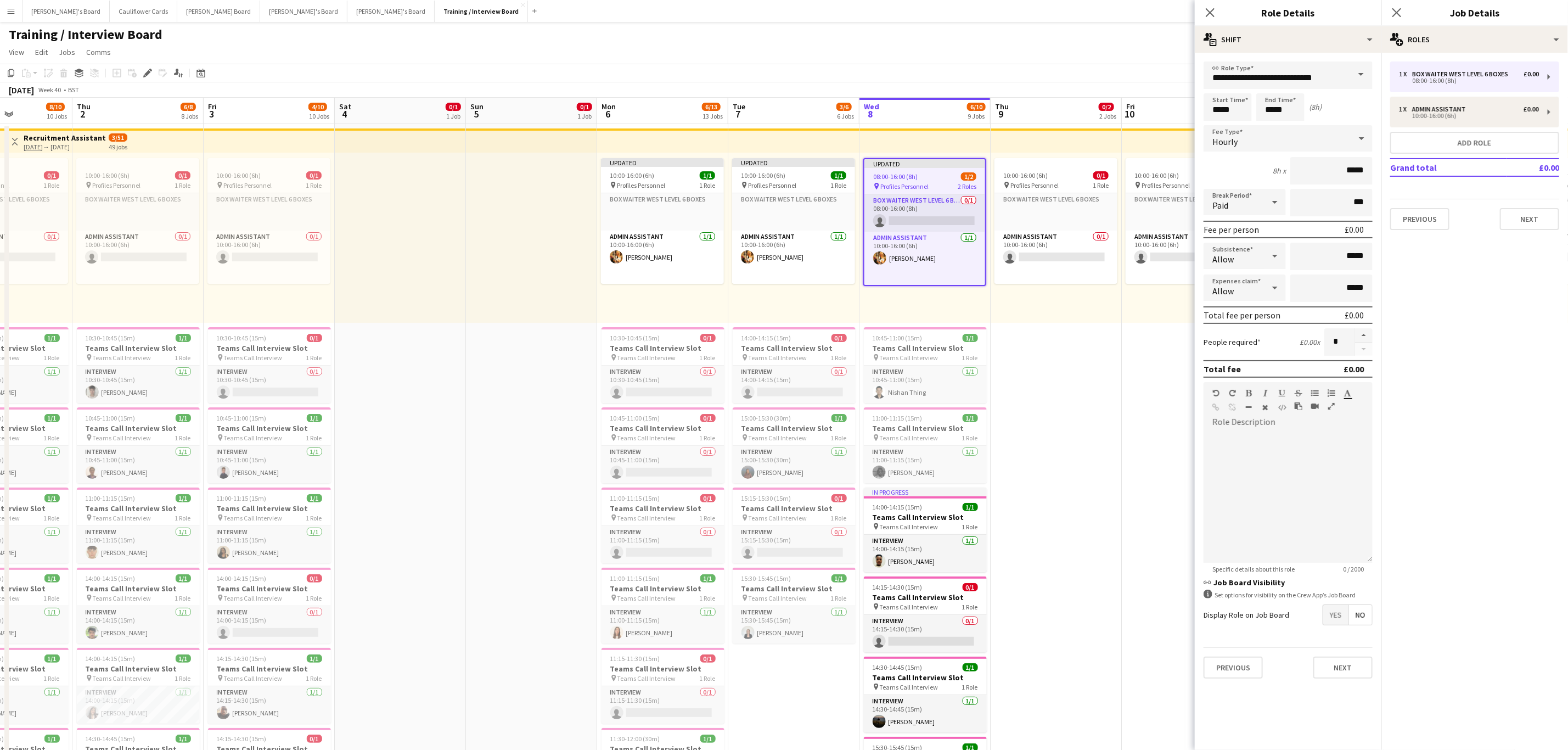
click at [1356, 78] on span at bounding box center [1361, 74] width 23 height 26
click at [1278, 77] on input "**********" at bounding box center [1288, 75] width 169 height 28
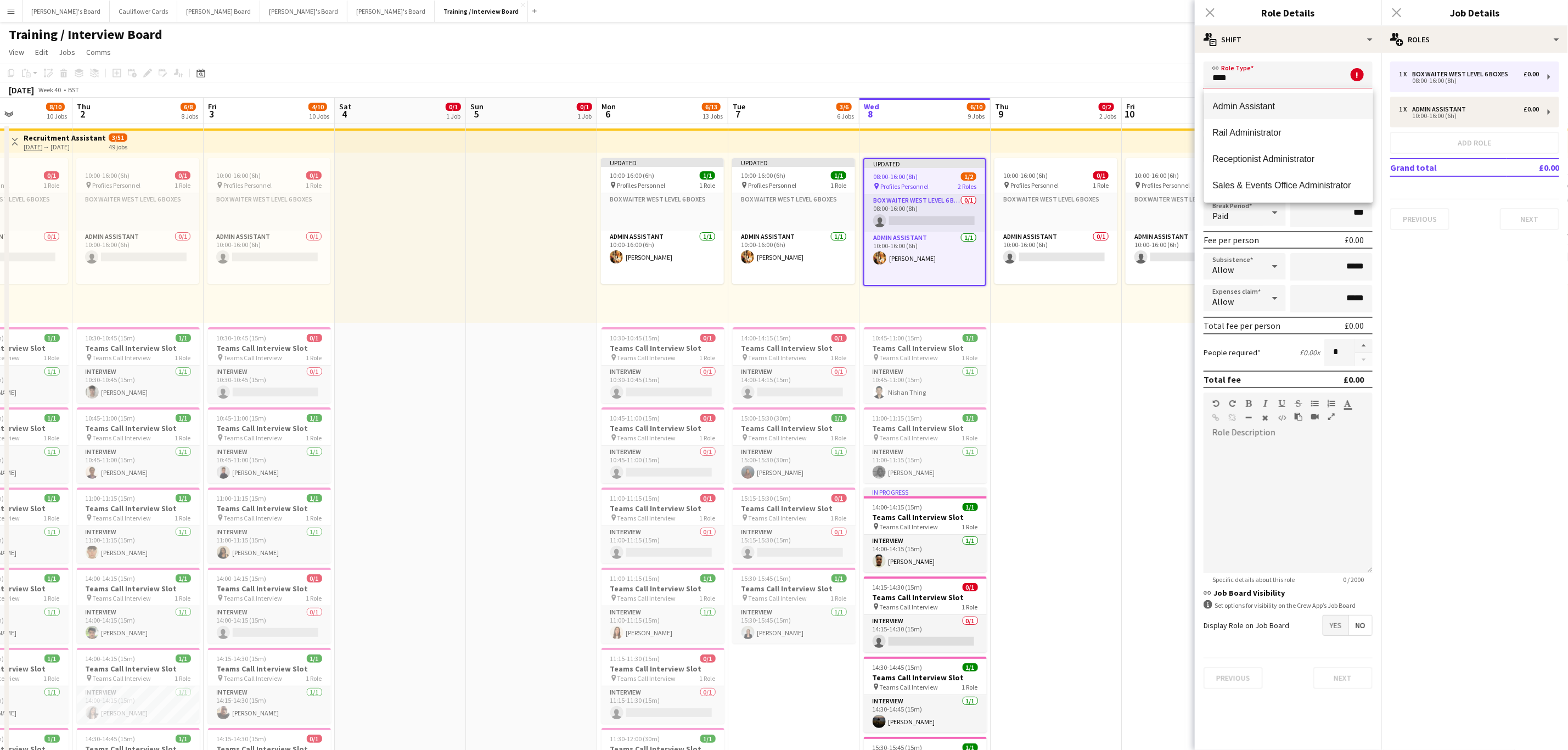
click at [1283, 104] on span "Admin Assistant" at bounding box center [1289, 106] width 152 height 10
type input "**********"
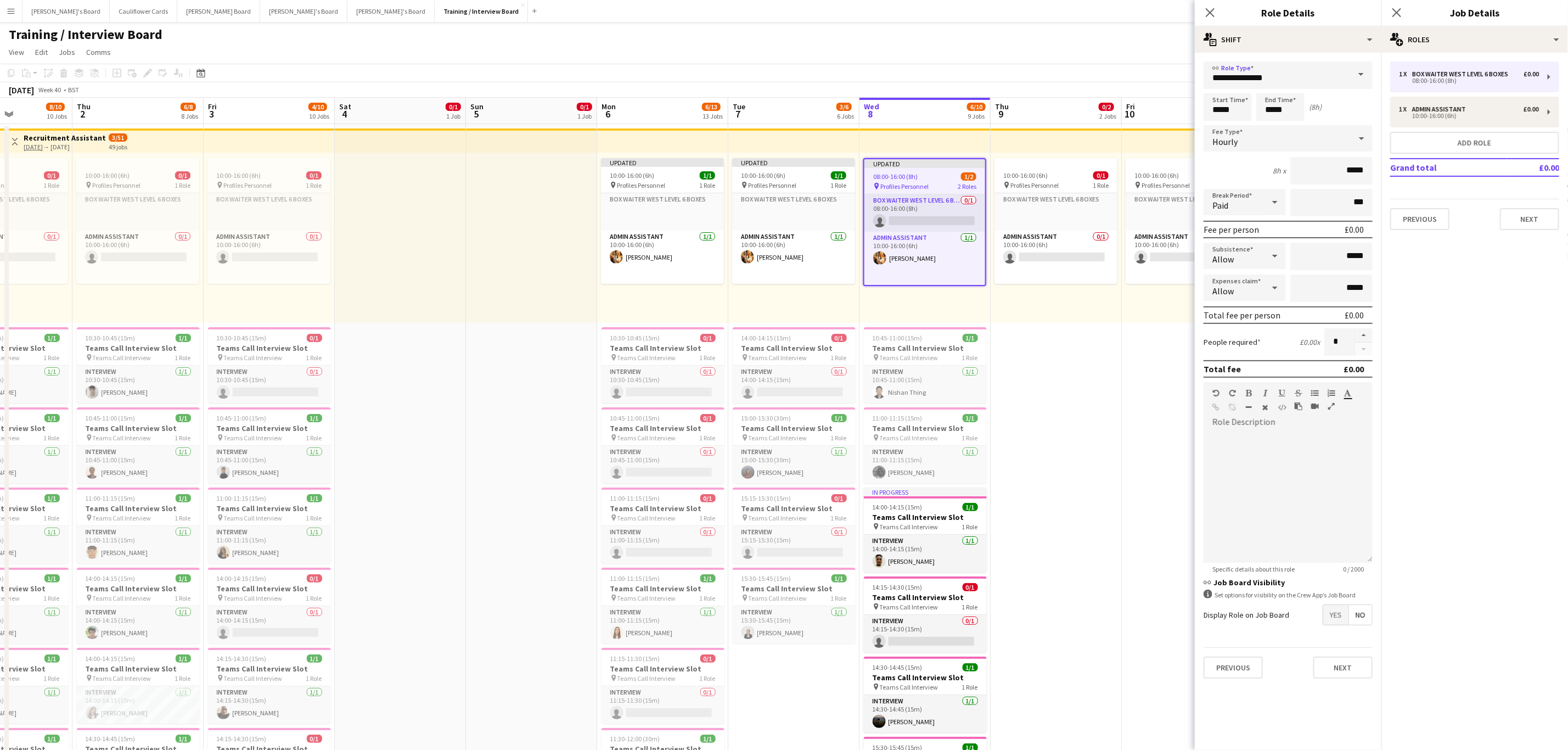
click at [1410, 330] on mat-expansion-panel "pencil3 General details 1 x Box Waiter WEST LEVEL 6 BOXES £0.00 08:00-16:00 (8h…" at bounding box center [1475, 401] width 186 height 697
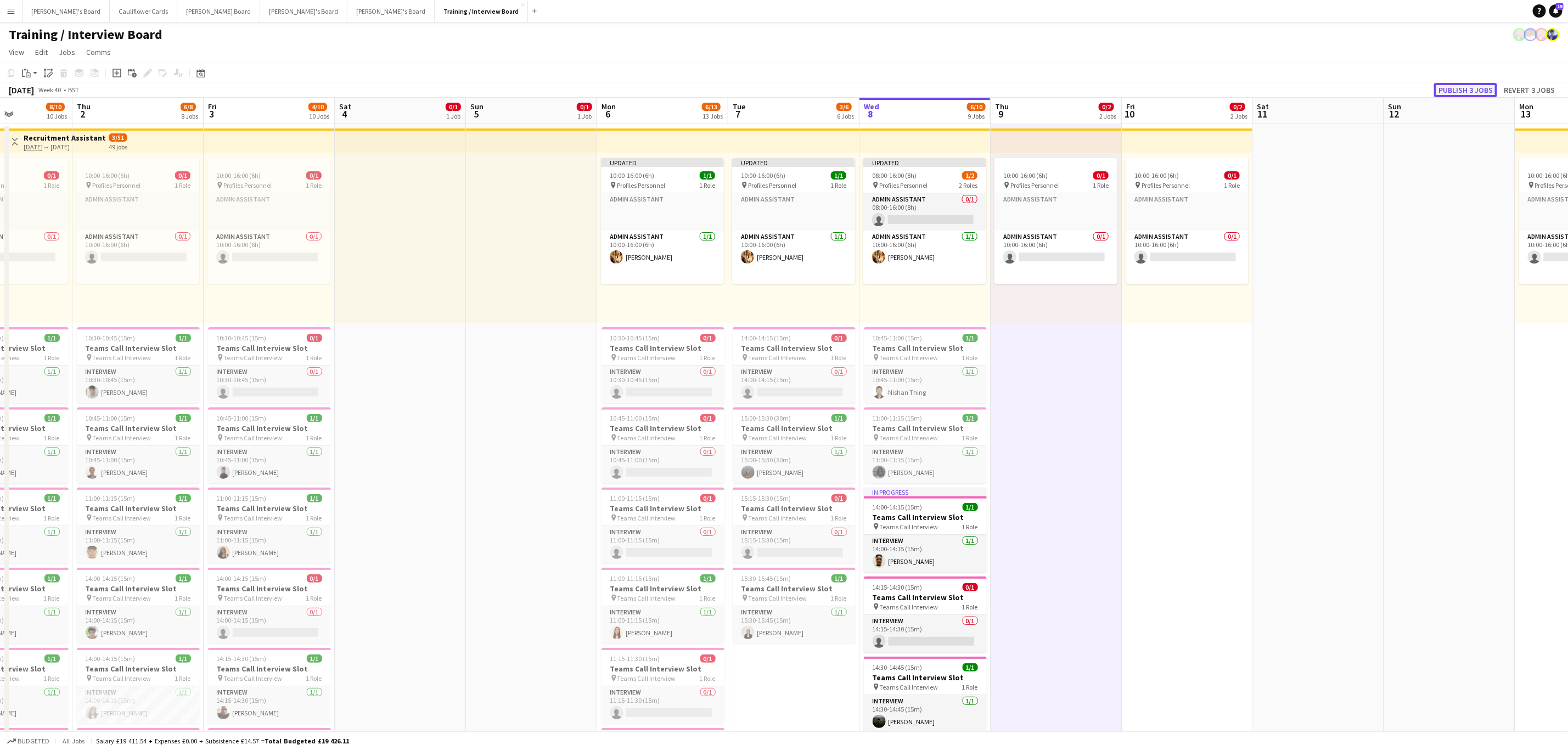
click at [1485, 89] on button "Publish 3 jobs" at bounding box center [1466, 90] width 63 height 14
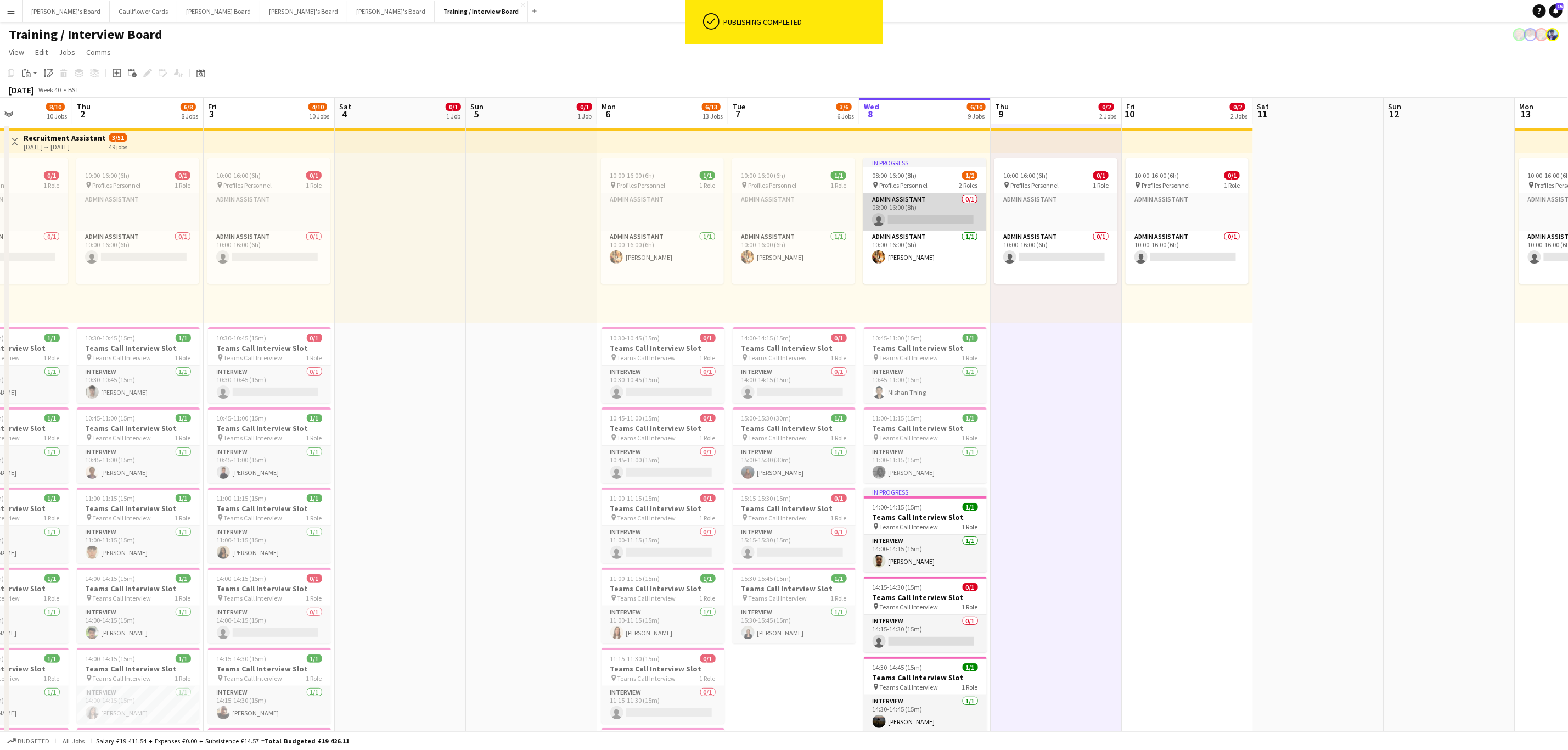
click at [950, 216] on app-card-role "Admin Assistant 0/1 08:00-16:00 (8h) single-neutral-actions" at bounding box center [925, 212] width 123 height 37
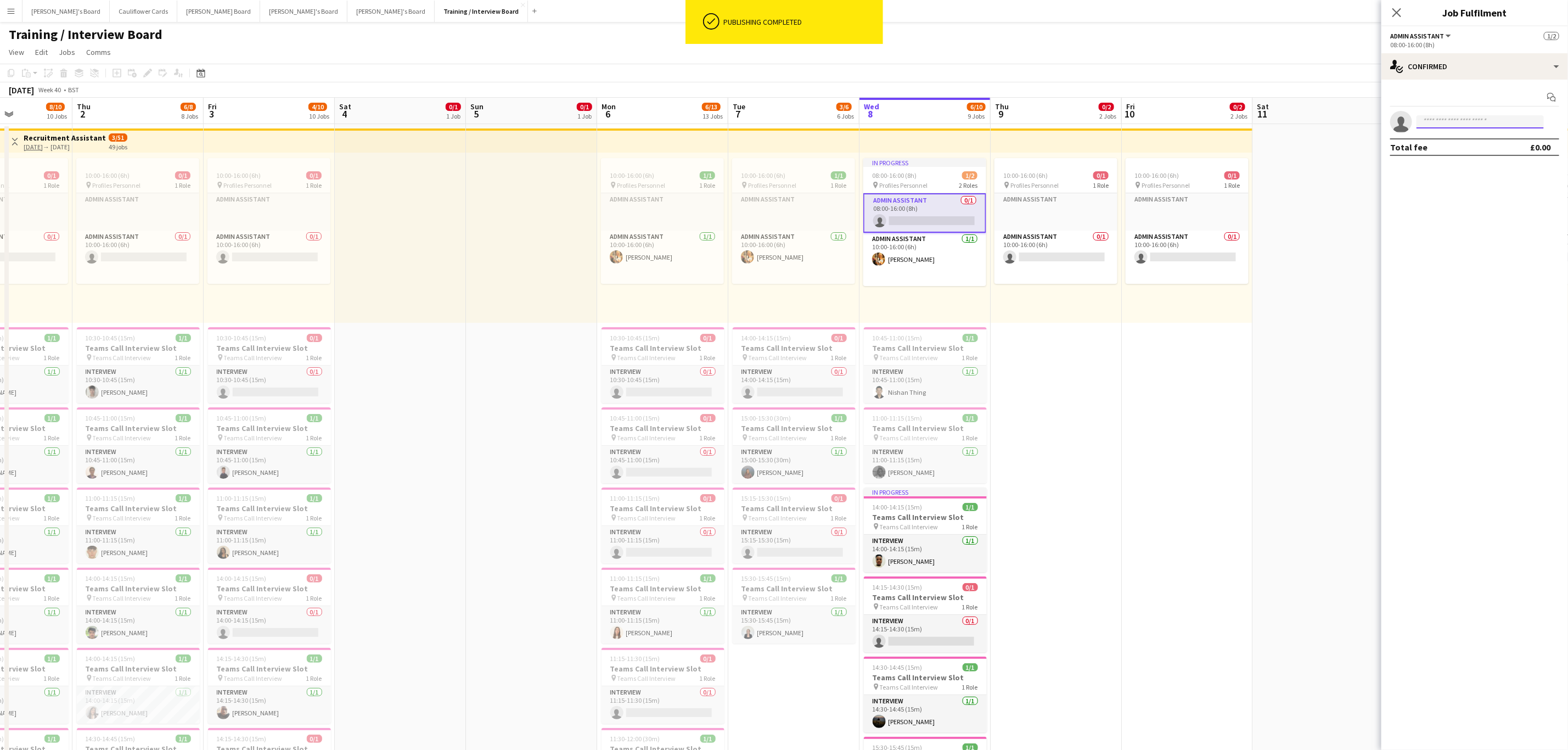
click at [1461, 121] on input at bounding box center [1480, 122] width 127 height 13
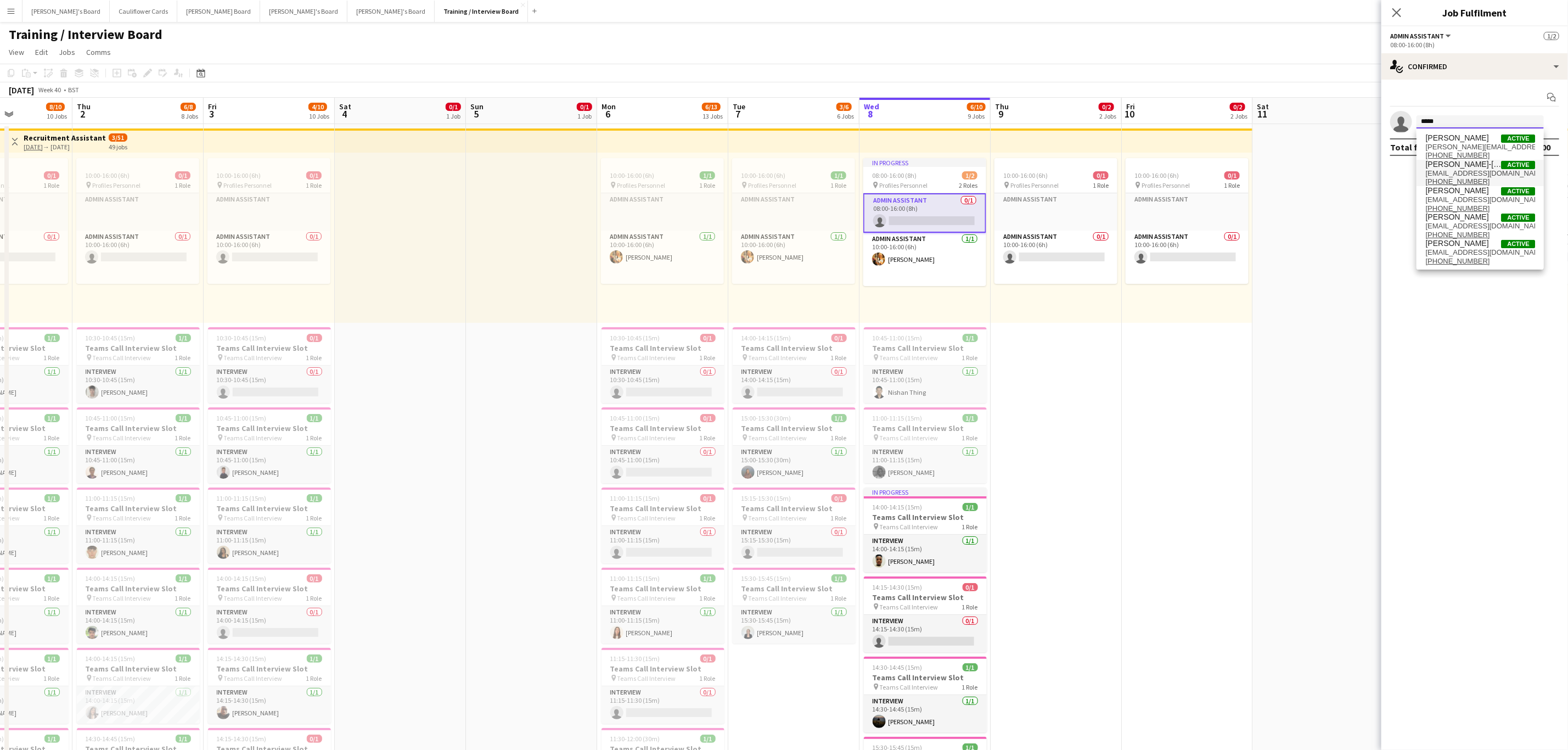
type input "*****"
click at [1471, 171] on span "[EMAIL_ADDRESS][DOMAIN_NAME]" at bounding box center [1480, 173] width 110 height 9
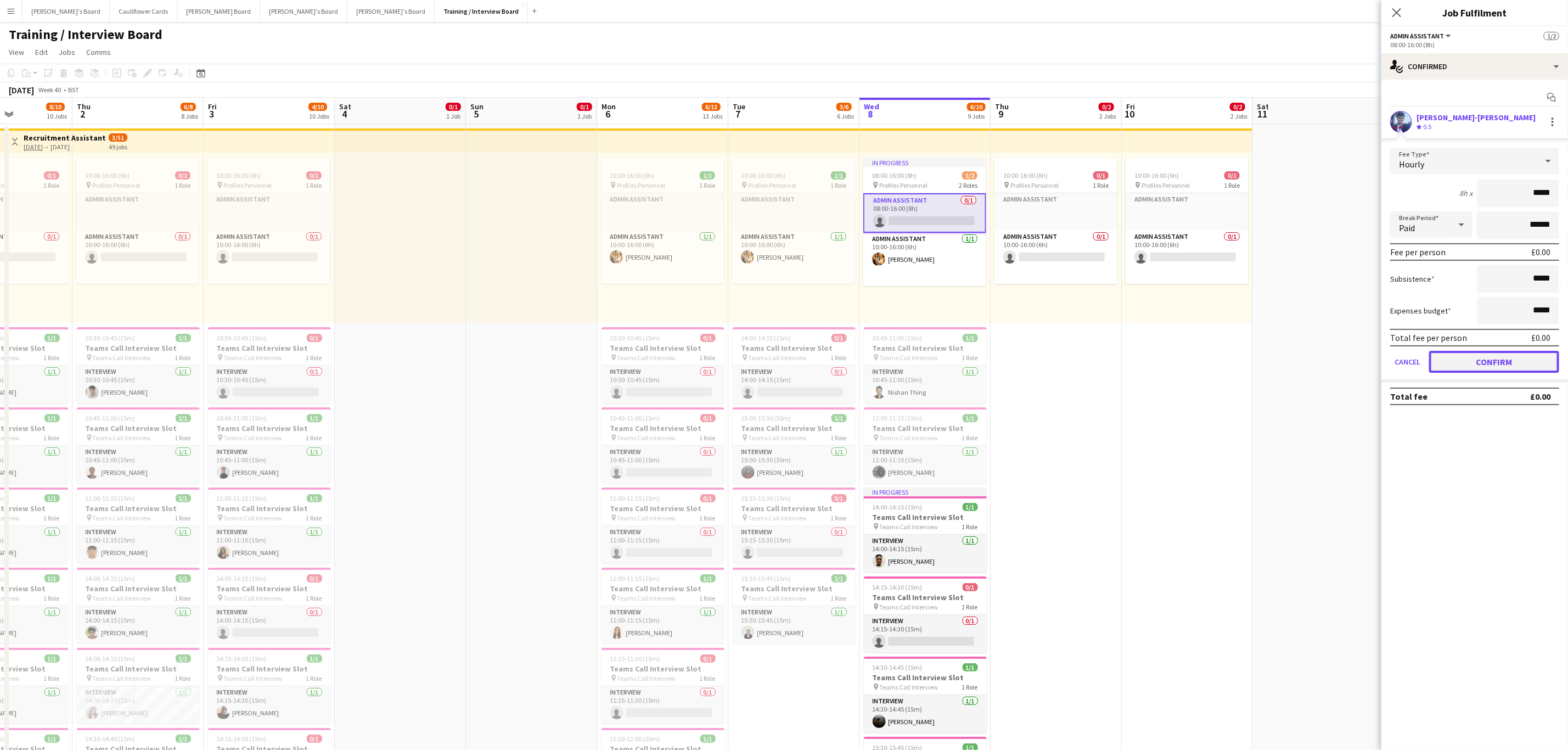
click at [1459, 369] on button "Confirm" at bounding box center [1494, 362] width 130 height 22
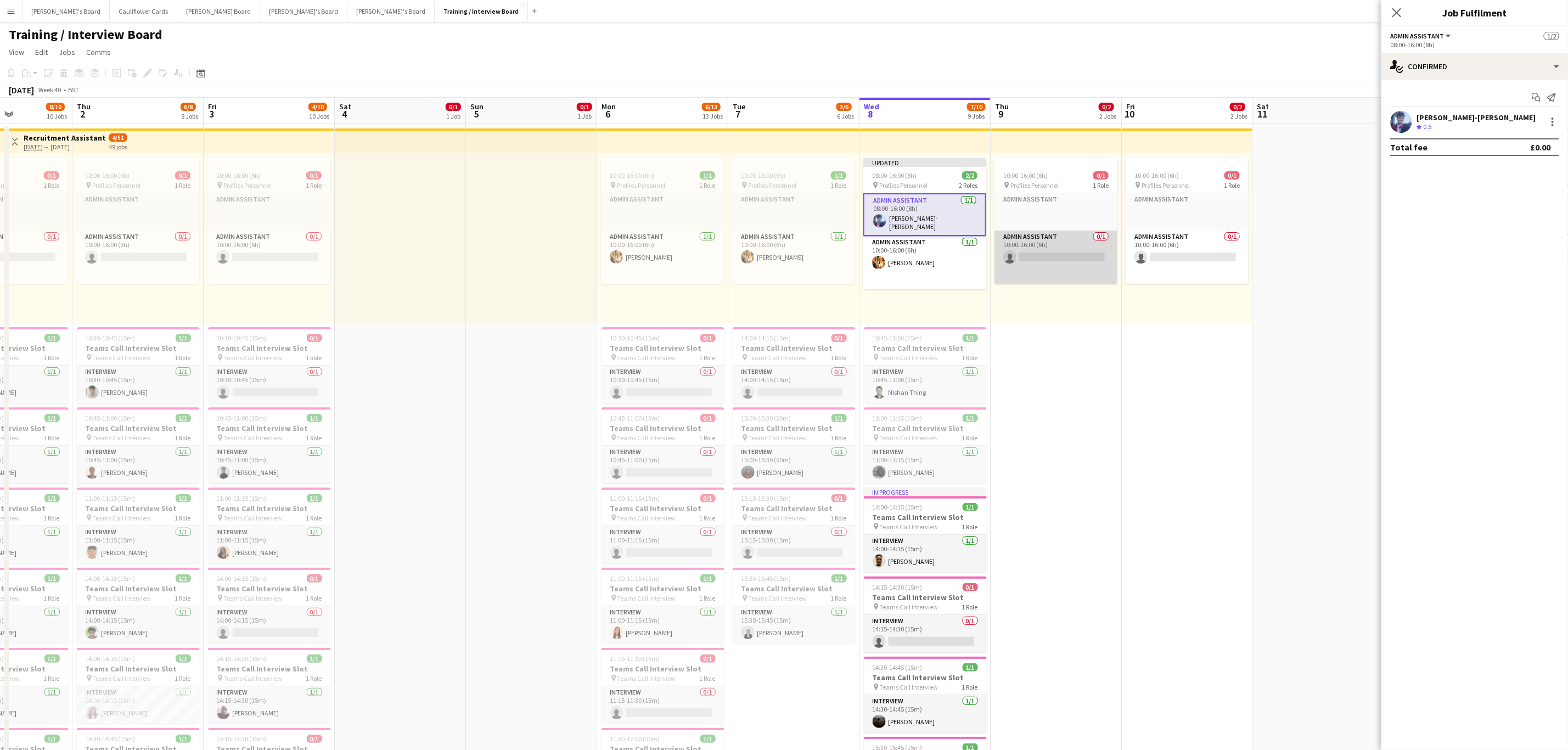
click at [1064, 254] on app-card-role "Admin Assistant 0/1 10:00-16:00 (6h) single-neutral-actions" at bounding box center [1056, 257] width 123 height 53
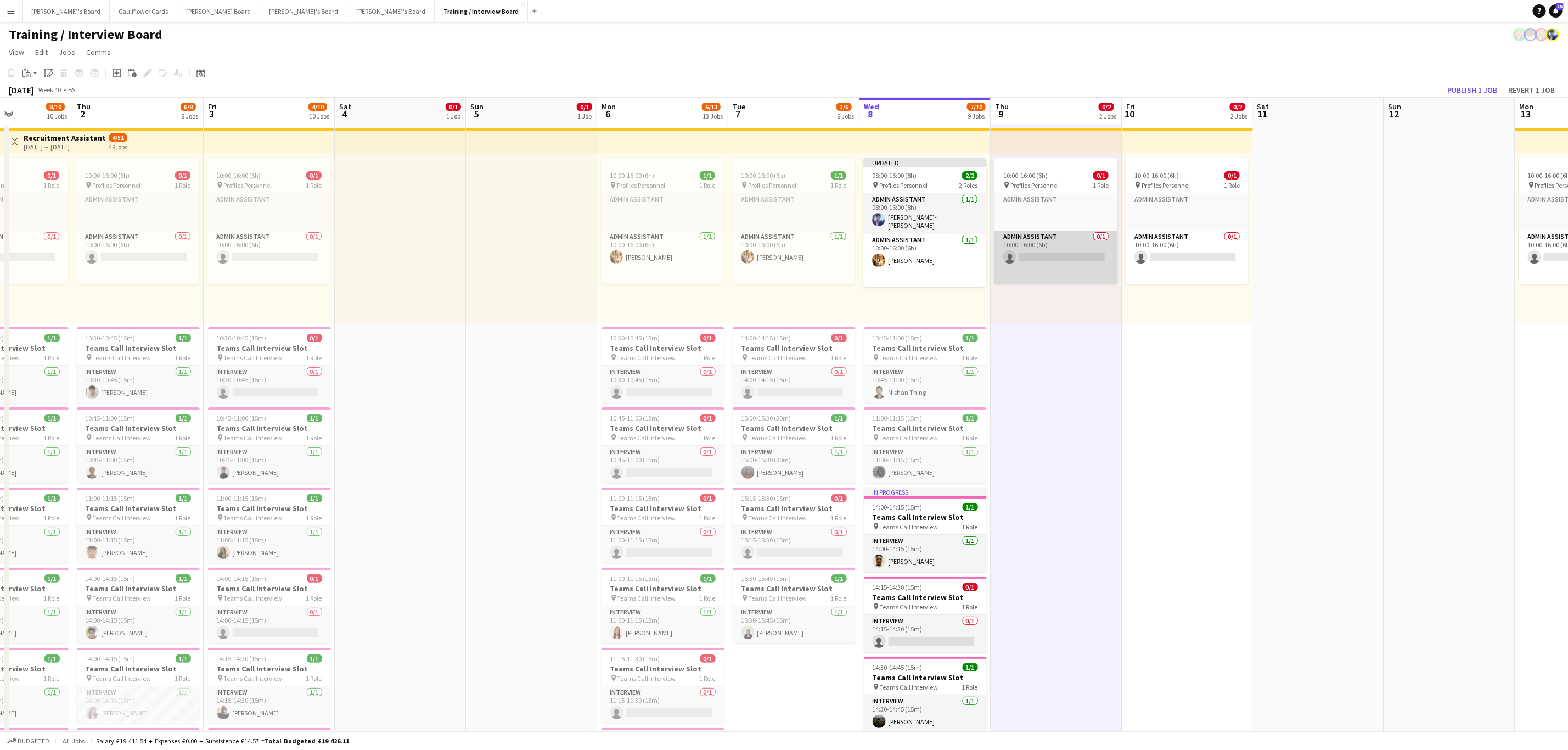
click at [1077, 266] on app-card-role "Admin Assistant 0/1 10:00-16:00 (6h) single-neutral-actions" at bounding box center [1056, 257] width 123 height 53
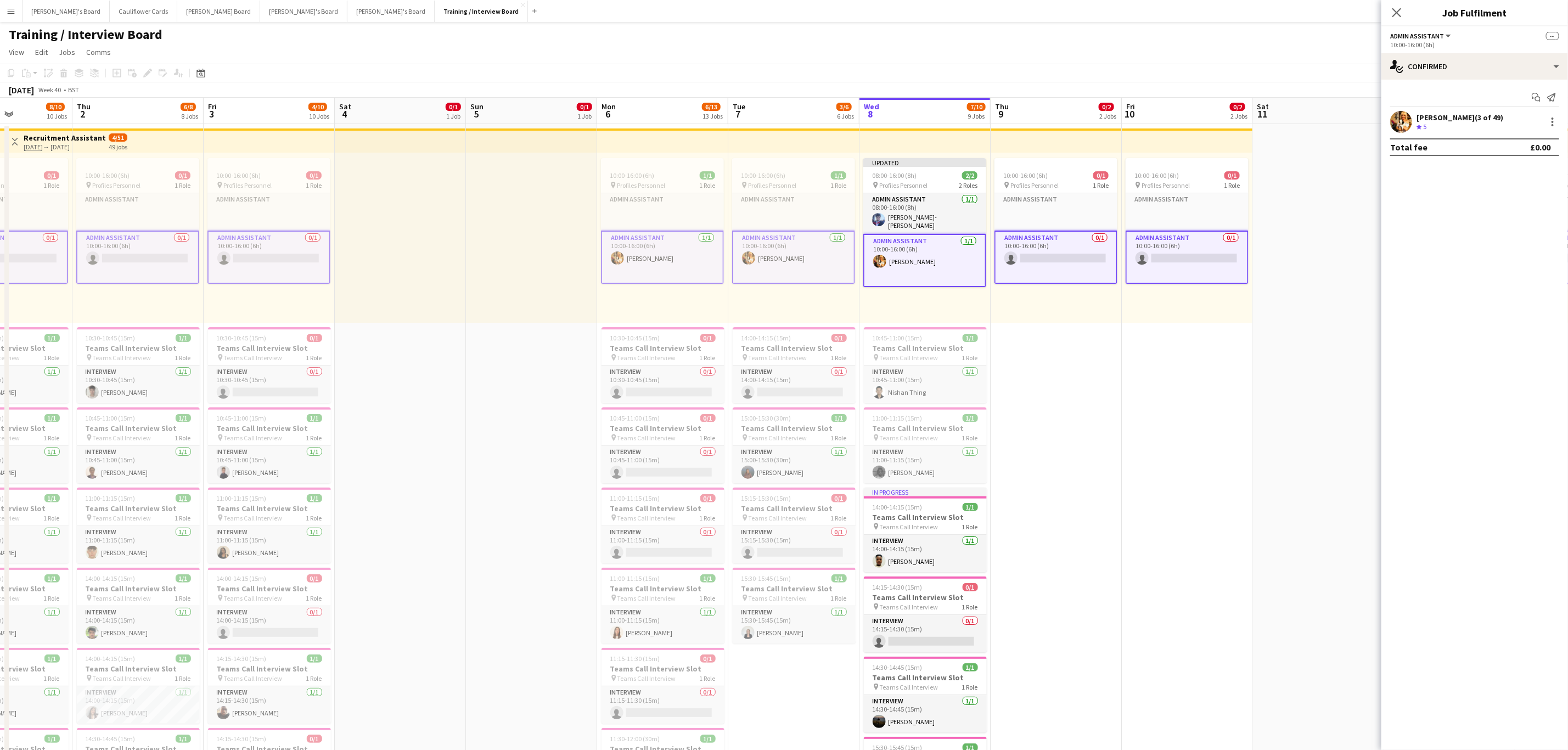
click at [1077, 264] on app-card-role "Admin Assistant 0/1 10:00-16:00 (6h) single-neutral-actions" at bounding box center [1056, 257] width 123 height 53
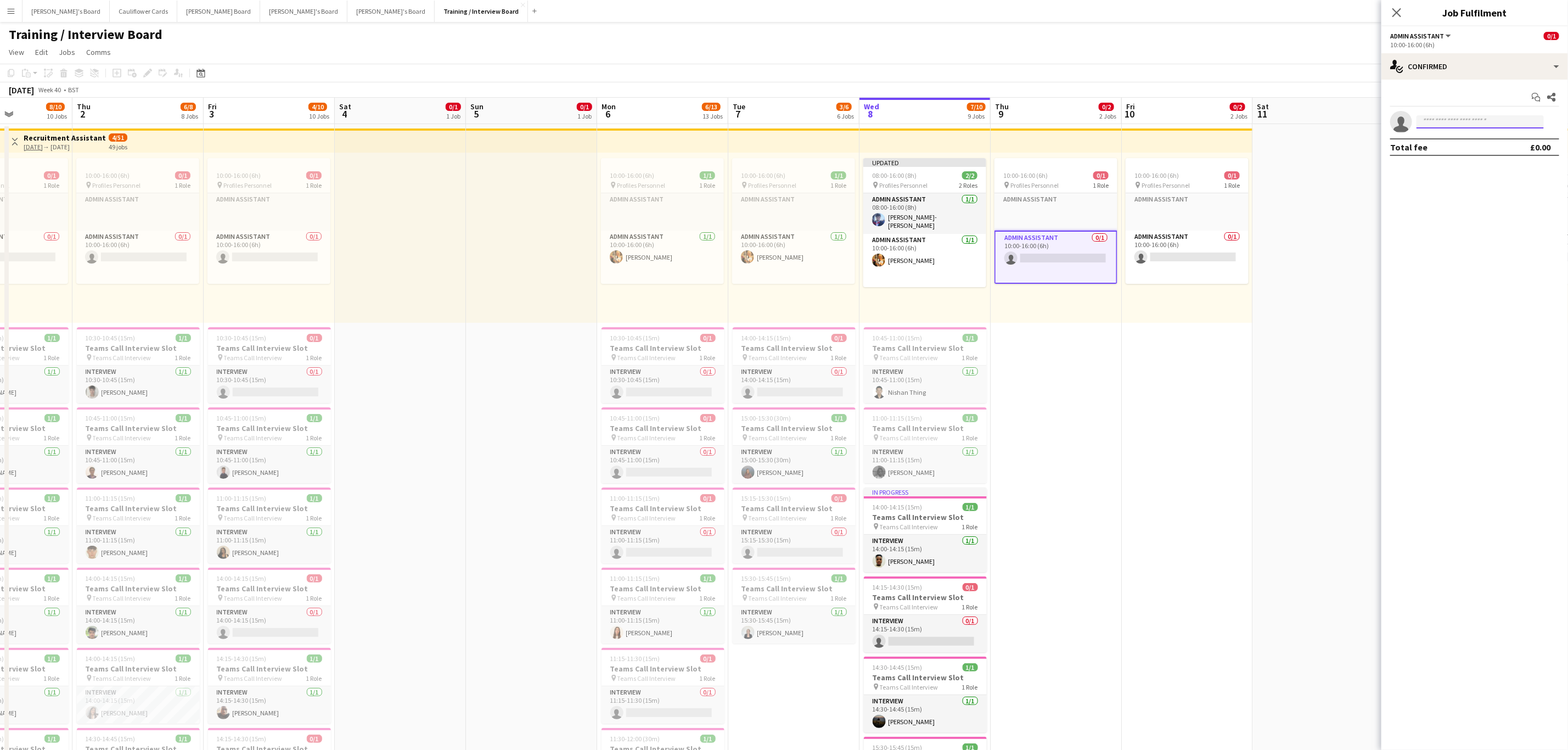
click at [1462, 118] on input at bounding box center [1480, 122] width 127 height 13
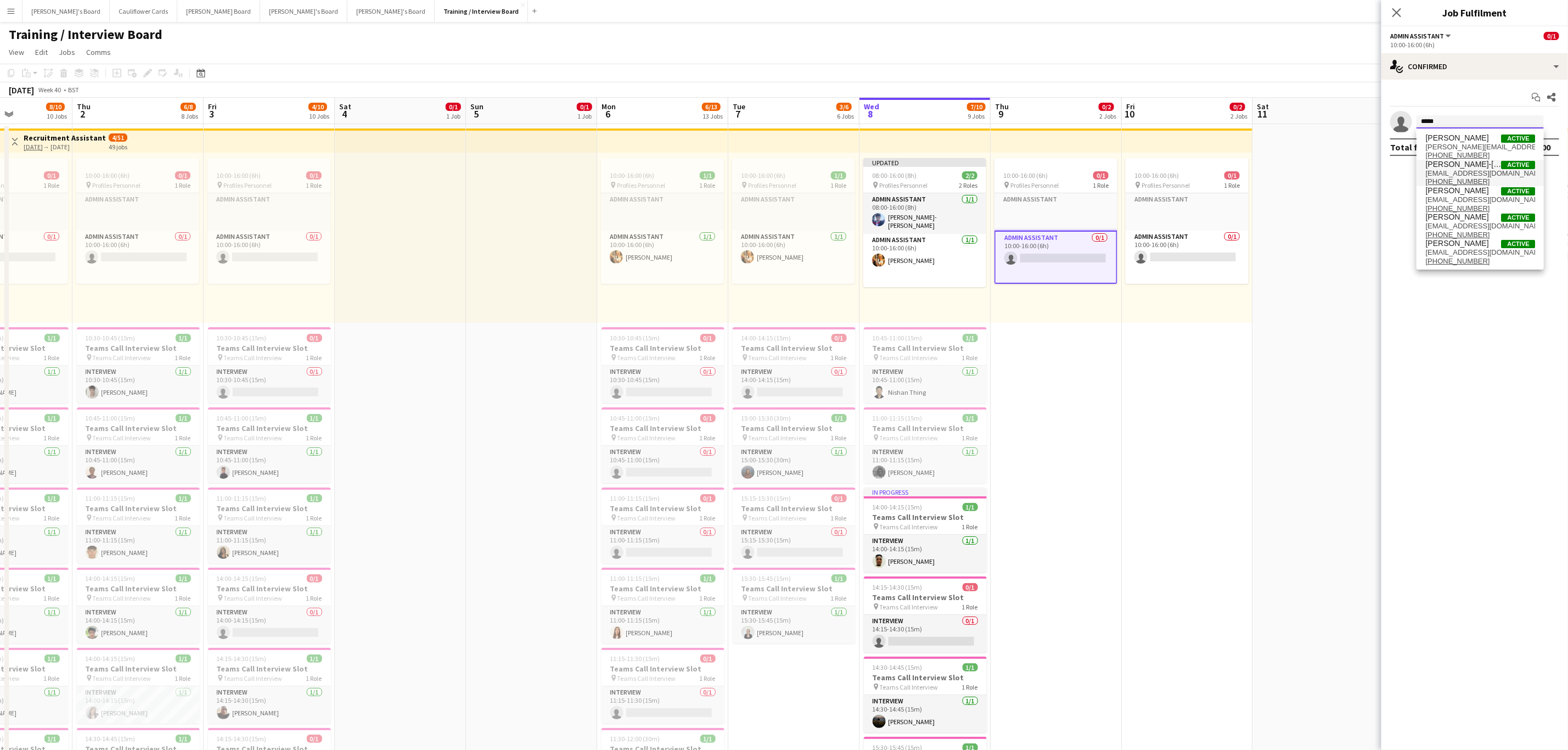
type input "*****"
click at [1467, 168] on span "[PERSON_NAME]-[PERSON_NAME]" at bounding box center [1464, 164] width 76 height 9
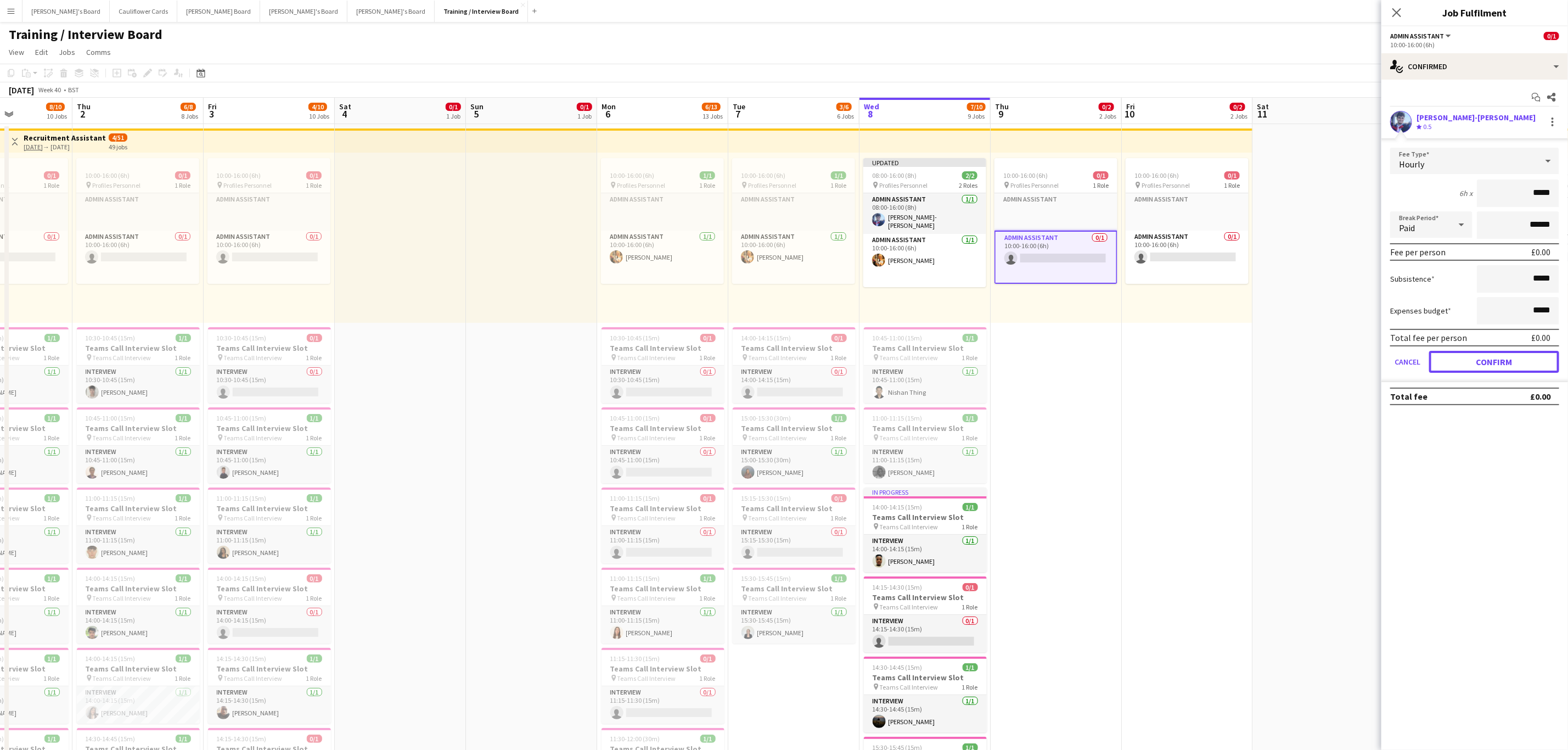
click at [1465, 363] on button "Confirm" at bounding box center [1494, 362] width 130 height 22
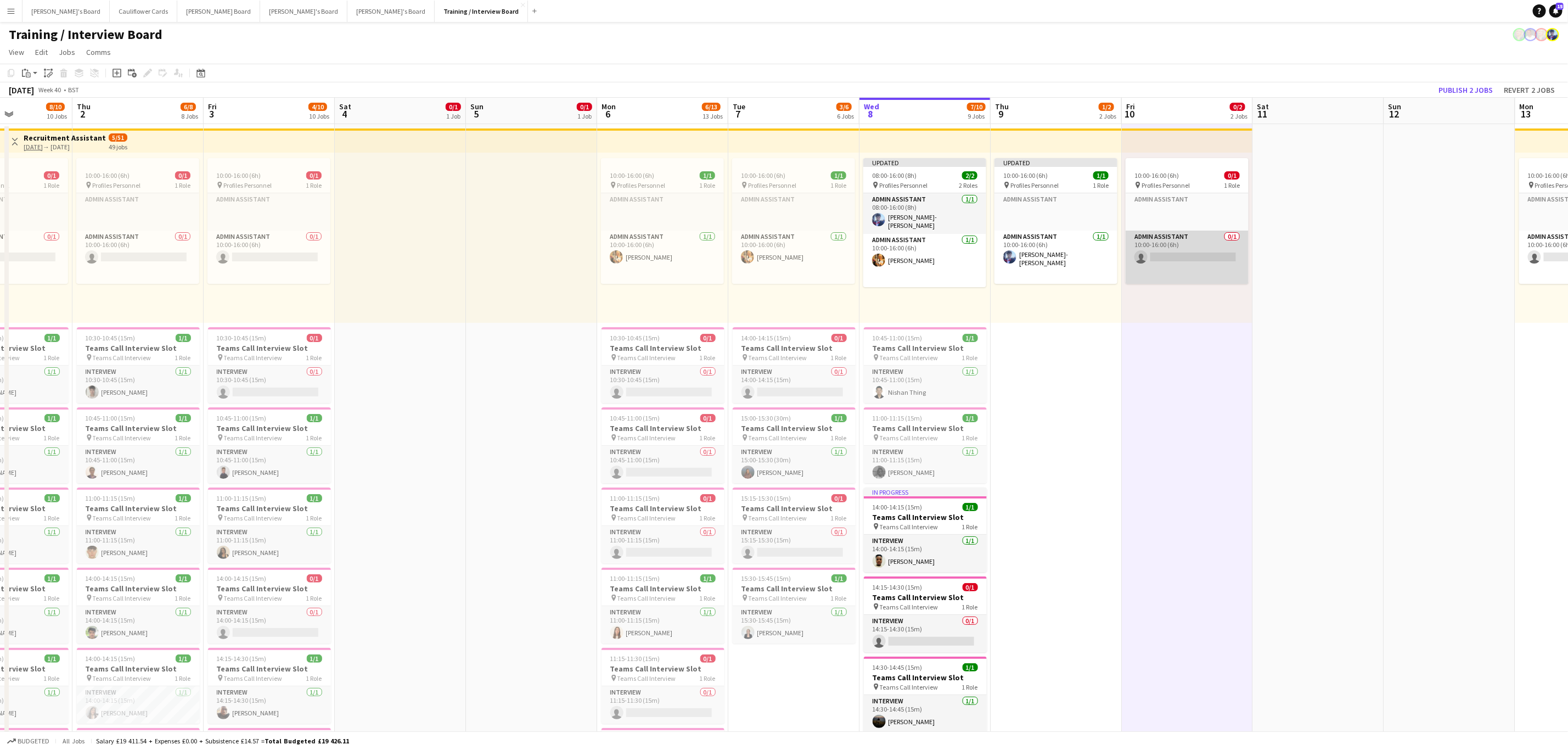
click at [1193, 237] on app-card-role "Admin Assistant 0/1 10:00-16:00 (6h) single-neutral-actions" at bounding box center [1187, 257] width 123 height 53
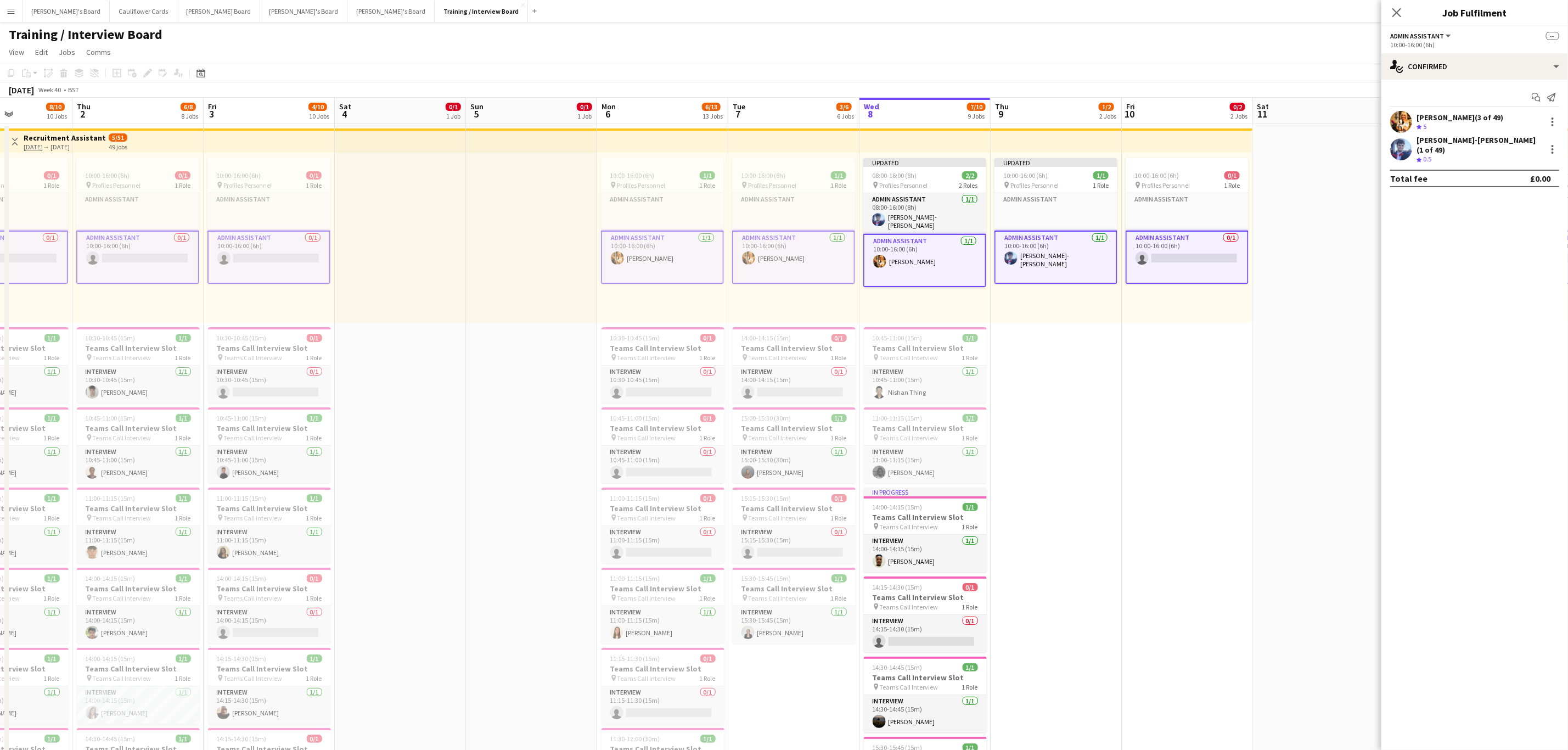
click at [1181, 266] on app-card-role "Admin Assistant 0/1 10:00-16:00 (6h) single-neutral-actions" at bounding box center [1187, 257] width 123 height 53
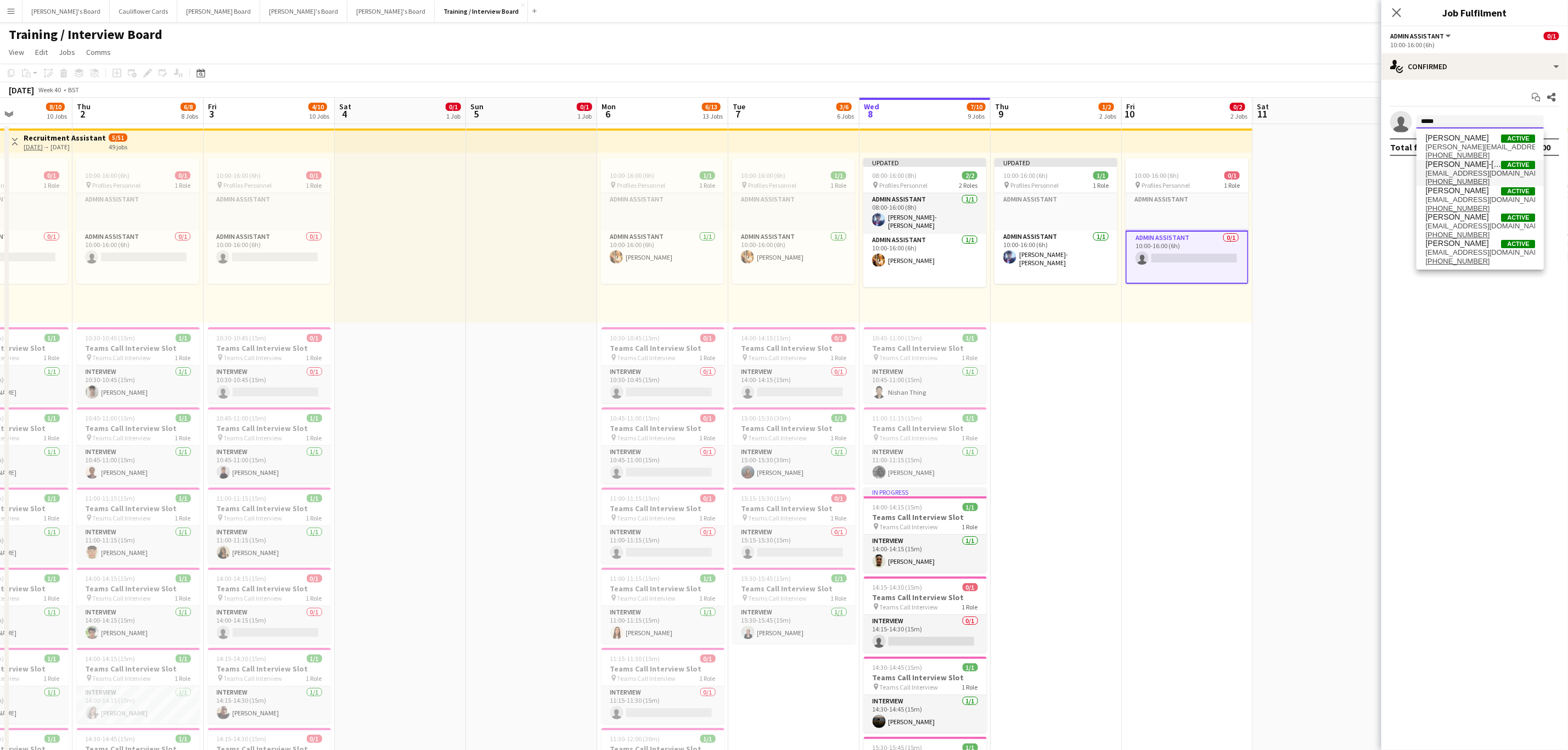
type input "*****"
click at [1449, 173] on span "[EMAIL_ADDRESS][DOMAIN_NAME]" at bounding box center [1480, 173] width 110 height 9
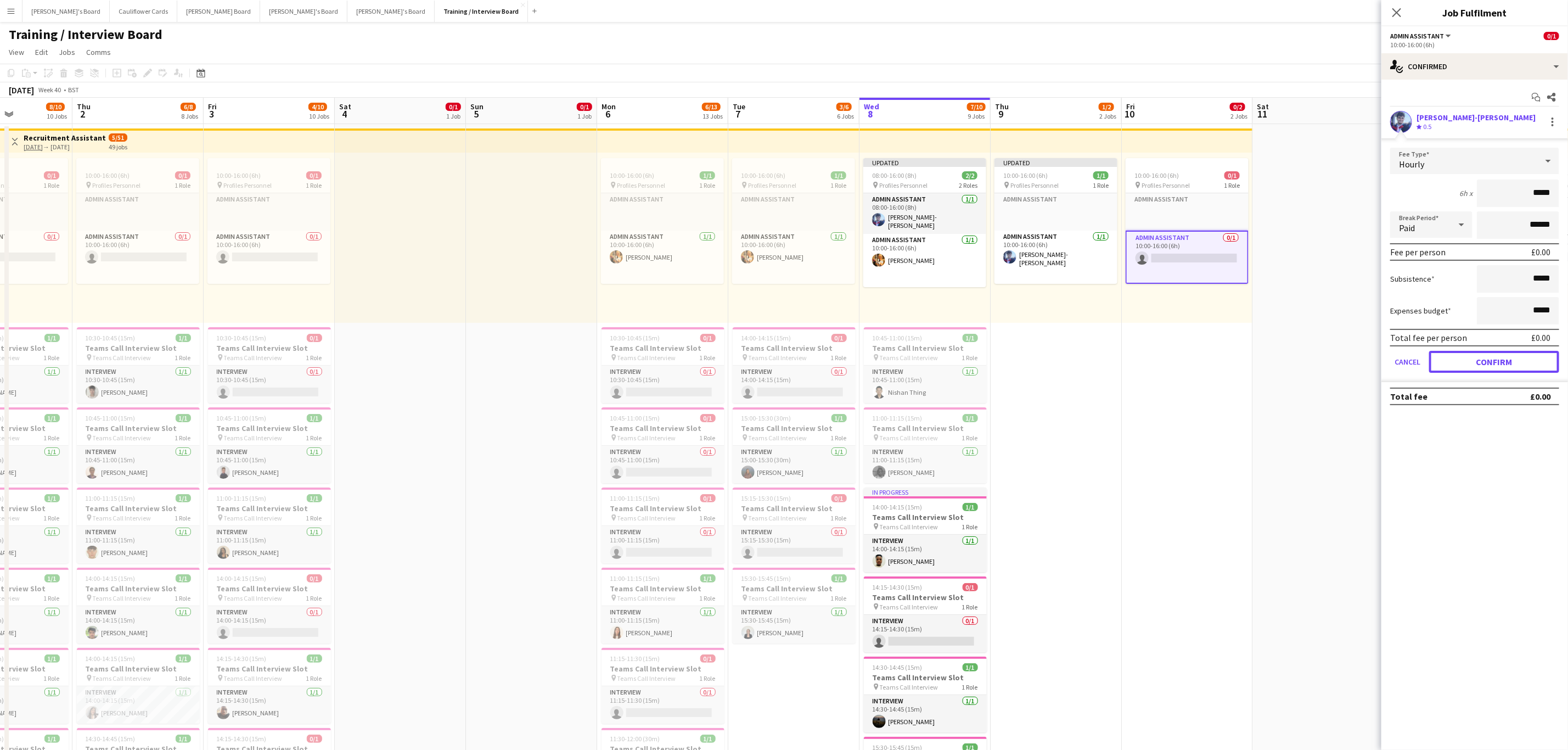
click at [1453, 366] on button "Confirm" at bounding box center [1494, 362] width 130 height 22
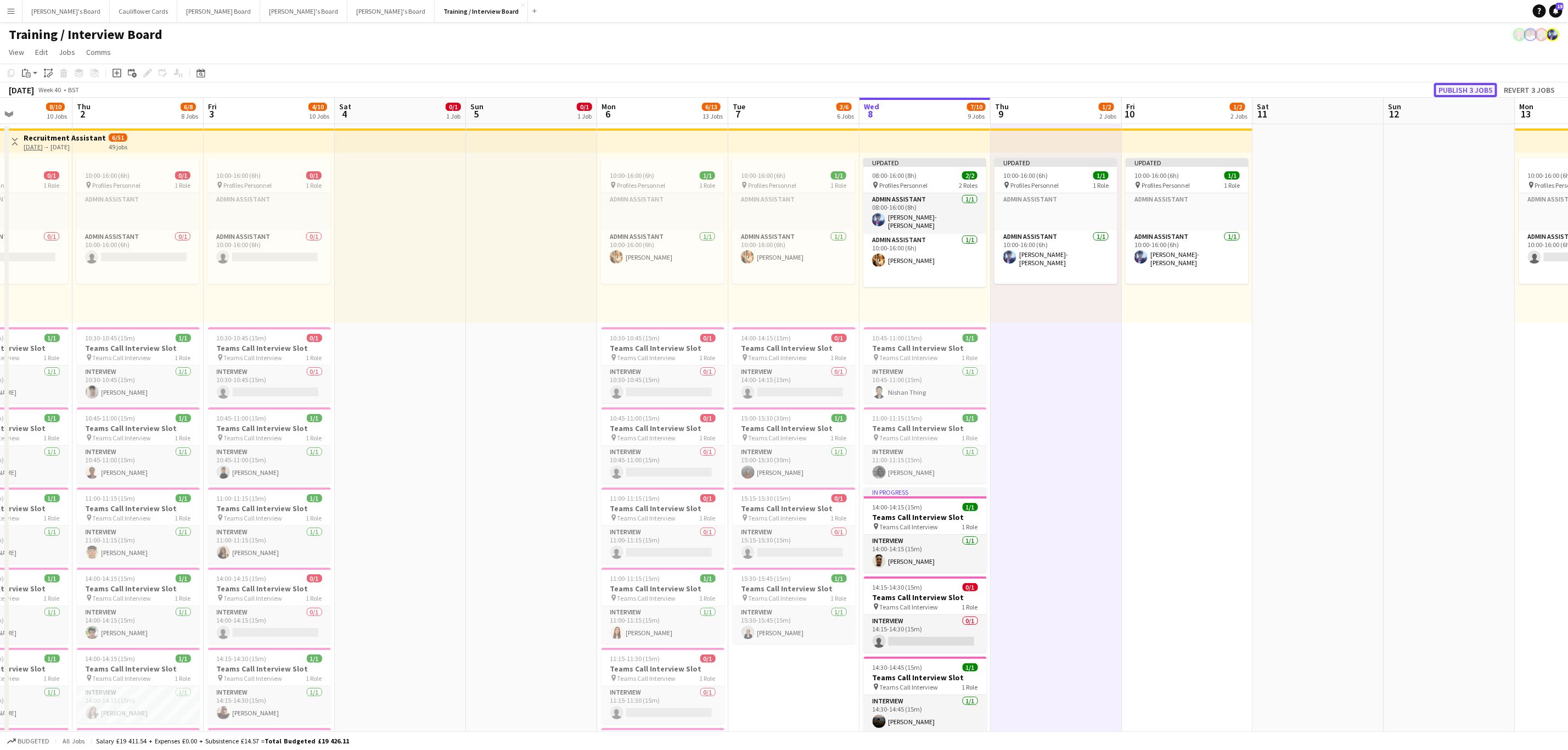
click at [1459, 88] on button "Publish 3 jobs" at bounding box center [1466, 90] width 63 height 14
